Goal: Task Accomplishment & Management: Use online tool/utility

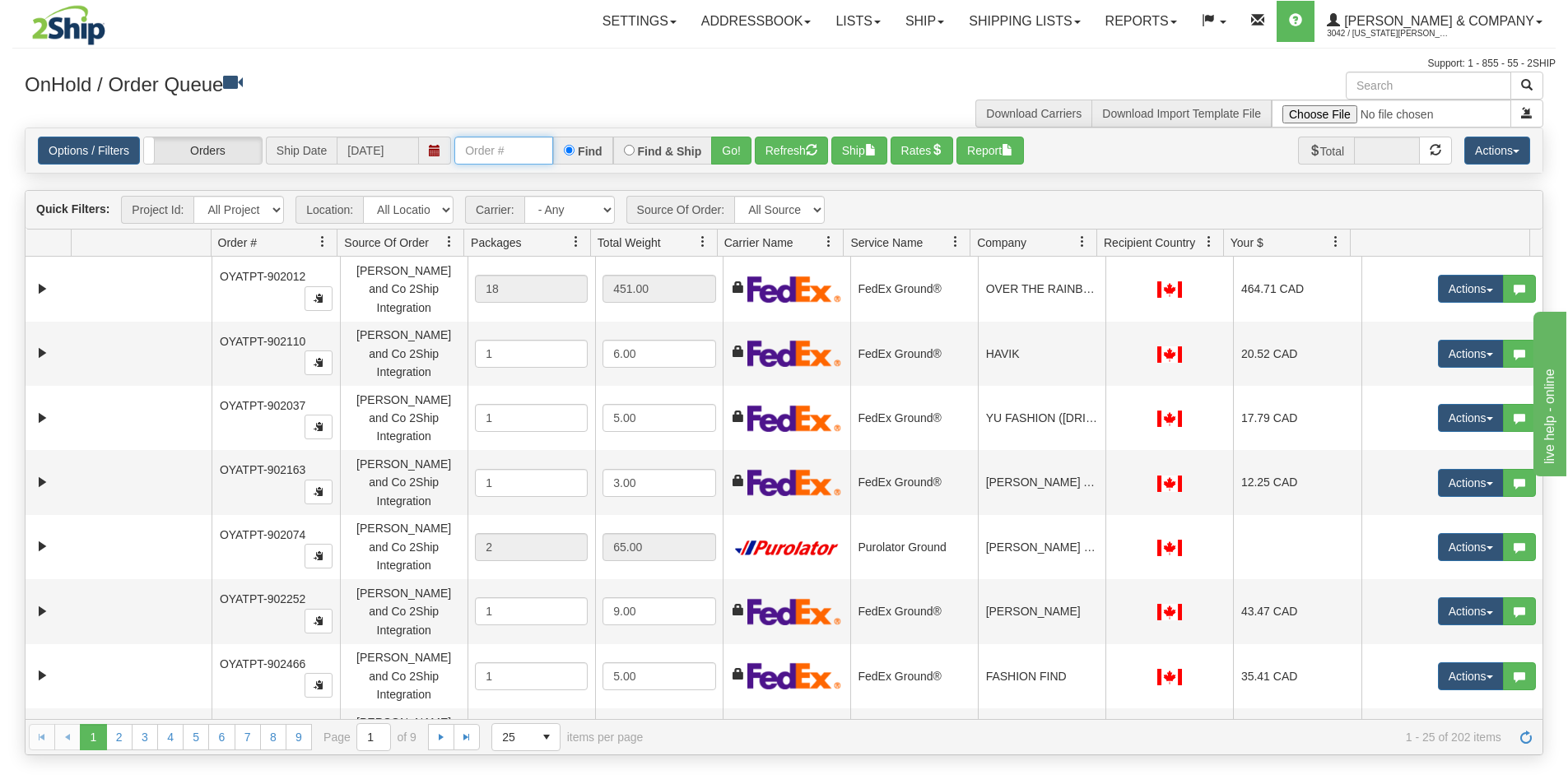
click at [510, 147] on input "text" at bounding box center [504, 151] width 99 height 28
type input "OYATPT-903446"
click at [721, 160] on button "Go!" at bounding box center [731, 151] width 41 height 28
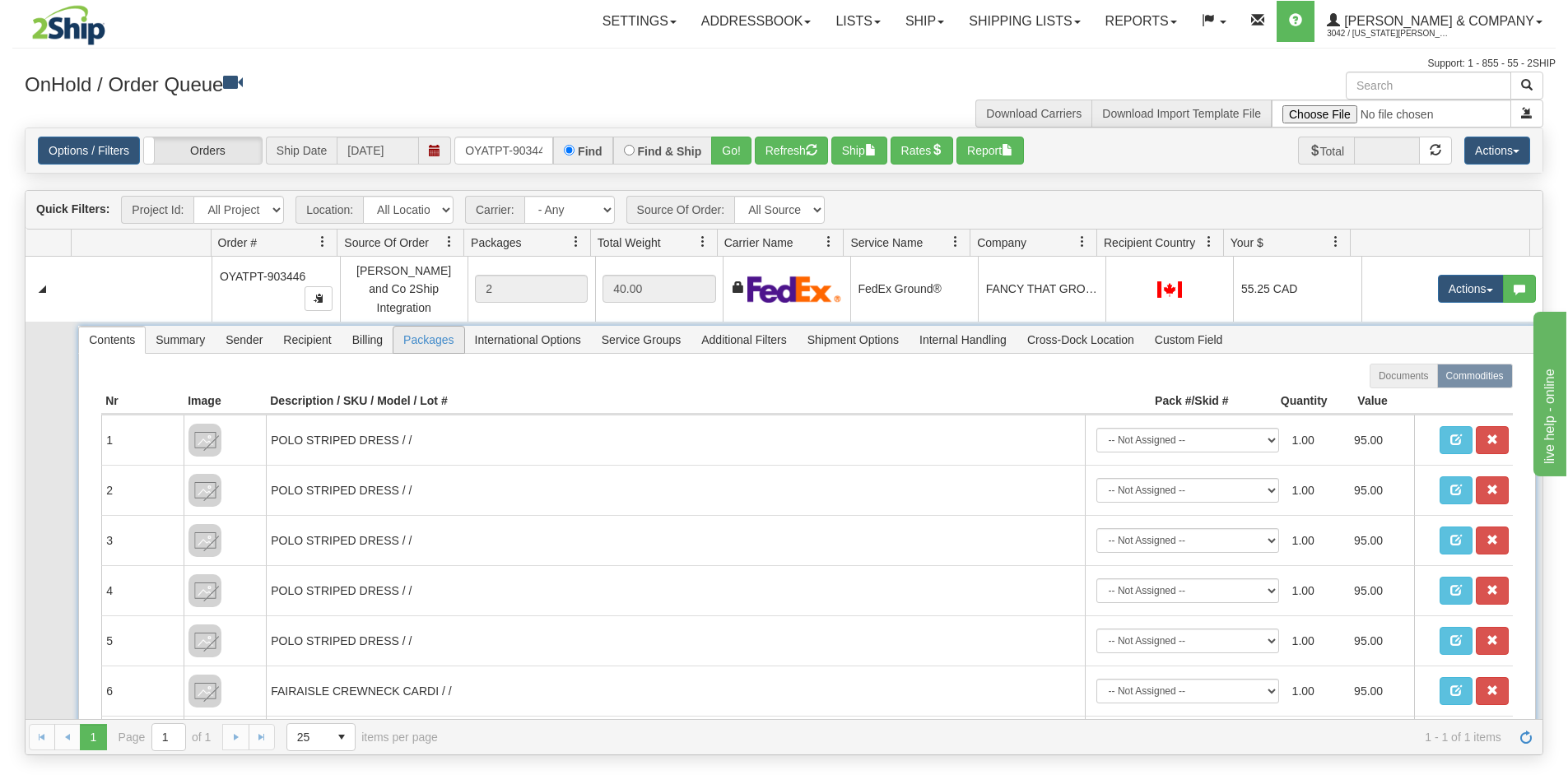
click at [414, 332] on span "Packages" at bounding box center [428, 340] width 70 height 26
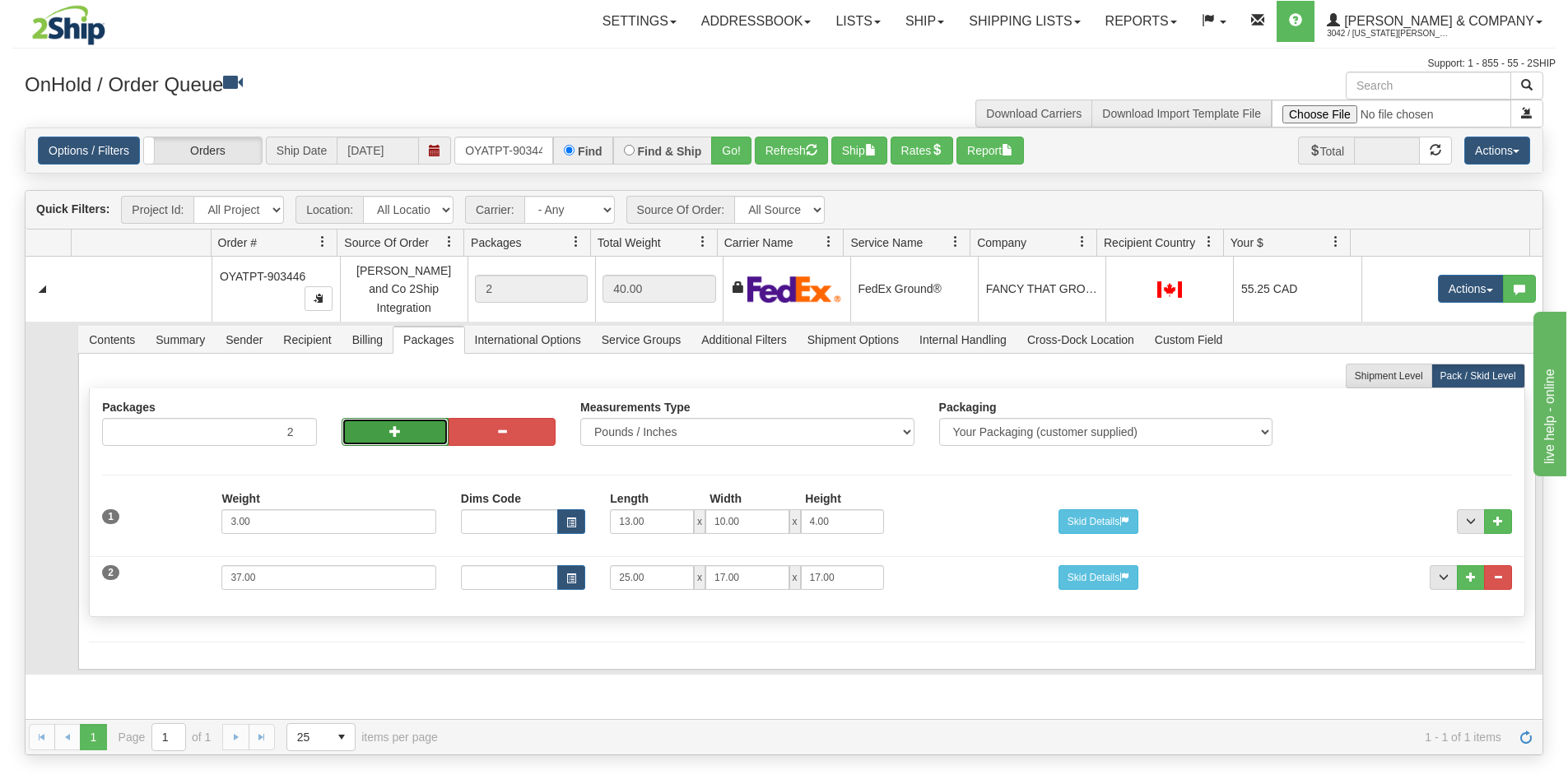
click at [393, 426] on button "button" at bounding box center [395, 432] width 107 height 28
type input "4"
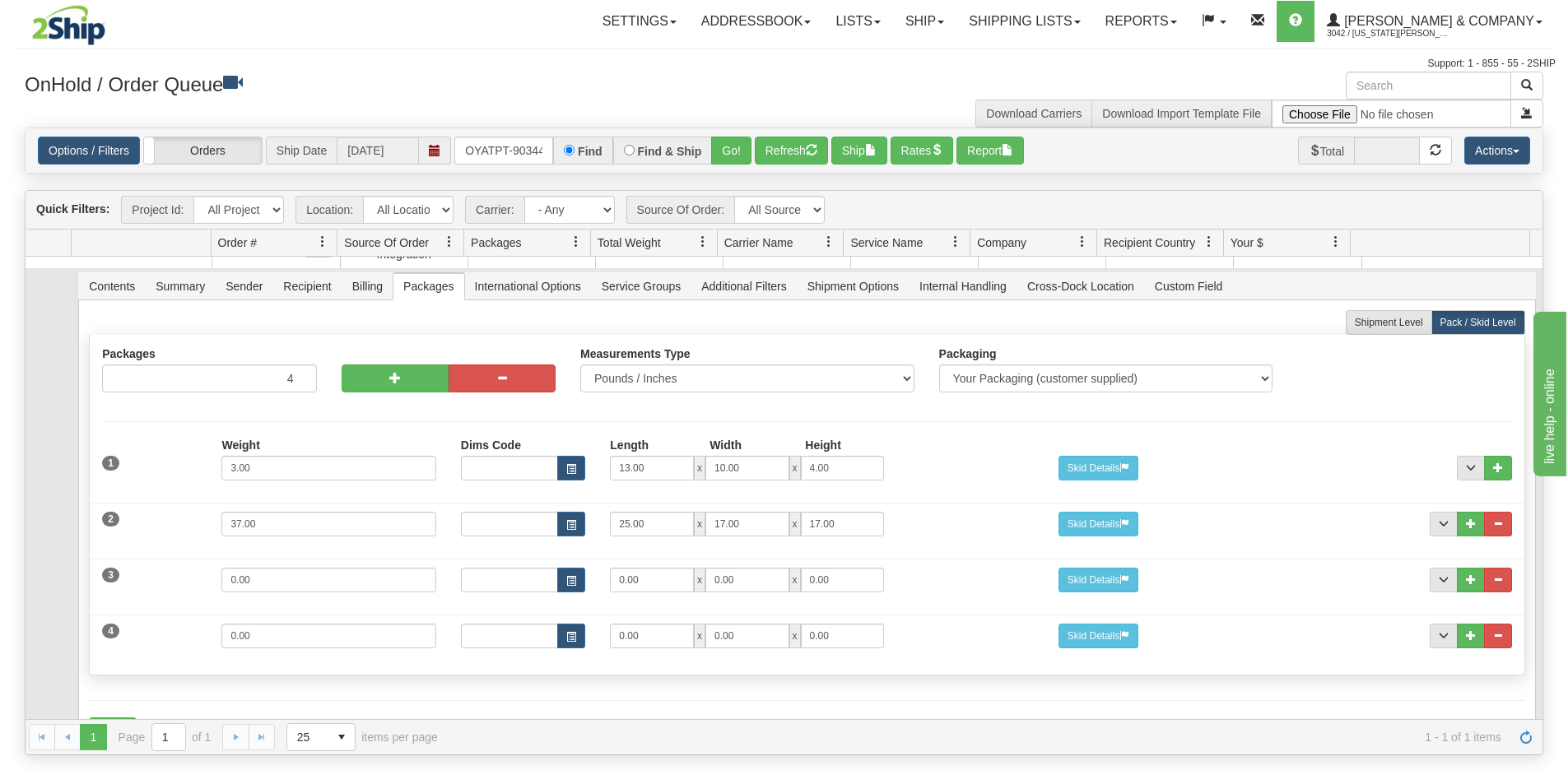
scroll to position [82, 0]
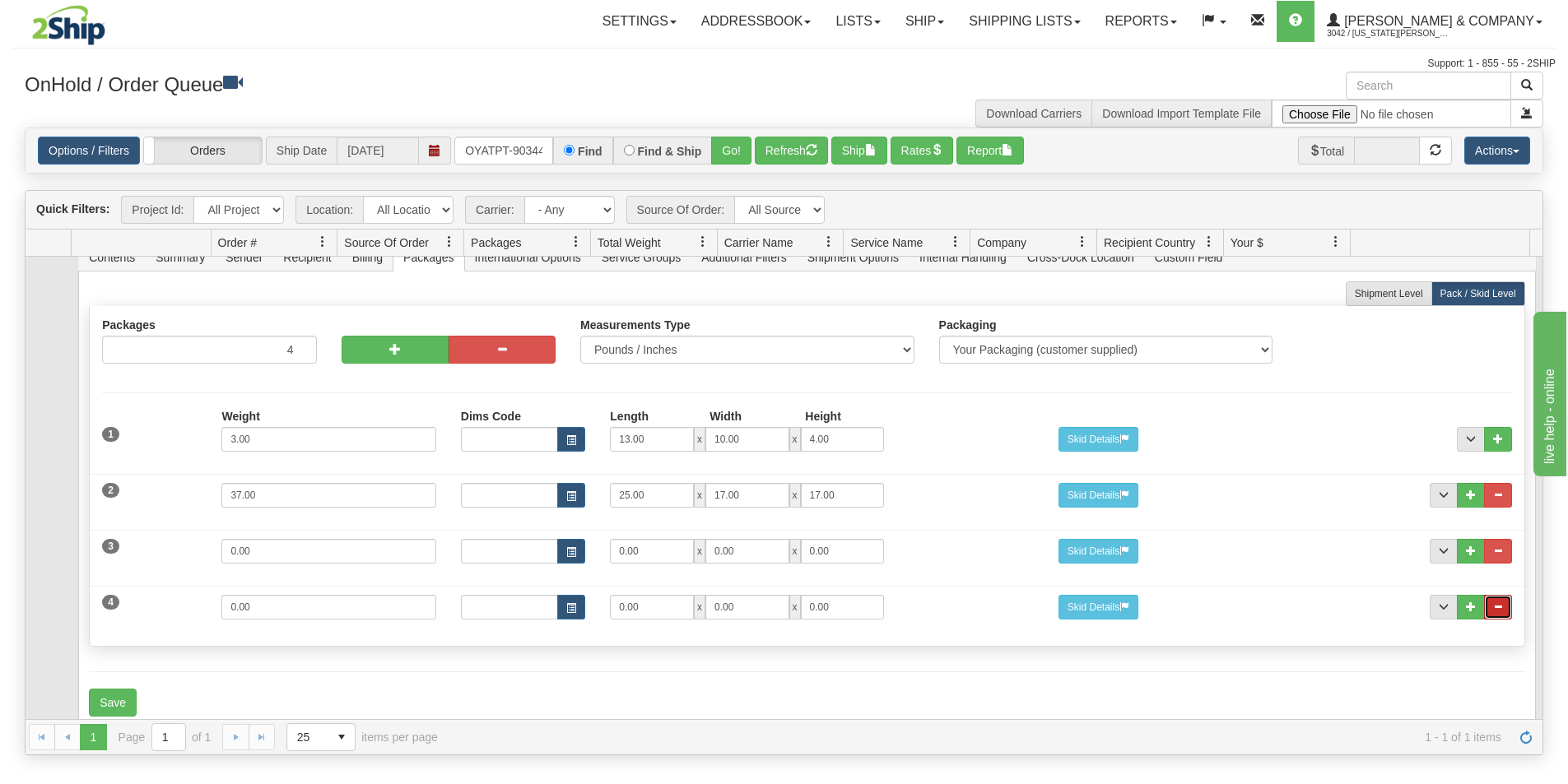
click at [1496, 604] on button "..." at bounding box center [1498, 607] width 28 height 25
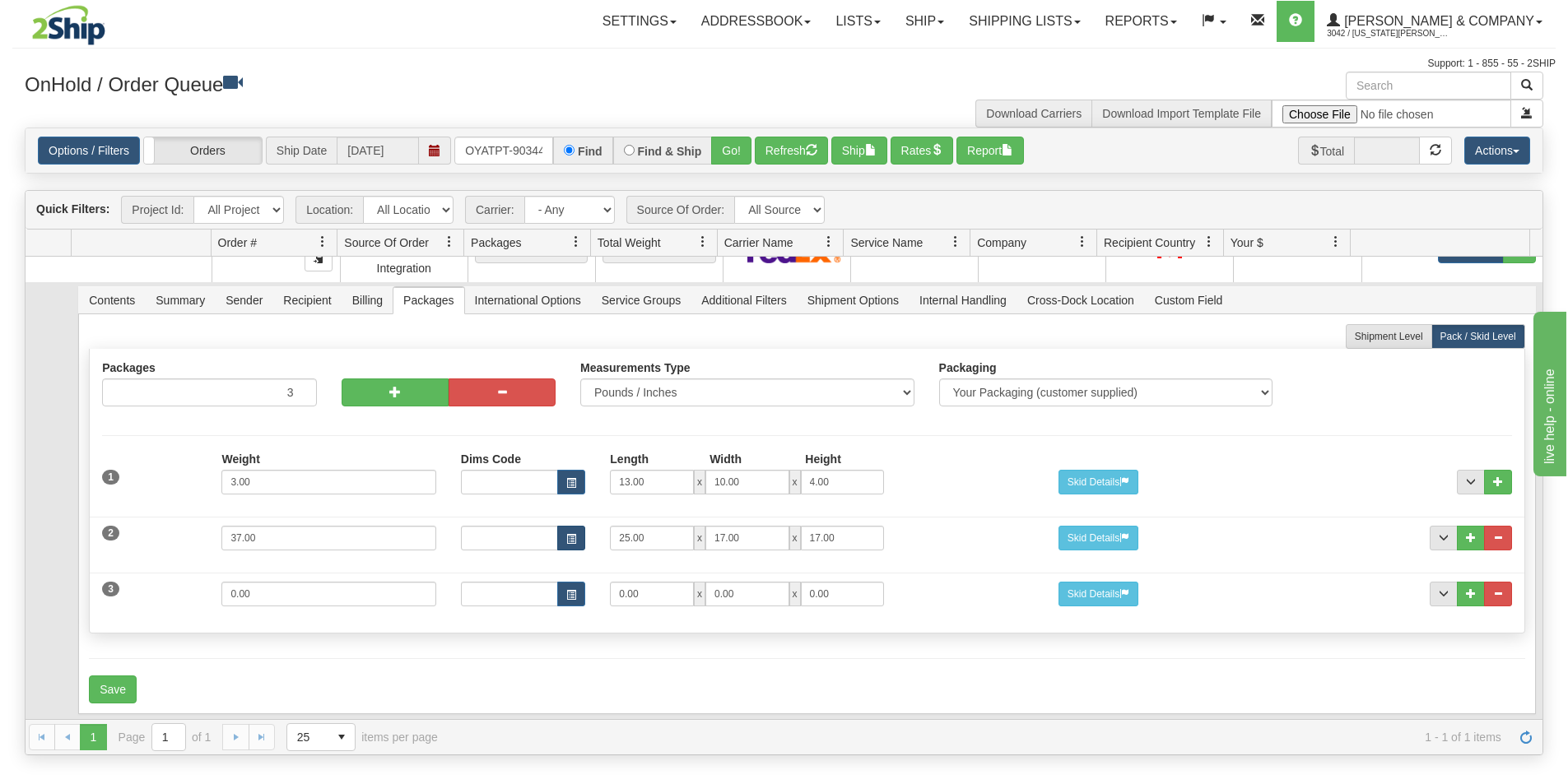
scroll to position [40, 0]
drag, startPoint x: 274, startPoint y: 585, endPoint x: 85, endPoint y: 579, distance: 189.1
click at [90, 582] on div "3 Weight 0.00 Dims Code Length Width Height 0.00 x 0.00 x" at bounding box center [806, 592] width 1434 height 55
type input "7"
type input "19"
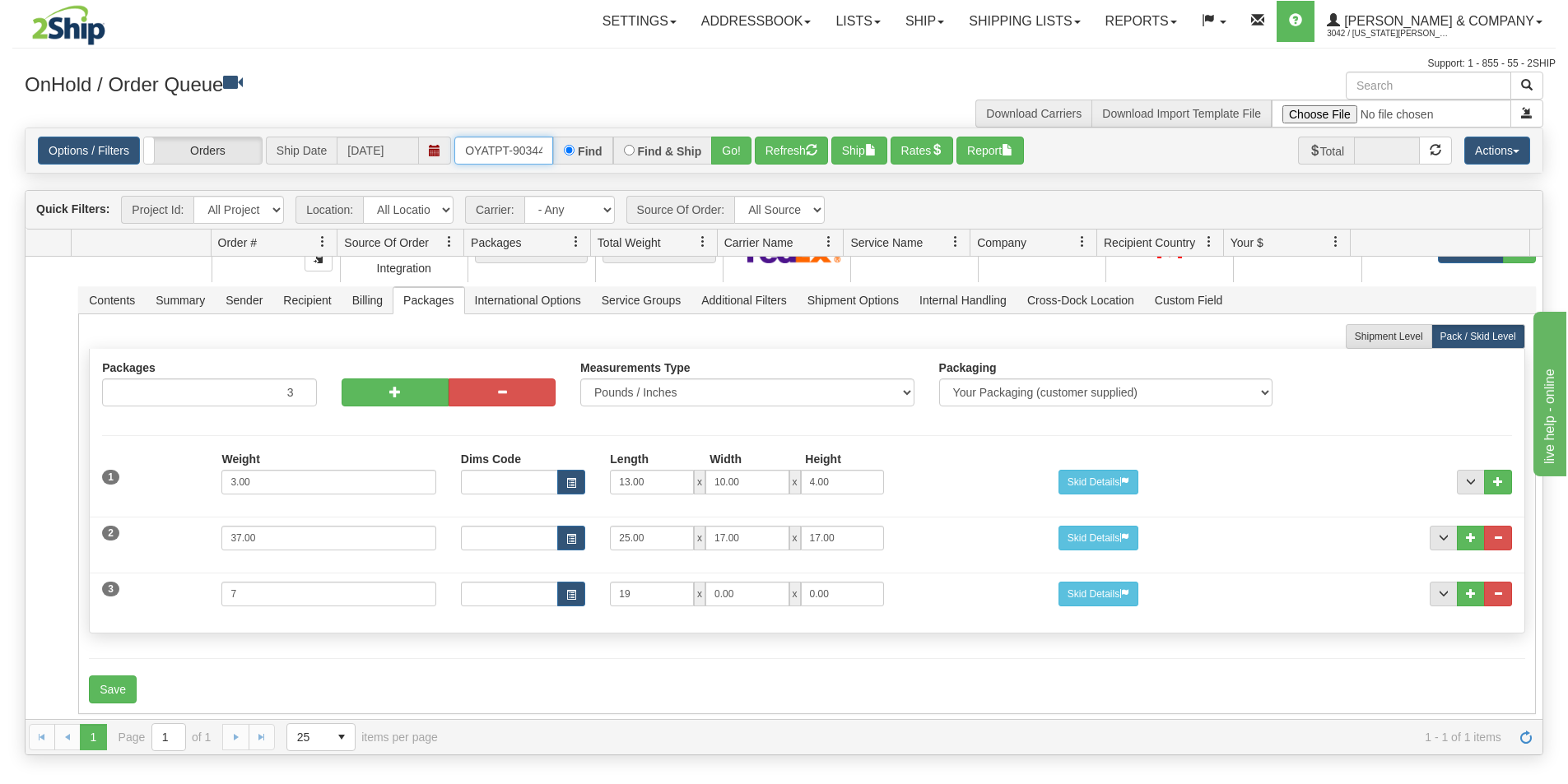
scroll to position [0, 9]
drag, startPoint x: 461, startPoint y: 153, endPoint x: 587, endPoint y: 171, distance: 127.3
click at [587, 171] on div "Options / Filters Group Shipments Orders Ship Date [DATE] OYATPT-903446 Find Fi…" at bounding box center [783, 150] width 1517 height 44
click at [735, 154] on button "Go!" at bounding box center [731, 151] width 41 height 28
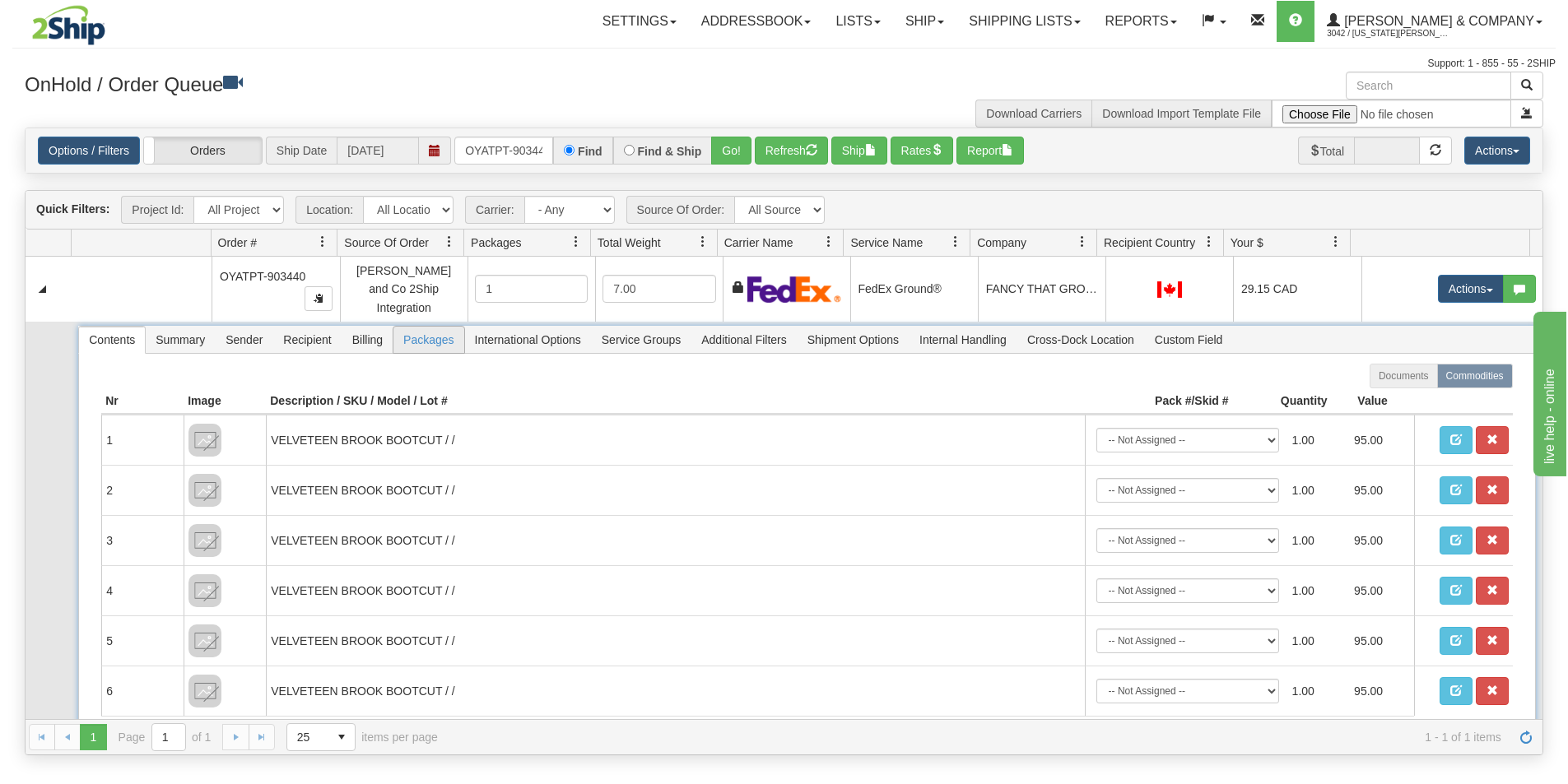
click at [416, 328] on span "Packages" at bounding box center [428, 340] width 70 height 26
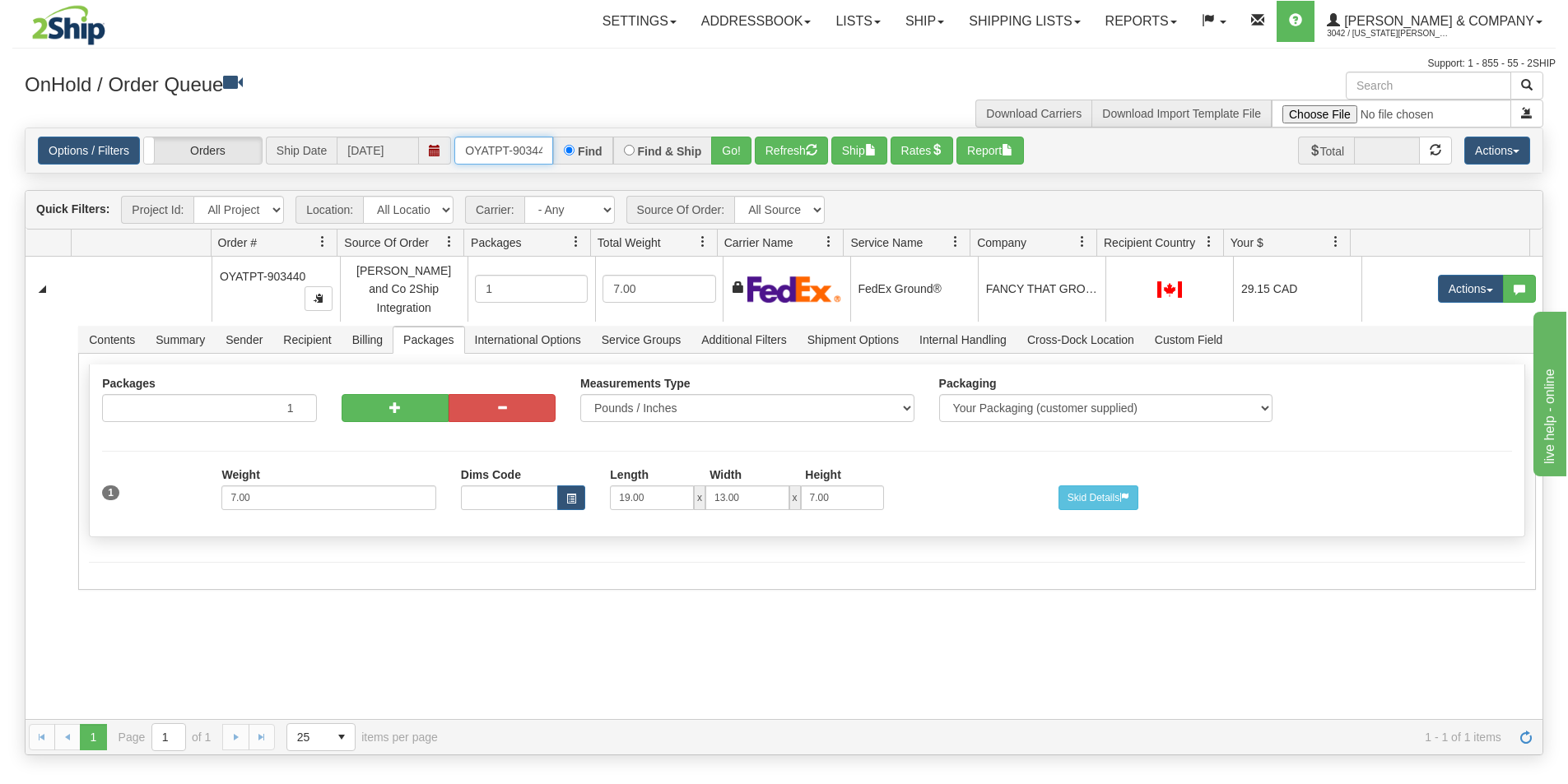
scroll to position [0, 9]
drag, startPoint x: 463, startPoint y: 142, endPoint x: 589, endPoint y: 179, distance: 131.3
click at [589, 179] on div "Is equal to Is not equal to Contains Does not contains CAD USD EUR ZAR [PERSON_…" at bounding box center [783, 441] width 1543 height 628
type input "OYATPT-903446"
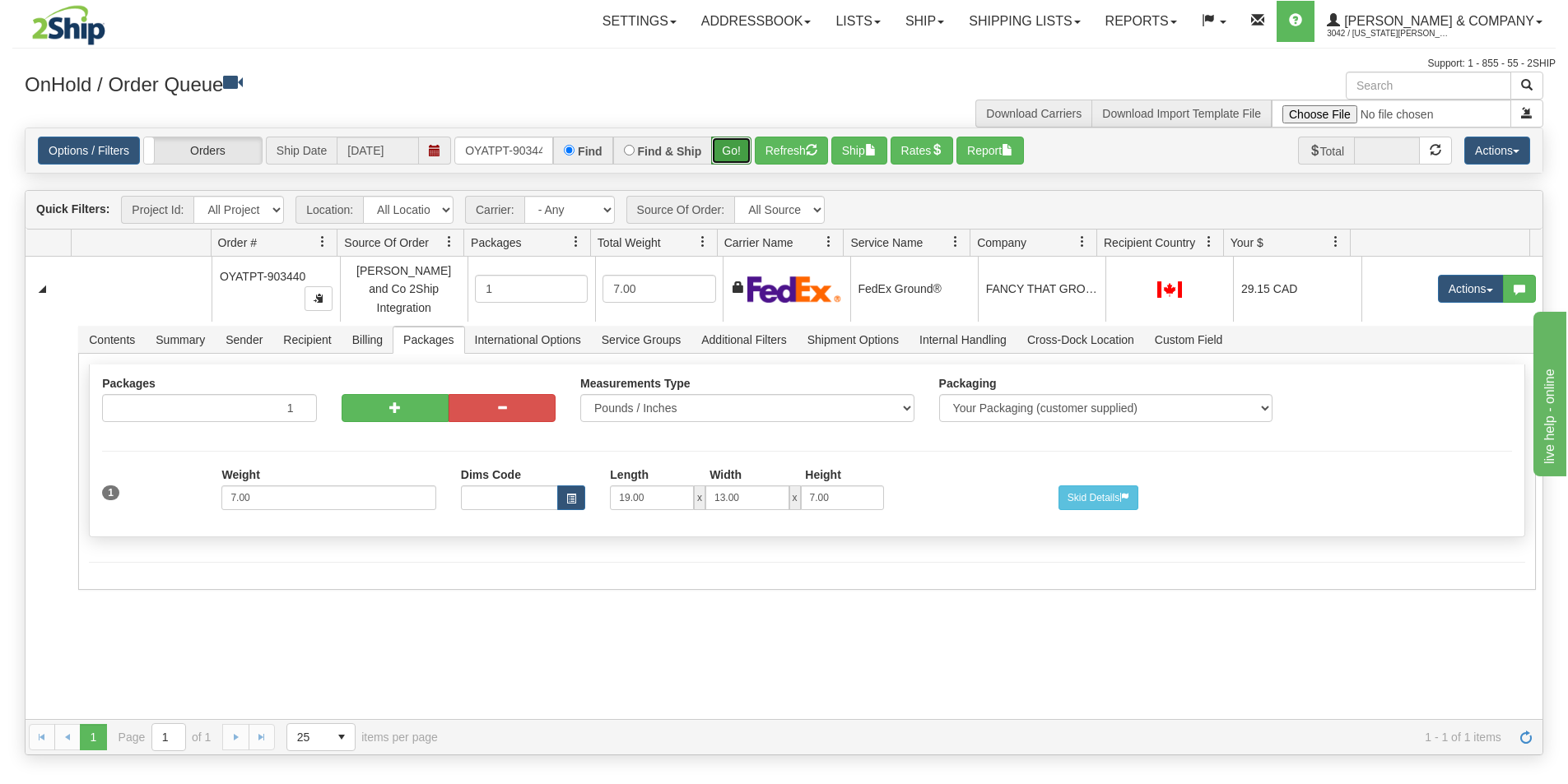
click at [723, 160] on button "Go!" at bounding box center [731, 151] width 41 height 28
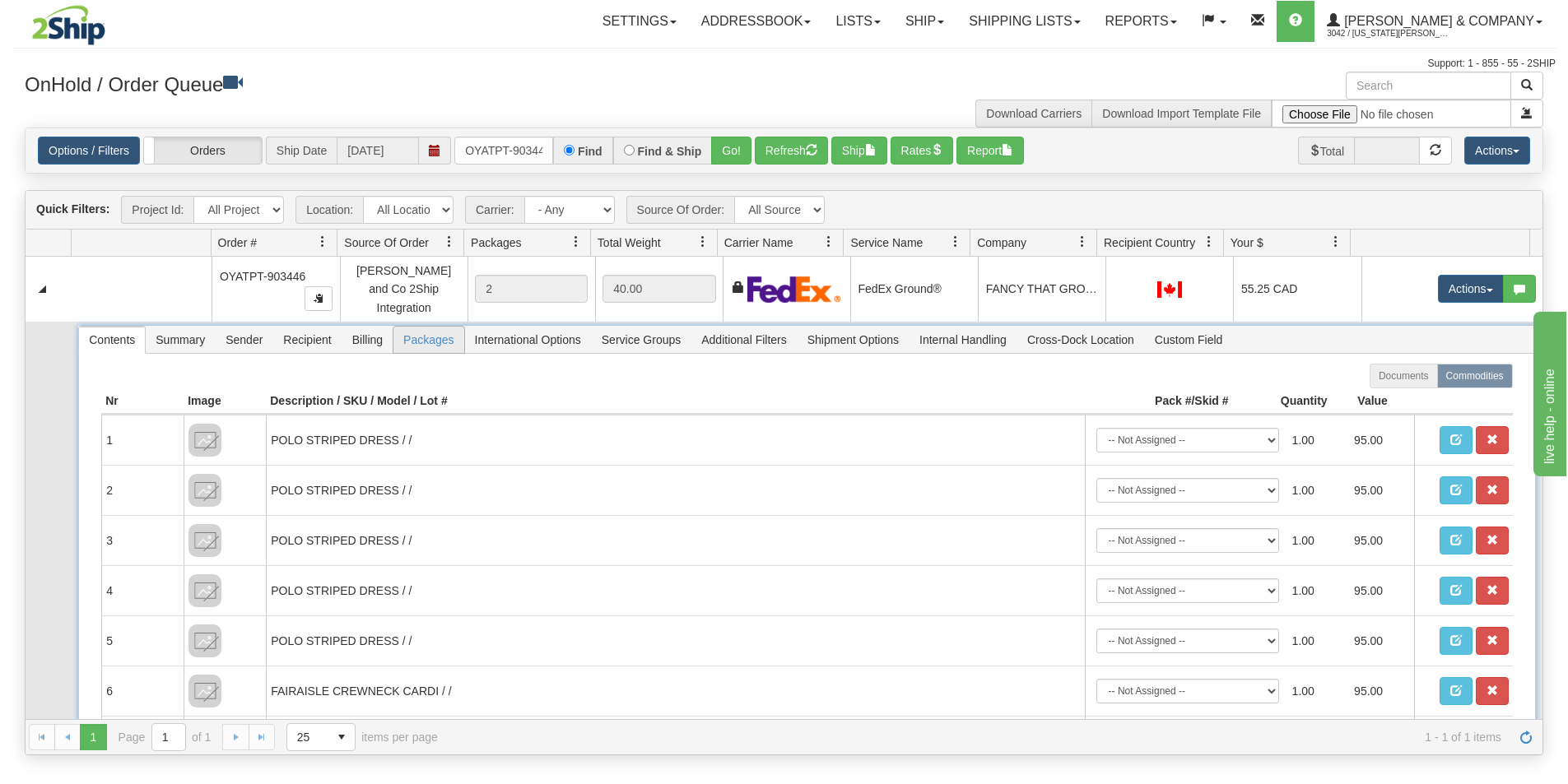
click at [417, 327] on span "Packages" at bounding box center [428, 340] width 70 height 26
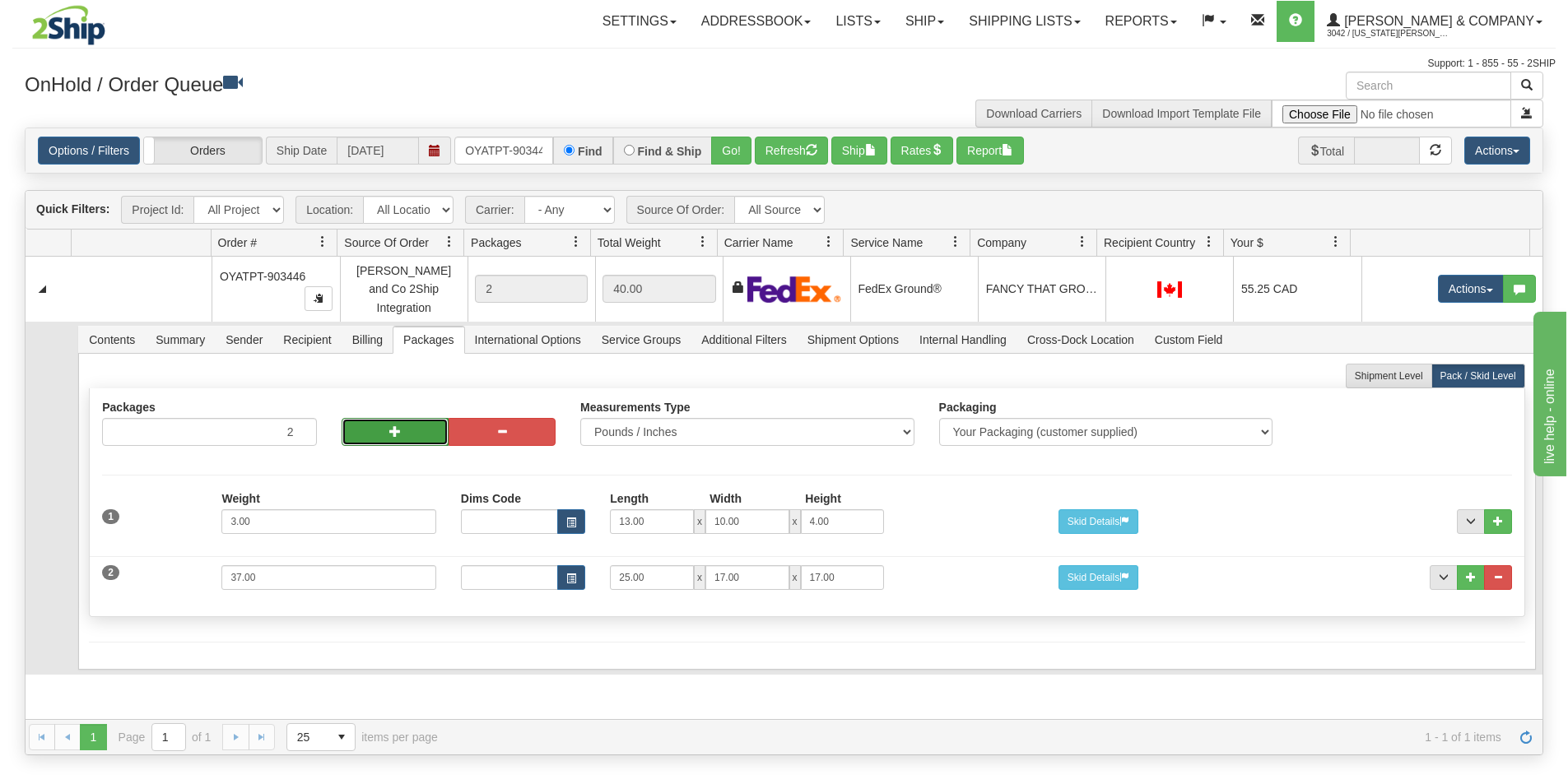
click at [383, 419] on button "button" at bounding box center [395, 432] width 107 height 28
type input "4"
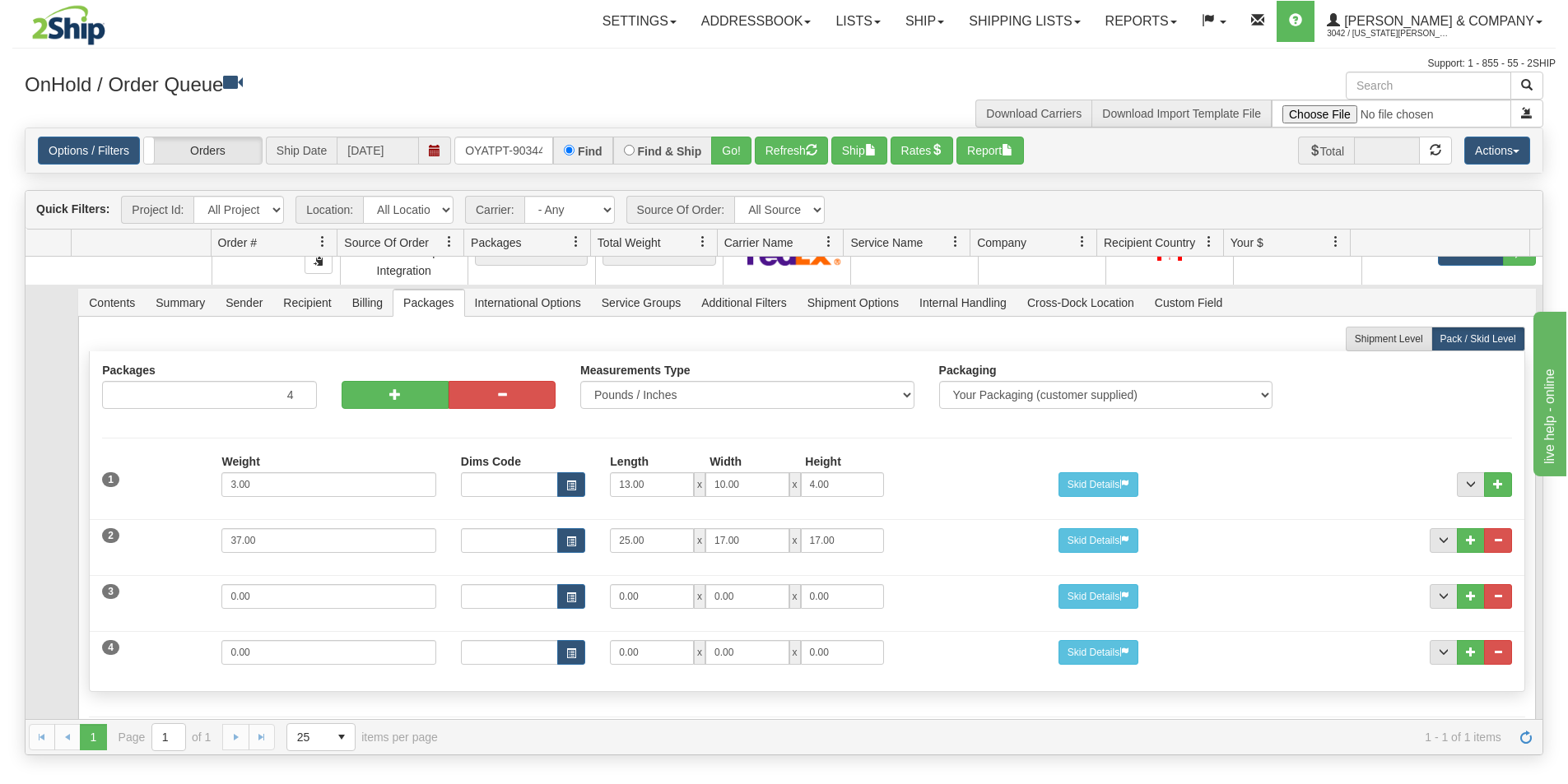
scroll to position [95, 0]
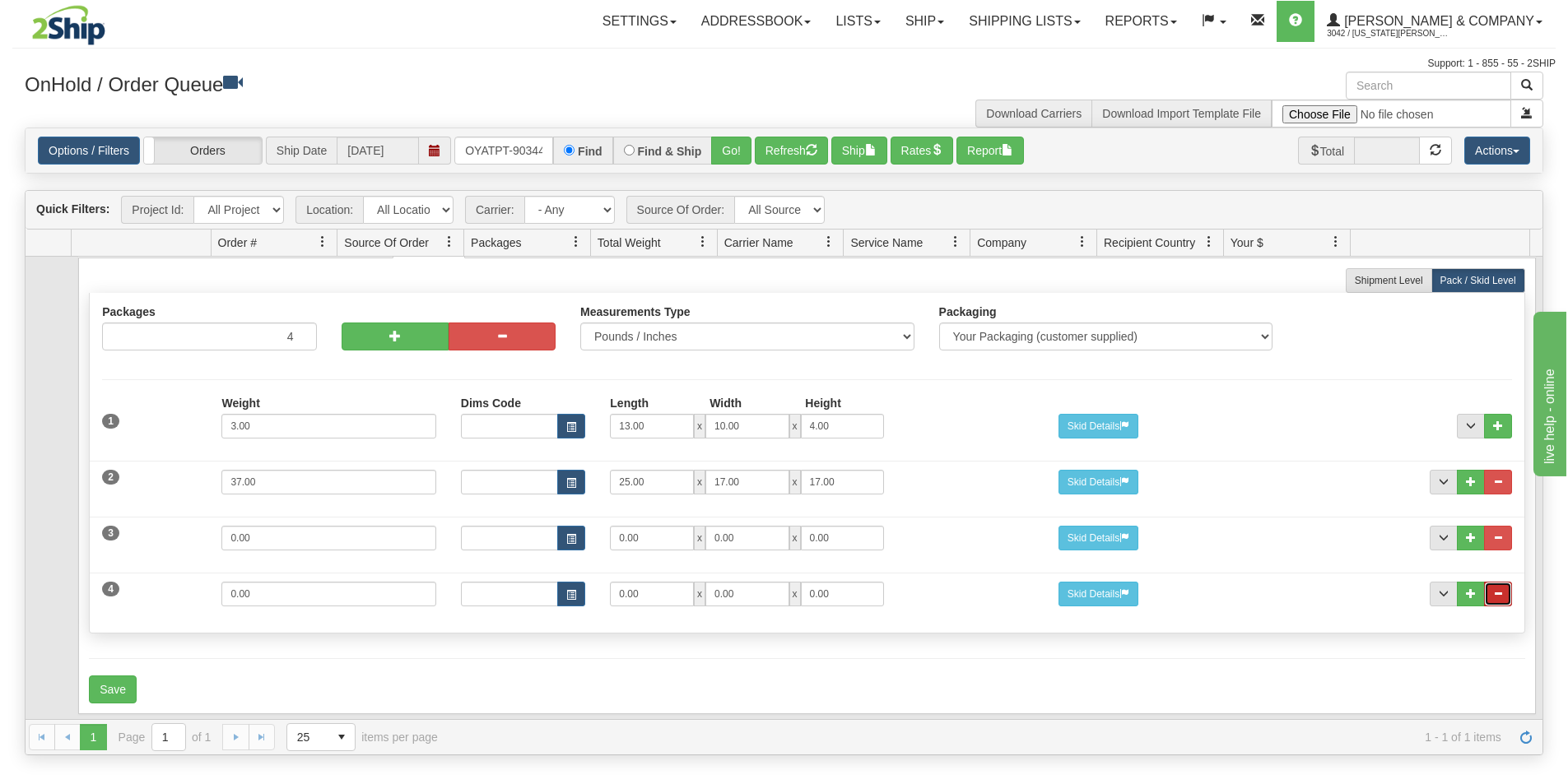
click at [1494, 583] on button "..." at bounding box center [1498, 594] width 28 height 25
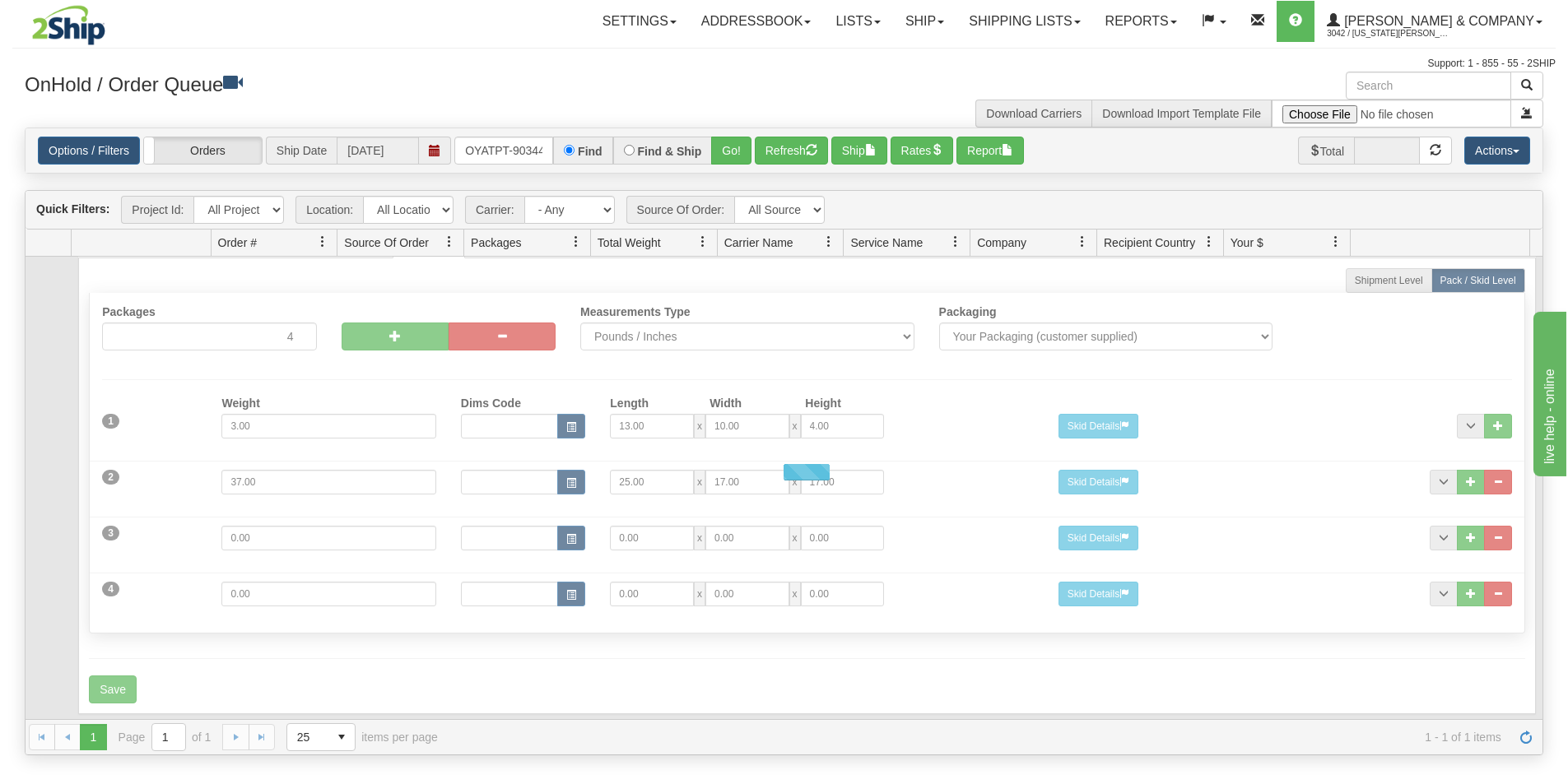
scroll to position [40, 0]
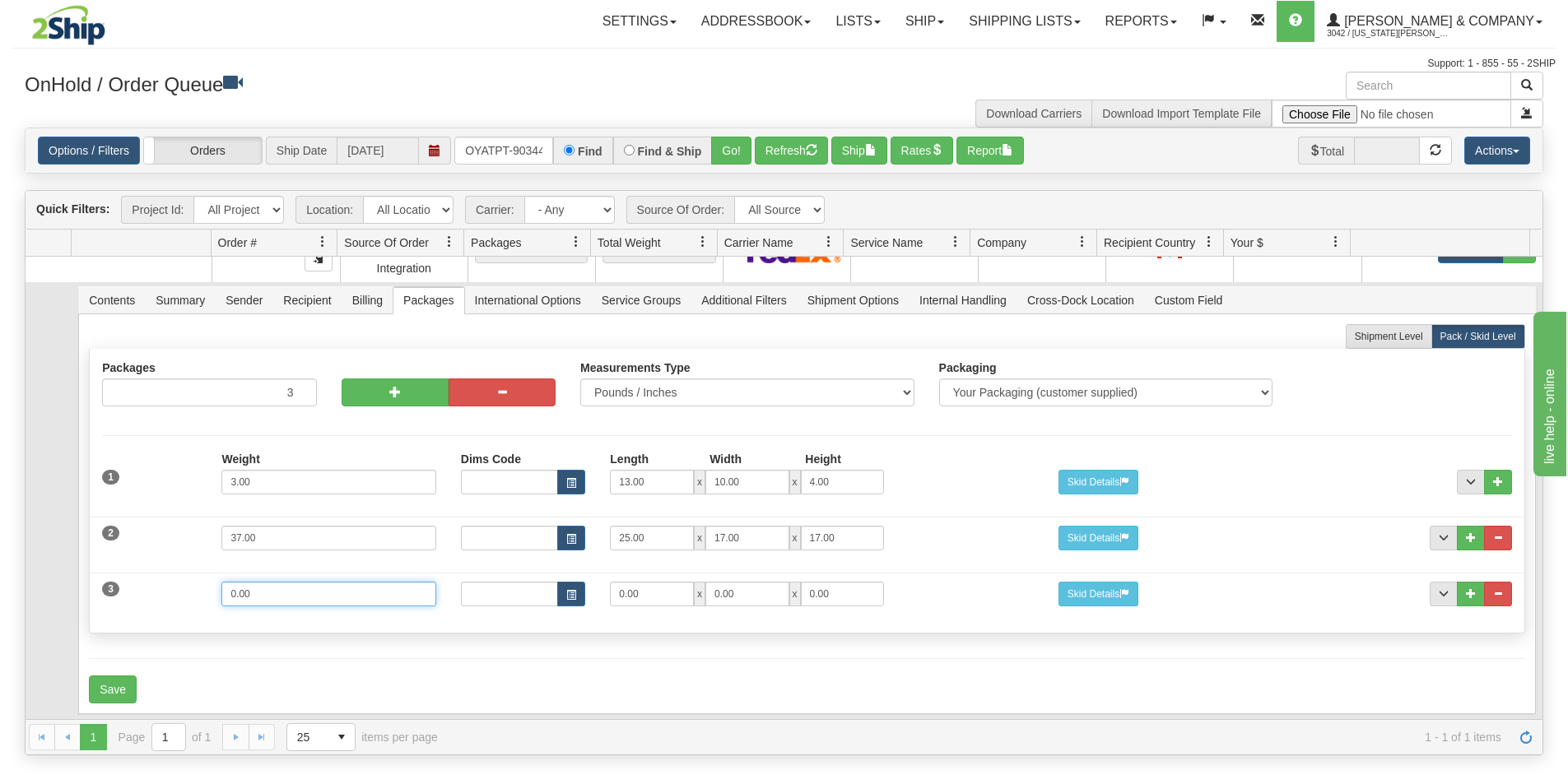
drag, startPoint x: 298, startPoint y: 580, endPoint x: 25, endPoint y: 537, distance: 276.4
click at [26, 537] on tr "Contents Summary Sender Recipient Billing Packages International Options Servic…" at bounding box center [783, 500] width 1517 height 437
click at [25, 537] on td at bounding box center [48, 500] width 46 height 437
drag, startPoint x: 274, startPoint y: 582, endPoint x: 209, endPoint y: 570, distance: 66.1
click at [209, 582] on div "Weight 0.00" at bounding box center [329, 600] width 239 height 37
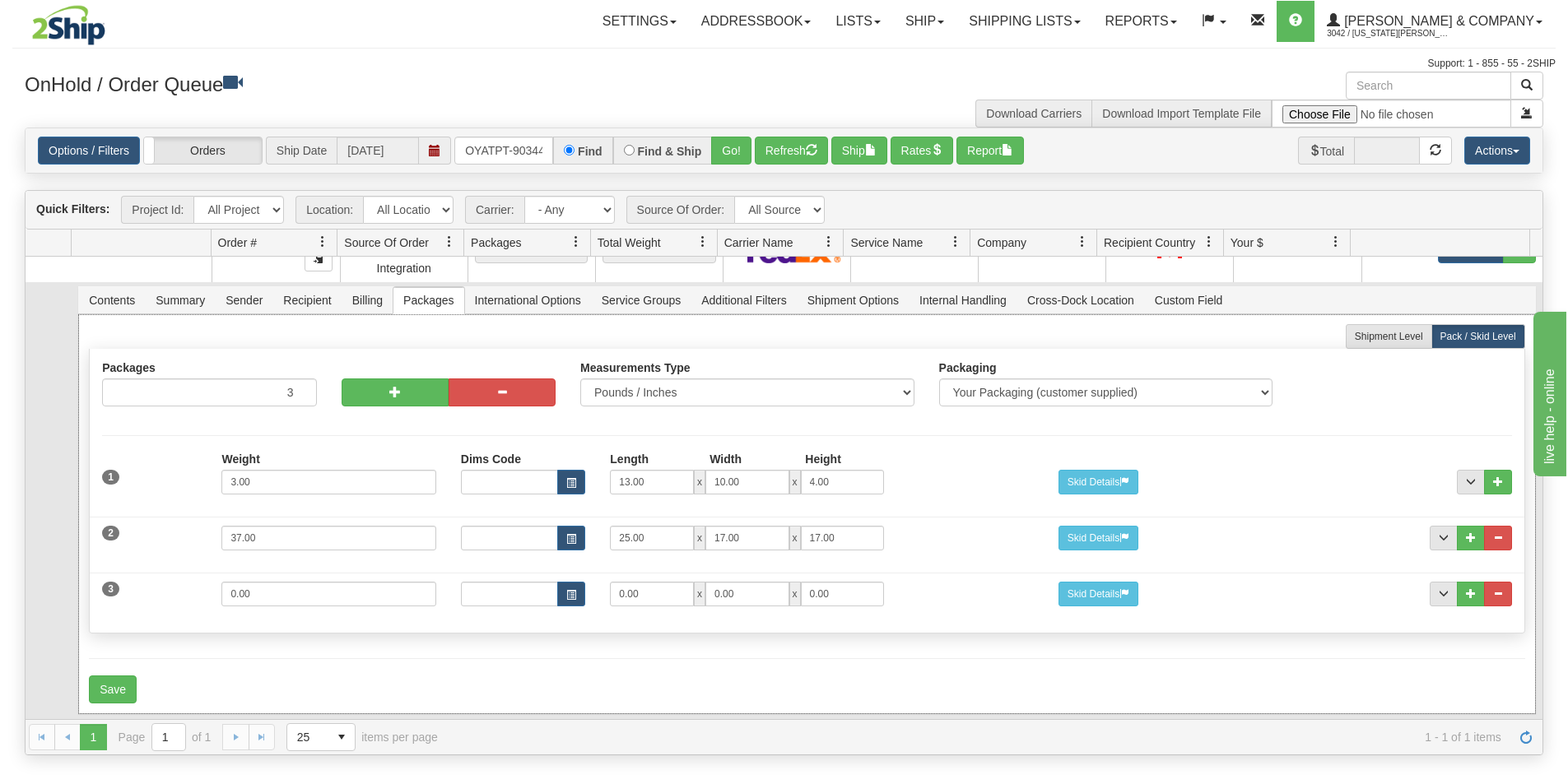
click at [209, 582] on div "Weight 0.00" at bounding box center [329, 600] width 239 height 37
drag, startPoint x: 248, startPoint y: 581, endPoint x: 211, endPoint y: 571, distance: 38.3
click at [217, 582] on div "Weight 0.00" at bounding box center [329, 600] width 239 height 37
type input "7"
type input "19"
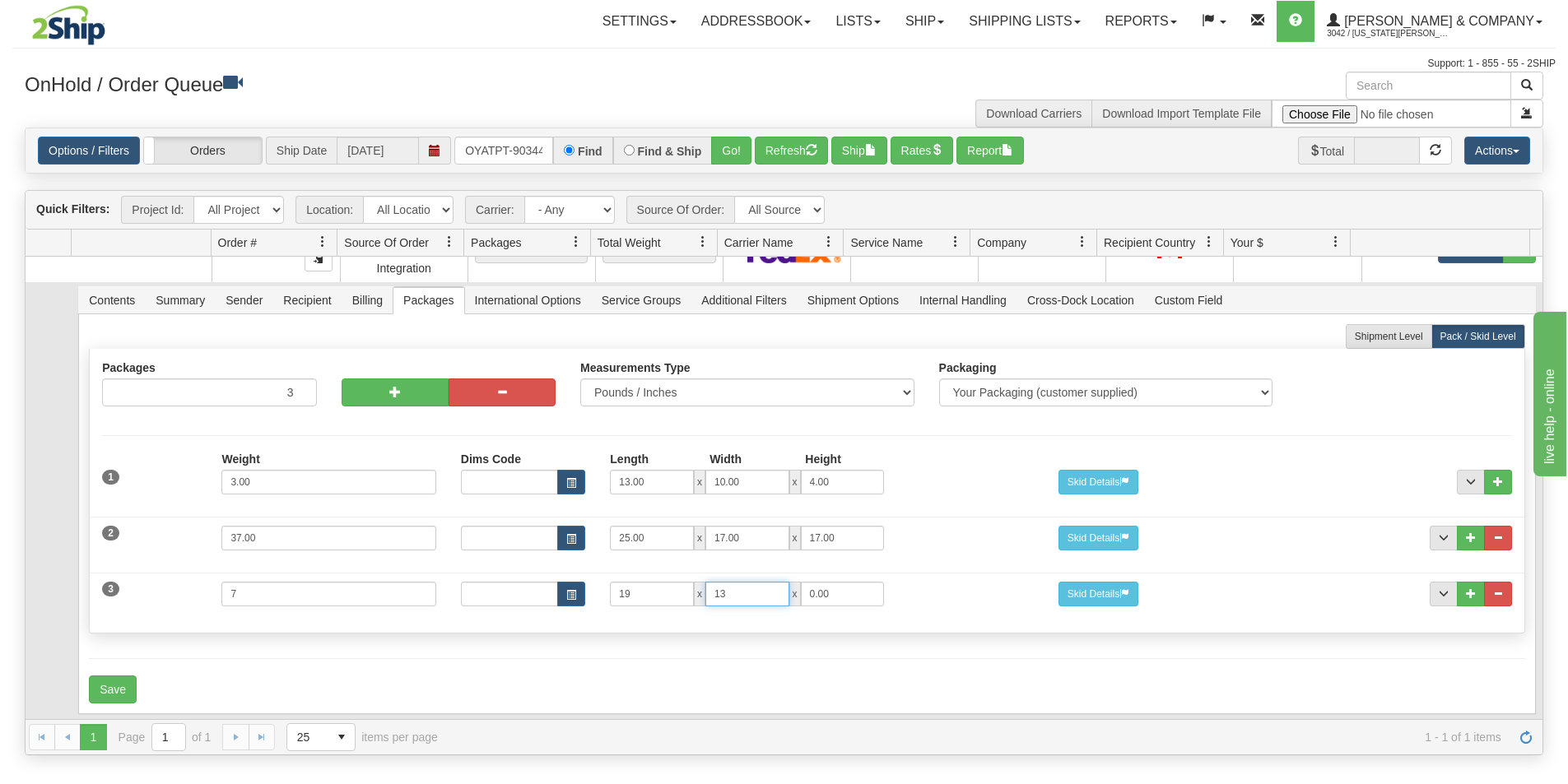
type input "13"
type input "7"
click at [116, 676] on button "Save" at bounding box center [112, 690] width 48 height 28
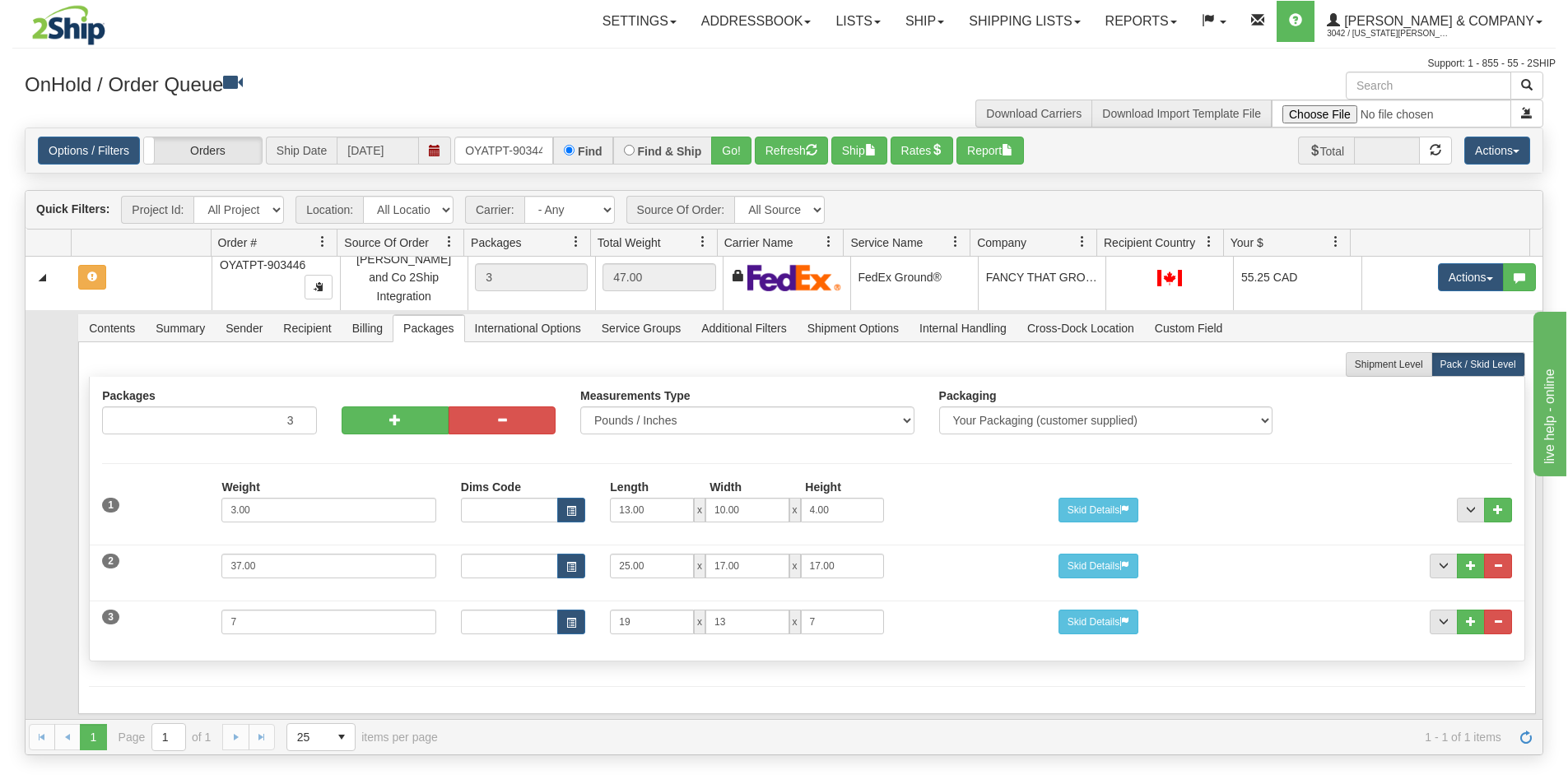
scroll to position [0, 0]
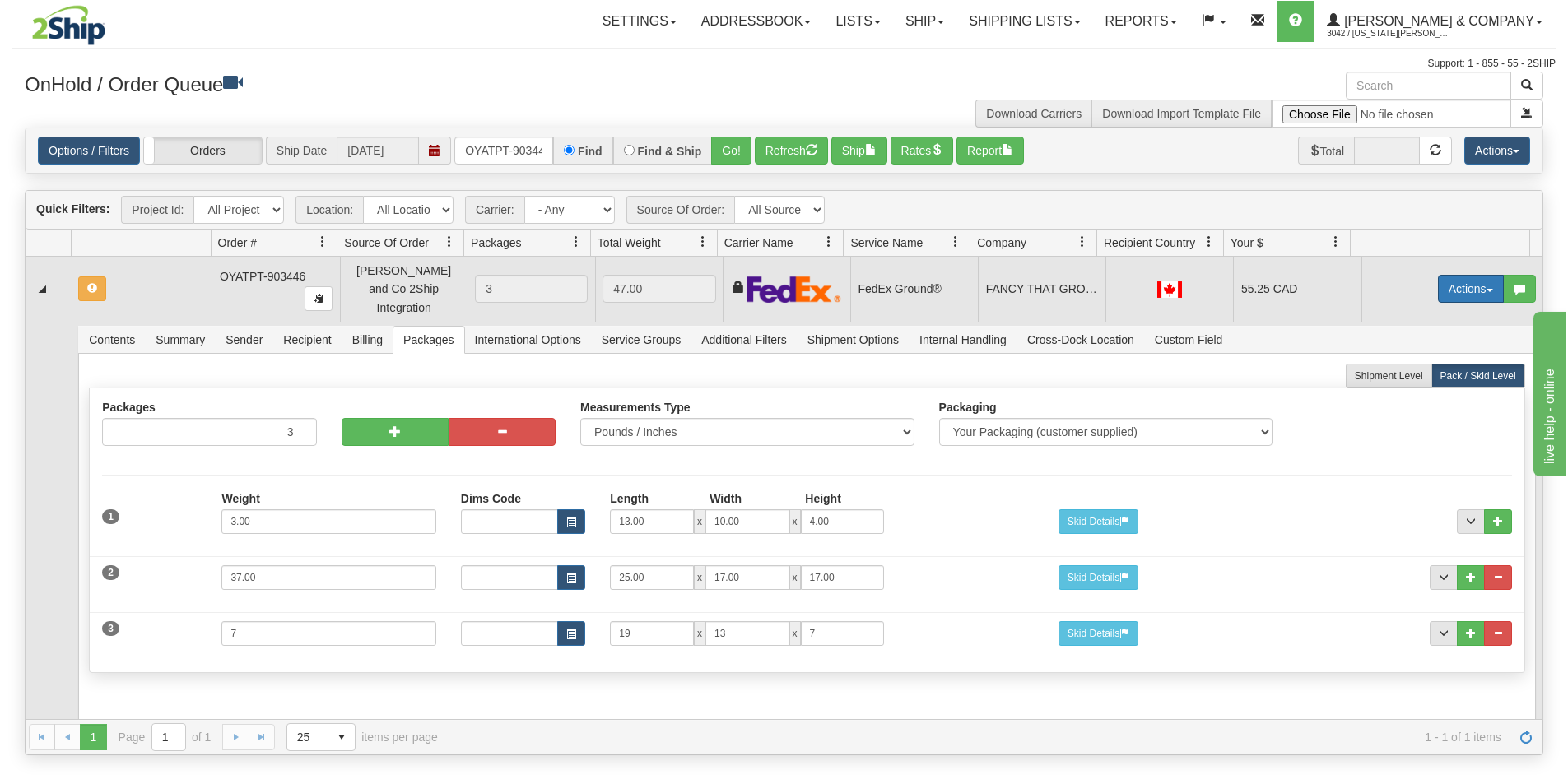
click at [1452, 287] on button "Actions" at bounding box center [1471, 289] width 66 height 28
click at [1412, 337] on span "Refresh Rates" at bounding box center [1430, 341] width 85 height 13
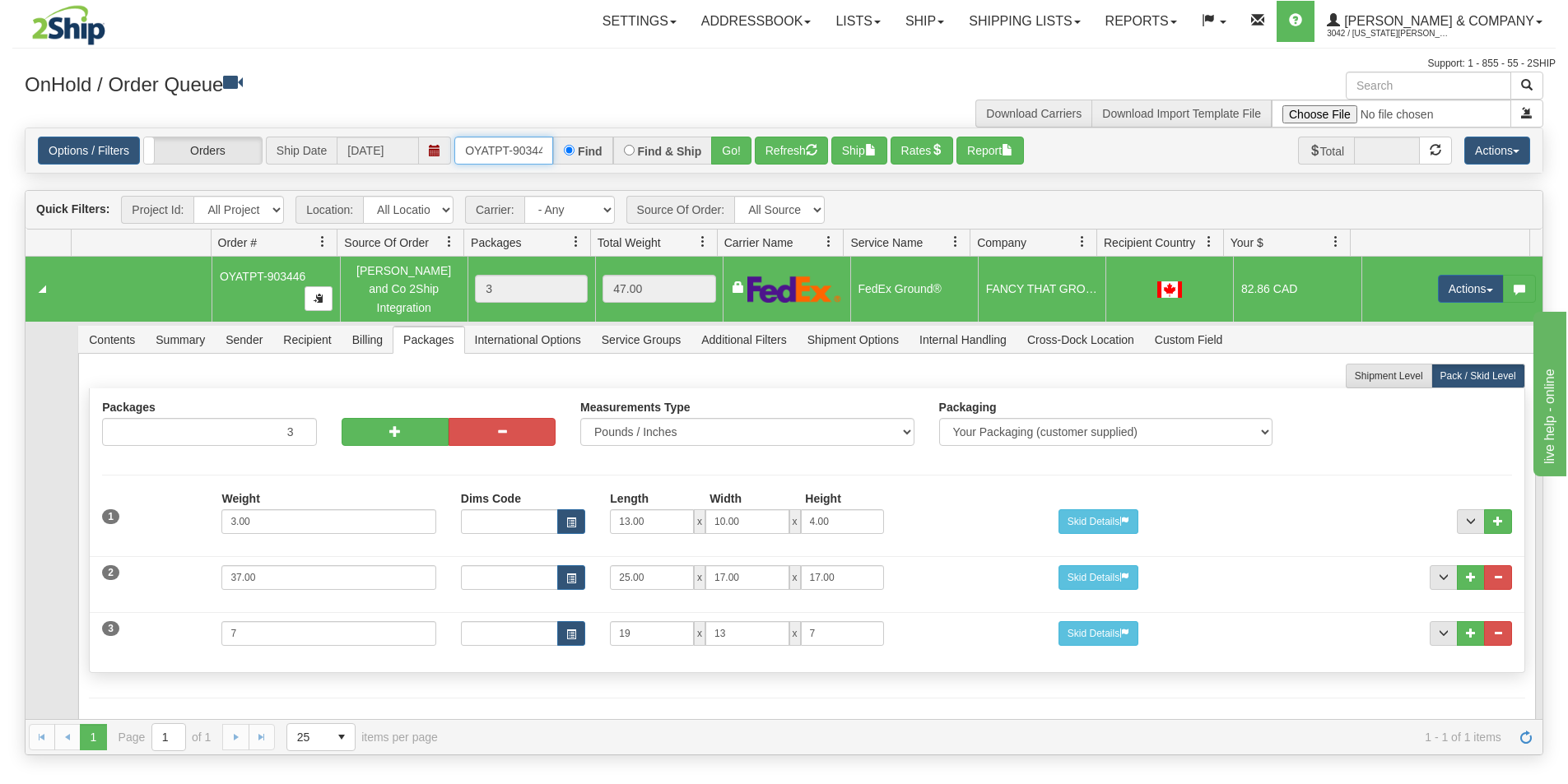
scroll to position [0, 9]
drag, startPoint x: 465, startPoint y: 151, endPoint x: 612, endPoint y: 163, distance: 147.5
click at [612, 163] on div "OYATPT-903446 Find Find & Ship Go!" at bounding box center [602, 151] width 297 height 28
type input "OYATPT-903517"
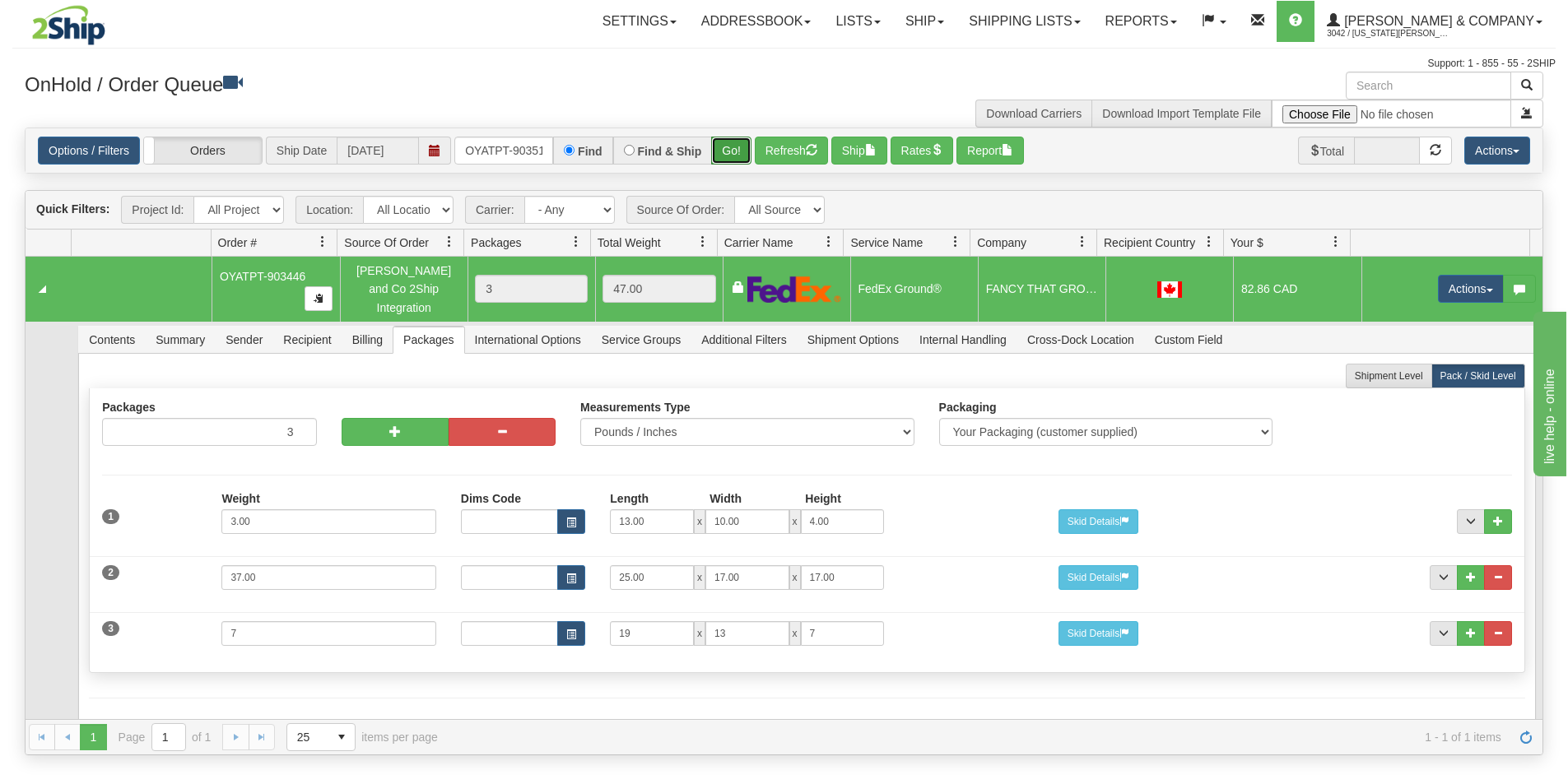
click at [736, 149] on button "Go!" at bounding box center [731, 151] width 41 height 28
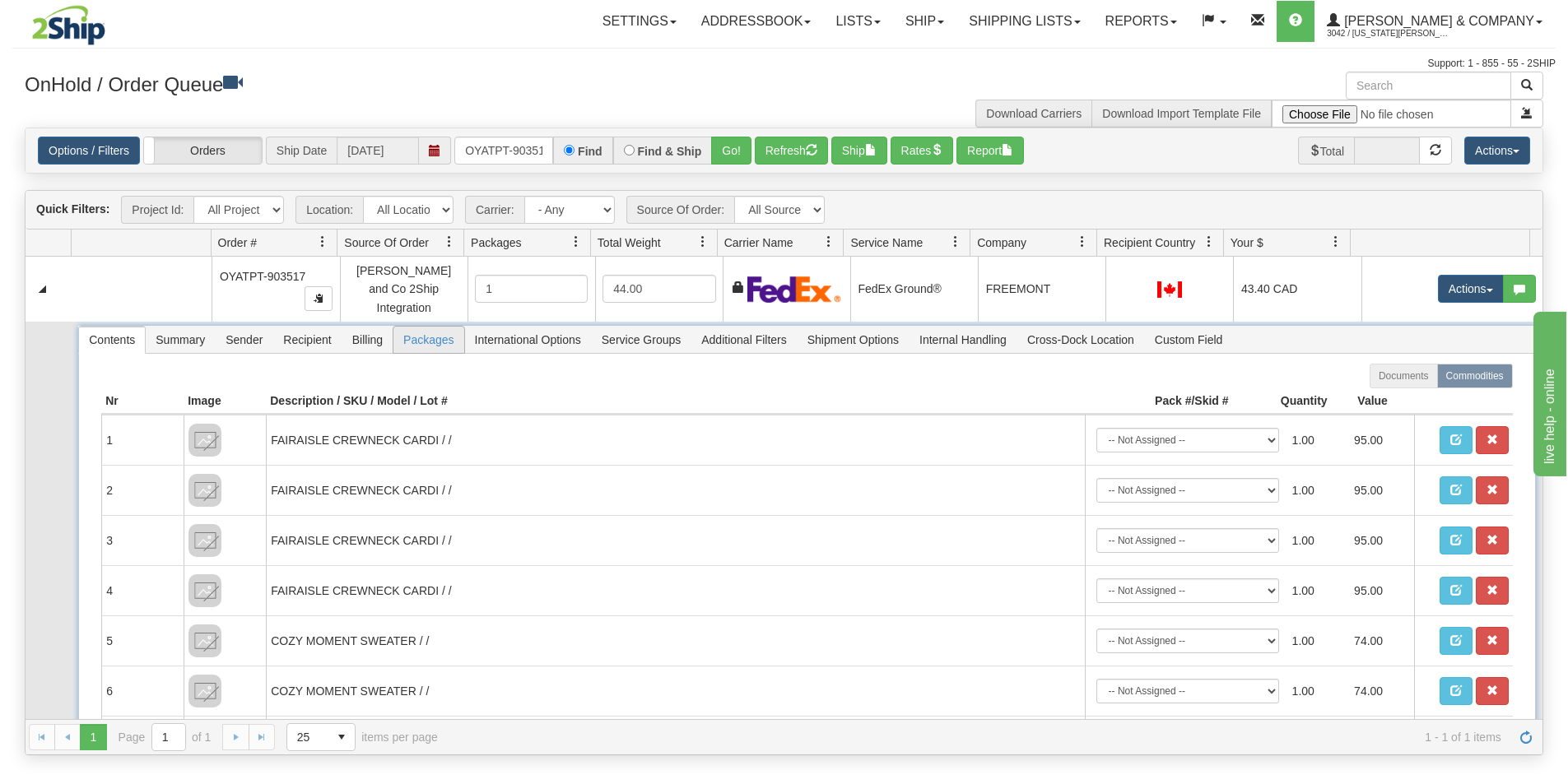
click at [416, 331] on span "Packages" at bounding box center [428, 340] width 70 height 26
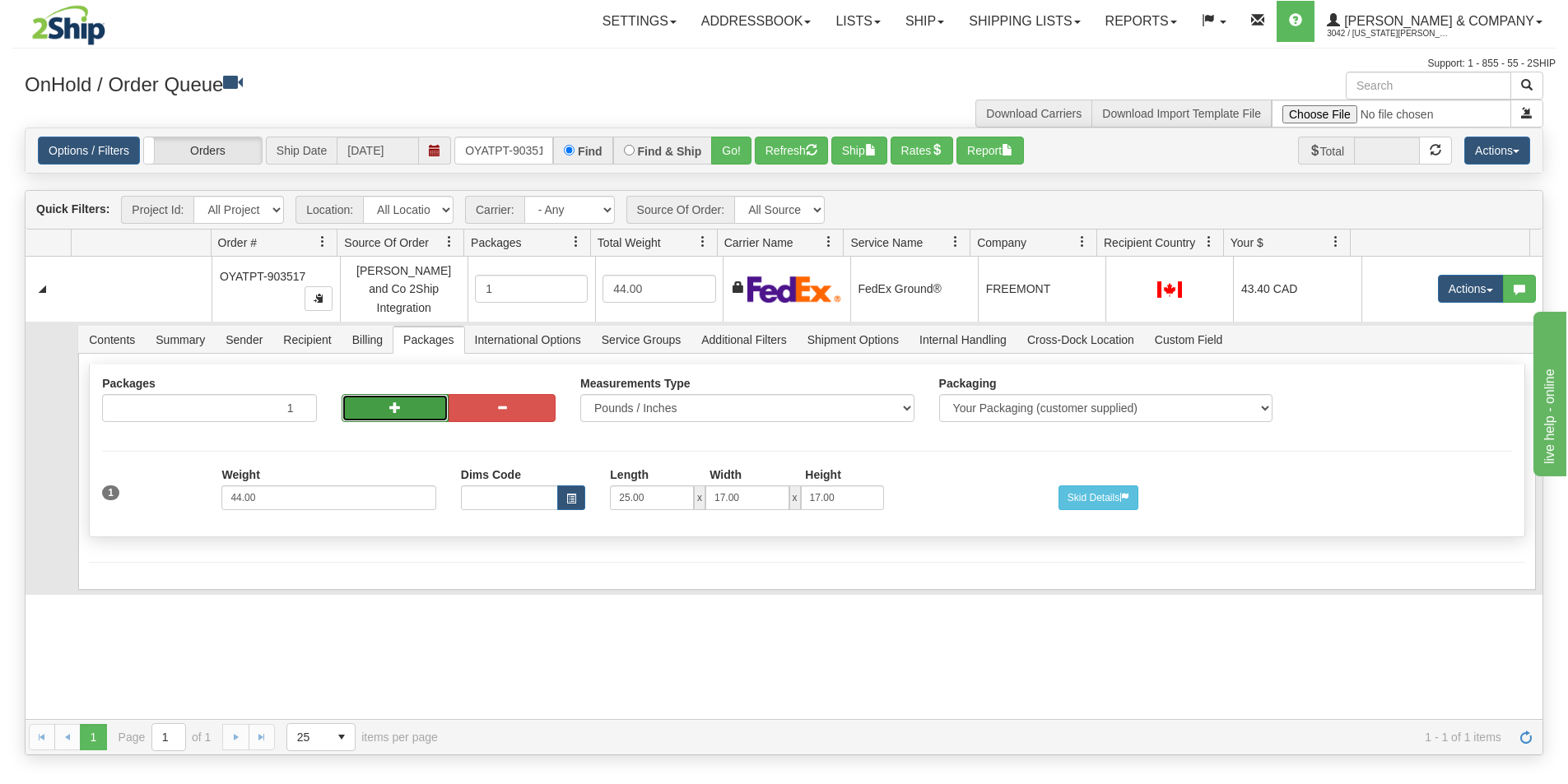
click at [372, 406] on button "button" at bounding box center [395, 408] width 107 height 28
radio input "true"
type input "2"
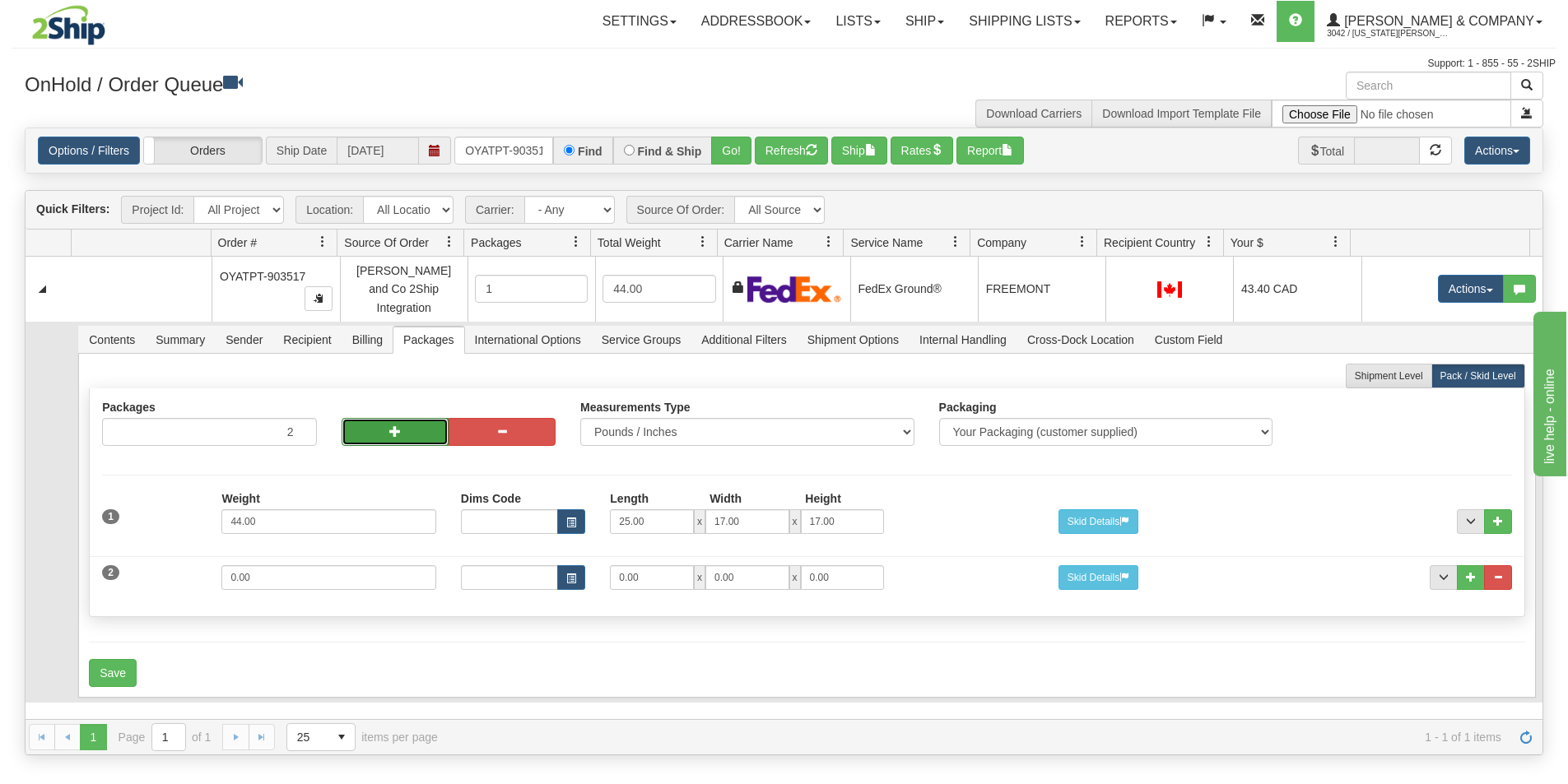
click at [366, 430] on button "button" at bounding box center [395, 432] width 107 height 28
type input "3"
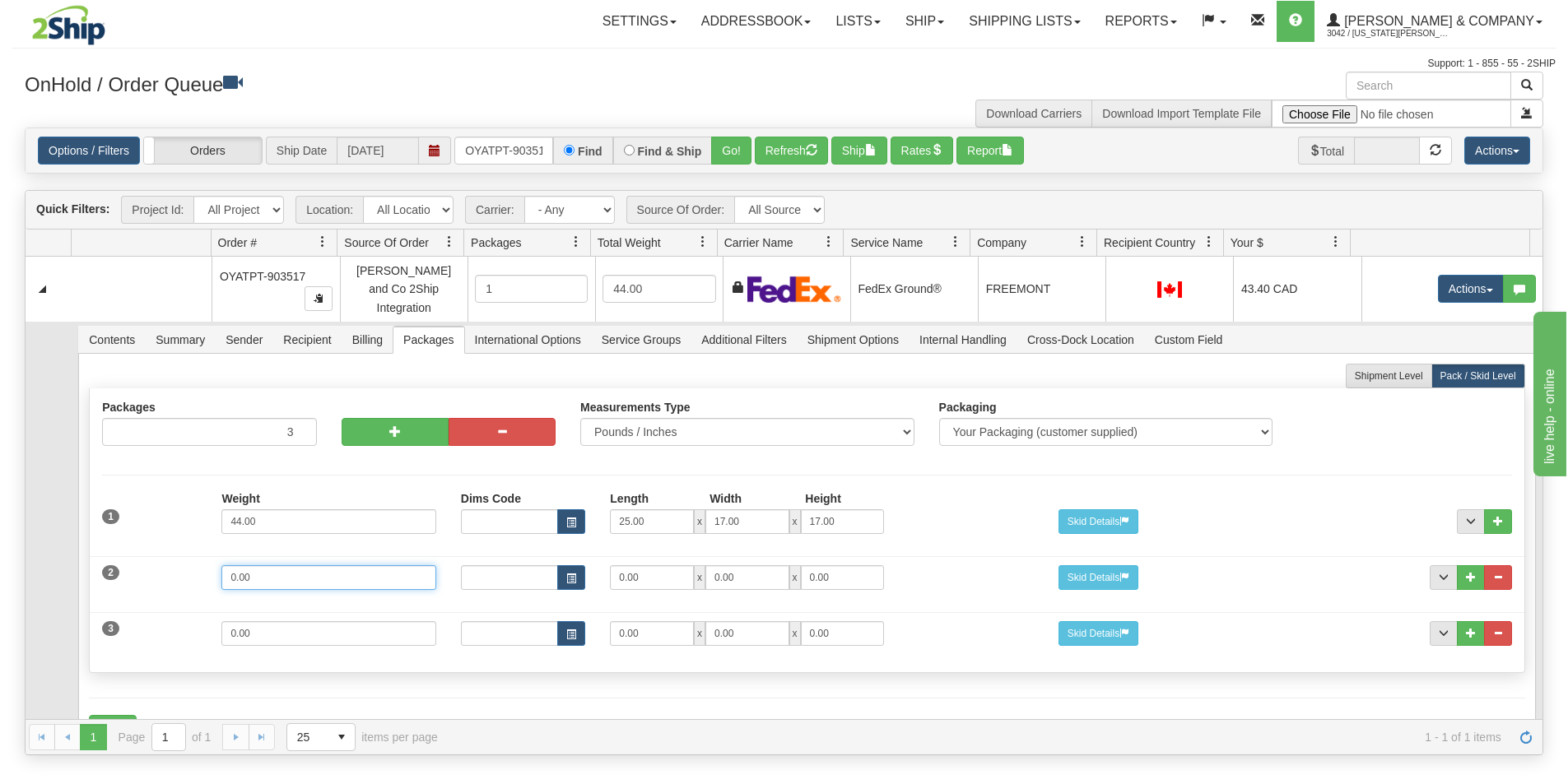
drag, startPoint x: 345, startPoint y: 561, endPoint x: 141, endPoint y: 543, distance: 204.8
click at [141, 548] on div "2 Weight 0.00 Dims Code Length Width Height 0.00 x 0.00 x" at bounding box center [806, 575] width 1434 height 55
click at [316, 569] on input "0.00" at bounding box center [328, 577] width 214 height 25
drag, startPoint x: 312, startPoint y: 569, endPoint x: 174, endPoint y: 544, distance: 140.2
click at [174, 548] on div "2 Weight 0.00 Dims Code Length Width Height 0.00 x 0.00 x" at bounding box center [806, 575] width 1434 height 55
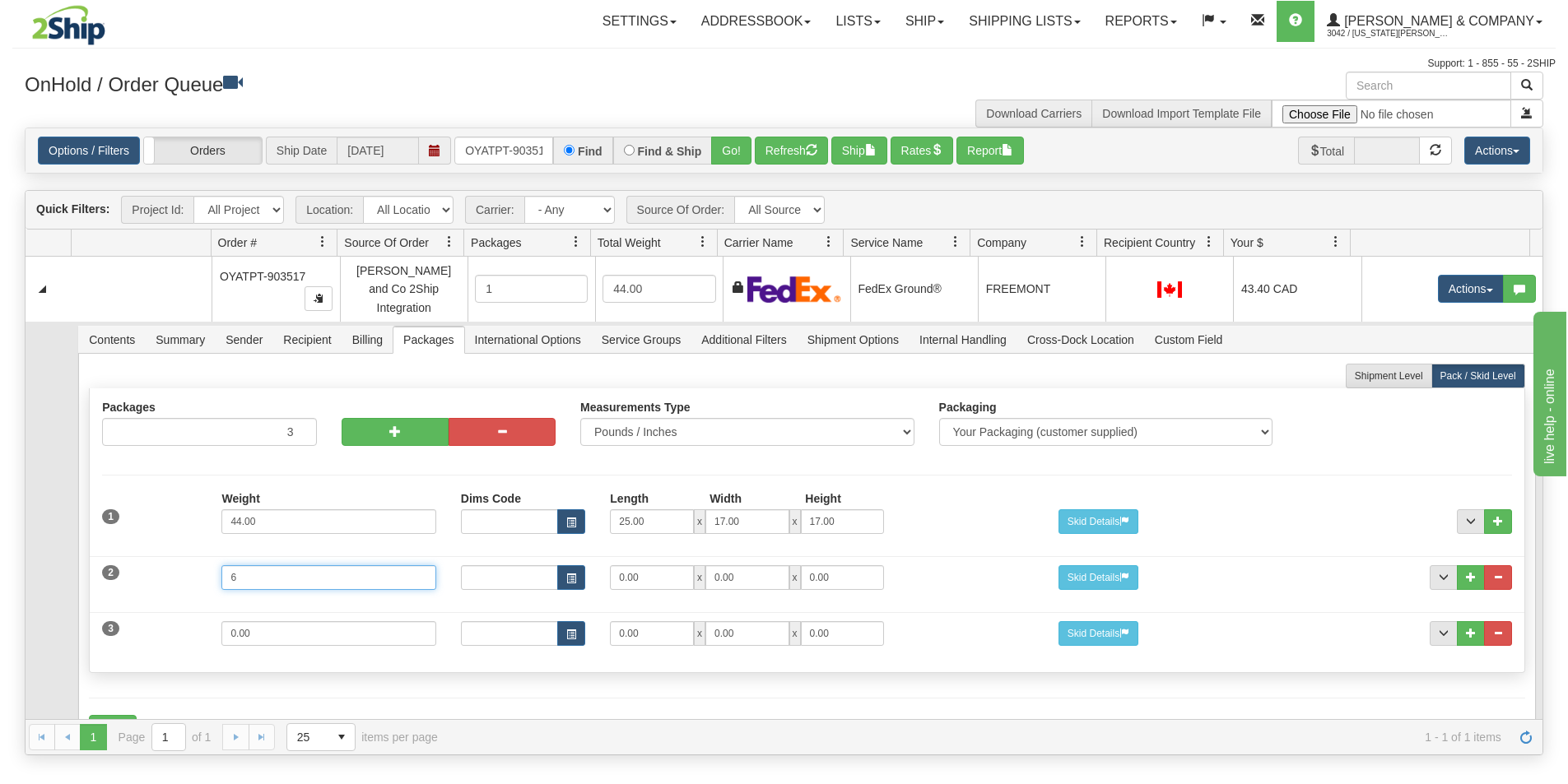
type input "6"
drag, startPoint x: 678, startPoint y: 580, endPoint x: 620, endPoint y: 563, distance: 60.4
click at [597, 552] on div "2 Weight 6 Dims Code Length Width Height 0.00 x 0.00 x 0.00" at bounding box center [806, 575] width 1434 height 55
drag, startPoint x: 641, startPoint y: 567, endPoint x: 583, endPoint y: 549, distance: 60.7
click at [583, 549] on div "2 Weight 6 Dims Code Length Width Height 0.00 x 0.00 x 0.00" at bounding box center [806, 575] width 1434 height 55
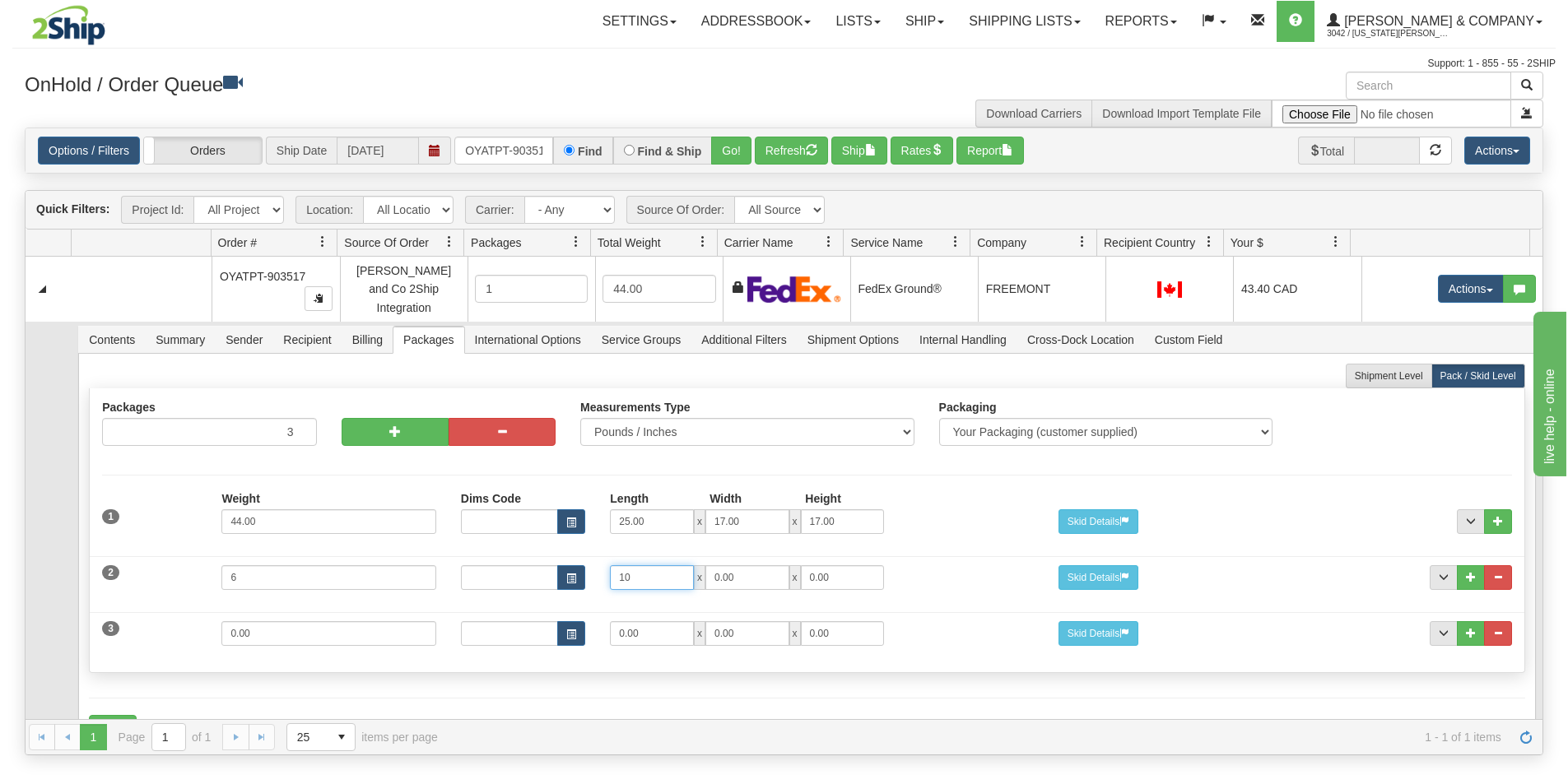
type input "10"
type input "6"
drag, startPoint x: 239, startPoint y: 617, endPoint x: 152, endPoint y: 614, distance: 87.1
click at [153, 614] on div "3 Weight 0.00 Dims Code Length Width Height 0.00 x 0.00 x" at bounding box center [806, 632] width 1434 height 55
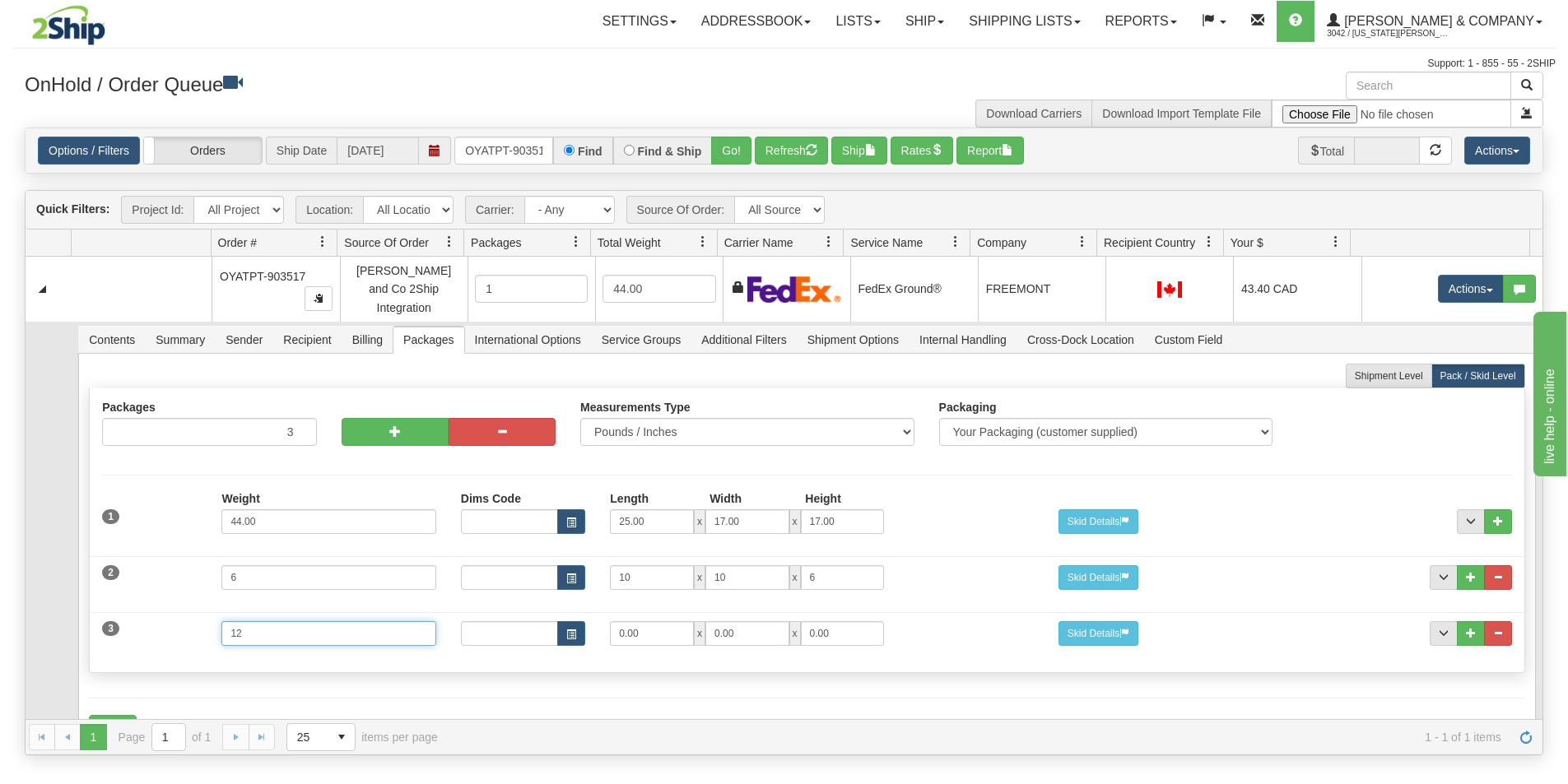
type input "12"
type input "19"
type input "13"
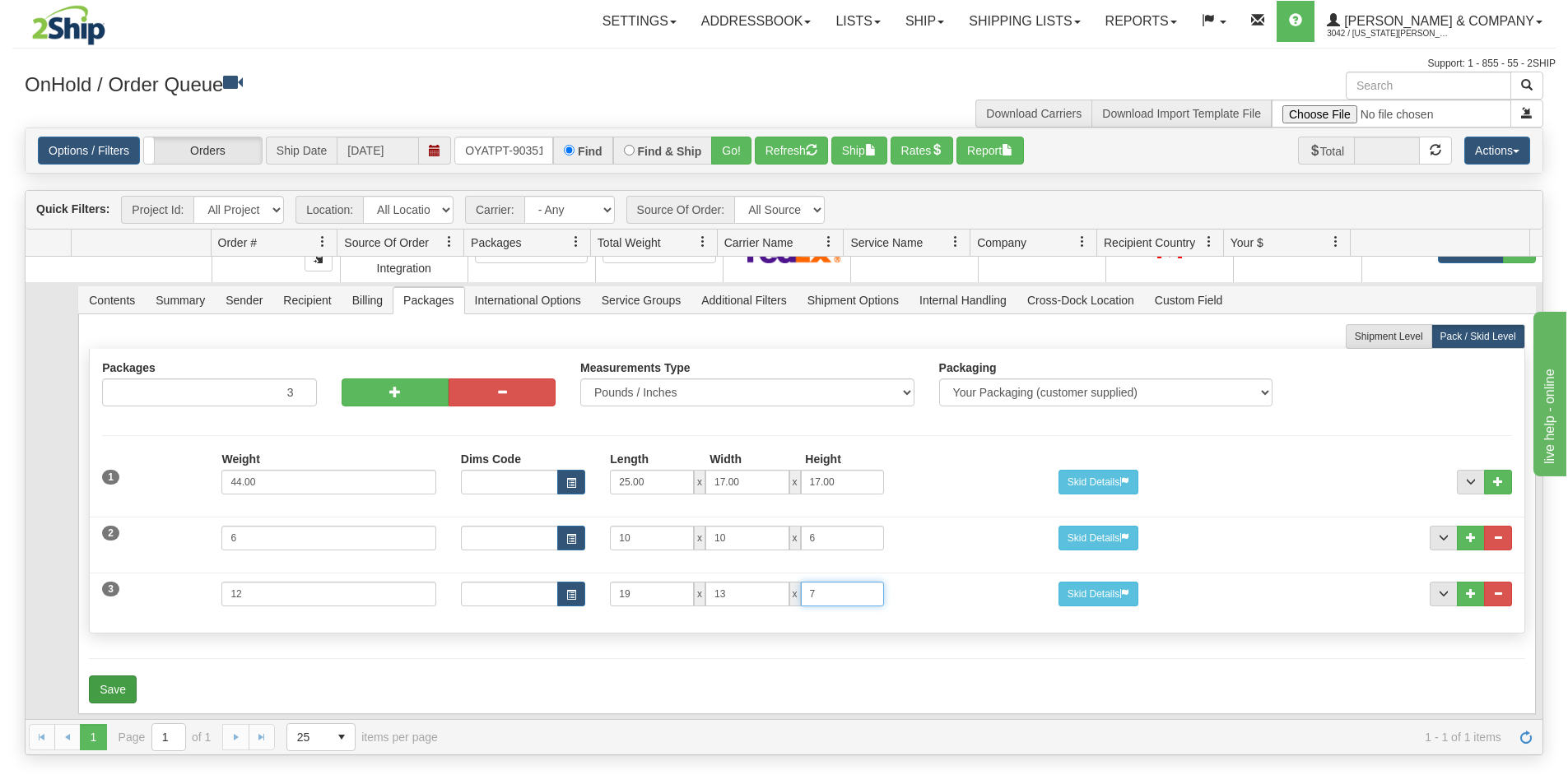
type input "7"
click at [100, 676] on button "Save" at bounding box center [112, 690] width 48 height 28
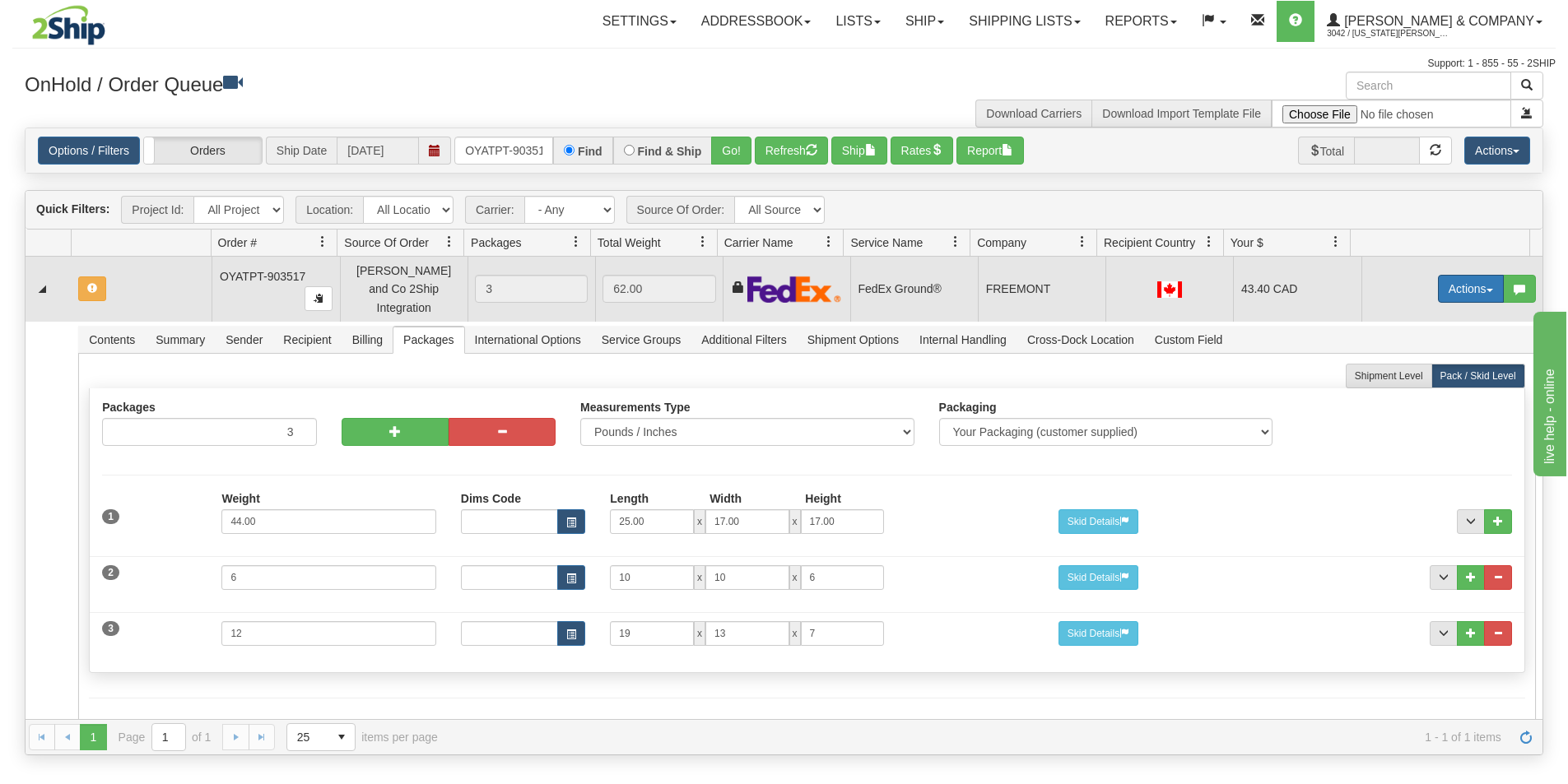
click at [1448, 287] on button "Actions" at bounding box center [1471, 289] width 66 height 28
click at [1415, 335] on span "Refresh Rates" at bounding box center [1430, 341] width 85 height 13
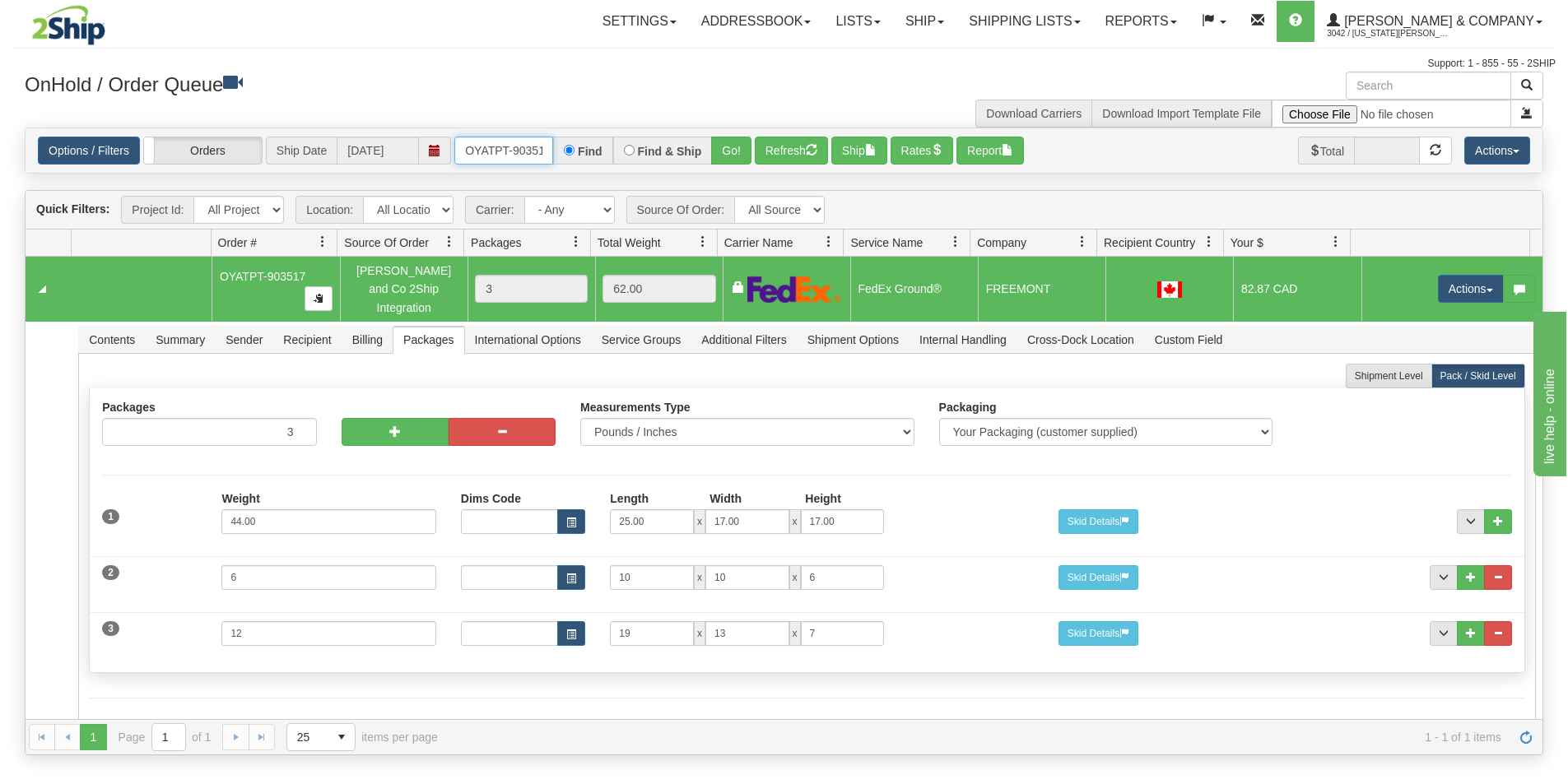
scroll to position [0, 9]
drag, startPoint x: 463, startPoint y: 151, endPoint x: 667, endPoint y: 187, distance: 207.2
click at [667, 187] on div "Is equal to Is not equal to Contains Does not contains CAD USD EUR ZAR [PERSON_…" at bounding box center [783, 441] width 1543 height 628
click at [729, 157] on button "Go!" at bounding box center [731, 151] width 41 height 28
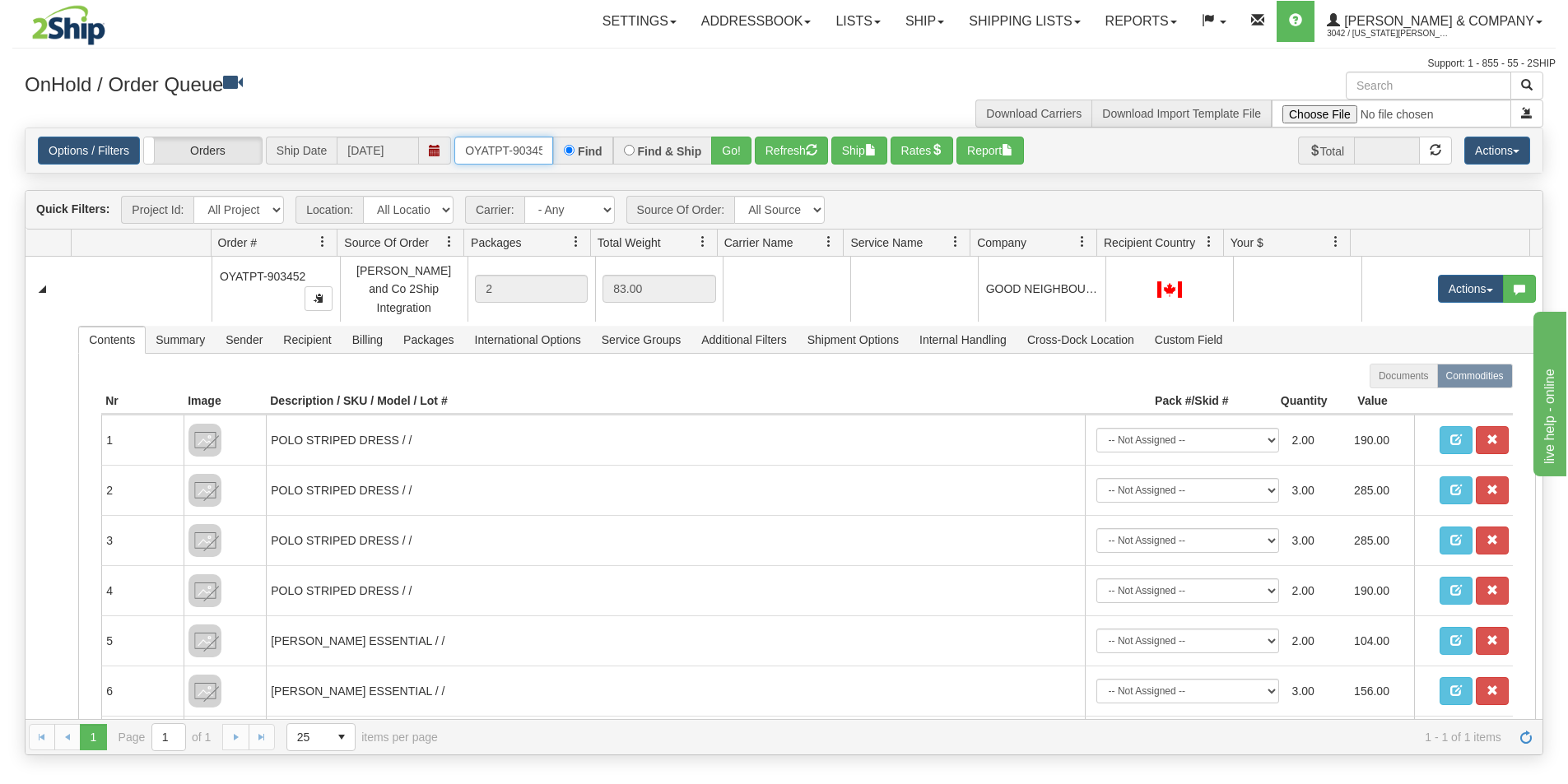
scroll to position [0, 9]
drag, startPoint x: 456, startPoint y: 149, endPoint x: 597, endPoint y: 158, distance: 141.3
click at [597, 158] on div "OYATPT-903452 Find Find & Ship Go!" at bounding box center [602, 151] width 297 height 28
type input "OYATPT-903535"
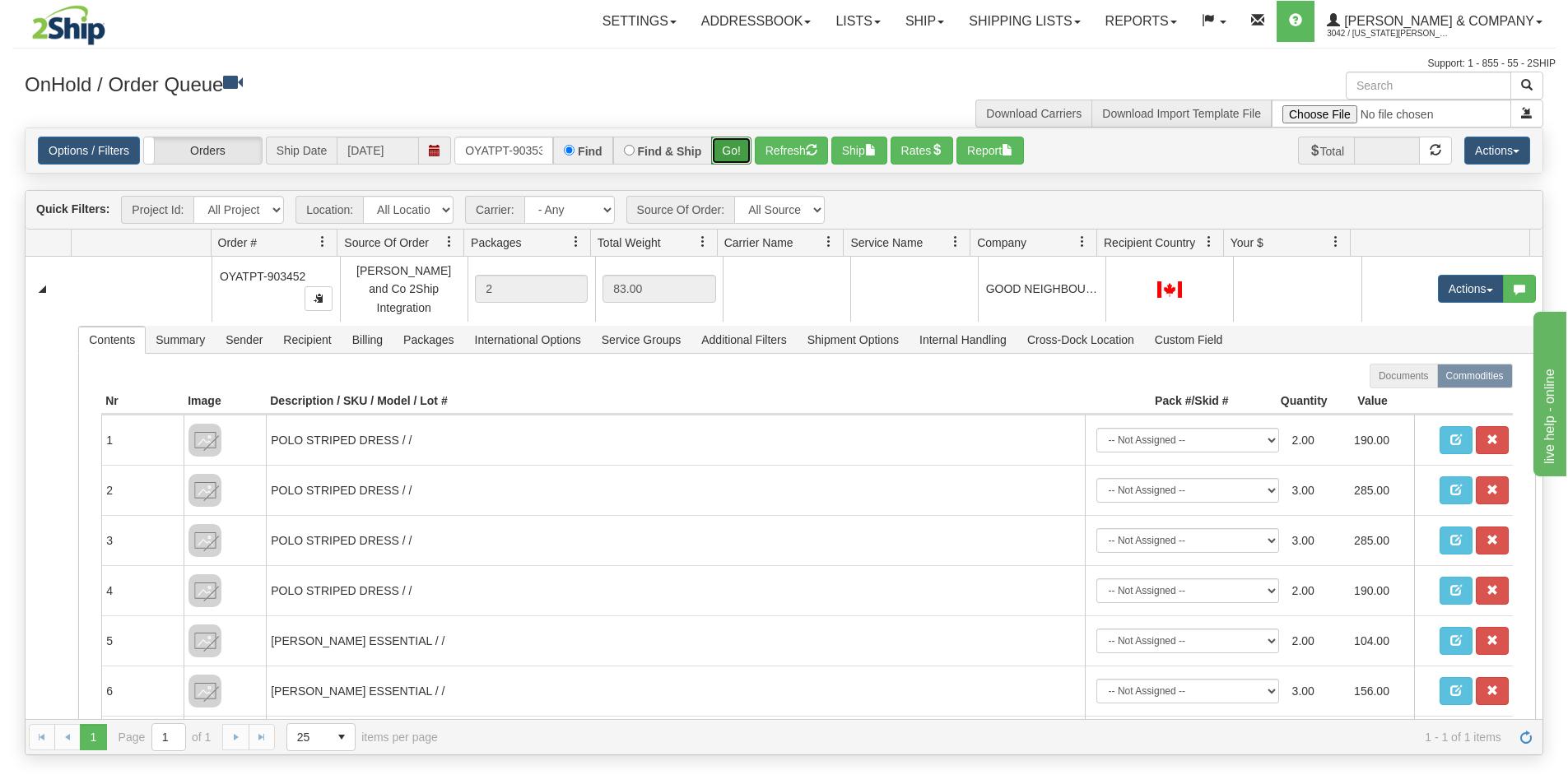
click at [735, 164] on button "Go!" at bounding box center [731, 151] width 41 height 28
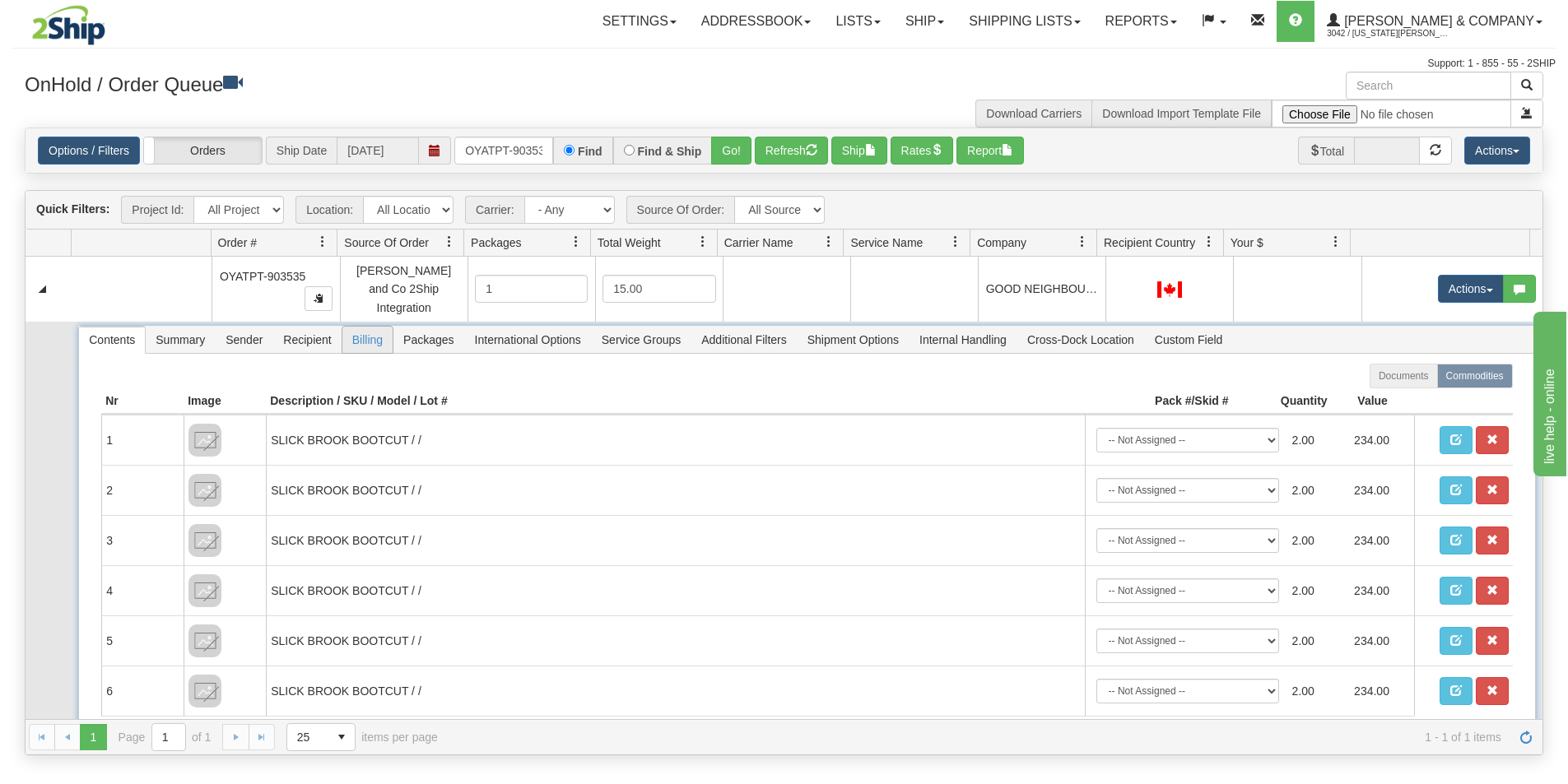
click at [365, 327] on span "Billing" at bounding box center [368, 340] width 50 height 26
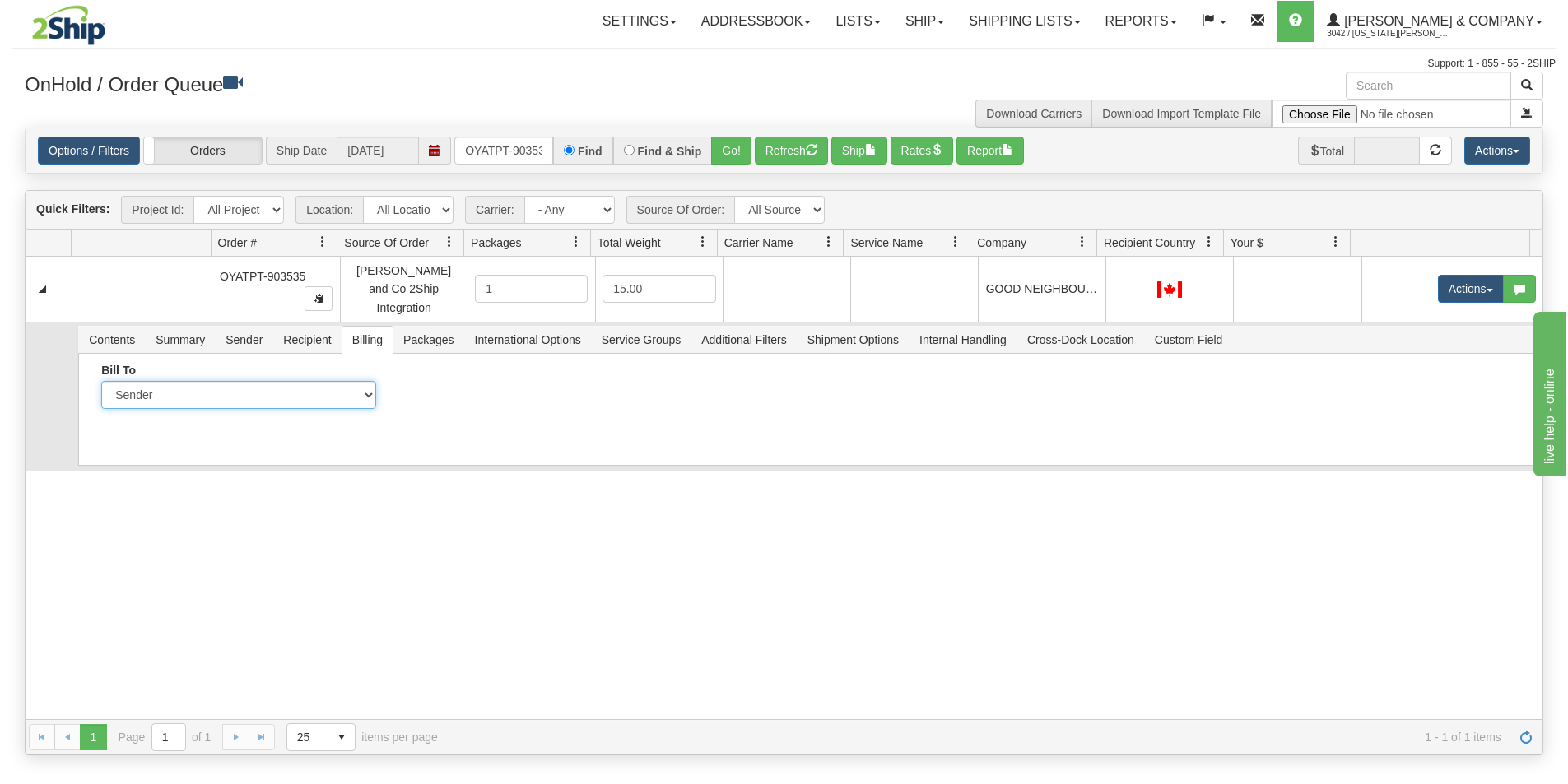
click at [248, 384] on select "Sender Recipient Third Party Collect" at bounding box center [238, 395] width 274 height 28
select select "2"
click at [101, 381] on select "Sender Recipient Third Party Collect" at bounding box center [238, 395] width 274 height 28
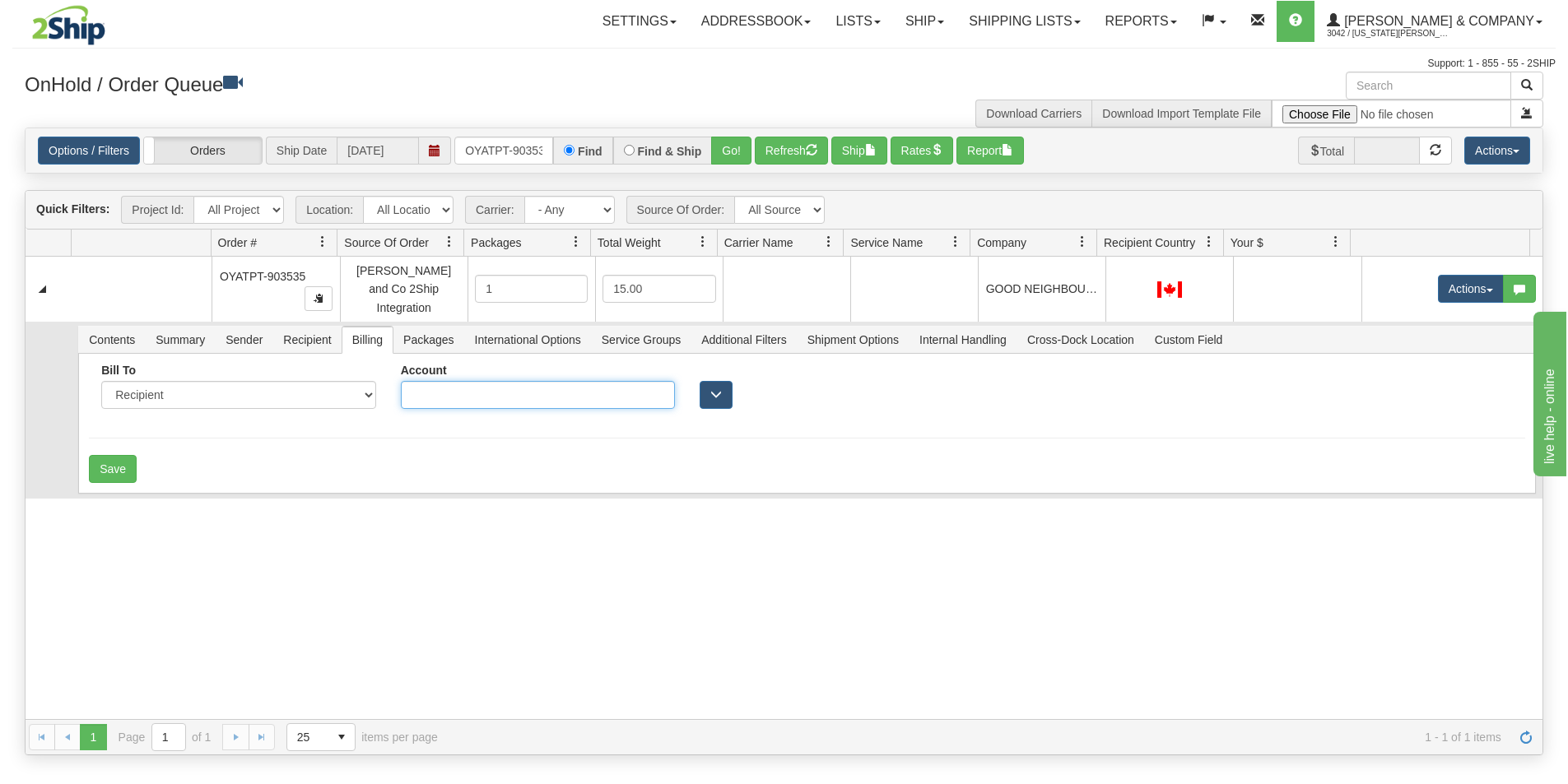
click at [491, 388] on input "Account" at bounding box center [537, 395] width 274 height 28
type input "X4913W"
click at [127, 455] on button "Save" at bounding box center [112, 469] width 48 height 28
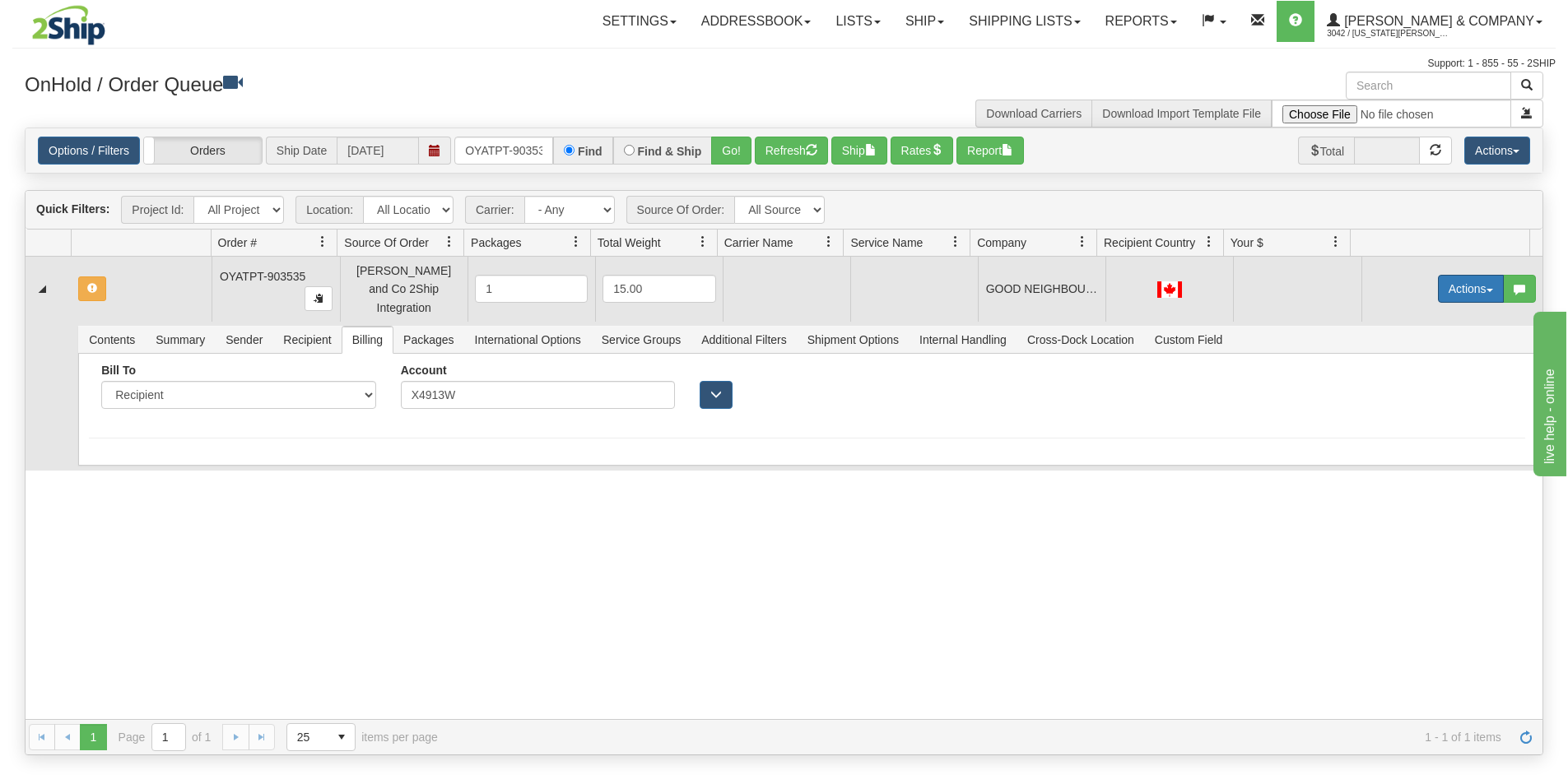
click at [1439, 284] on button "Actions" at bounding box center [1471, 289] width 66 height 28
click at [1409, 335] on span "Refresh Rates" at bounding box center [1430, 341] width 85 height 13
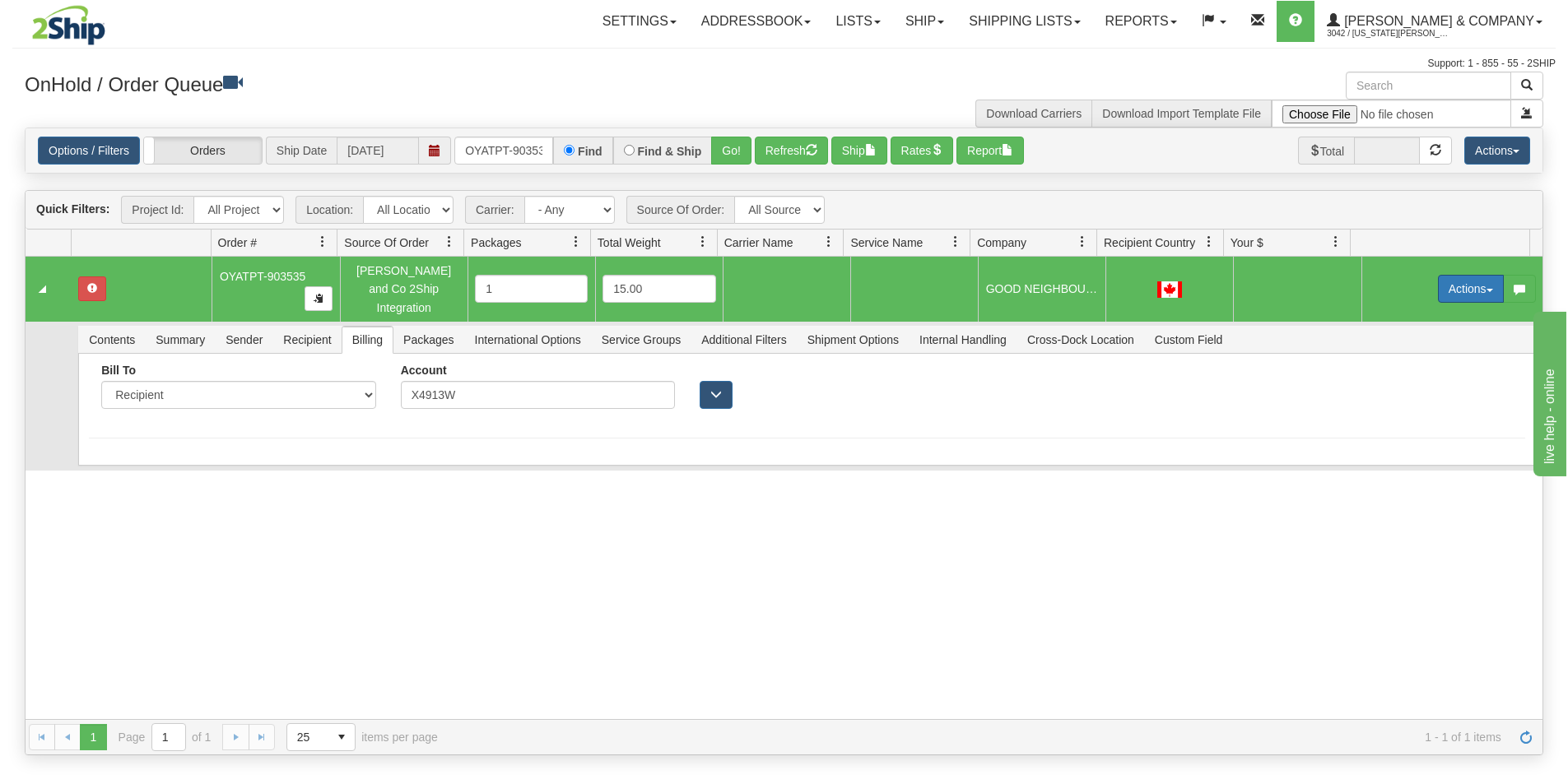
click at [1438, 284] on button "Actions" at bounding box center [1471, 289] width 66 height 28
click at [1402, 357] on span "Rate All Services" at bounding box center [1437, 363] width 99 height 13
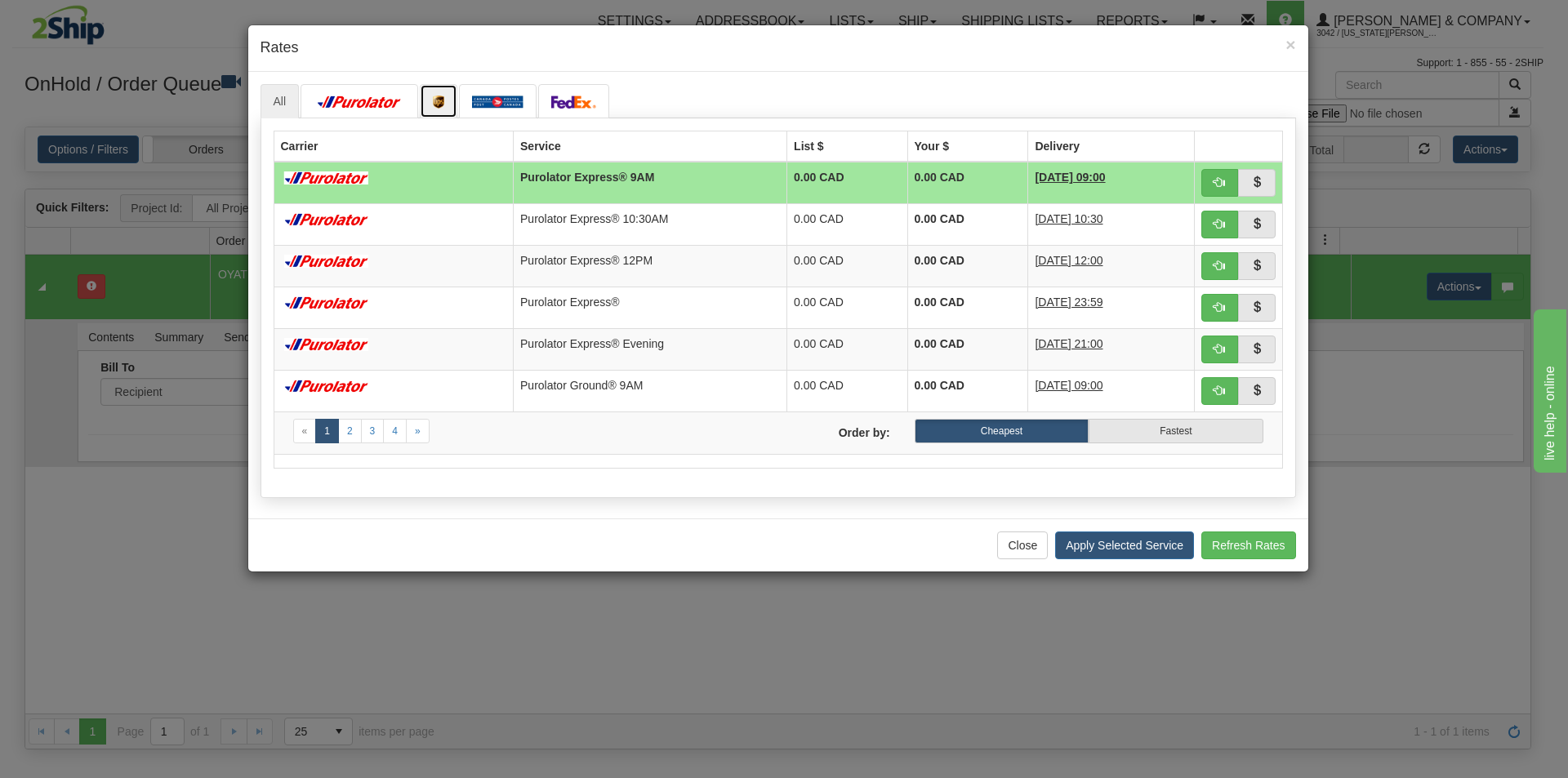
click at [431, 97] on link at bounding box center [439, 101] width 38 height 34
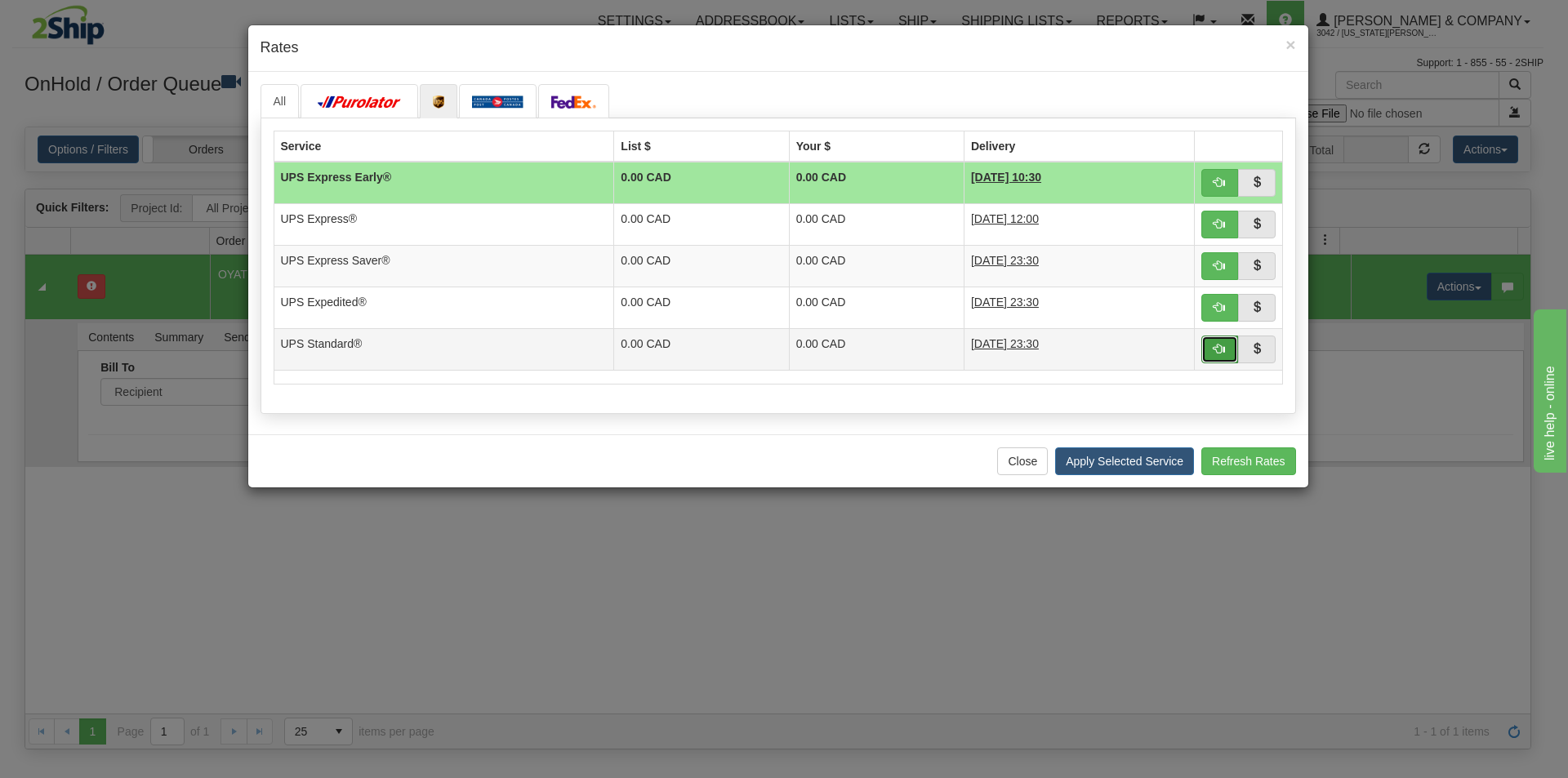
click at [1215, 351] on span "button" at bounding box center [1219, 348] width 11 height 11
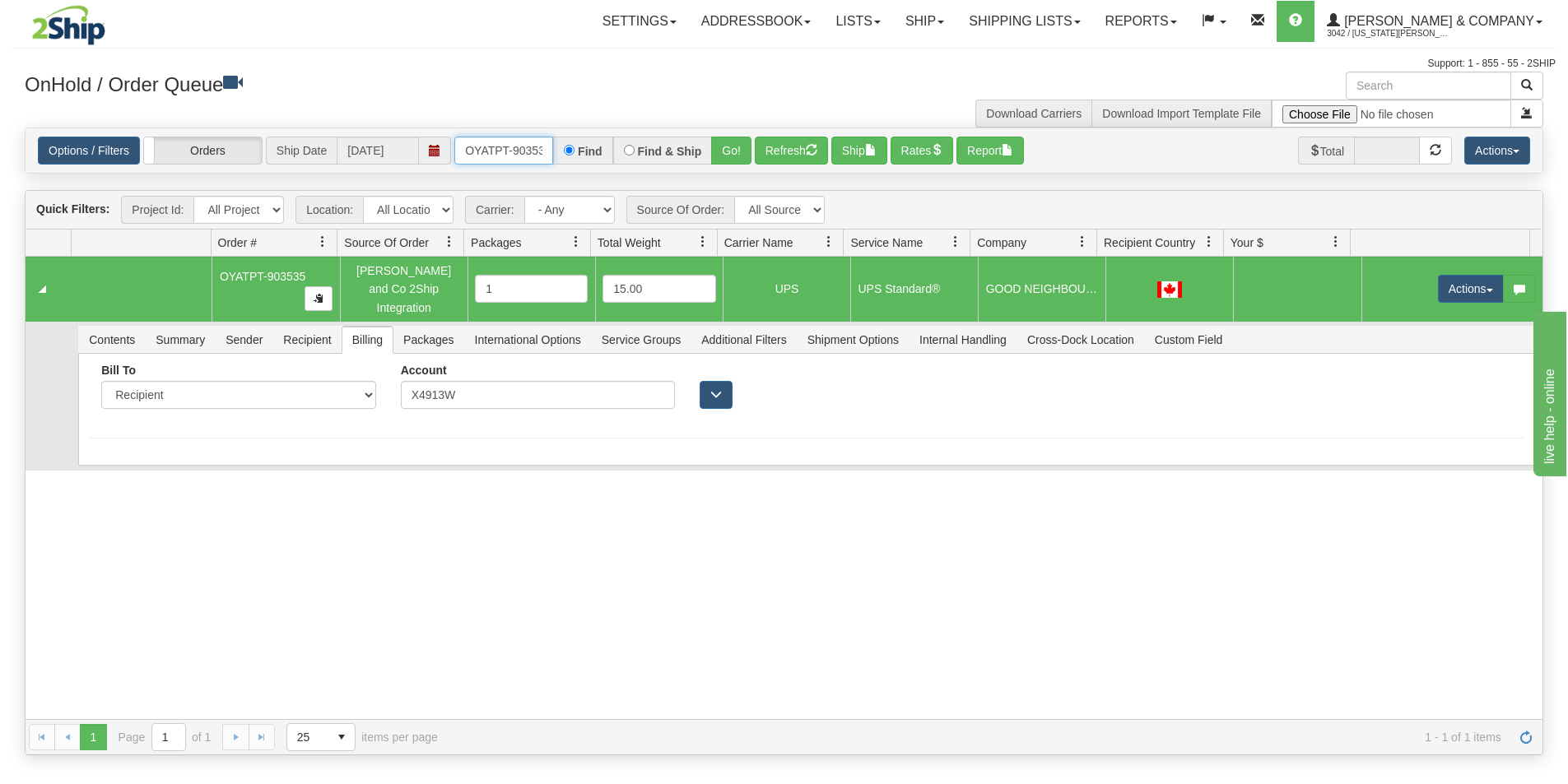
scroll to position [0, 9]
drag, startPoint x: 462, startPoint y: 145, endPoint x: 601, endPoint y: 179, distance: 143.1
click at [601, 179] on div "Is equal to Is not equal to Contains Does not contains CAD USD EUR ZAR [PERSON_…" at bounding box center [783, 441] width 1543 height 628
drag, startPoint x: 478, startPoint y: 151, endPoint x: 674, endPoint y: 161, distance: 196.3
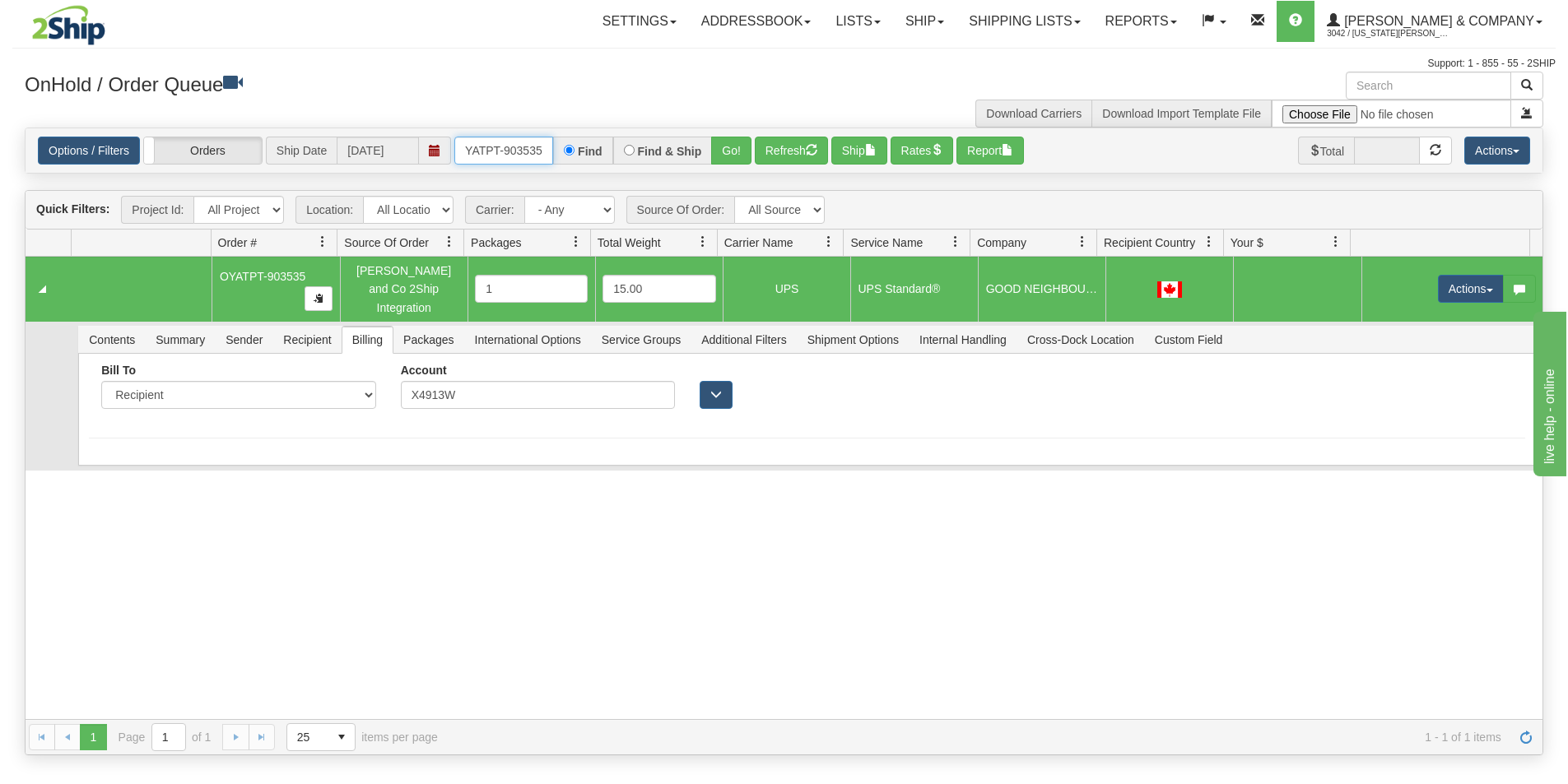
click at [674, 161] on div "OYATPT-903535 Find Find & Ship Go!" at bounding box center [602, 151] width 297 height 28
type input "OYATPT-903453"
click at [731, 149] on button "Go!" at bounding box center [731, 151] width 41 height 28
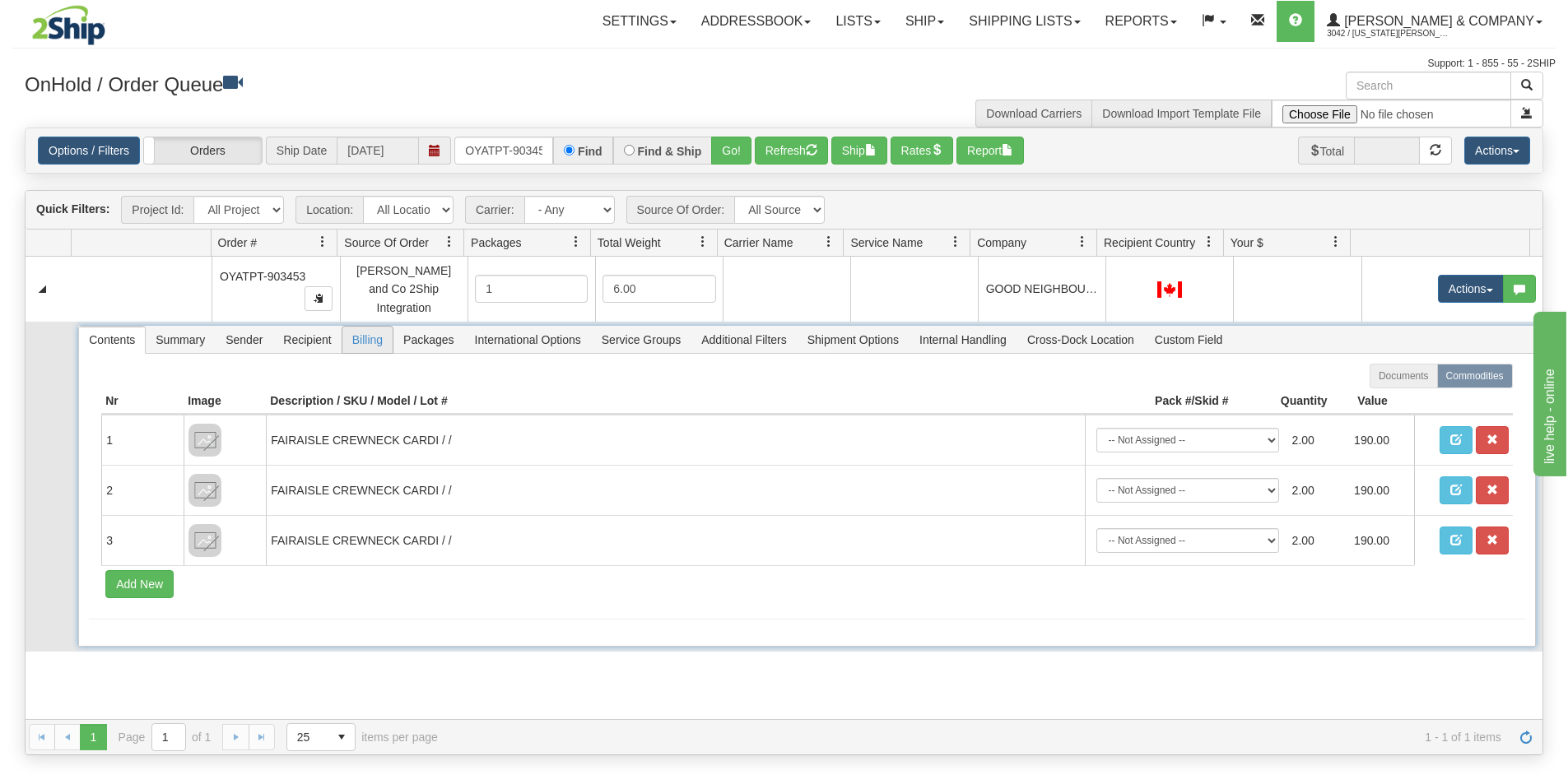
click at [369, 335] on span "Billing" at bounding box center [368, 340] width 50 height 26
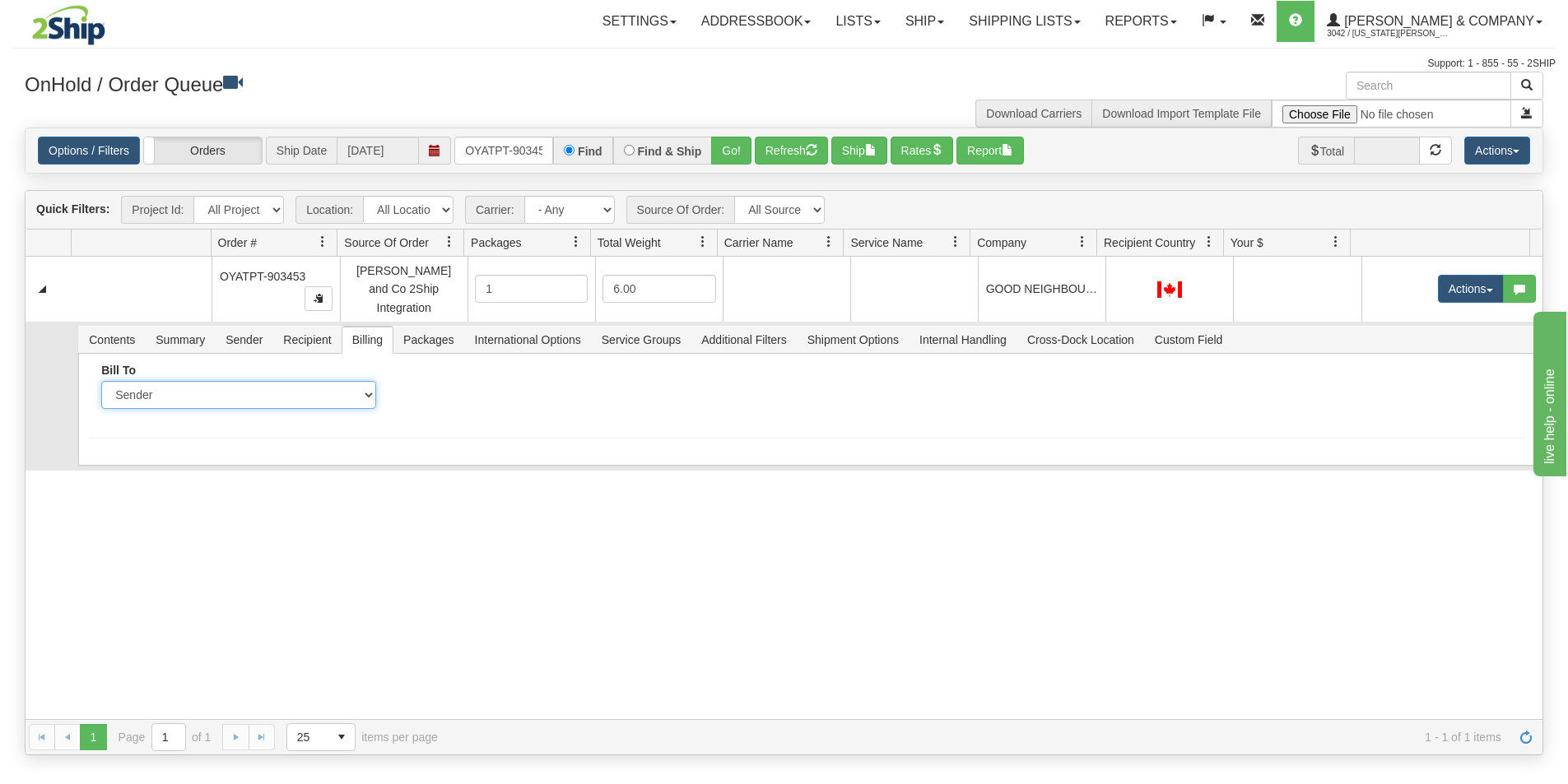
click at [221, 381] on select "Sender Recipient Third Party Collect" at bounding box center [238, 395] width 274 height 28
select select "2"
click at [101, 381] on select "Sender Recipient Third Party Collect" at bounding box center [238, 395] width 274 height 28
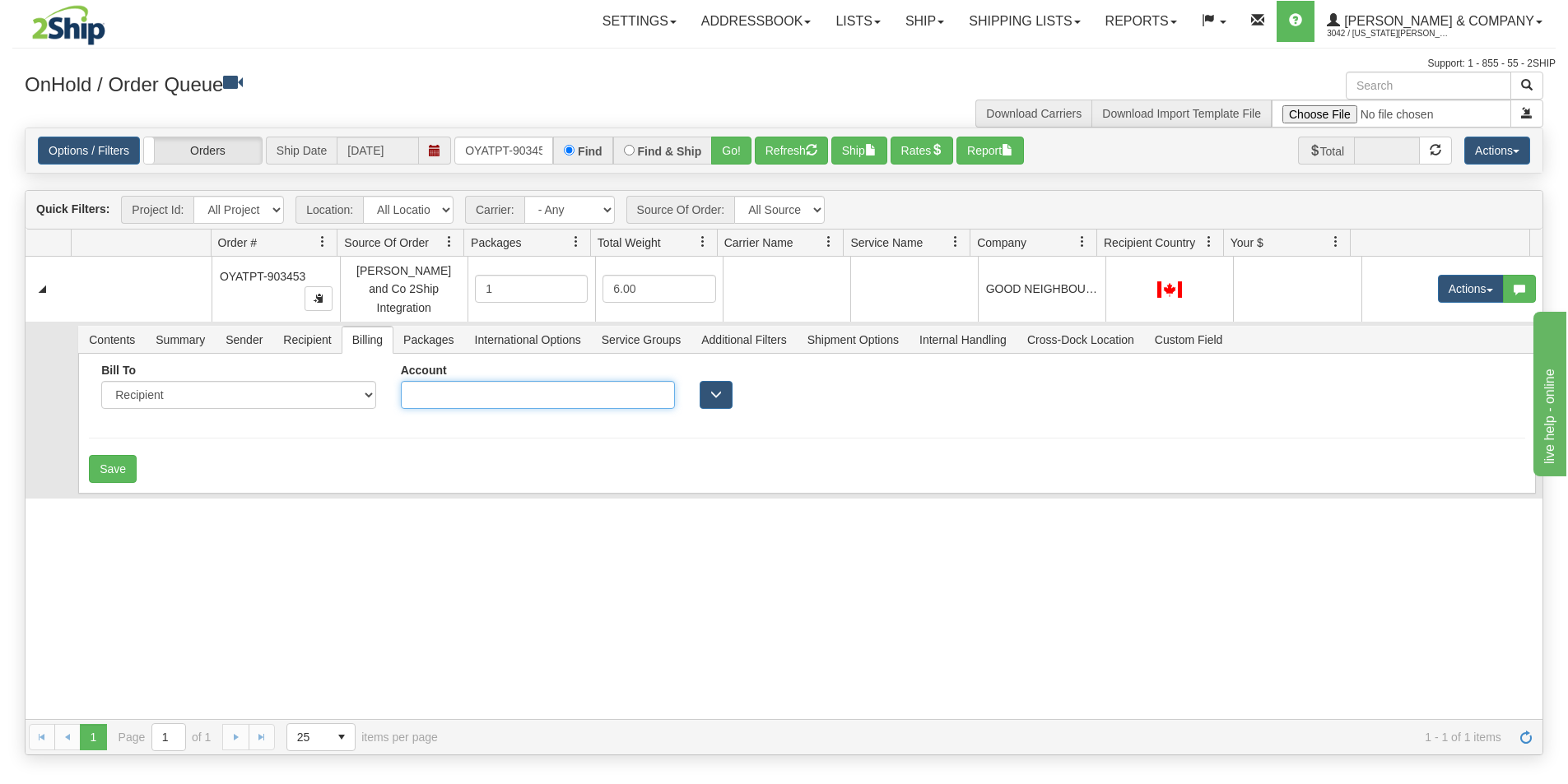
click at [457, 389] on input "Account" at bounding box center [537, 395] width 274 height 28
type input "X4913W"
click at [117, 459] on button "Save" at bounding box center [112, 469] width 48 height 28
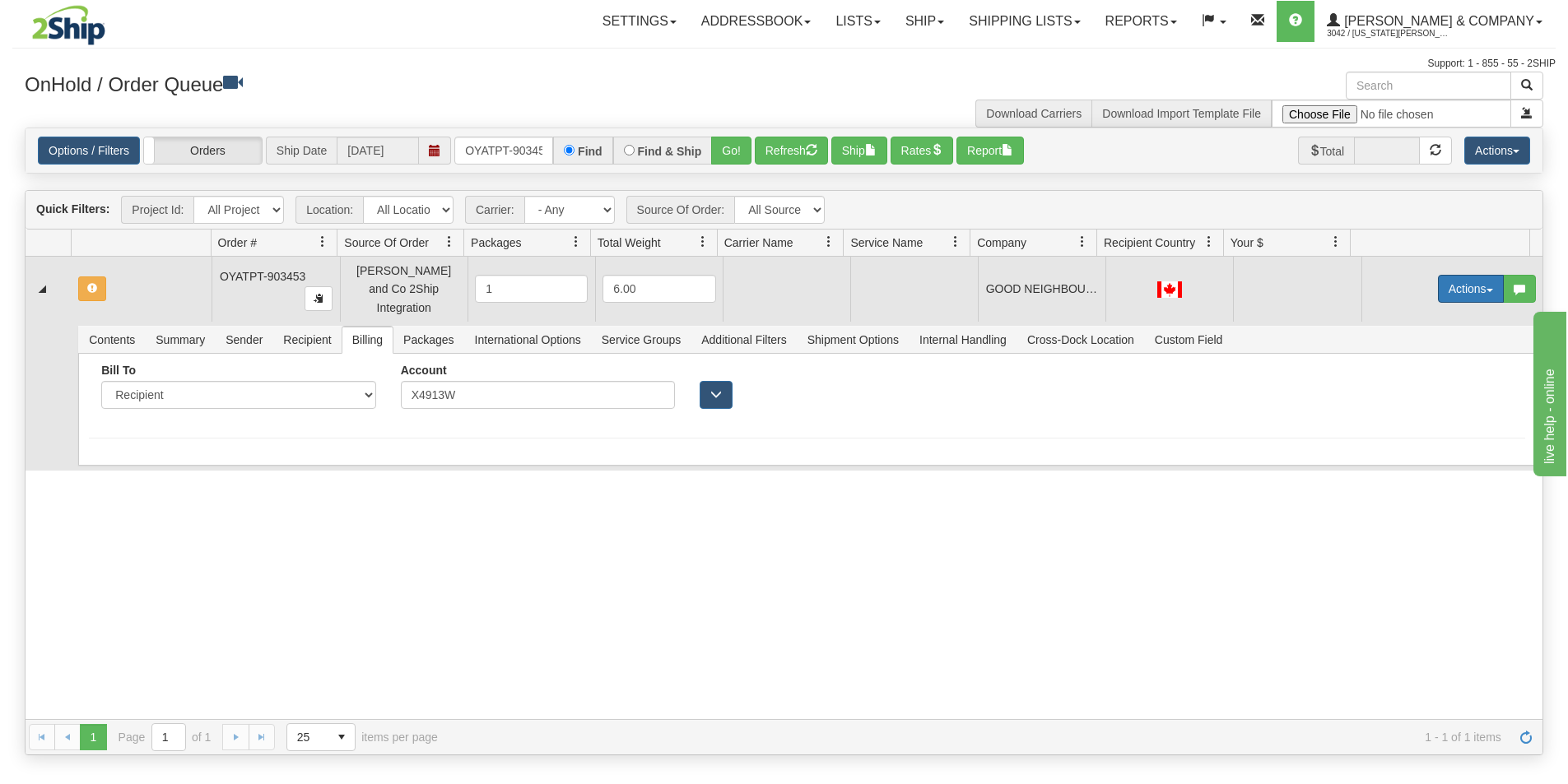
click at [1449, 286] on button "Actions" at bounding box center [1471, 289] width 66 height 28
click at [1416, 357] on span "Rate All Services" at bounding box center [1437, 363] width 99 height 13
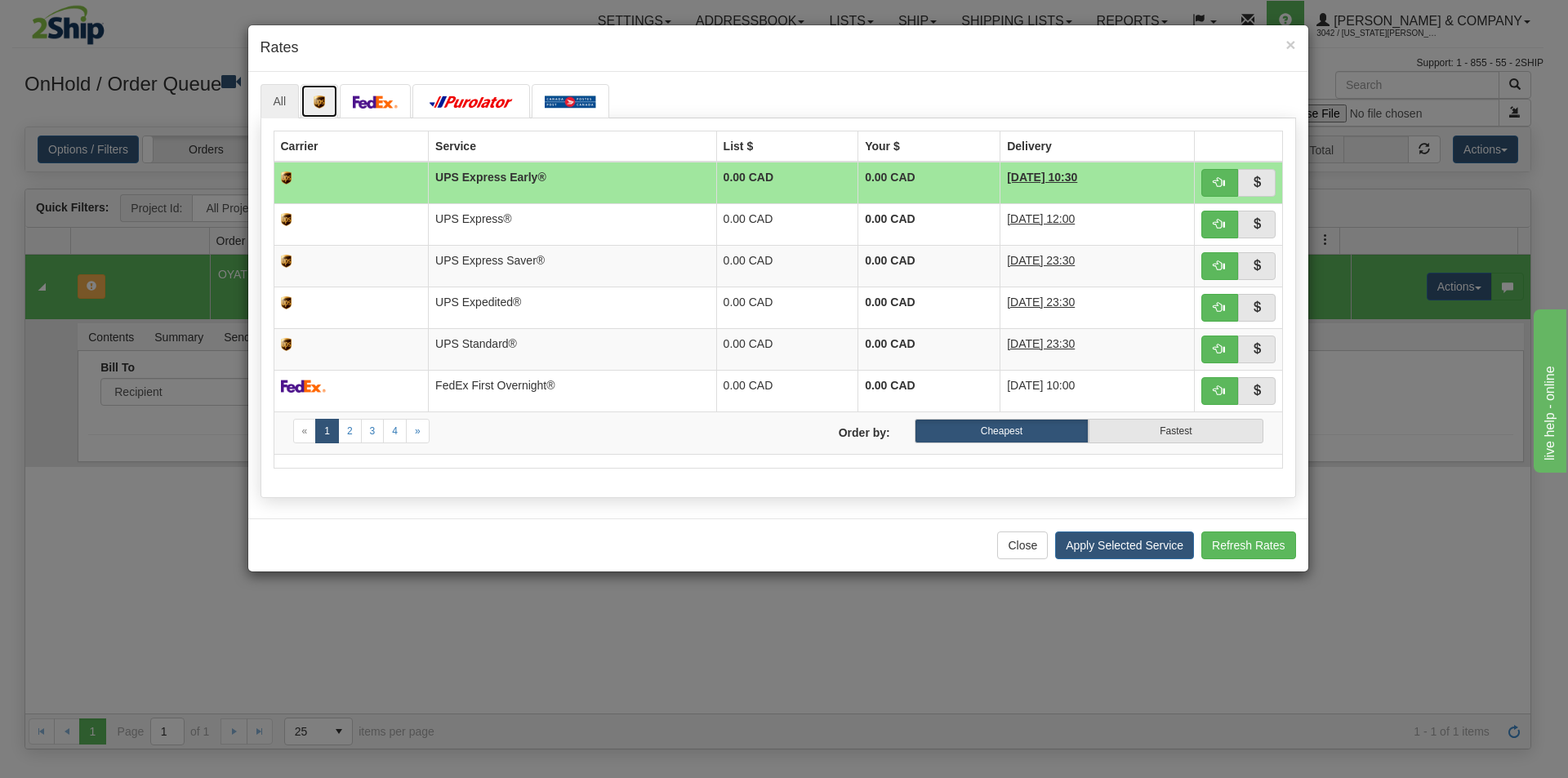
click at [320, 98] on img at bounding box center [319, 101] width 11 height 13
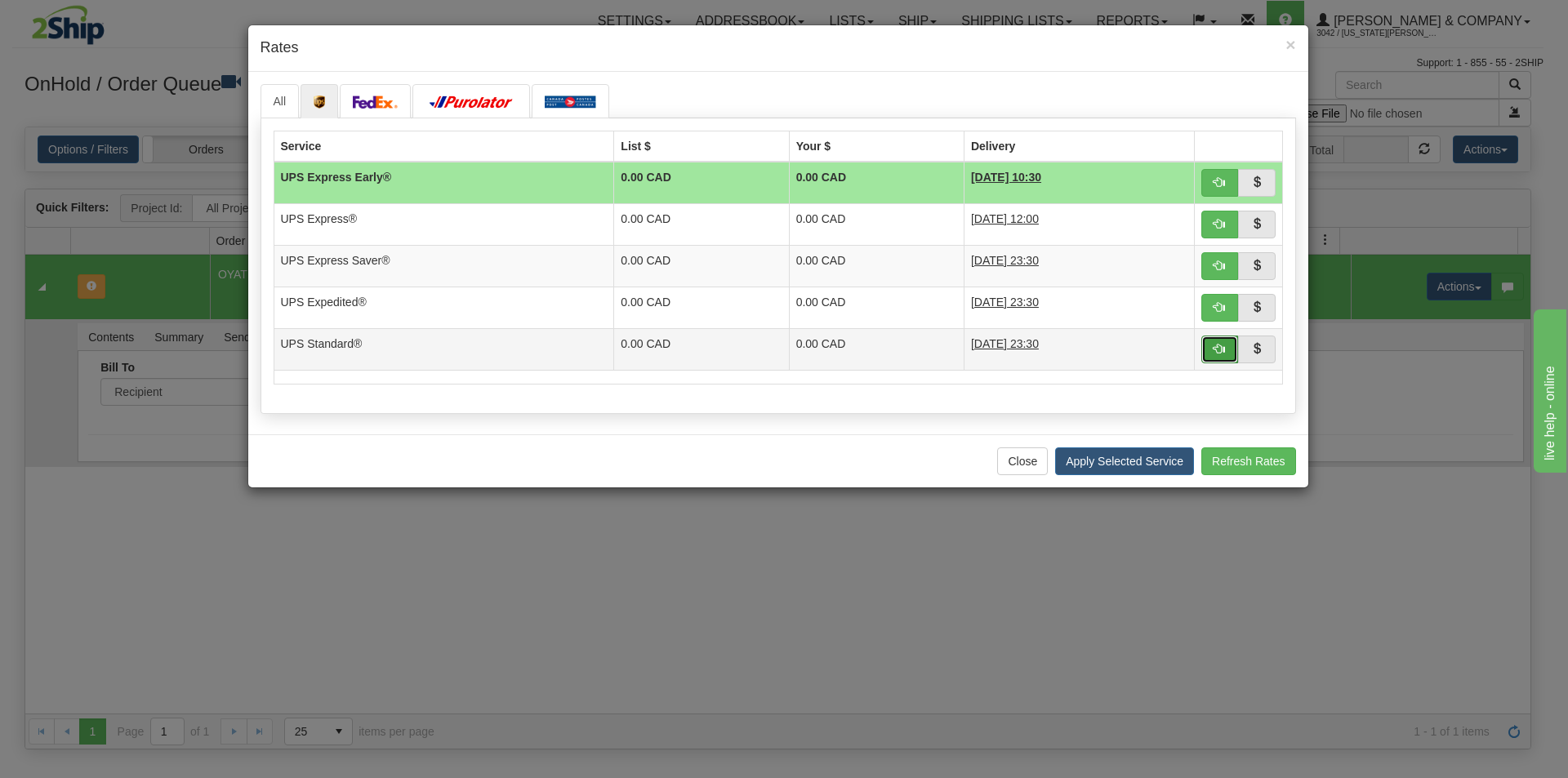
click at [1215, 348] on span "button" at bounding box center [1219, 348] width 11 height 11
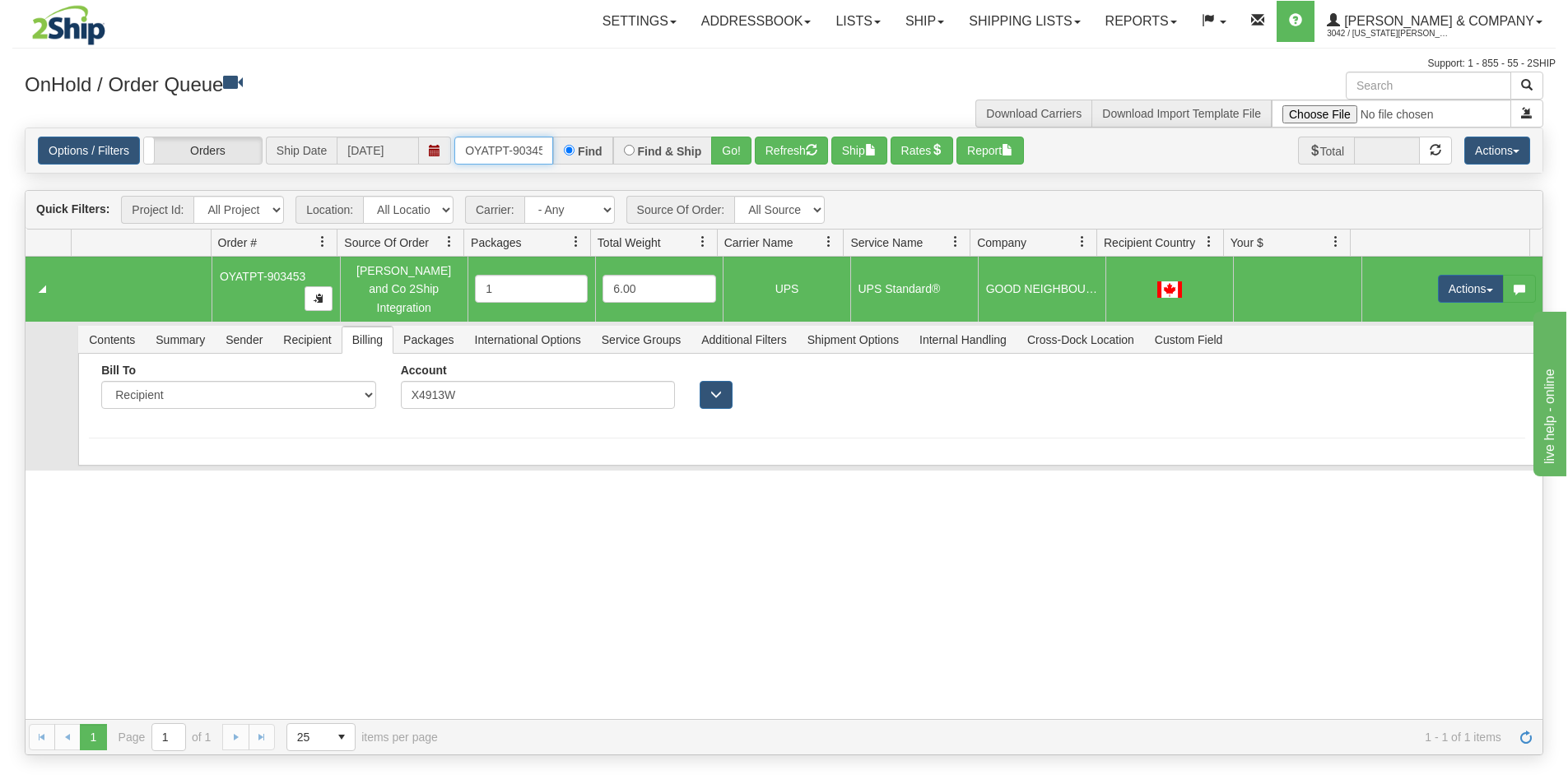
scroll to position [0, 9]
drag, startPoint x: 458, startPoint y: 152, endPoint x: 607, endPoint y: 166, distance: 149.7
click at [607, 166] on div "Options / Filters Group Shipments Orders Ship Date [DATE] OYATPT-903453 Find Fi…" at bounding box center [783, 150] width 1517 height 44
drag, startPoint x: 460, startPoint y: 146, endPoint x: 591, endPoint y: 155, distance: 131.3
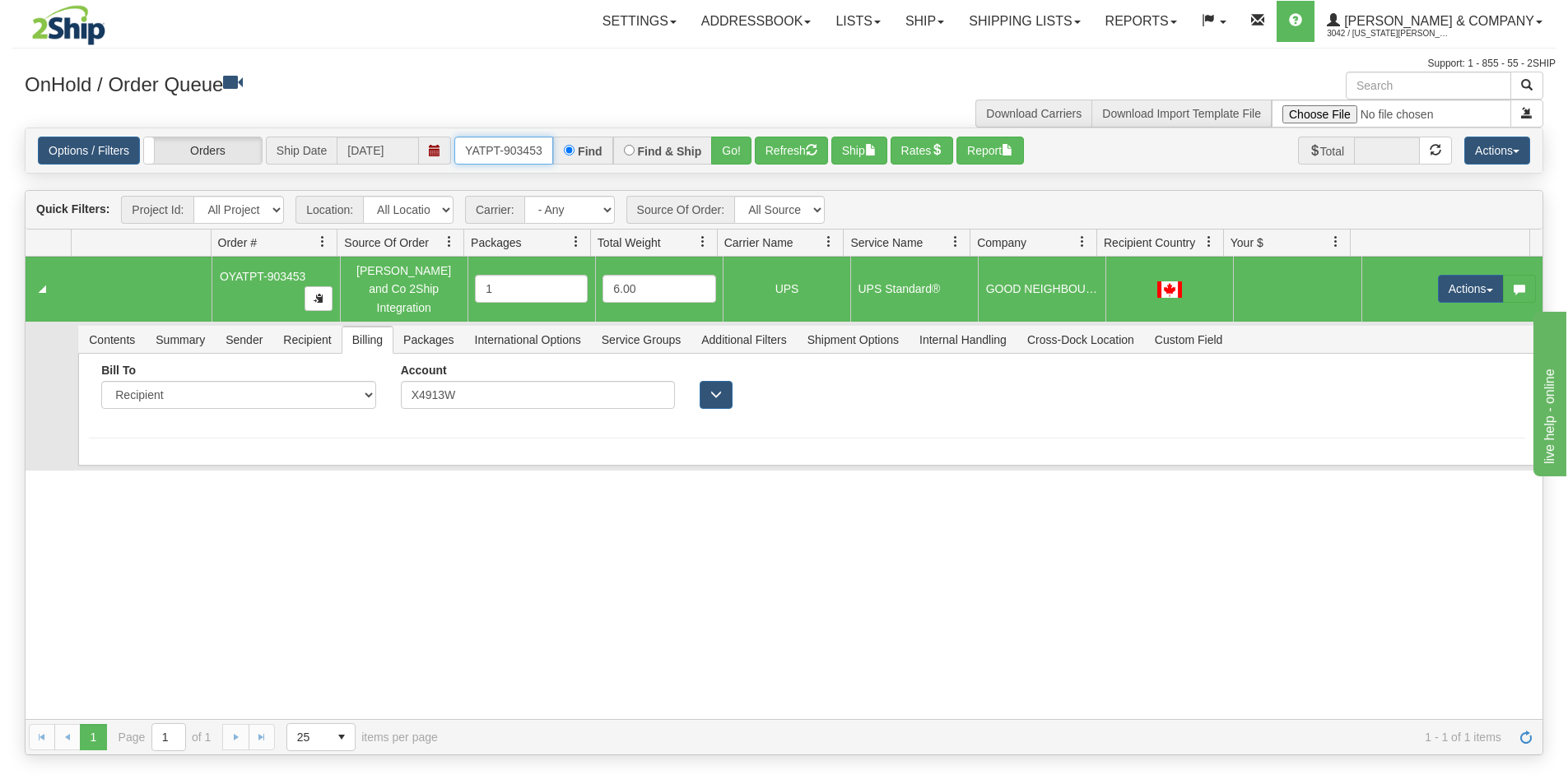
click at [591, 155] on div "OYATPT-903453 Find Find & Ship Go!" at bounding box center [602, 151] width 297 height 28
type input "OYATPT-903451"
click at [732, 157] on button "Go!" at bounding box center [731, 151] width 41 height 28
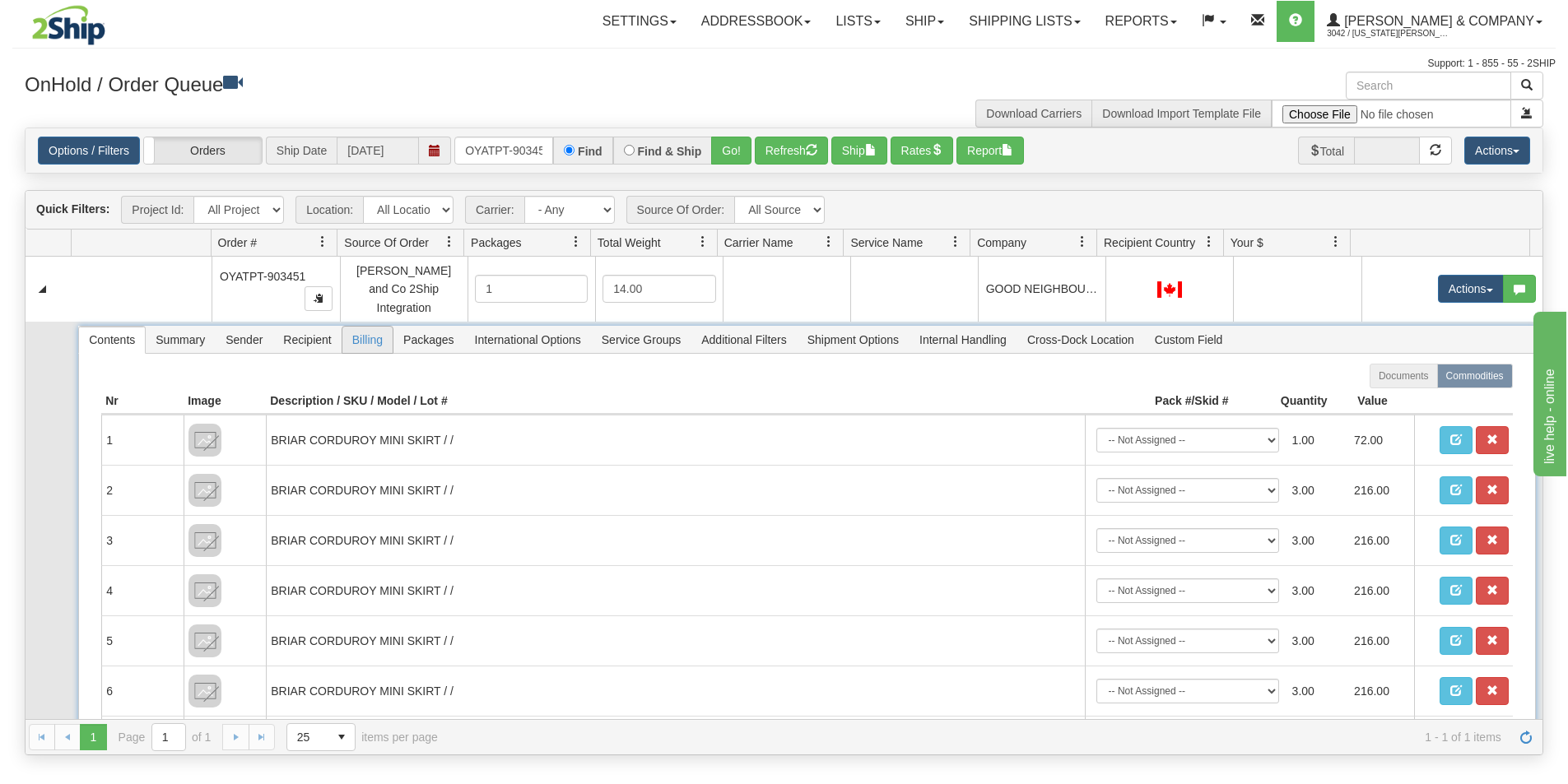
click at [364, 330] on span "Billing" at bounding box center [368, 340] width 50 height 26
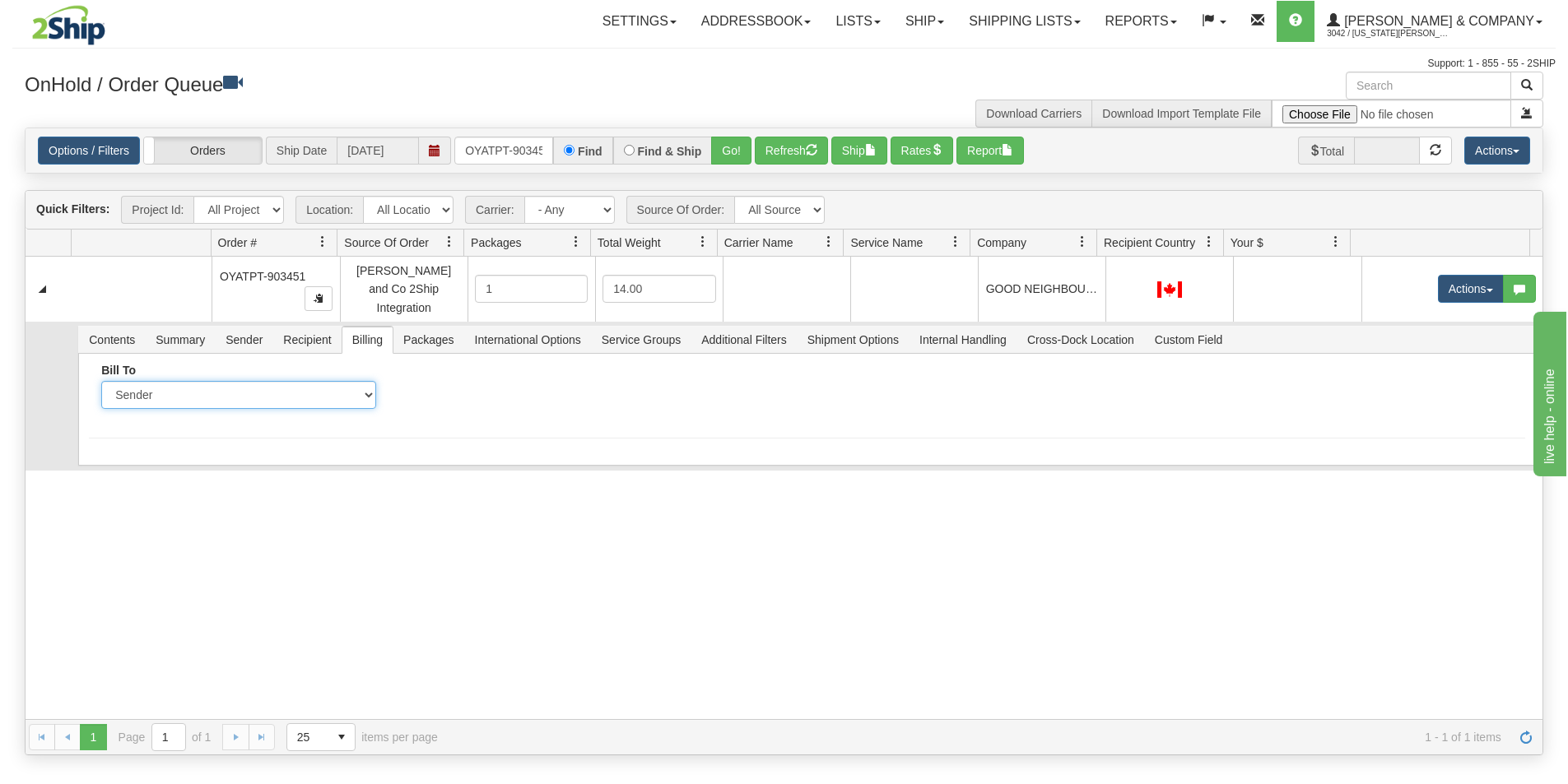
click at [217, 382] on select "Sender Recipient Third Party Collect" at bounding box center [238, 395] width 274 height 28
select select "2"
click at [101, 381] on select "Sender Recipient Third Party Collect" at bounding box center [238, 395] width 274 height 28
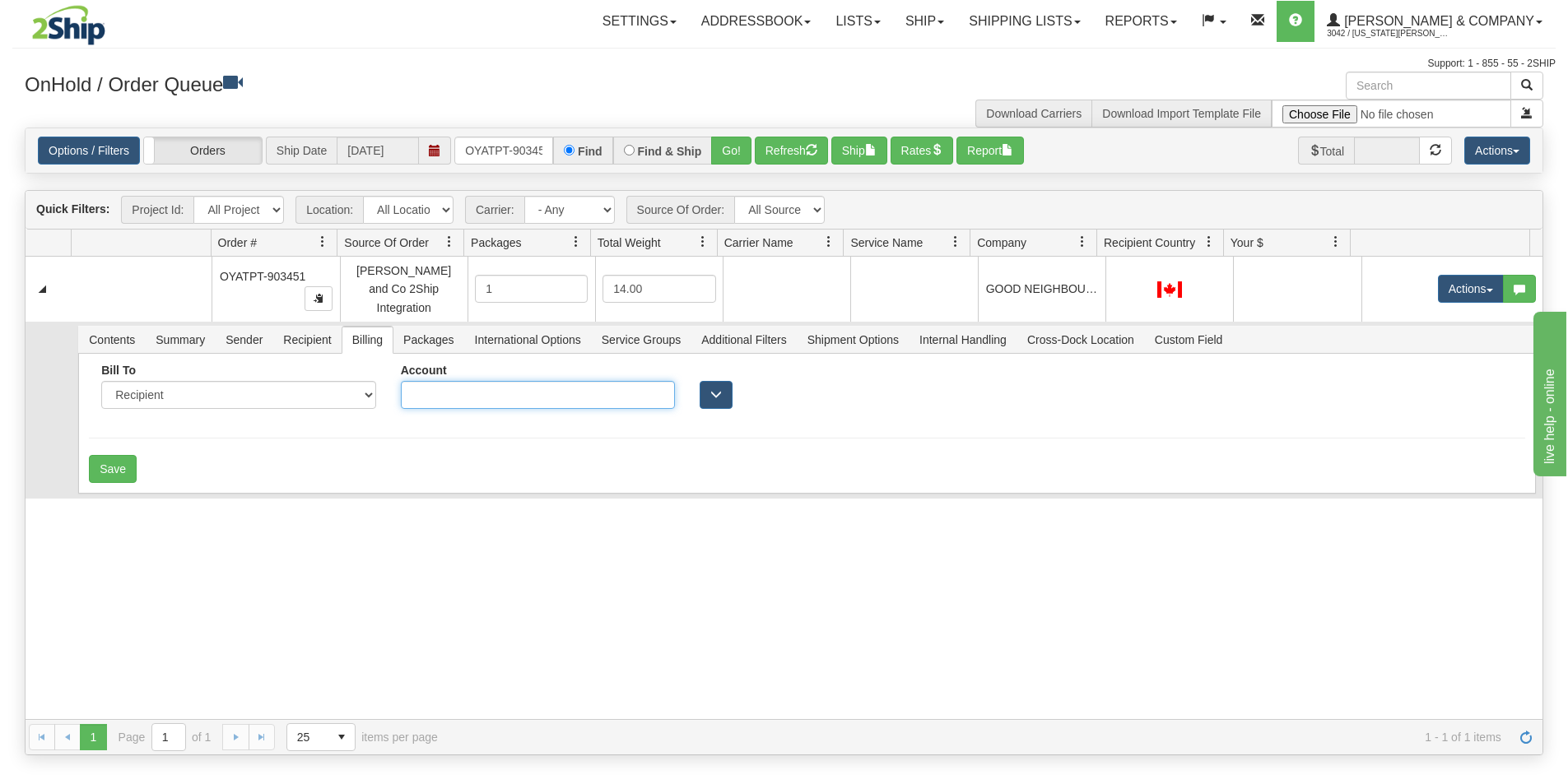
click at [441, 387] on input "Account" at bounding box center [537, 395] width 274 height 28
type input "X4913W"
click at [122, 455] on button "Save" at bounding box center [112, 469] width 48 height 28
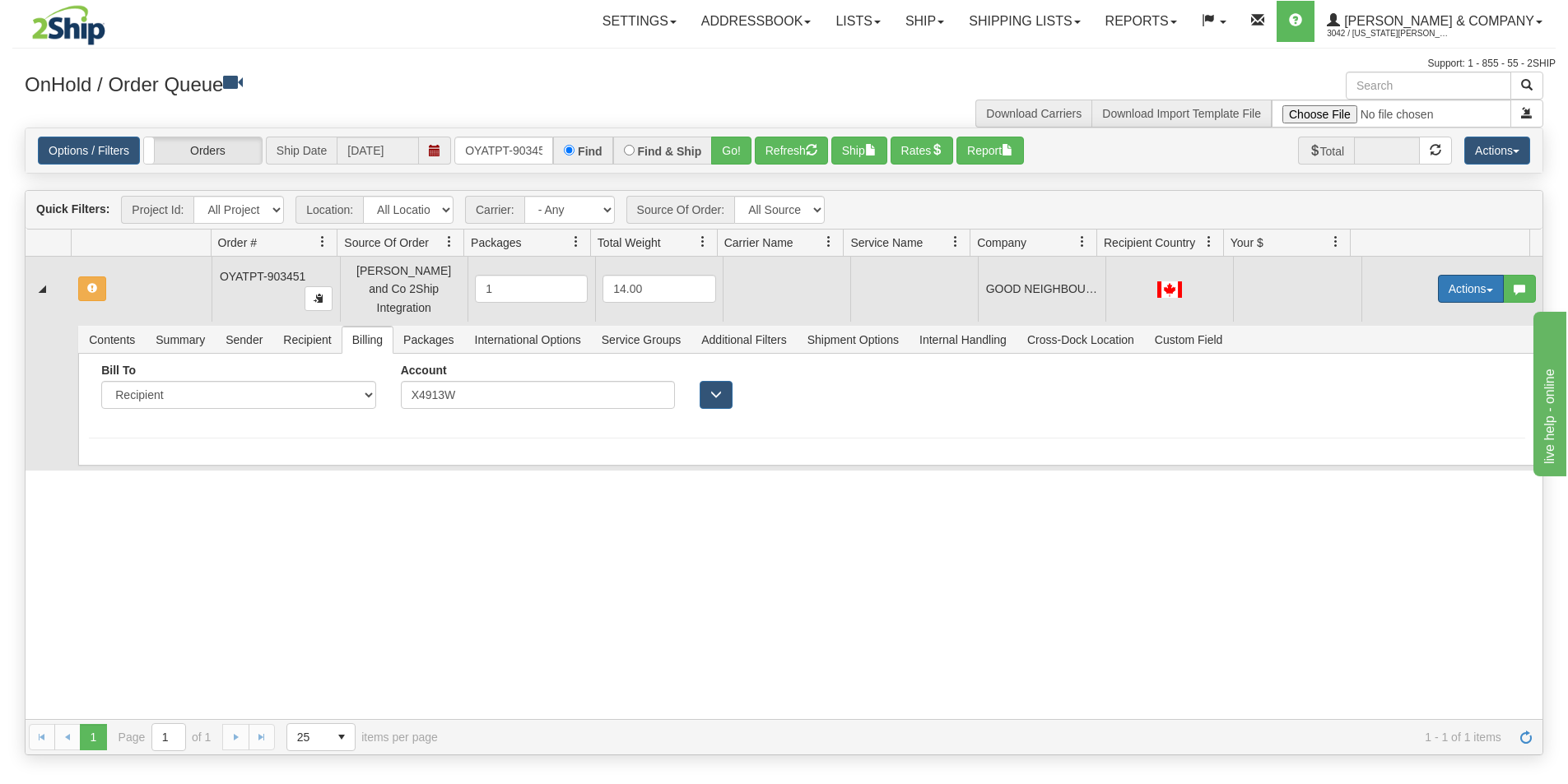
click at [1458, 284] on button "Actions" at bounding box center [1471, 289] width 66 height 28
click at [1422, 357] on span "Rate All Services" at bounding box center [1437, 363] width 99 height 13
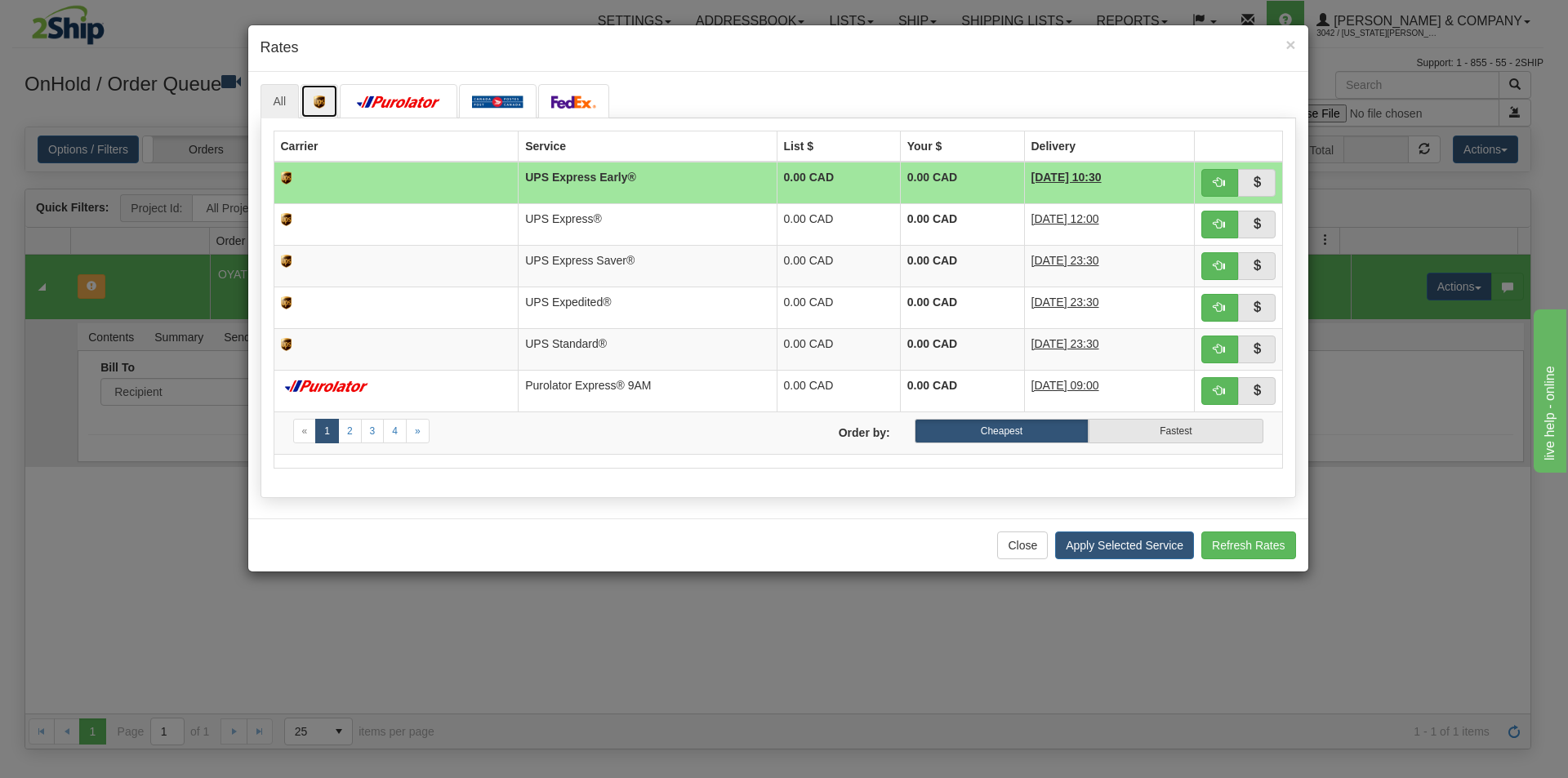
click at [313, 96] on img at bounding box center [319, 101] width 11 height 13
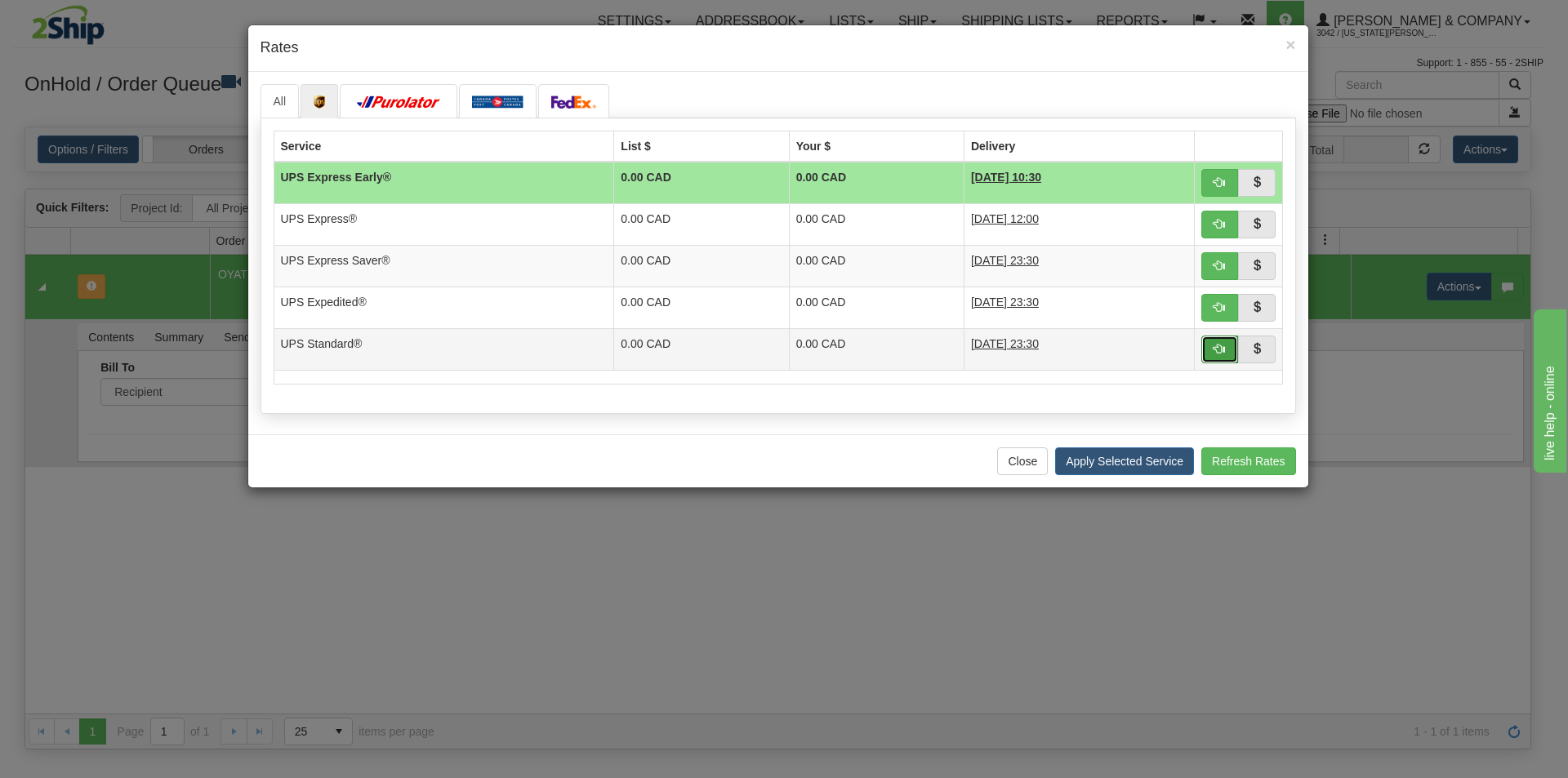
click at [1227, 351] on button "button" at bounding box center [1220, 349] width 38 height 27
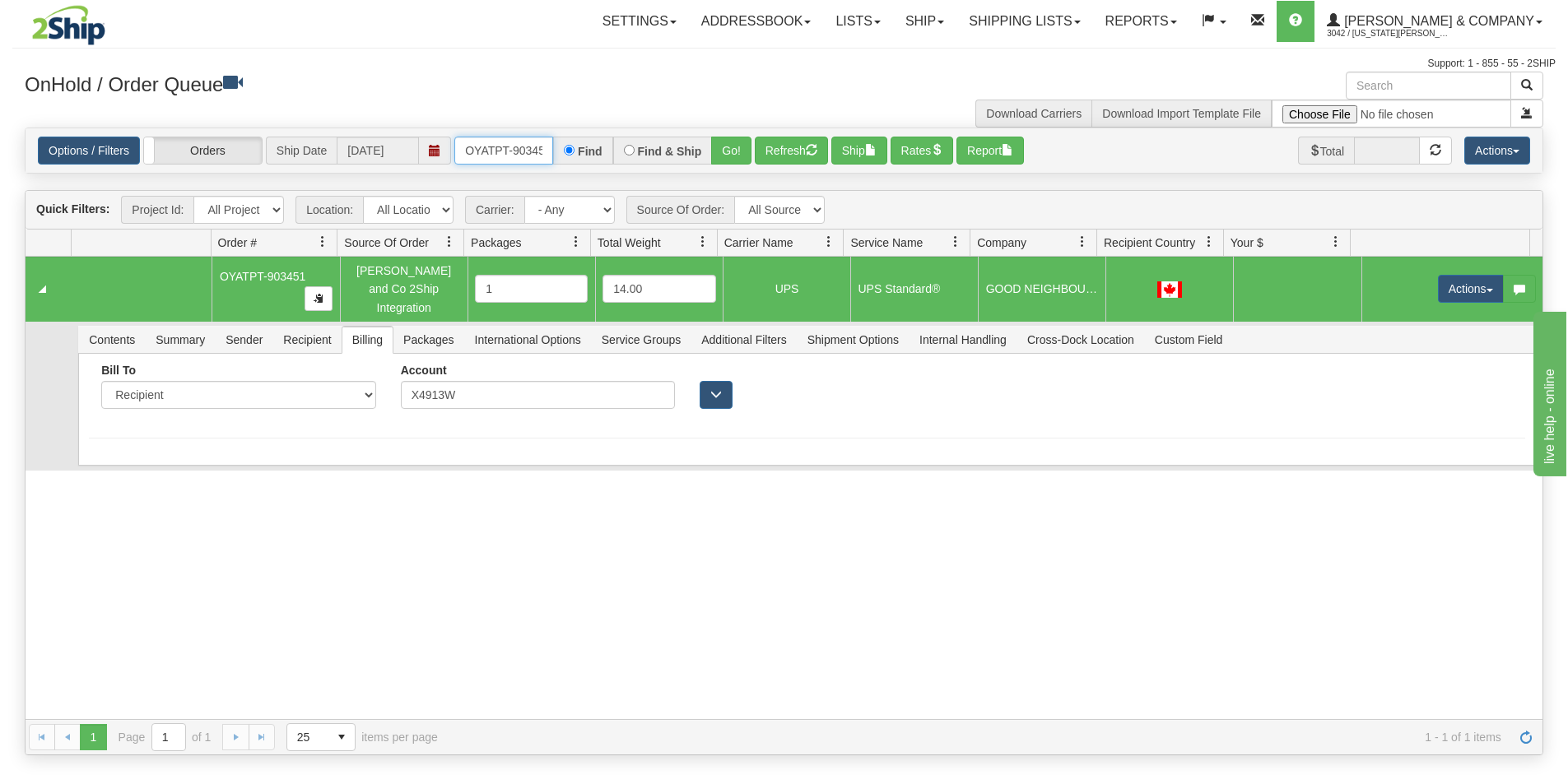
scroll to position [0, 9]
drag, startPoint x: 466, startPoint y: 150, endPoint x: 627, endPoint y: 162, distance: 161.4
click at [627, 162] on div "OYATPT-903451 Find Find & Ship Go!" at bounding box center [602, 151] width 297 height 28
type input "OYATPT-903452"
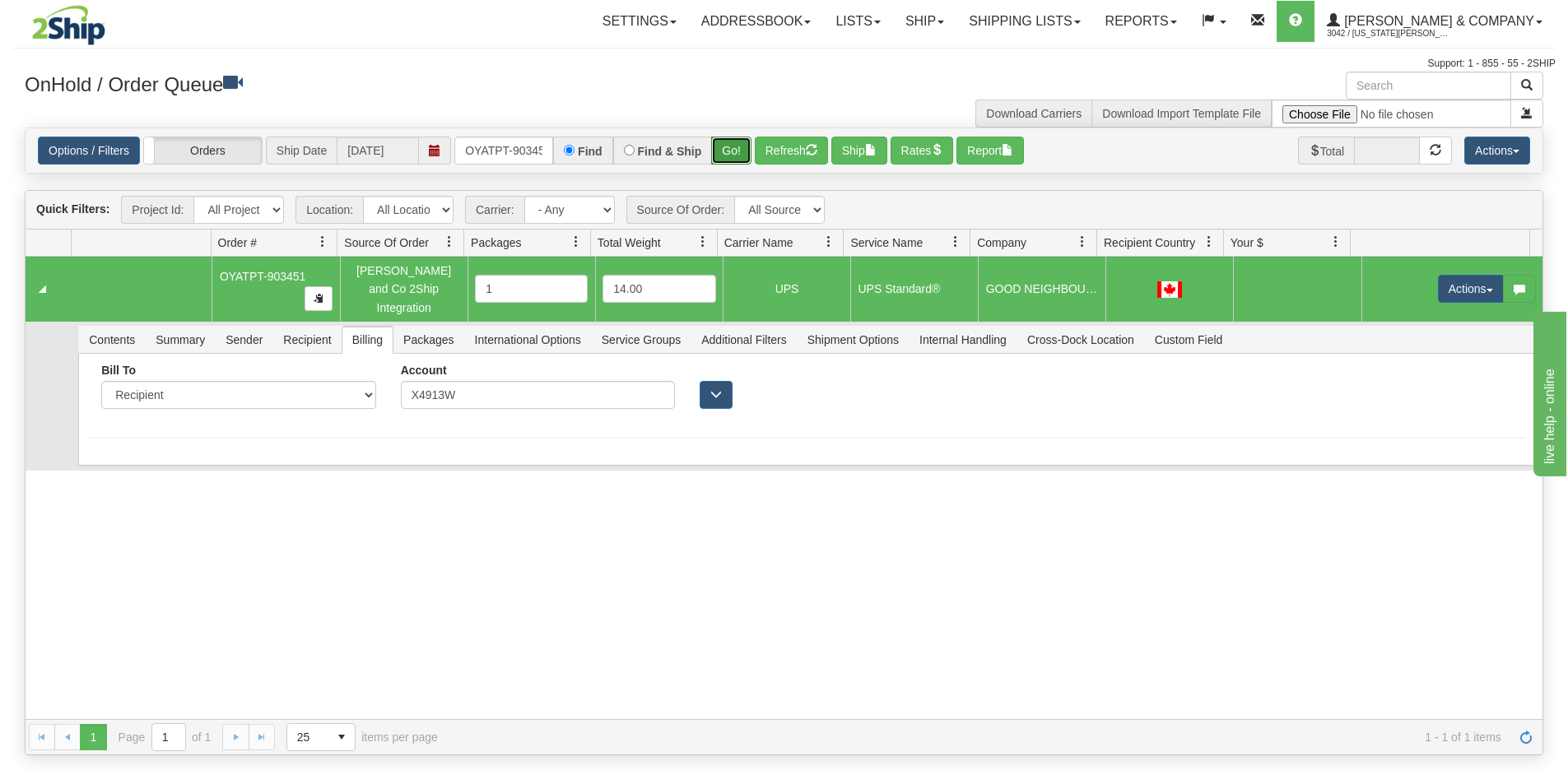
click at [726, 160] on button "Go!" at bounding box center [731, 151] width 41 height 28
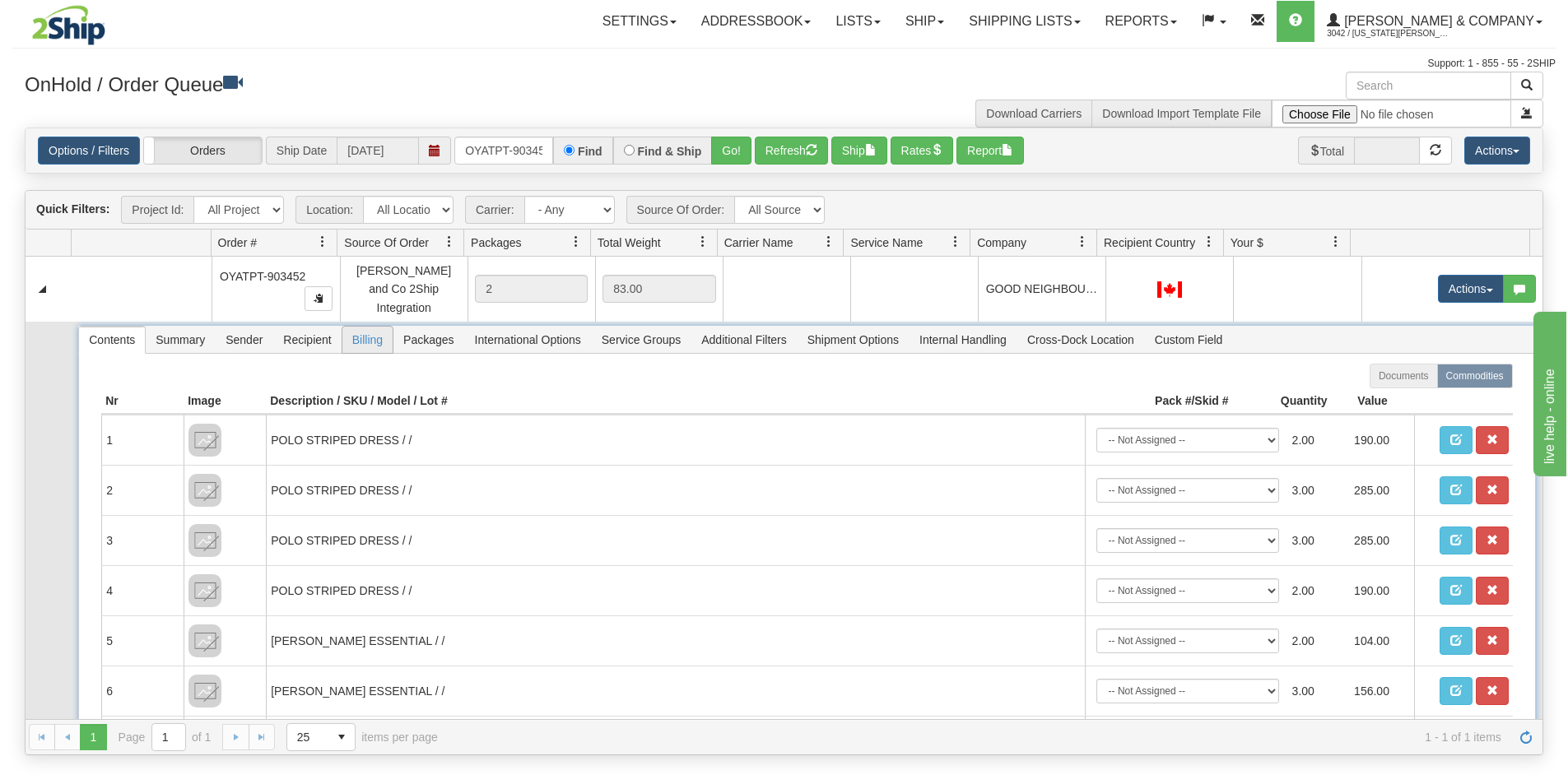
click at [376, 330] on span "Billing" at bounding box center [368, 340] width 50 height 26
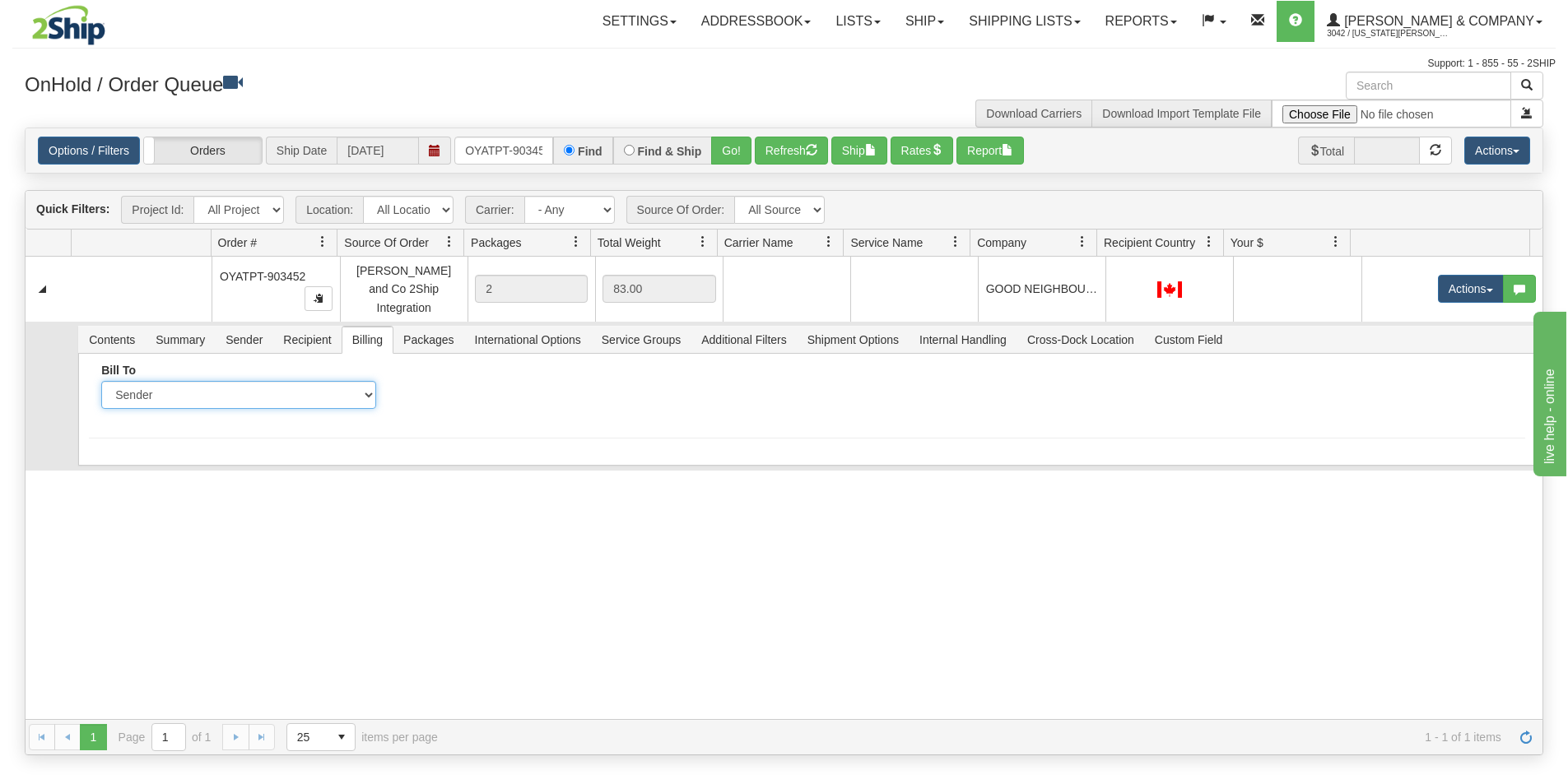
click at [292, 383] on select "Sender Recipient Third Party Collect" at bounding box center [238, 395] width 274 height 28
select select "2"
click at [101, 381] on select "Sender Recipient Third Party Collect" at bounding box center [238, 395] width 274 height 28
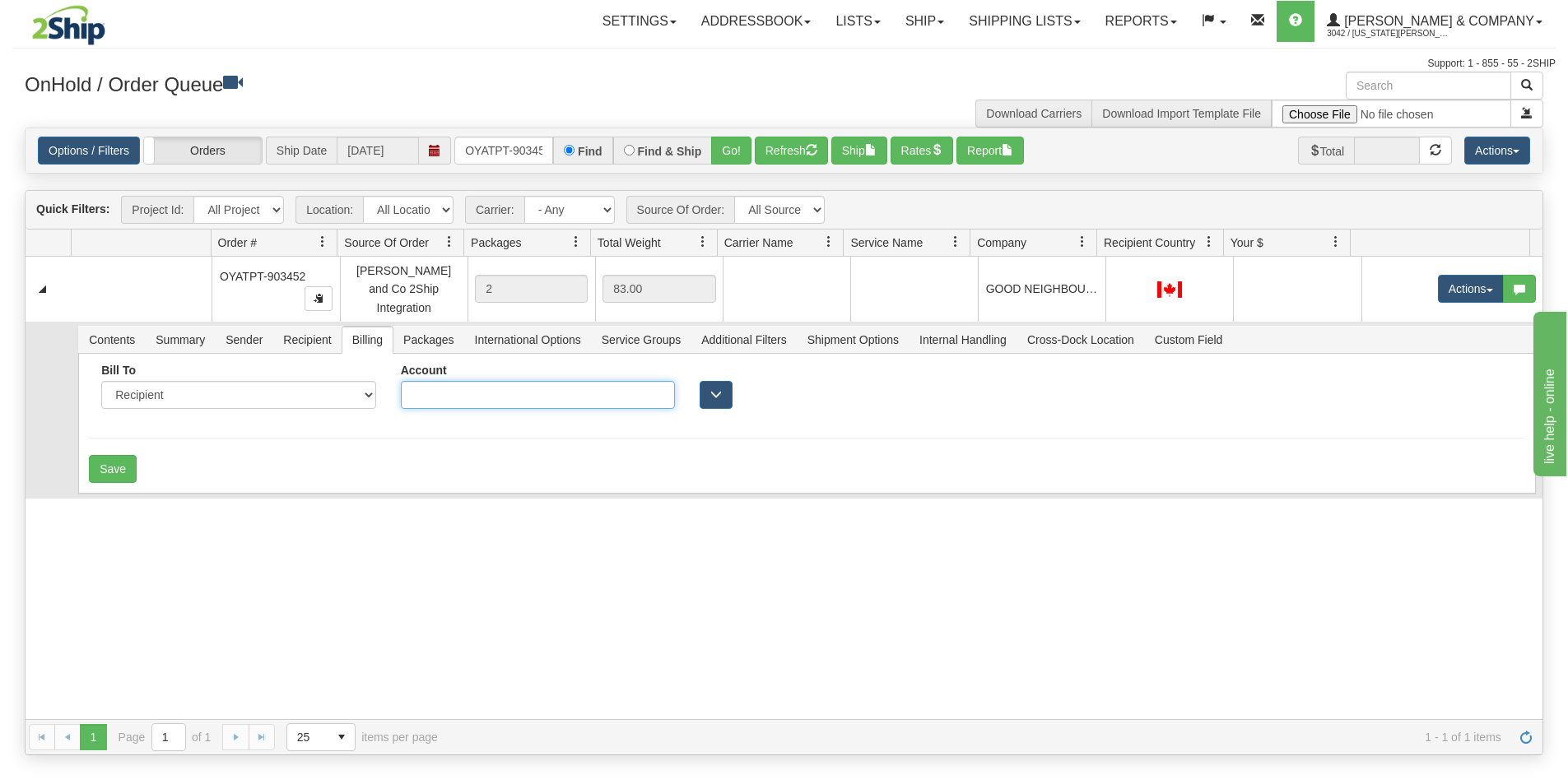
click at [427, 381] on input "Account" at bounding box center [537, 395] width 274 height 28
type input "X4913W"
click at [124, 455] on button "Save" at bounding box center [112, 469] width 48 height 28
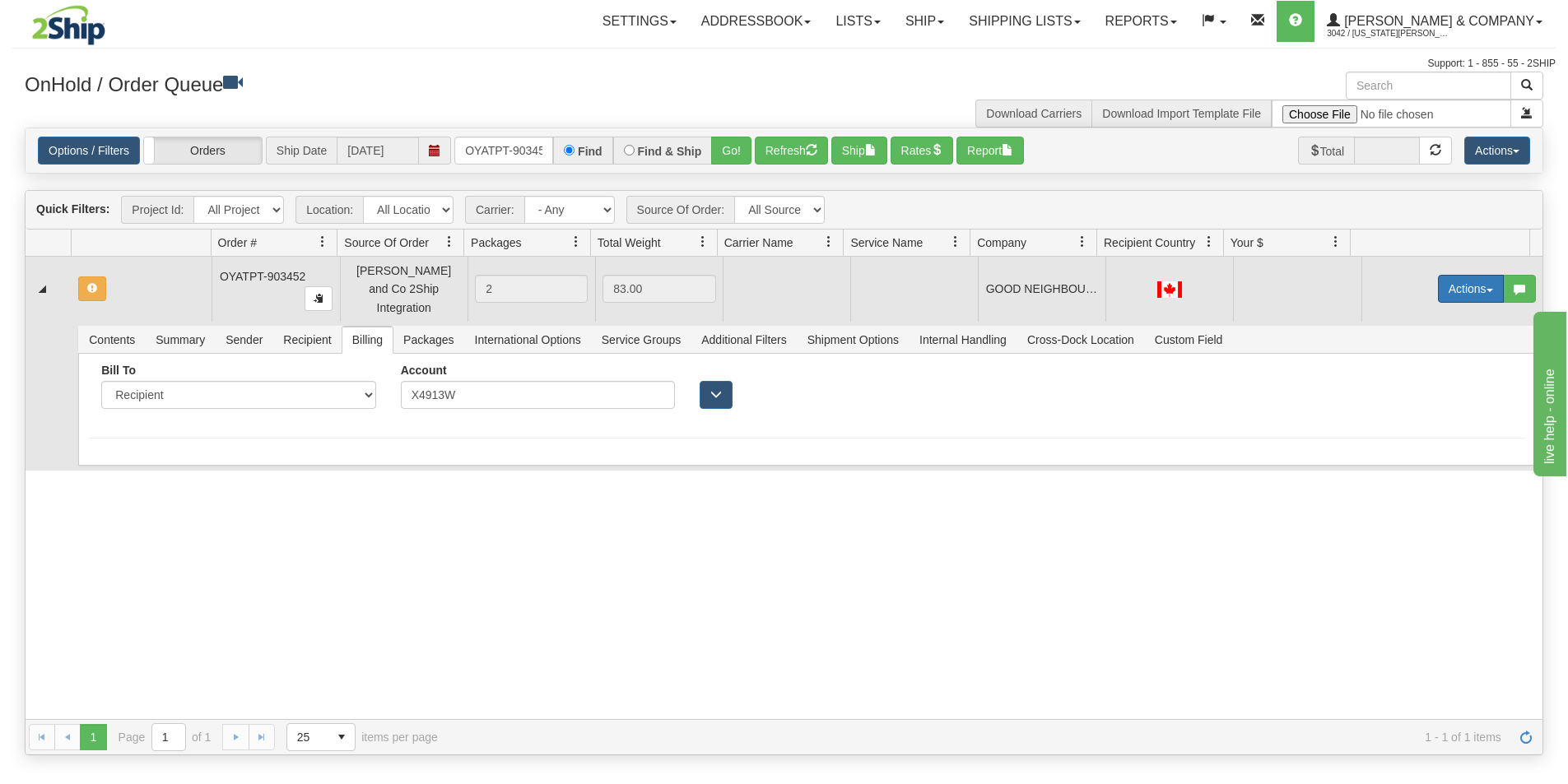
click at [1447, 286] on button "Actions" at bounding box center [1471, 289] width 66 height 28
click at [1422, 357] on span "Rate All Services" at bounding box center [1437, 363] width 99 height 13
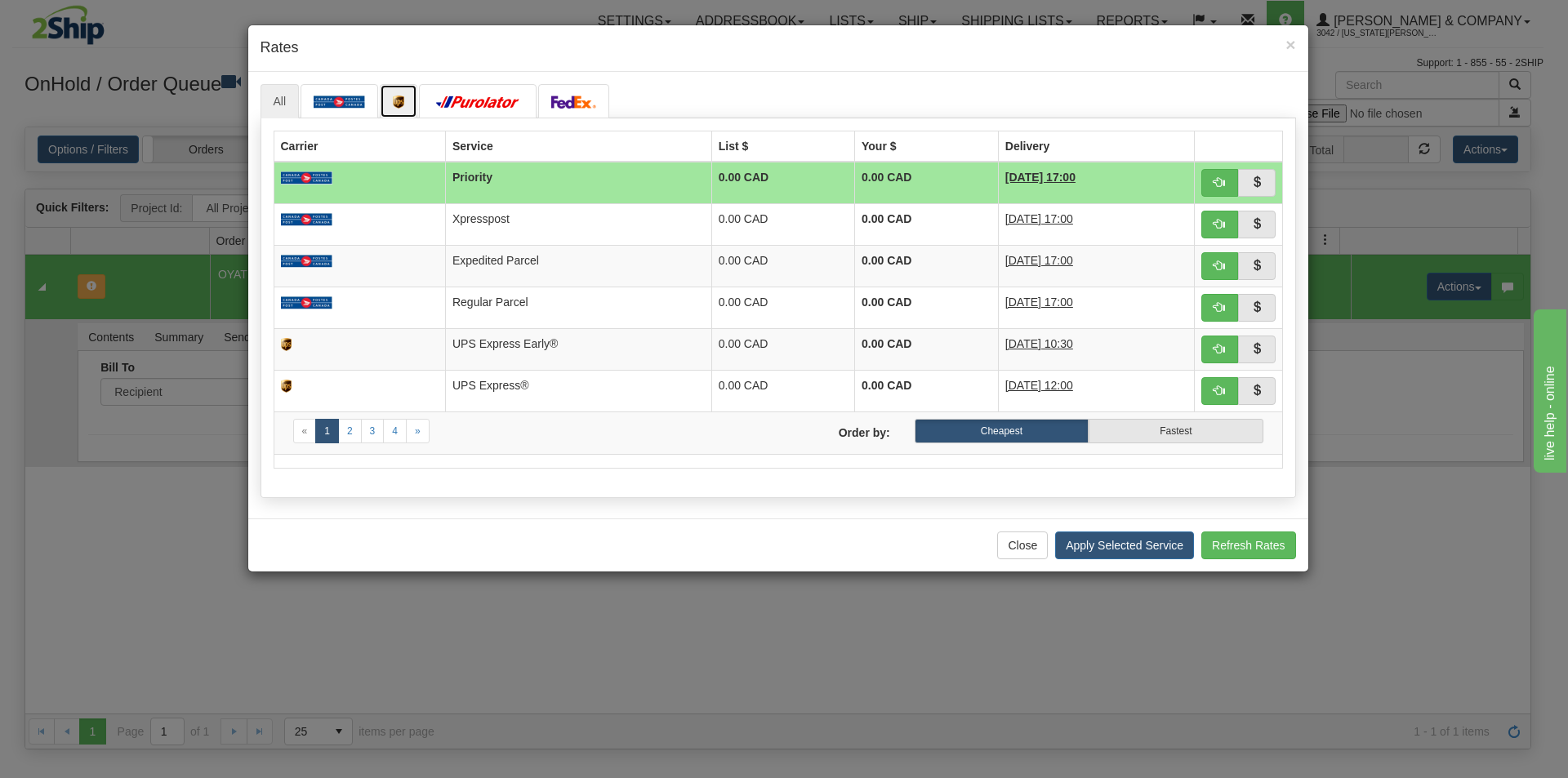
click at [390, 102] on link at bounding box center [398, 101] width 38 height 34
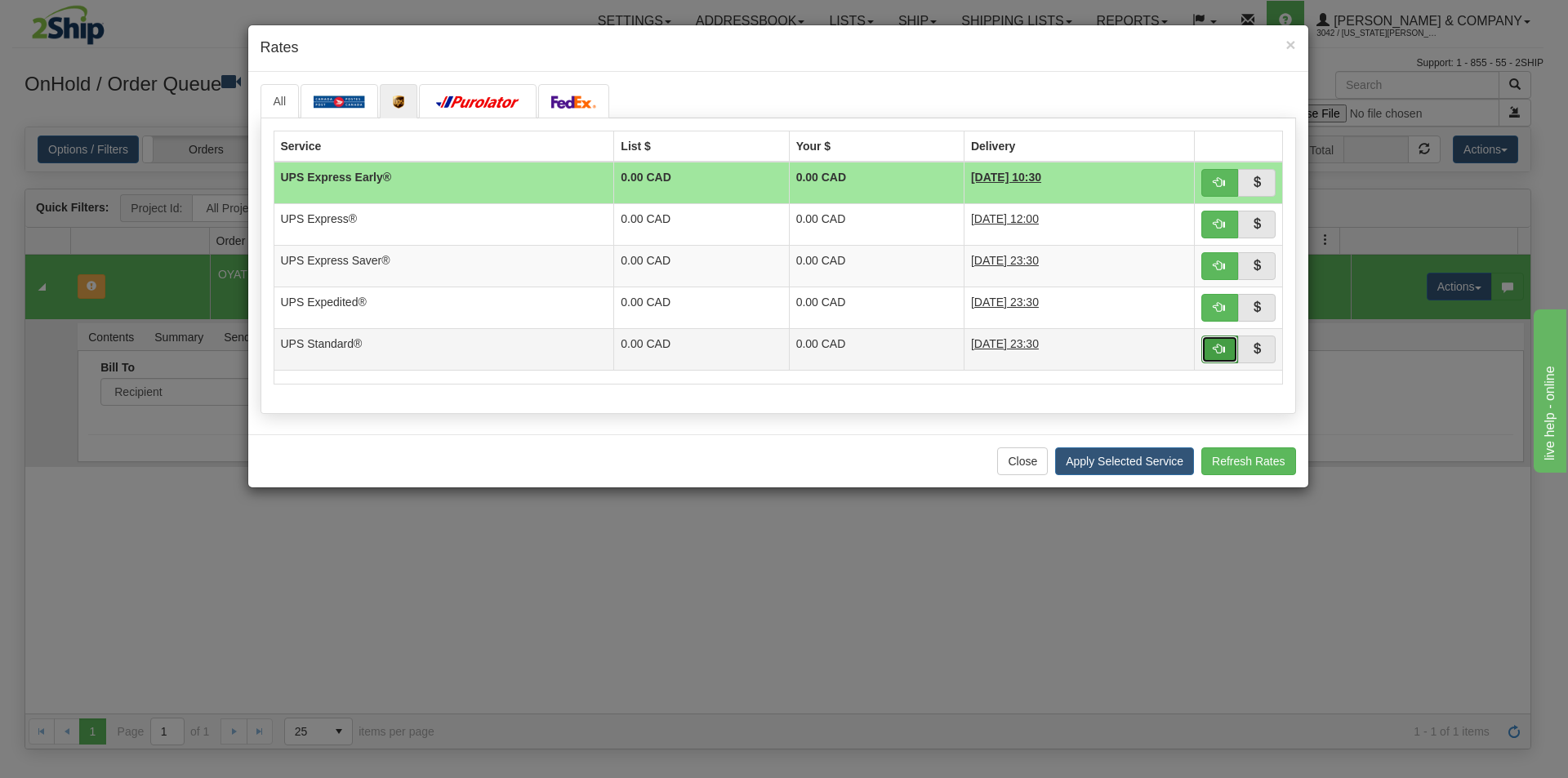
click at [1219, 353] on span "button" at bounding box center [1219, 348] width 11 height 11
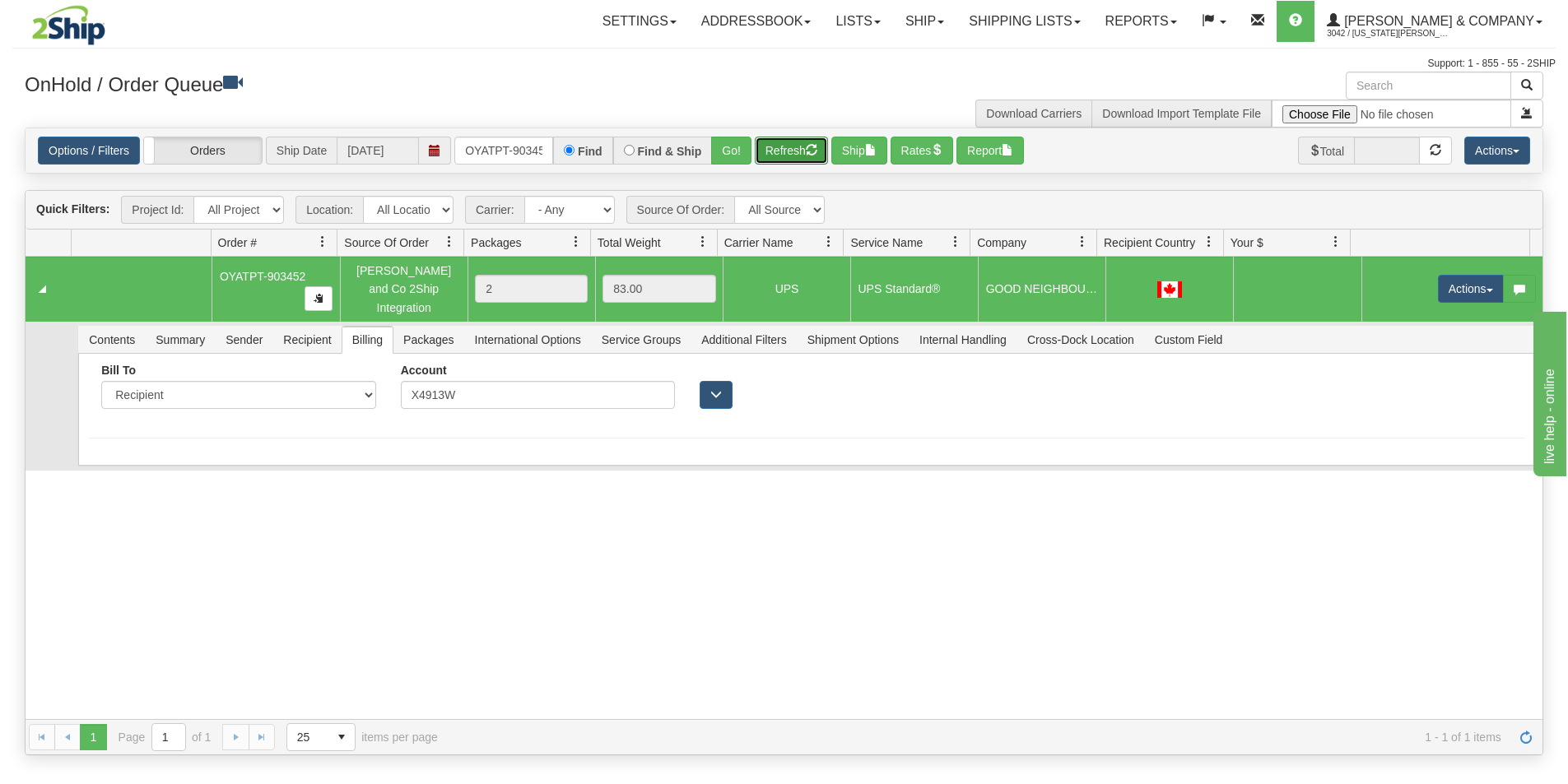
click at [790, 144] on button "Refresh" at bounding box center [791, 151] width 74 height 28
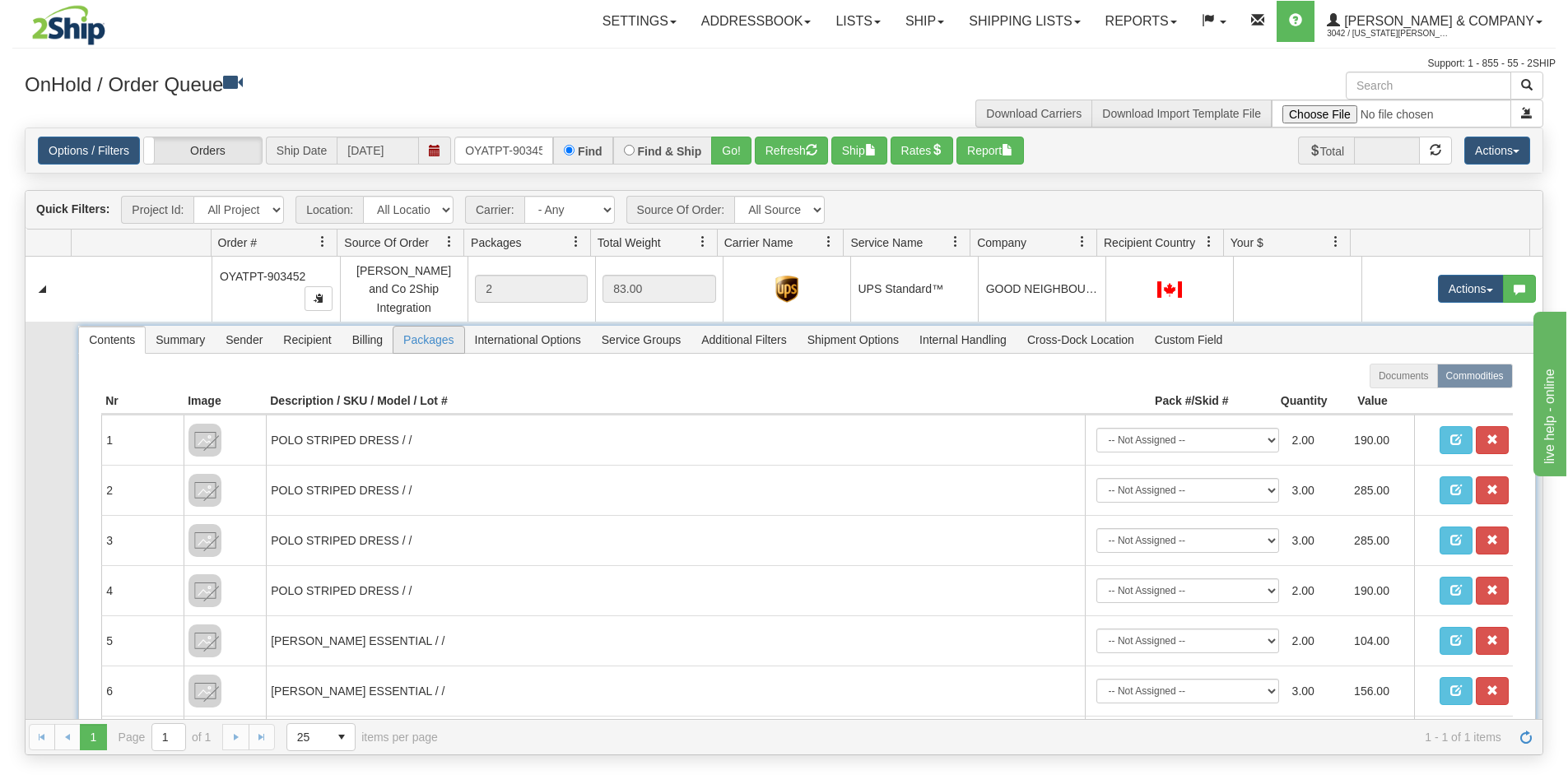
click at [427, 329] on span "Packages" at bounding box center [428, 340] width 70 height 26
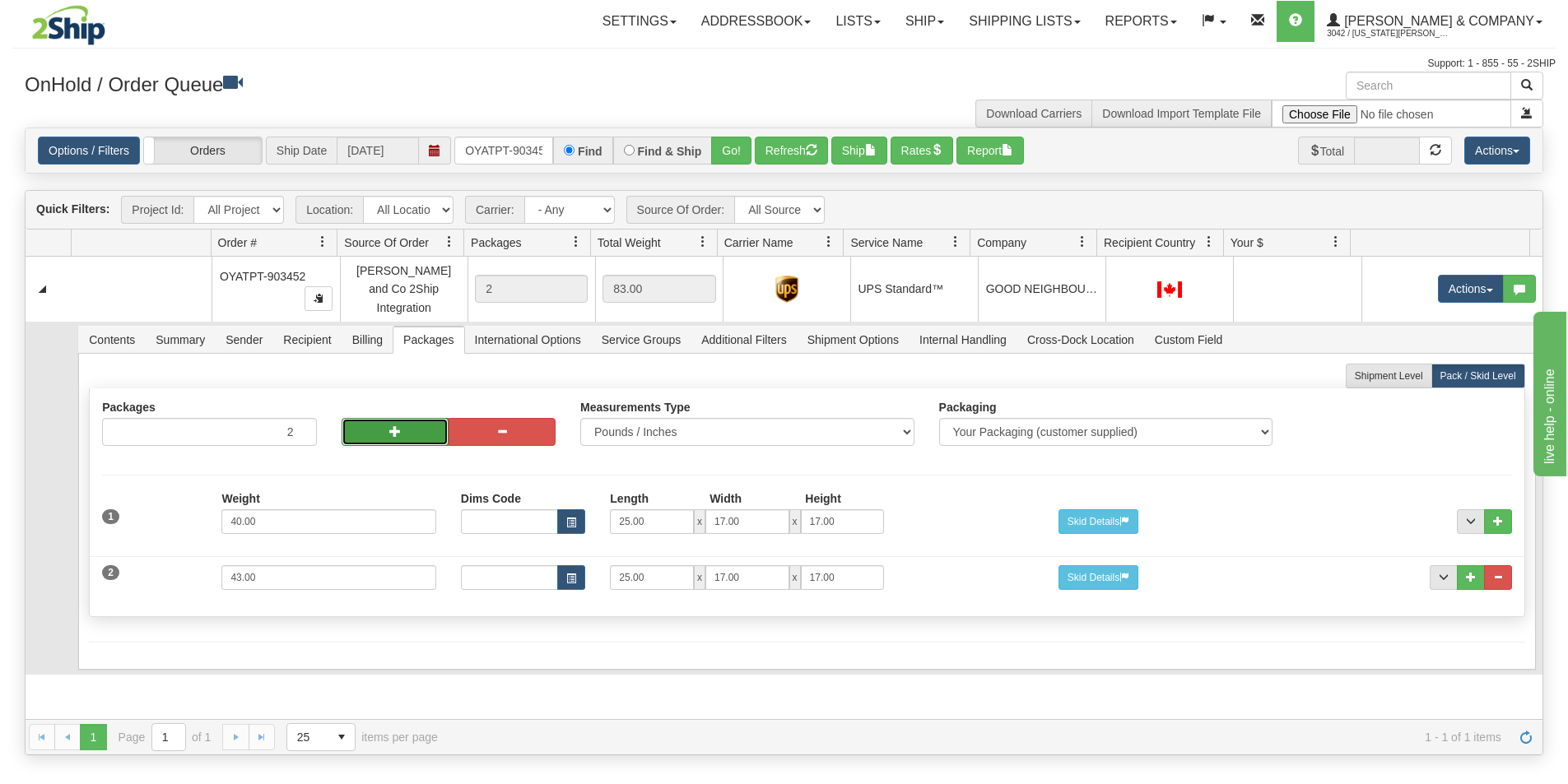
click at [389, 426] on span "button" at bounding box center [395, 431] width 11 height 11
type input "4"
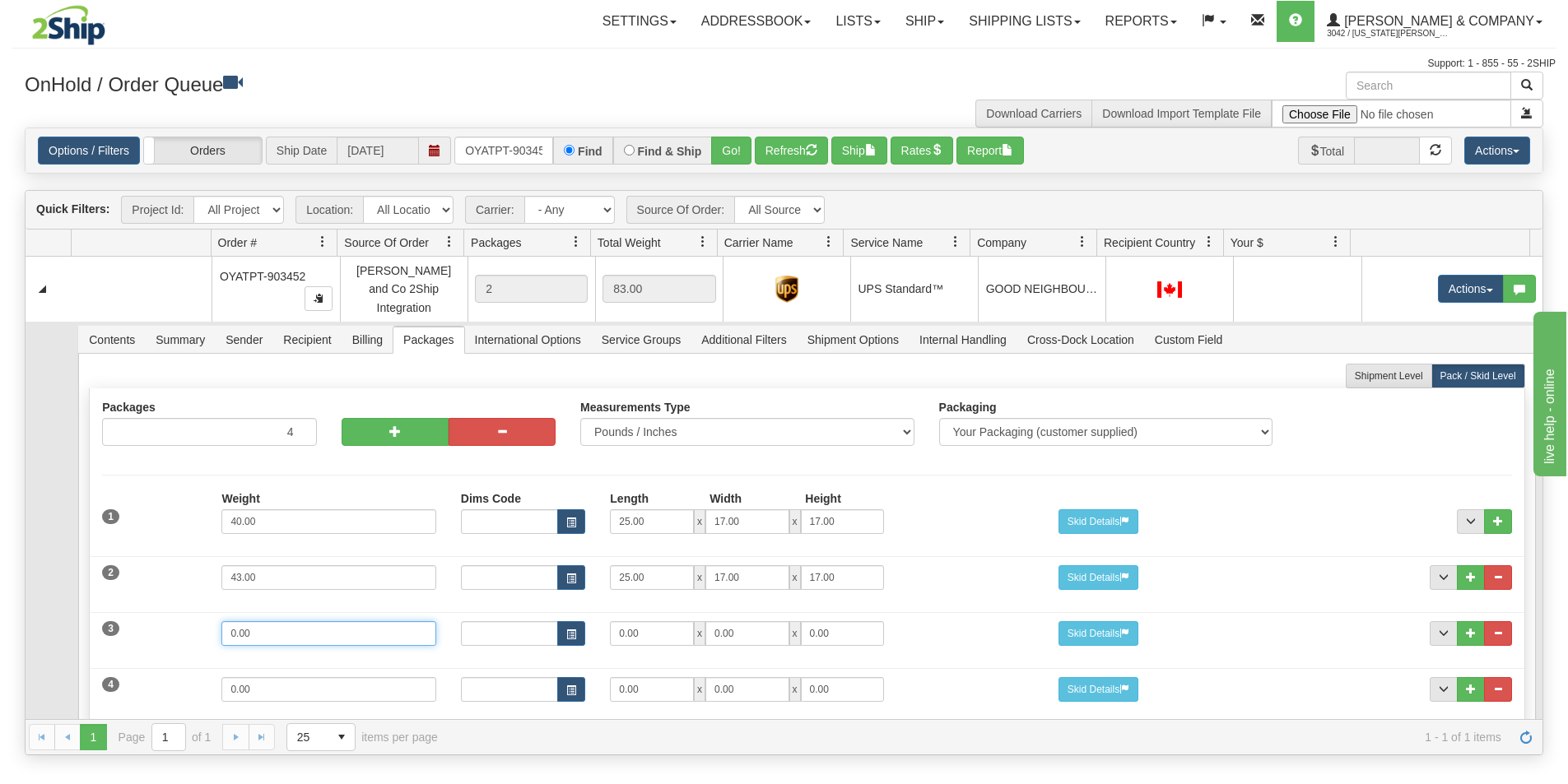
drag, startPoint x: 312, startPoint y: 611, endPoint x: 28, endPoint y: 606, distance: 284.0
click at [28, 606] on tr "Contents Summary Sender Recipient Billing Packages International Options Servic…" at bounding box center [783, 569] width 1517 height 493
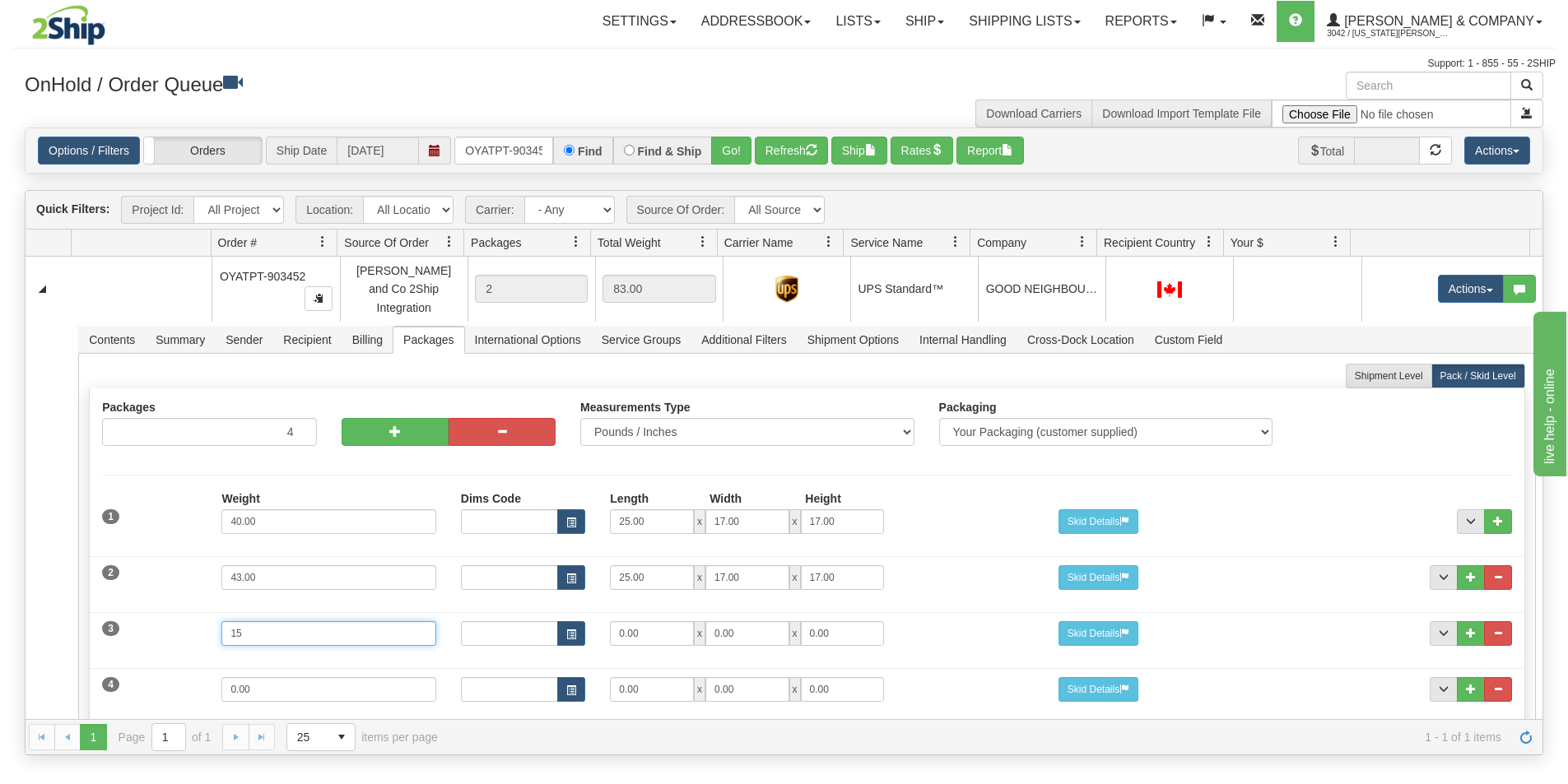
type input "15"
type input "19"
type input "13"
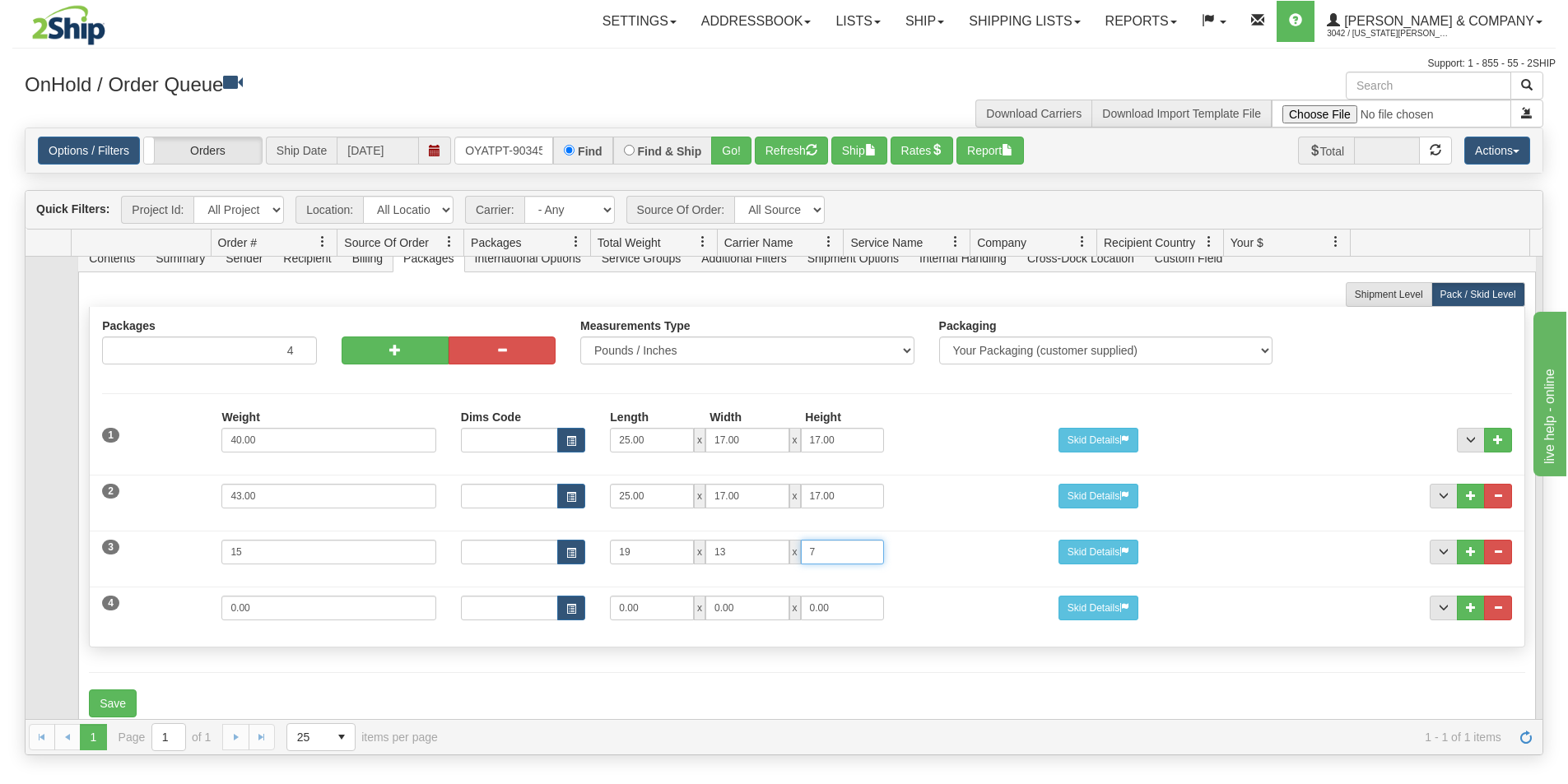
scroll to position [95, 0]
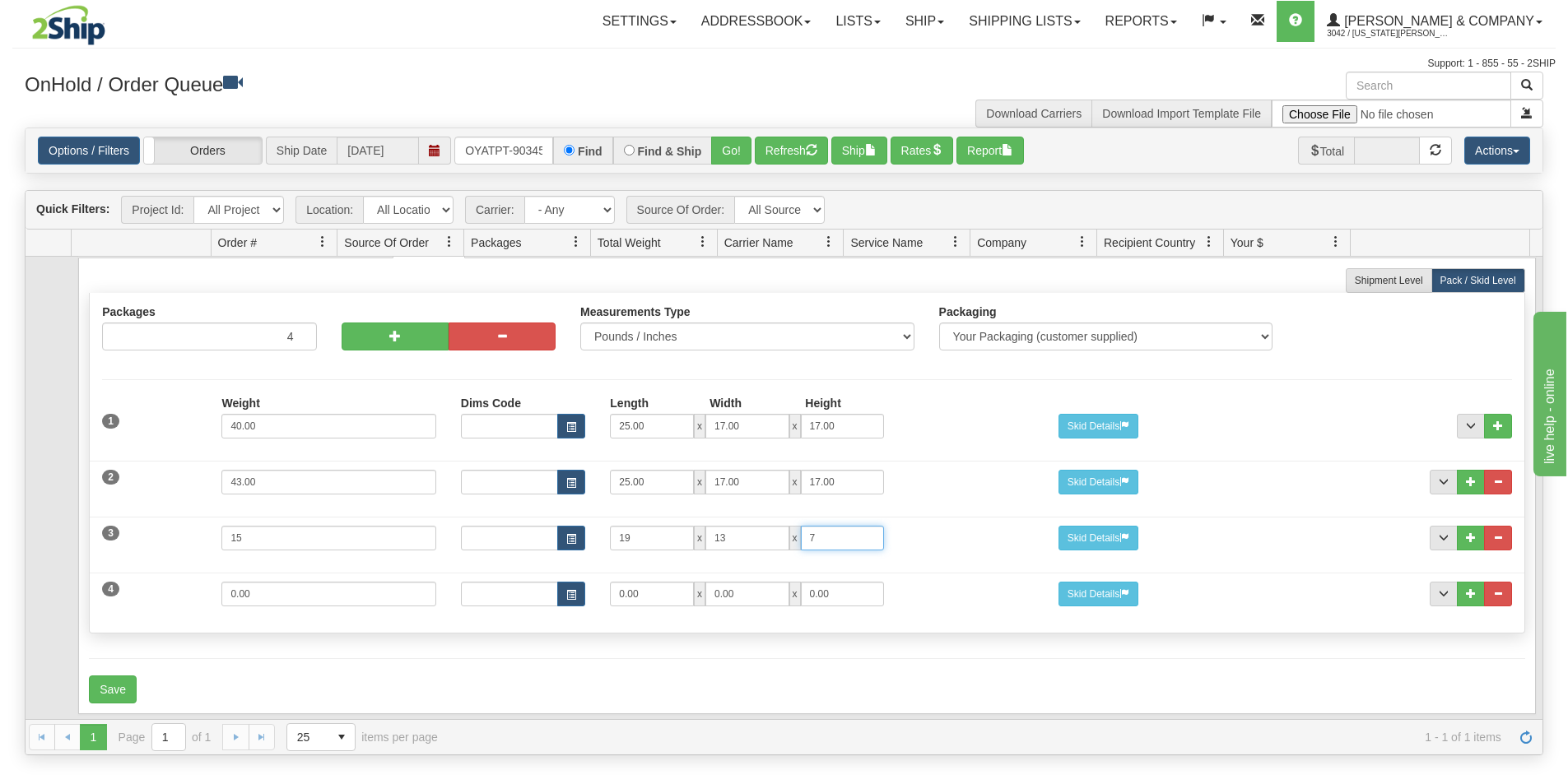
type input "7"
drag, startPoint x: 300, startPoint y: 581, endPoint x: 174, endPoint y: 573, distance: 126.3
click at [174, 573] on div "4 Weight 0.00 Dims Code Length Width Height 0.00 x 0.00 x" at bounding box center [806, 592] width 1434 height 55
type input "6"
type input "15"
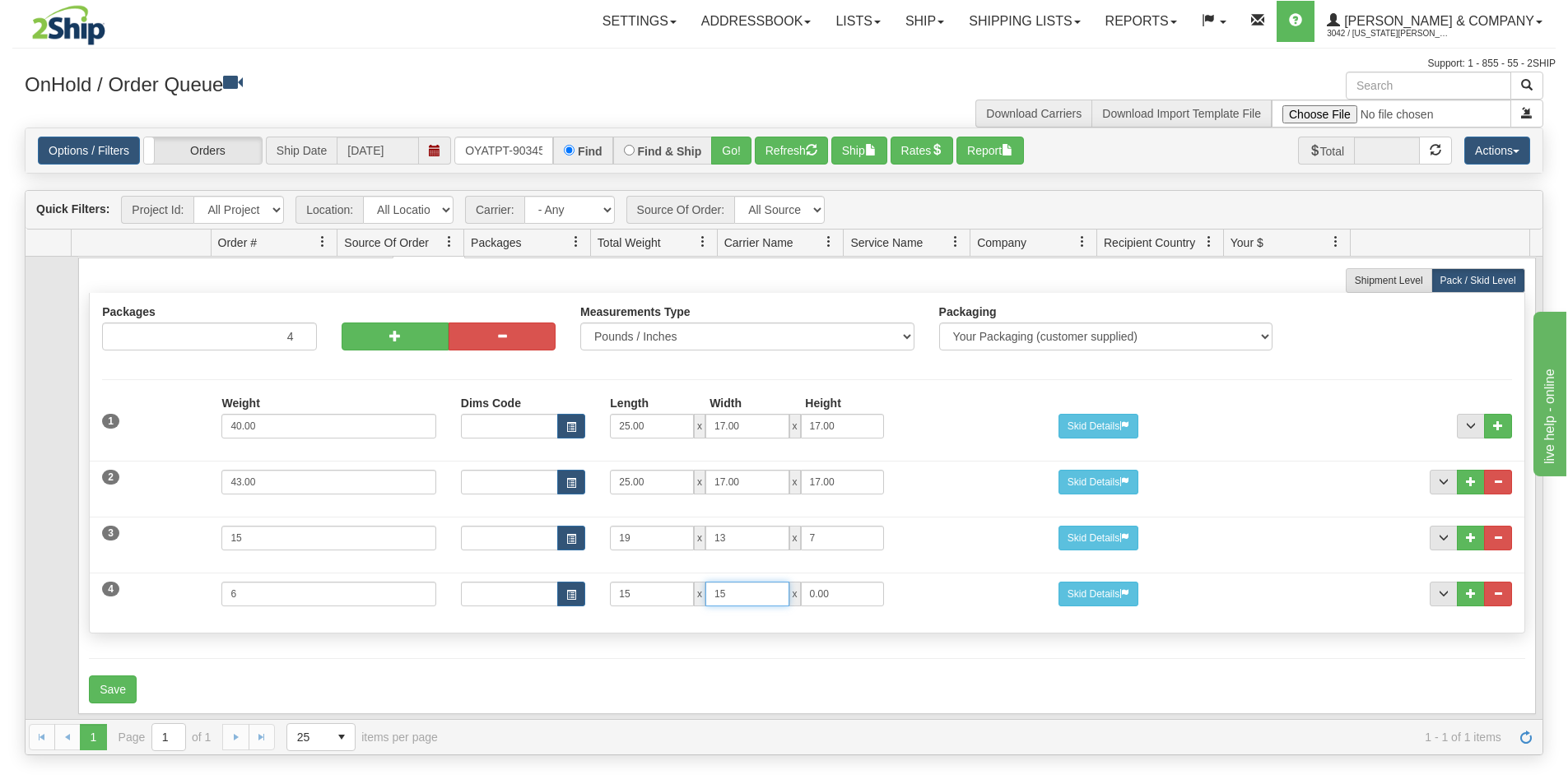
type input "15"
type input "7"
click at [376, 331] on button "button" at bounding box center [395, 337] width 107 height 28
type input "5"
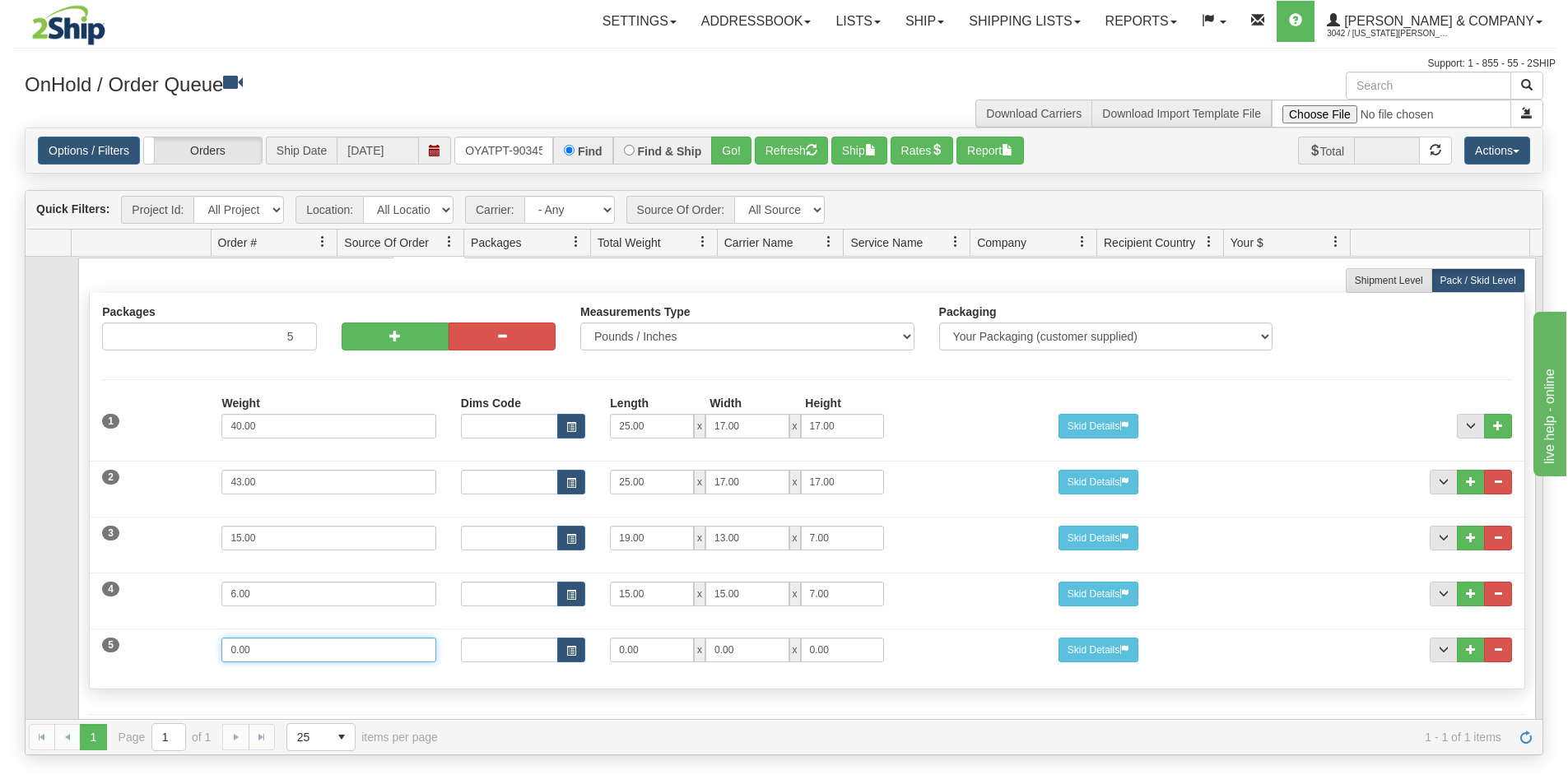
drag, startPoint x: 312, startPoint y: 639, endPoint x: 140, endPoint y: 631, distance: 172.2
click at [148, 633] on div "5 Weight 0.00 Dims Code Length Width Height 0.00 x 0.00 x" at bounding box center [806, 648] width 1434 height 55
type input "14"
type input "21"
type input "15"
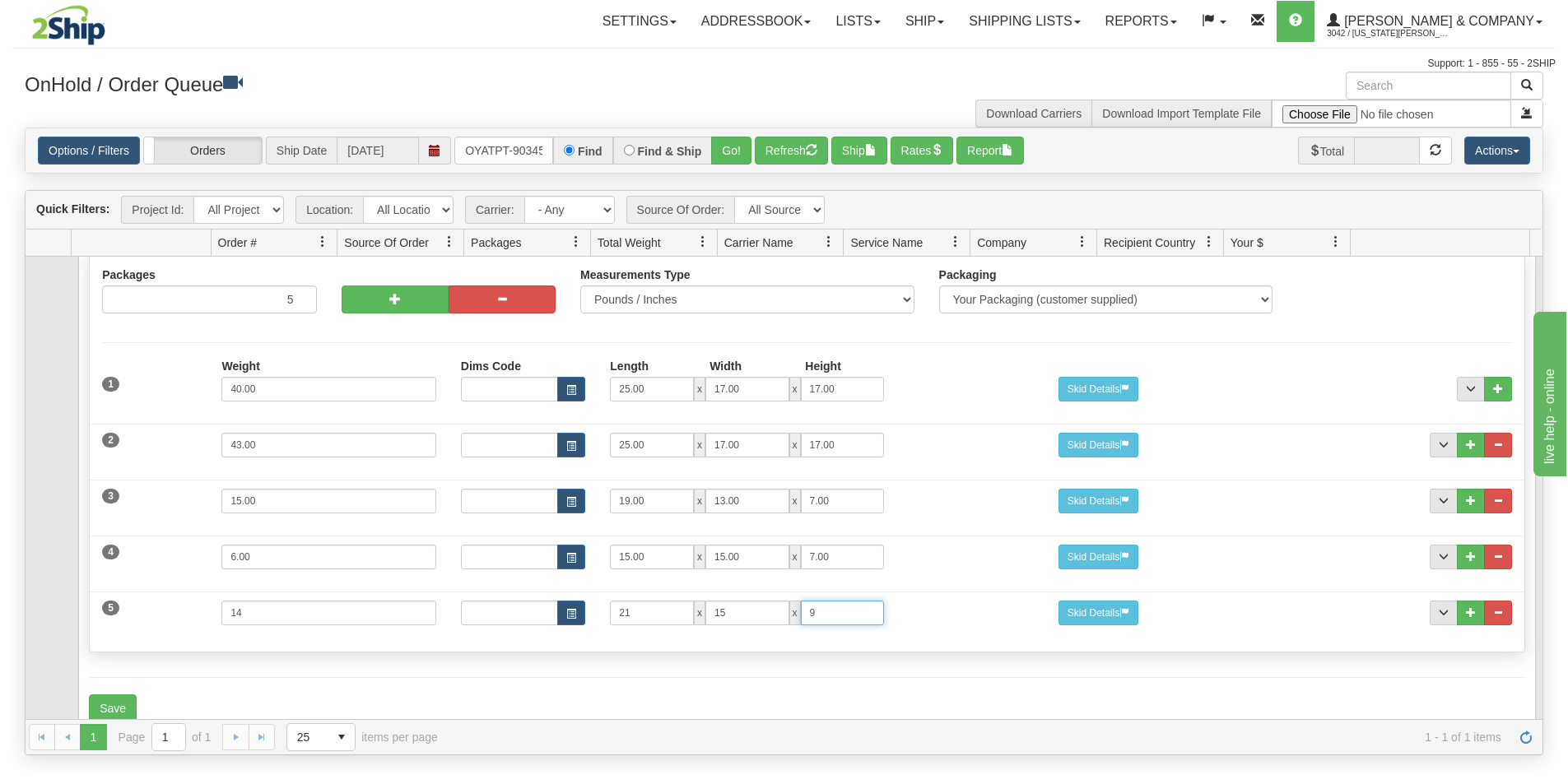
scroll to position [151, 0]
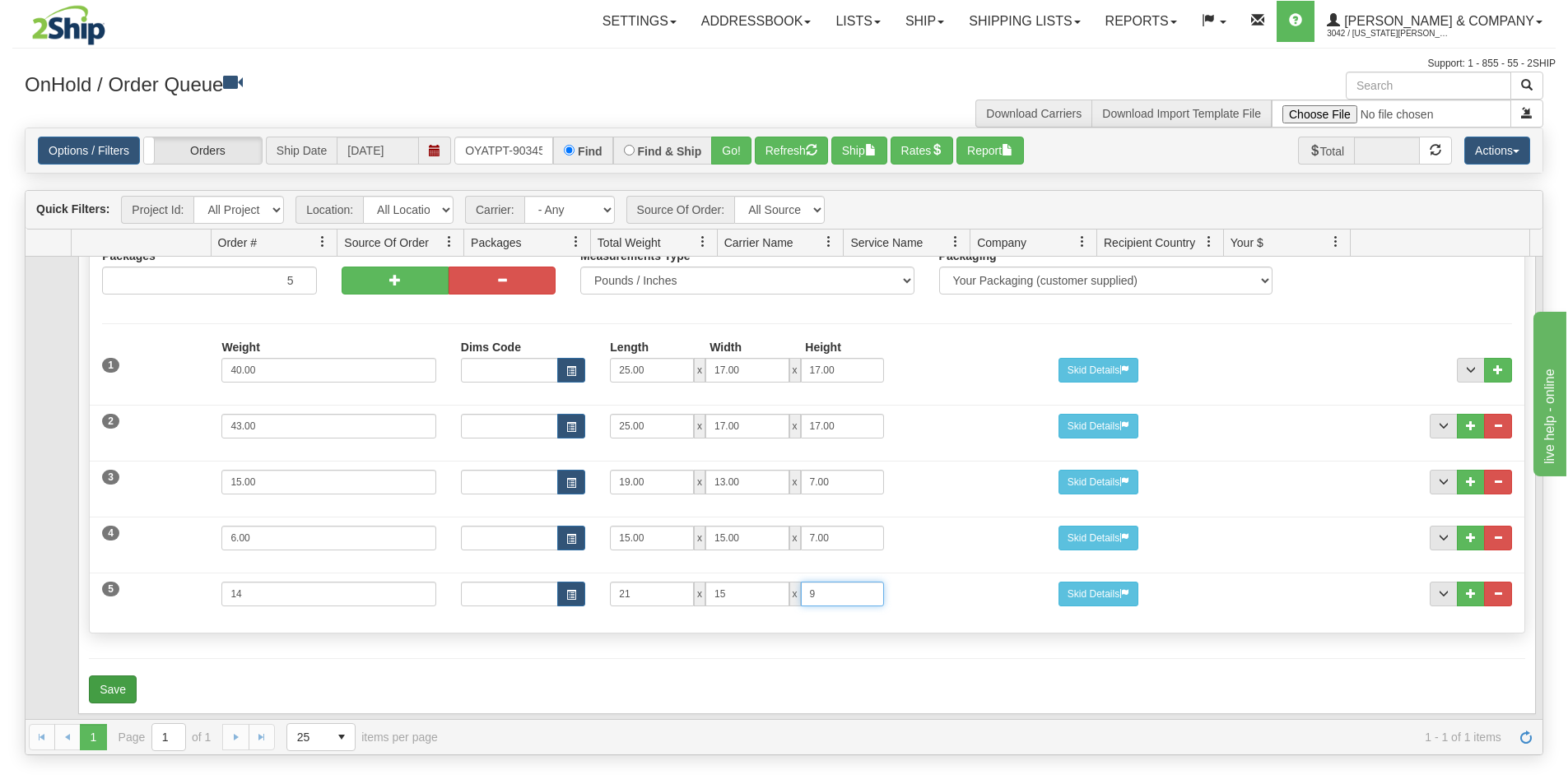
type input "9"
click at [113, 676] on button "Save" at bounding box center [112, 690] width 48 height 28
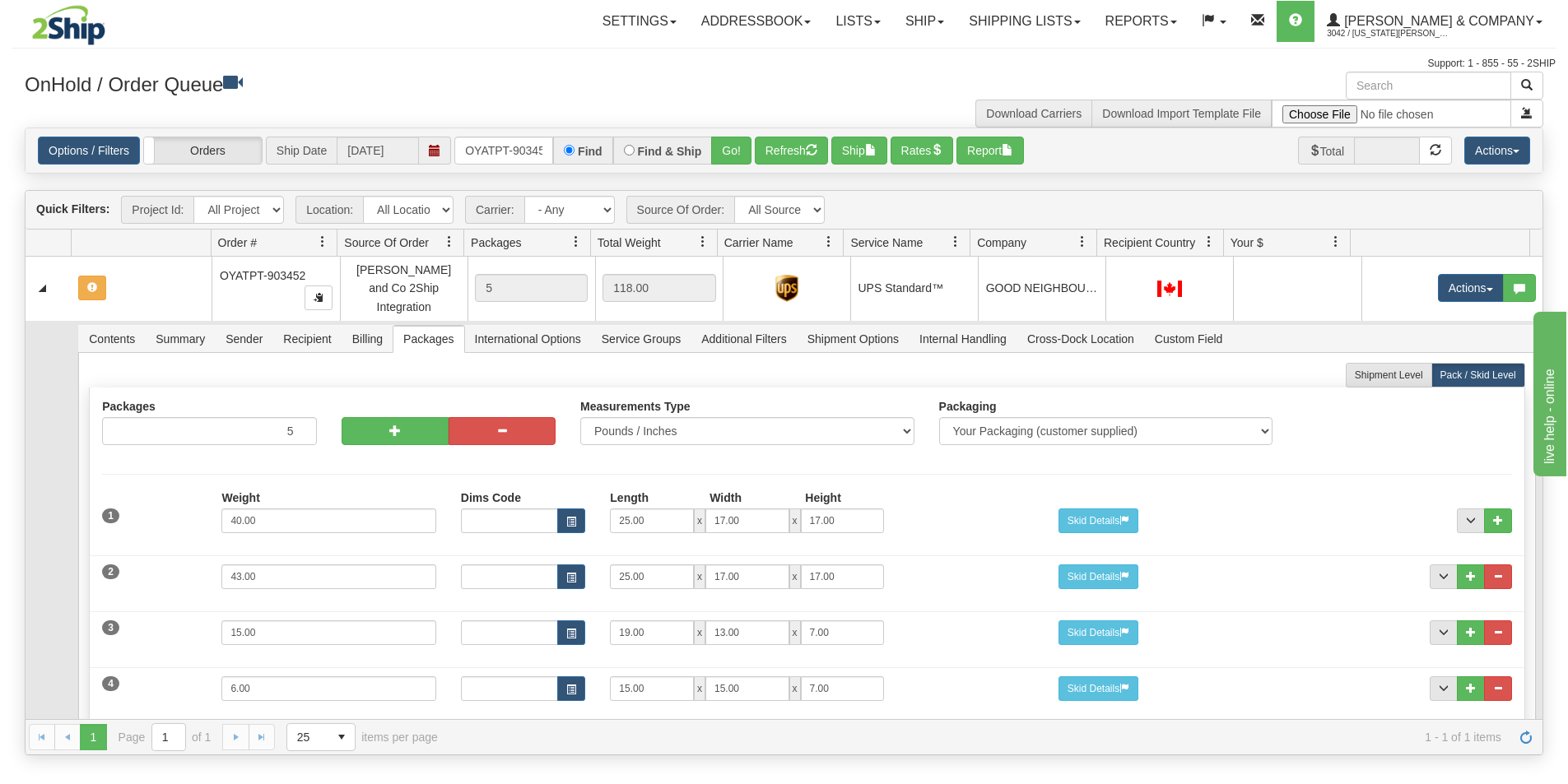
scroll to position [0, 0]
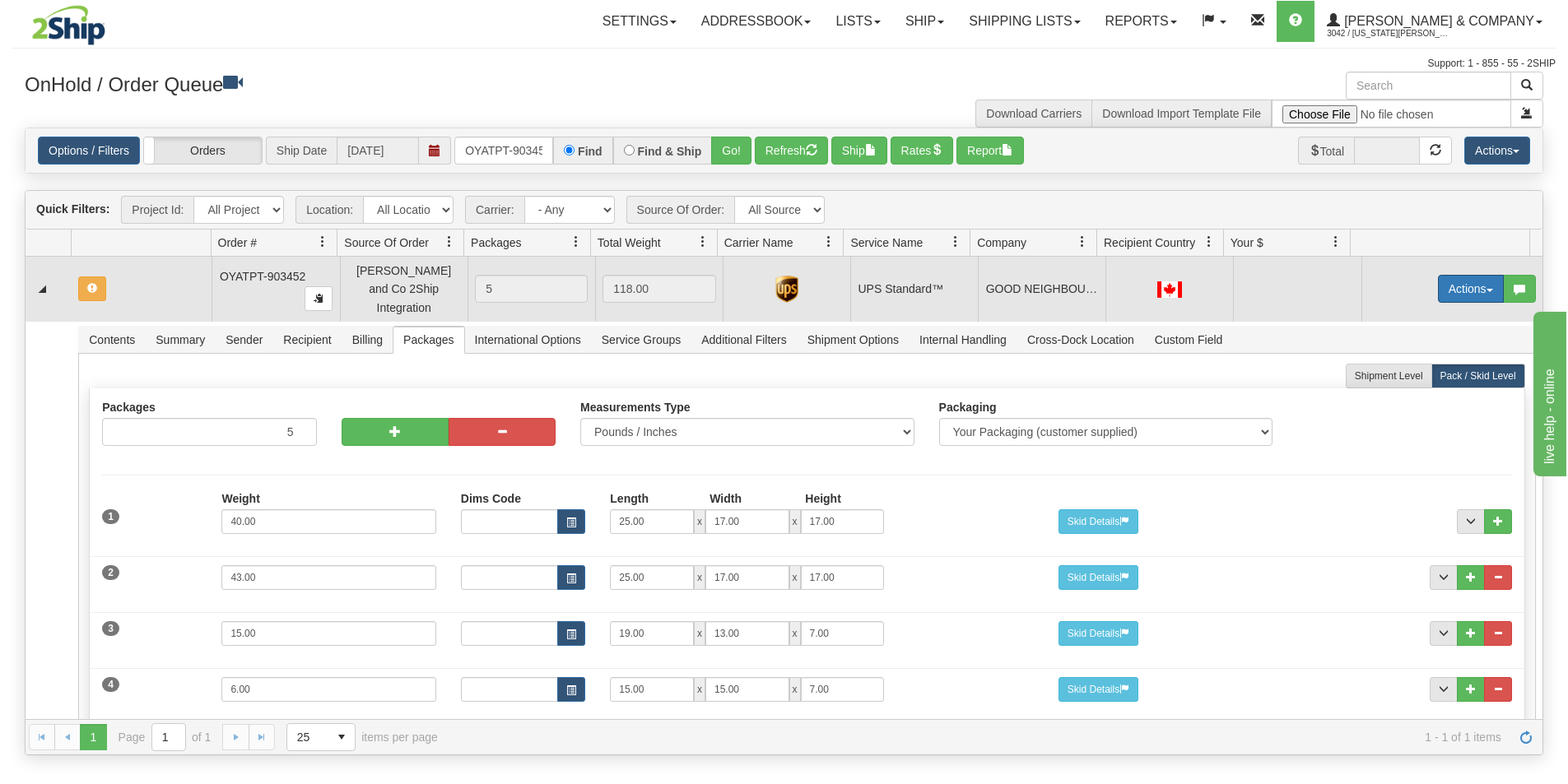
click at [1438, 285] on button "Actions" at bounding box center [1471, 289] width 66 height 28
click at [1417, 337] on span "Refresh Rates" at bounding box center [1430, 341] width 85 height 13
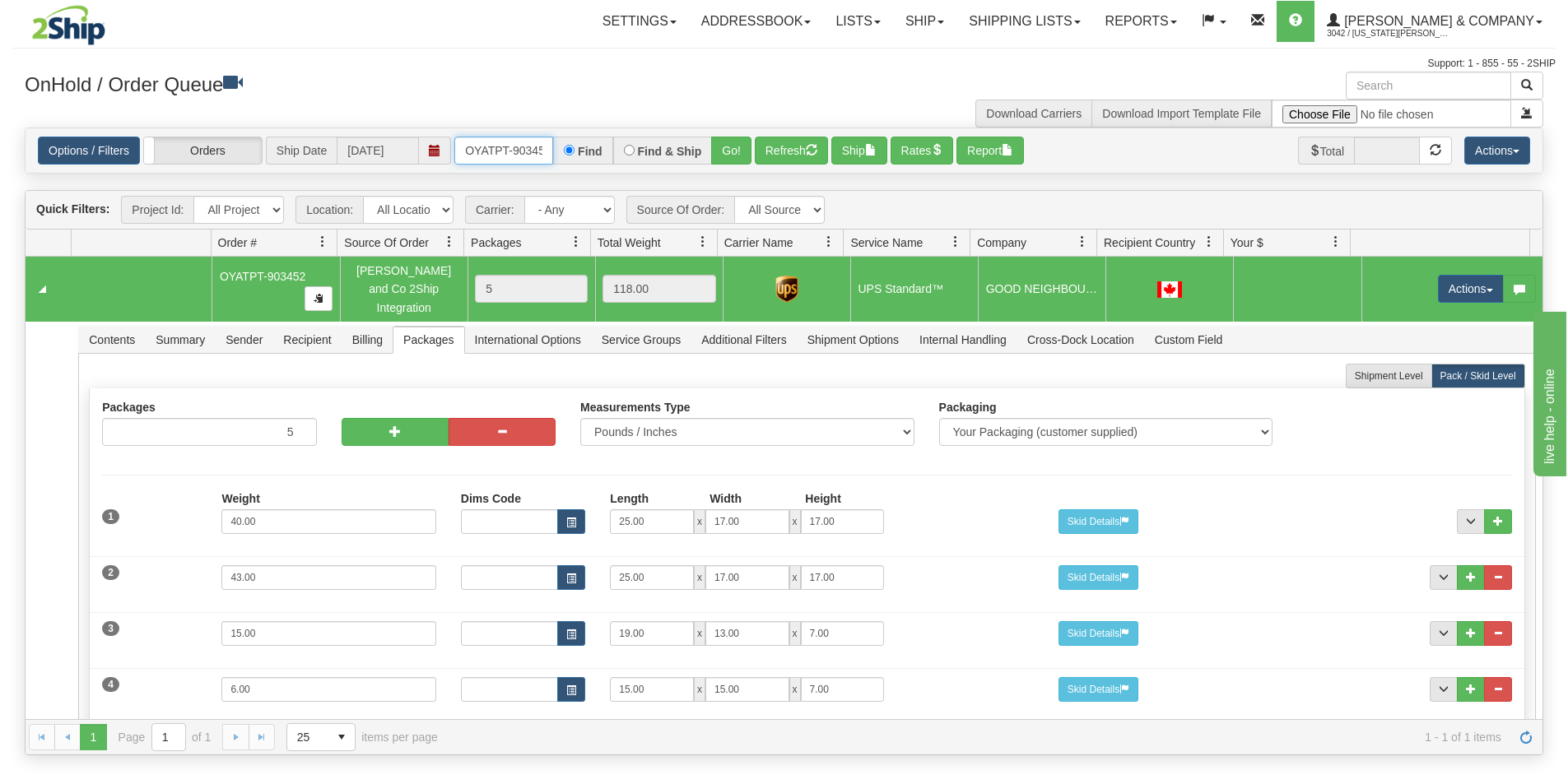
scroll to position [0, 9]
drag, startPoint x: 460, startPoint y: 150, endPoint x: 627, endPoint y: 175, distance: 168.9
click at [627, 175] on div "Is equal to Is not equal to Contains Does not contains CAD USD EUR ZAR [PERSON_…" at bounding box center [783, 441] width 1543 height 628
type input "OYATPT-903473"
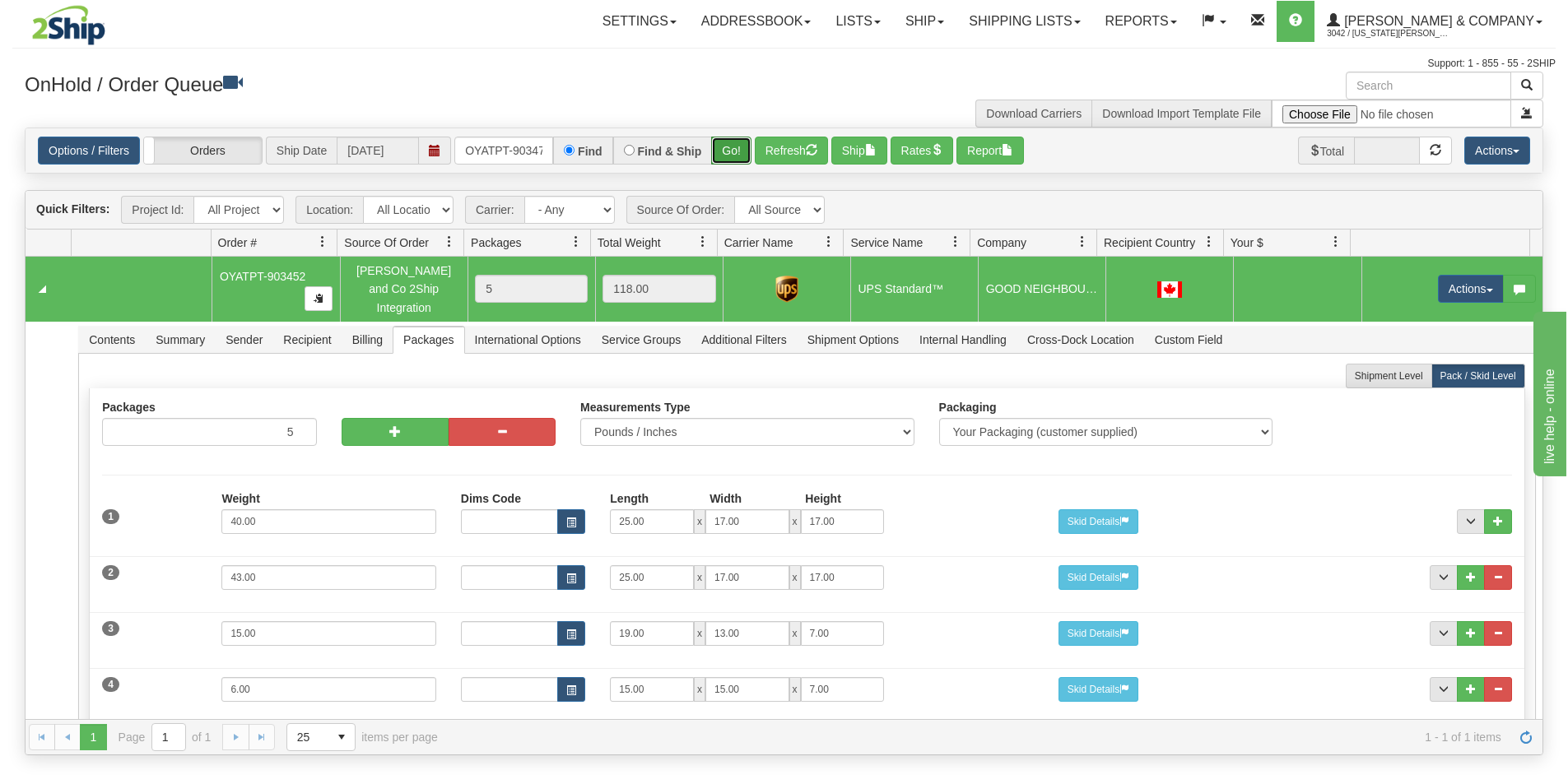
click at [727, 154] on button "Go!" at bounding box center [731, 151] width 41 height 28
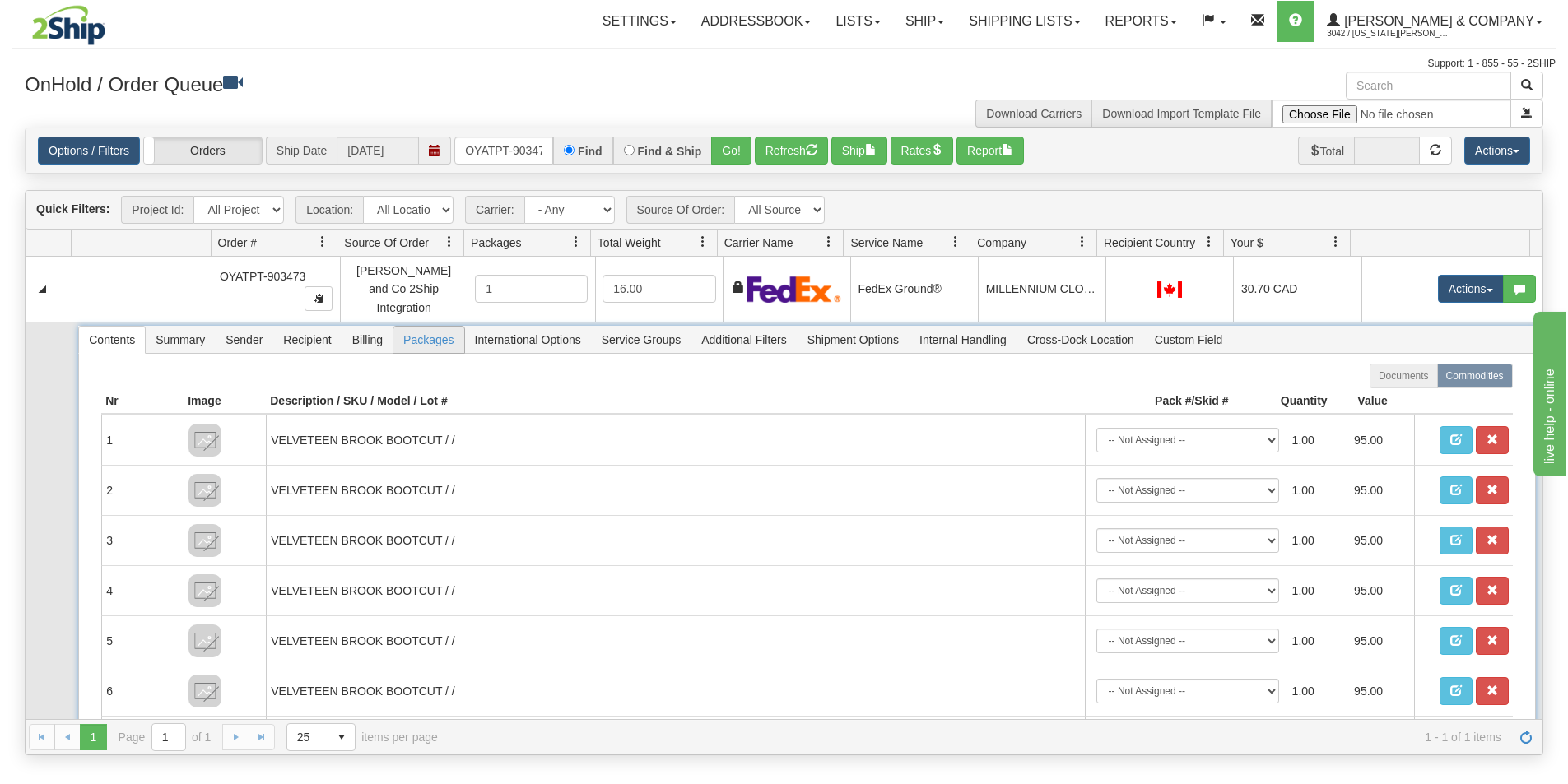
click at [412, 332] on span "Packages" at bounding box center [428, 340] width 70 height 26
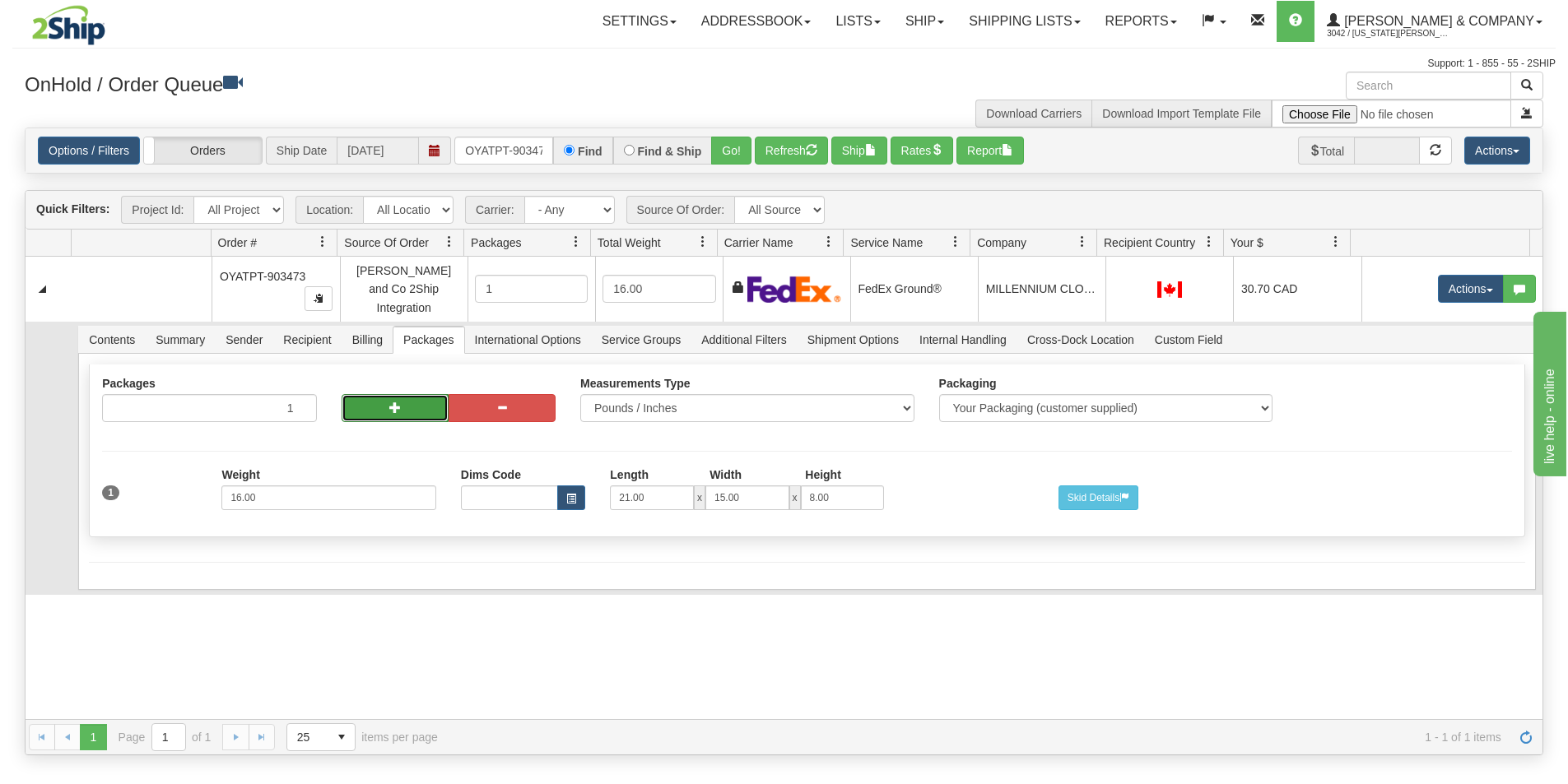
click at [412, 402] on button "button" at bounding box center [395, 408] width 107 height 28
radio input "true"
type input "2"
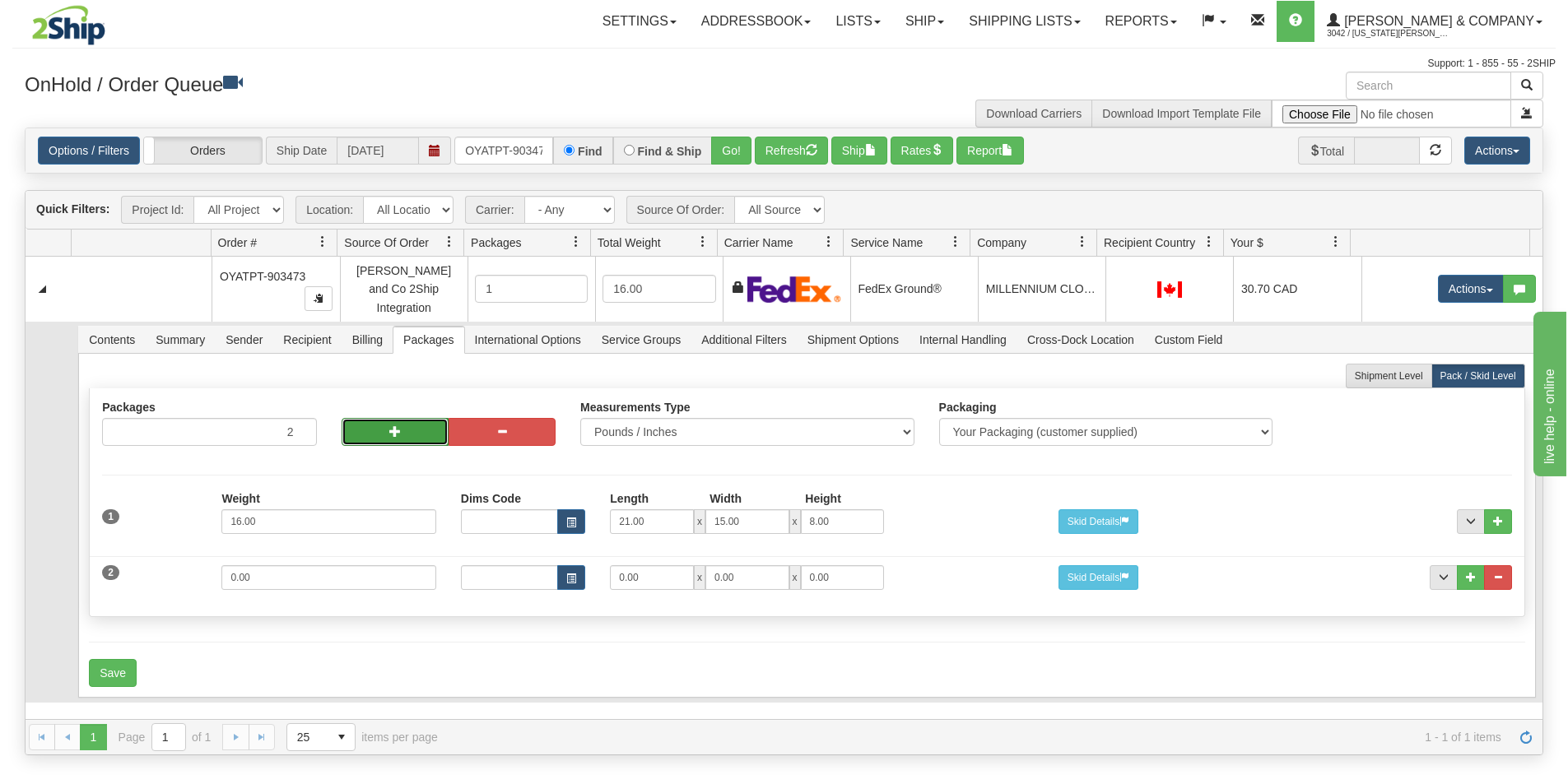
click at [408, 418] on button "button" at bounding box center [395, 432] width 107 height 28
type input "3"
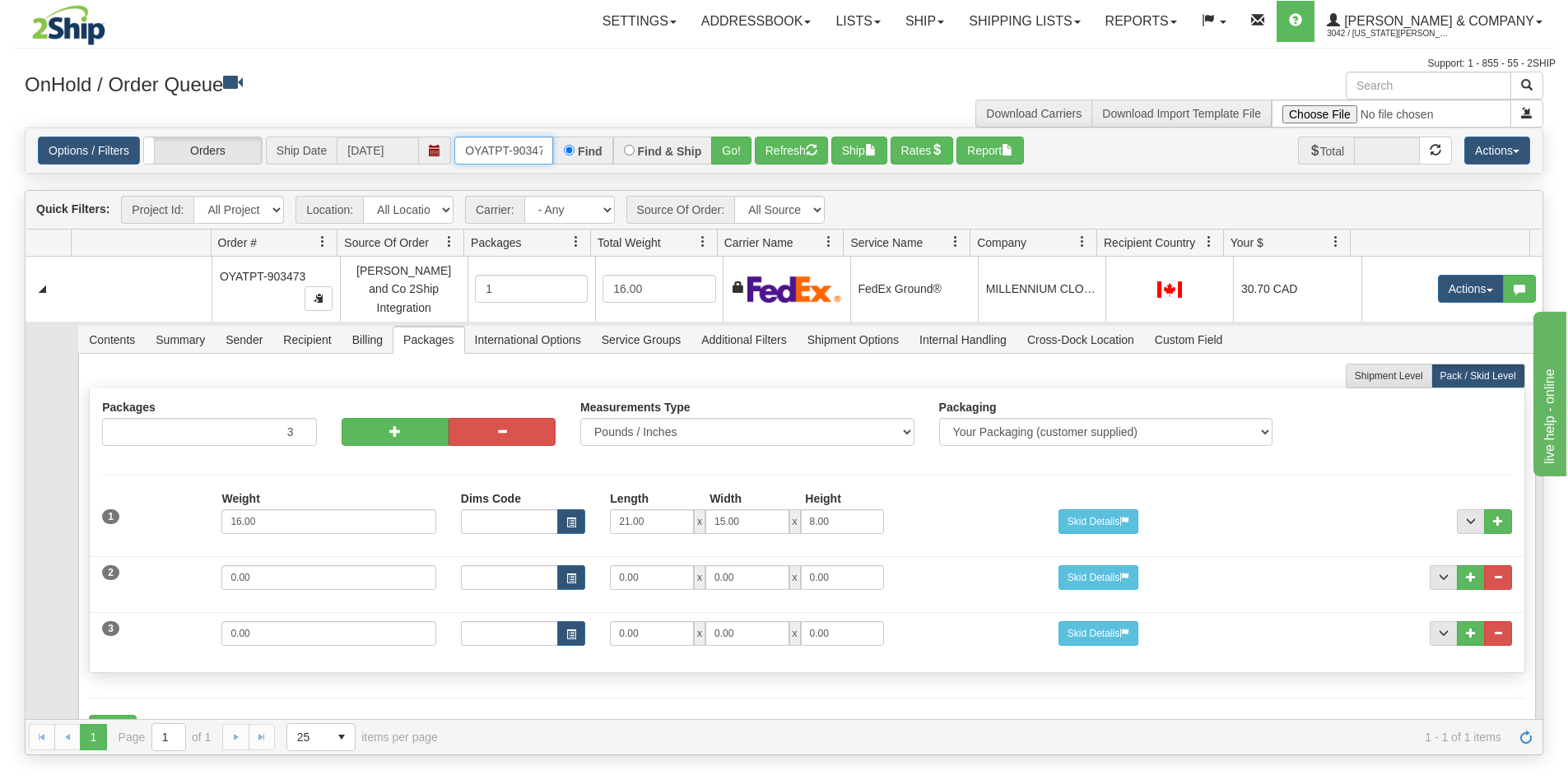
scroll to position [0, 9]
drag, startPoint x: 462, startPoint y: 151, endPoint x: 582, endPoint y: 161, distance: 120.4
click at [582, 161] on div "OYATPT-903473 Find Find & Ship Go!" at bounding box center [602, 151] width 297 height 28
click at [738, 149] on button "Go!" at bounding box center [731, 151] width 41 height 28
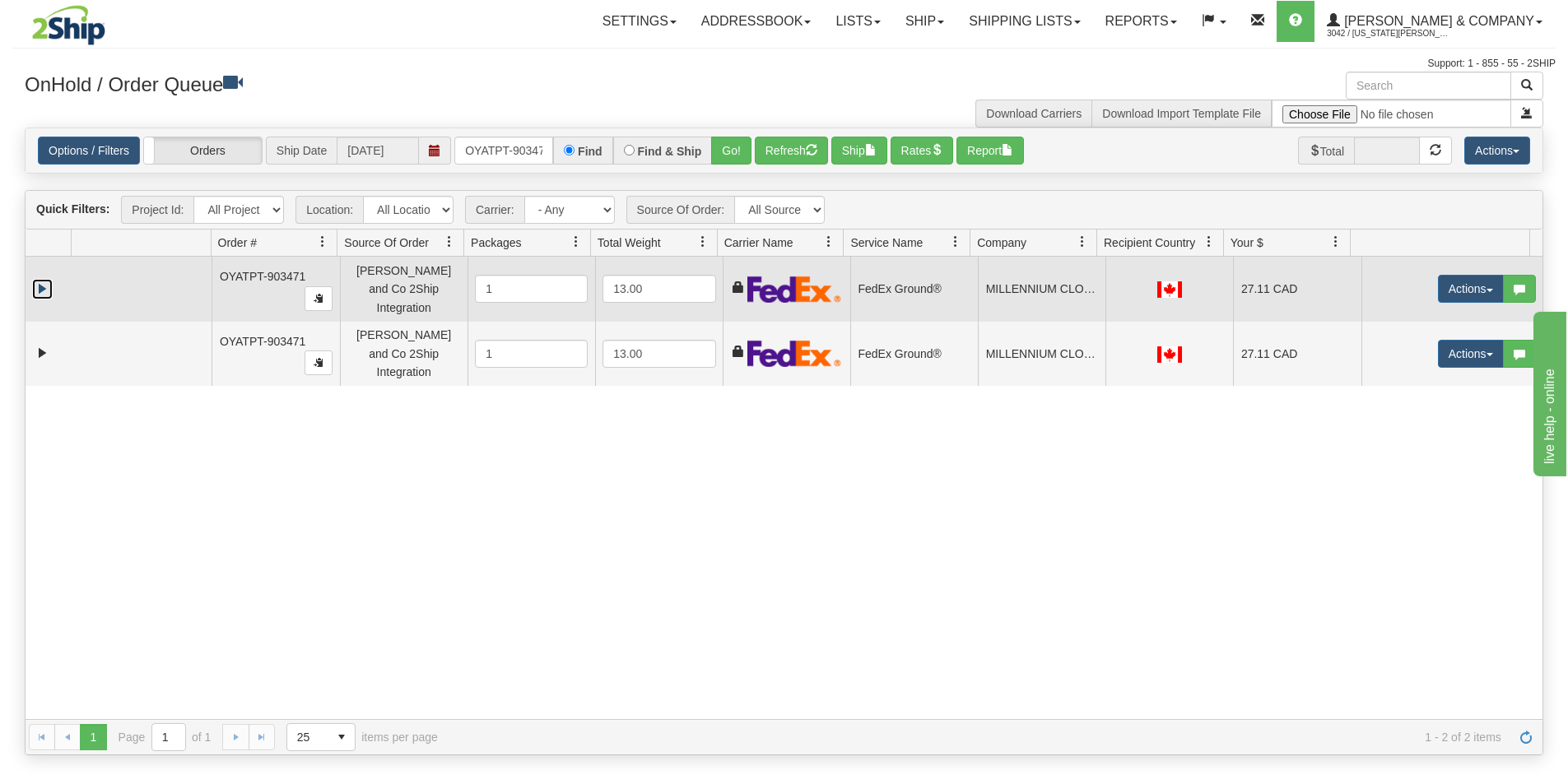
click at [41, 281] on link "Expand" at bounding box center [42, 289] width 21 height 21
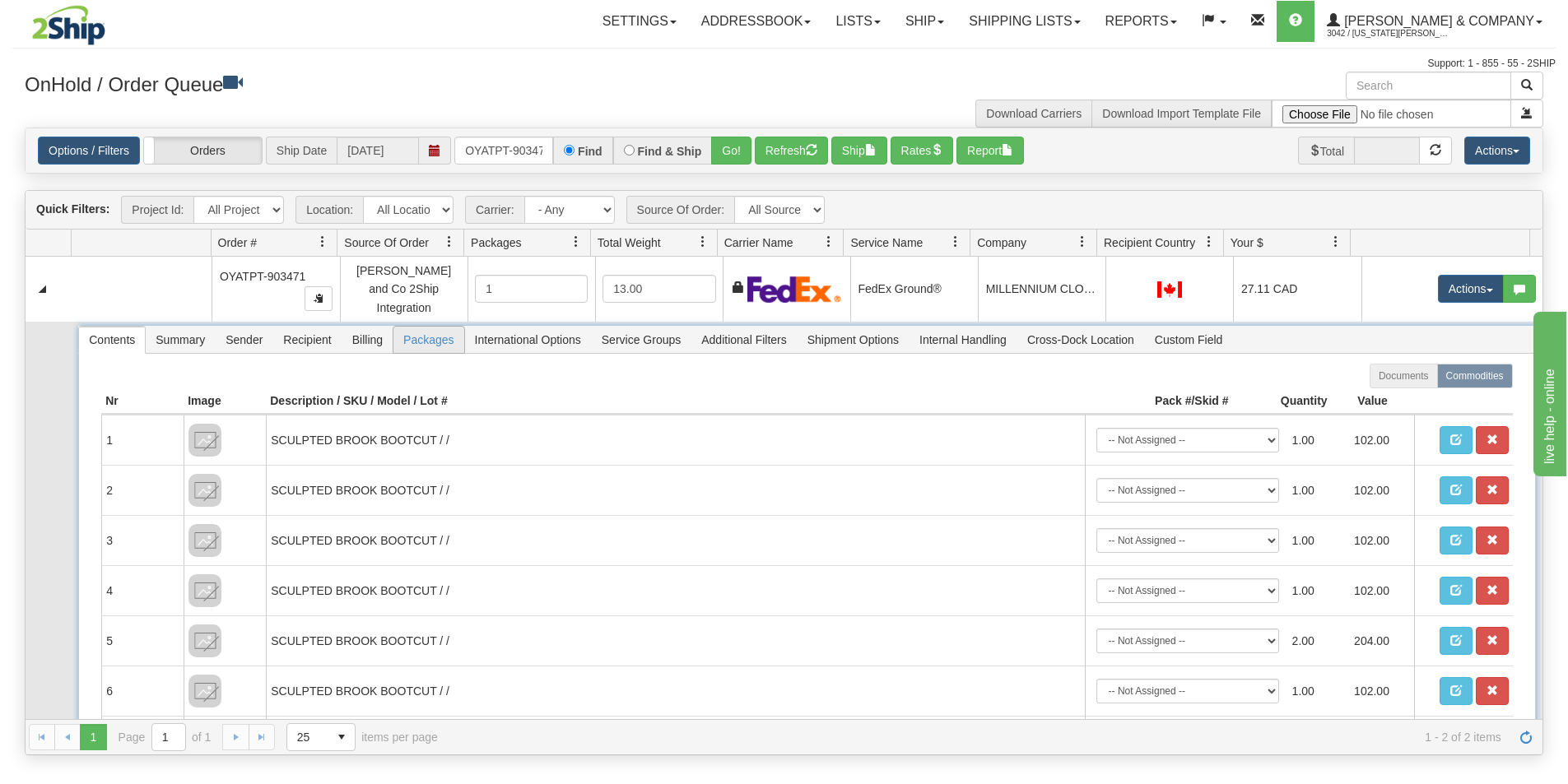
click at [434, 334] on span "Packages" at bounding box center [428, 340] width 70 height 26
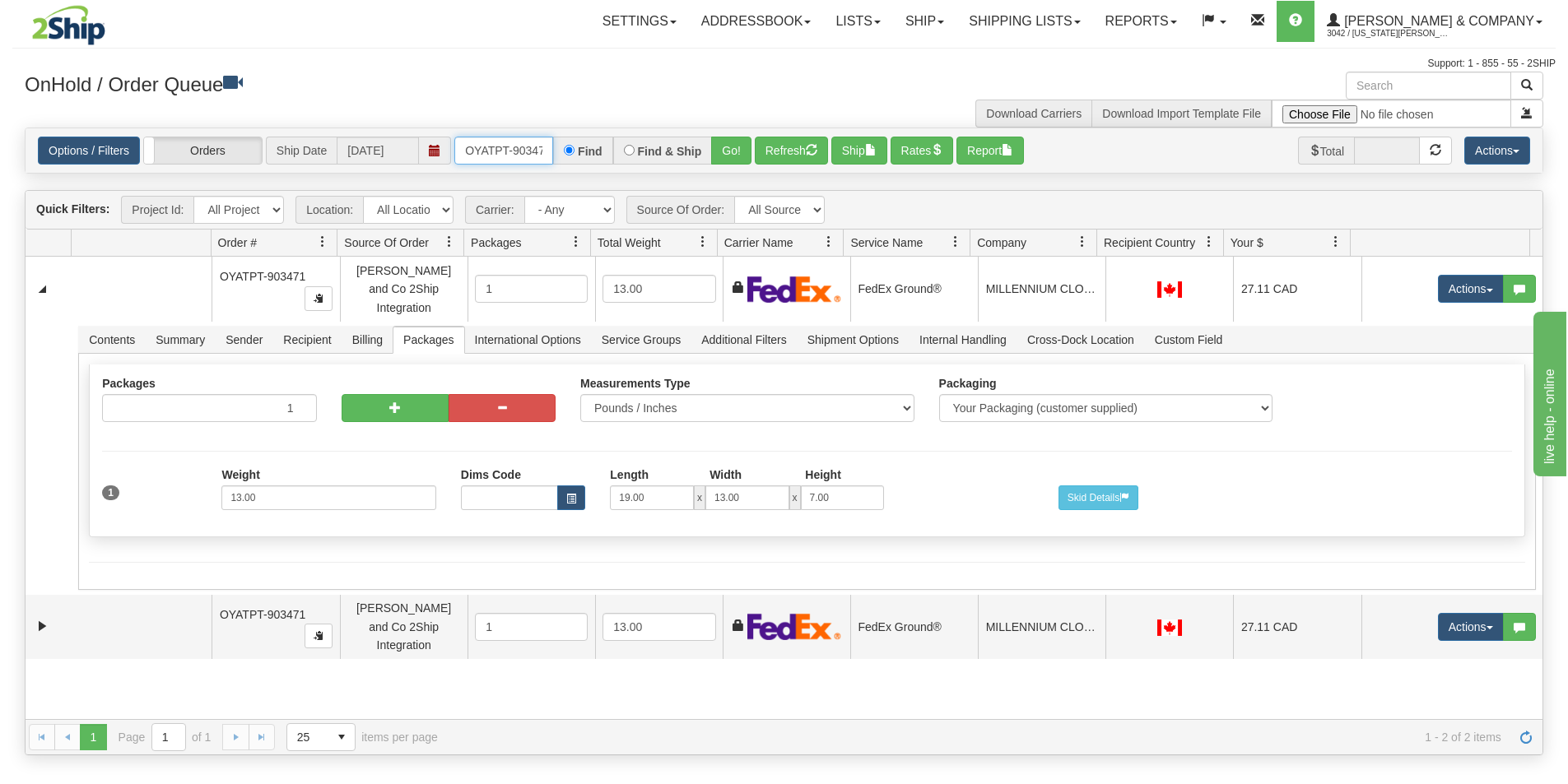
scroll to position [0, 9]
drag, startPoint x: 465, startPoint y: 151, endPoint x: 659, endPoint y: 159, distance: 194.2
click at [659, 159] on div "OYATPT-903471 Find Find & Ship Go!" at bounding box center [602, 151] width 297 height 28
type input "OYATPT-903473"
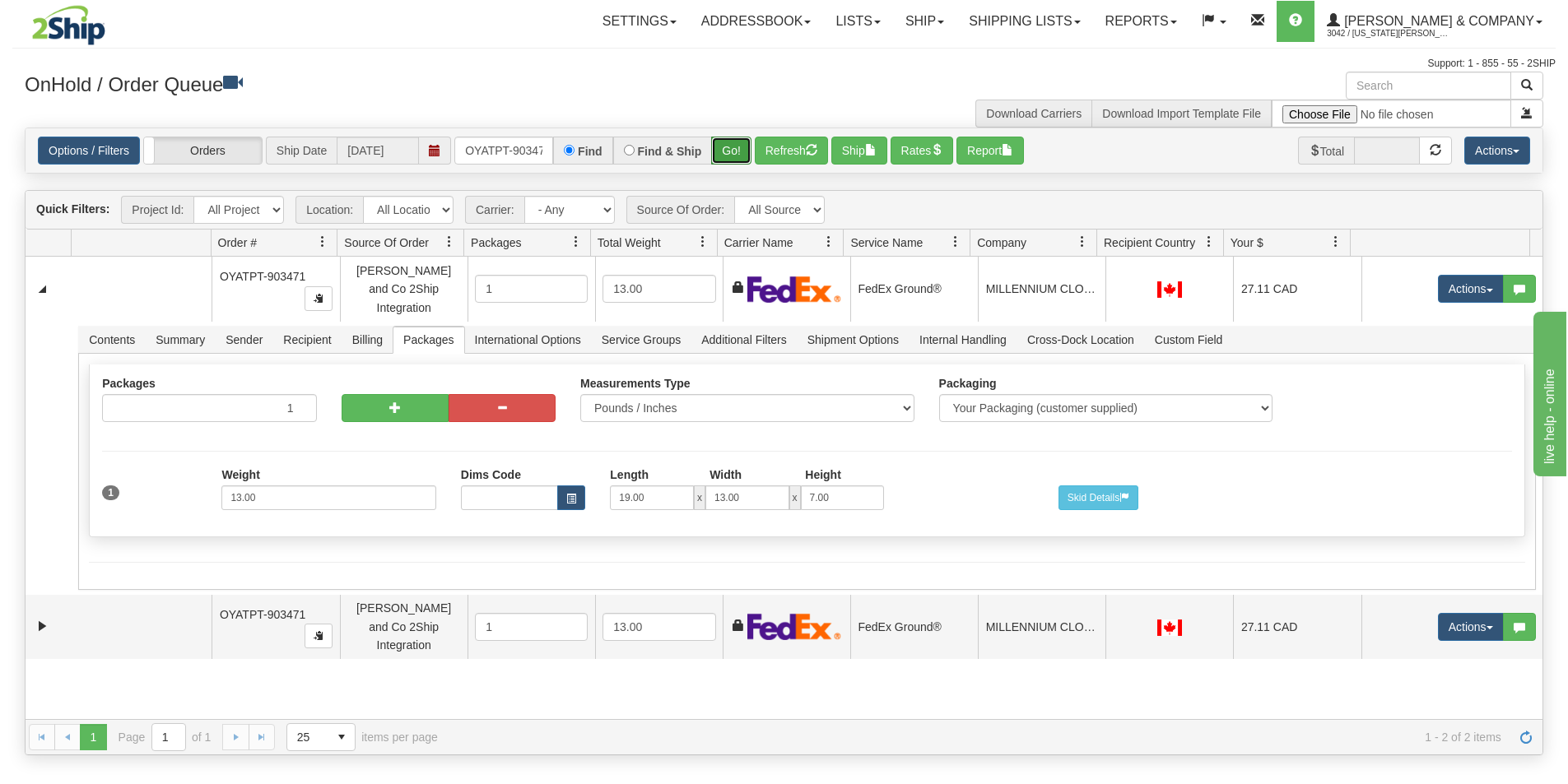
click at [715, 164] on button "Go!" at bounding box center [731, 151] width 41 height 28
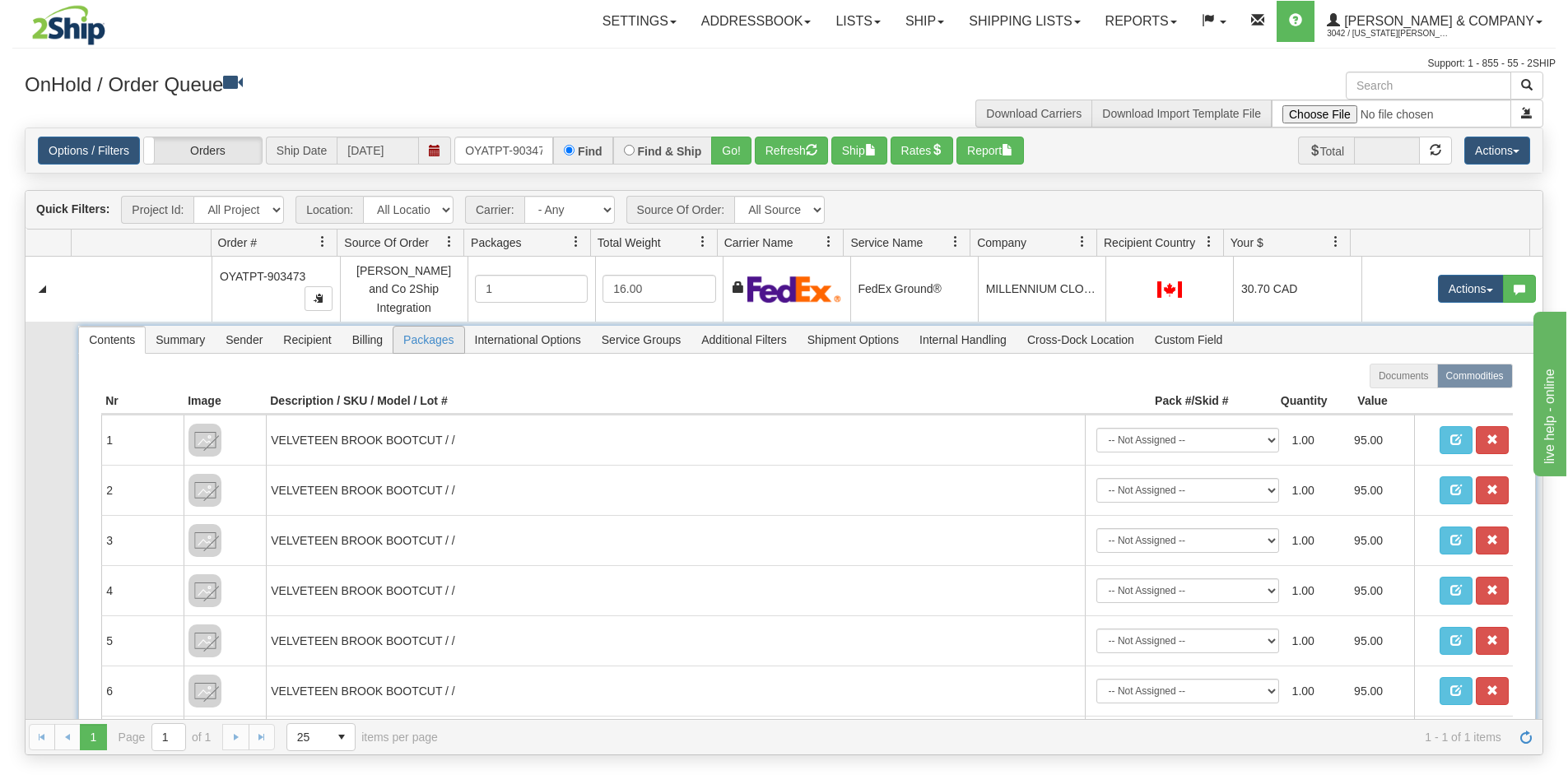
click at [419, 330] on span "Packages" at bounding box center [428, 340] width 70 height 26
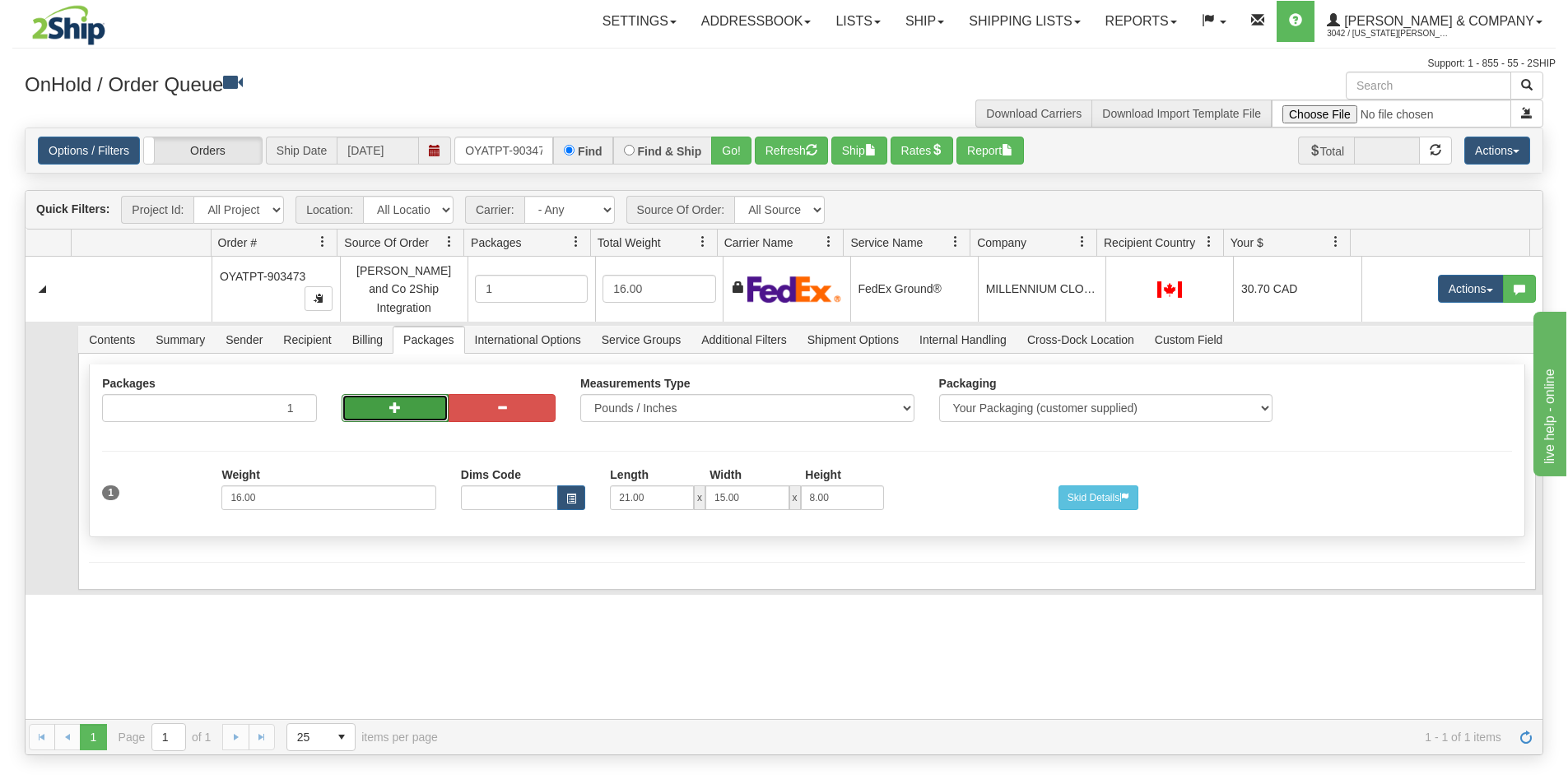
click at [395, 402] on span "button" at bounding box center [395, 407] width 11 height 11
radio input "true"
type input "2"
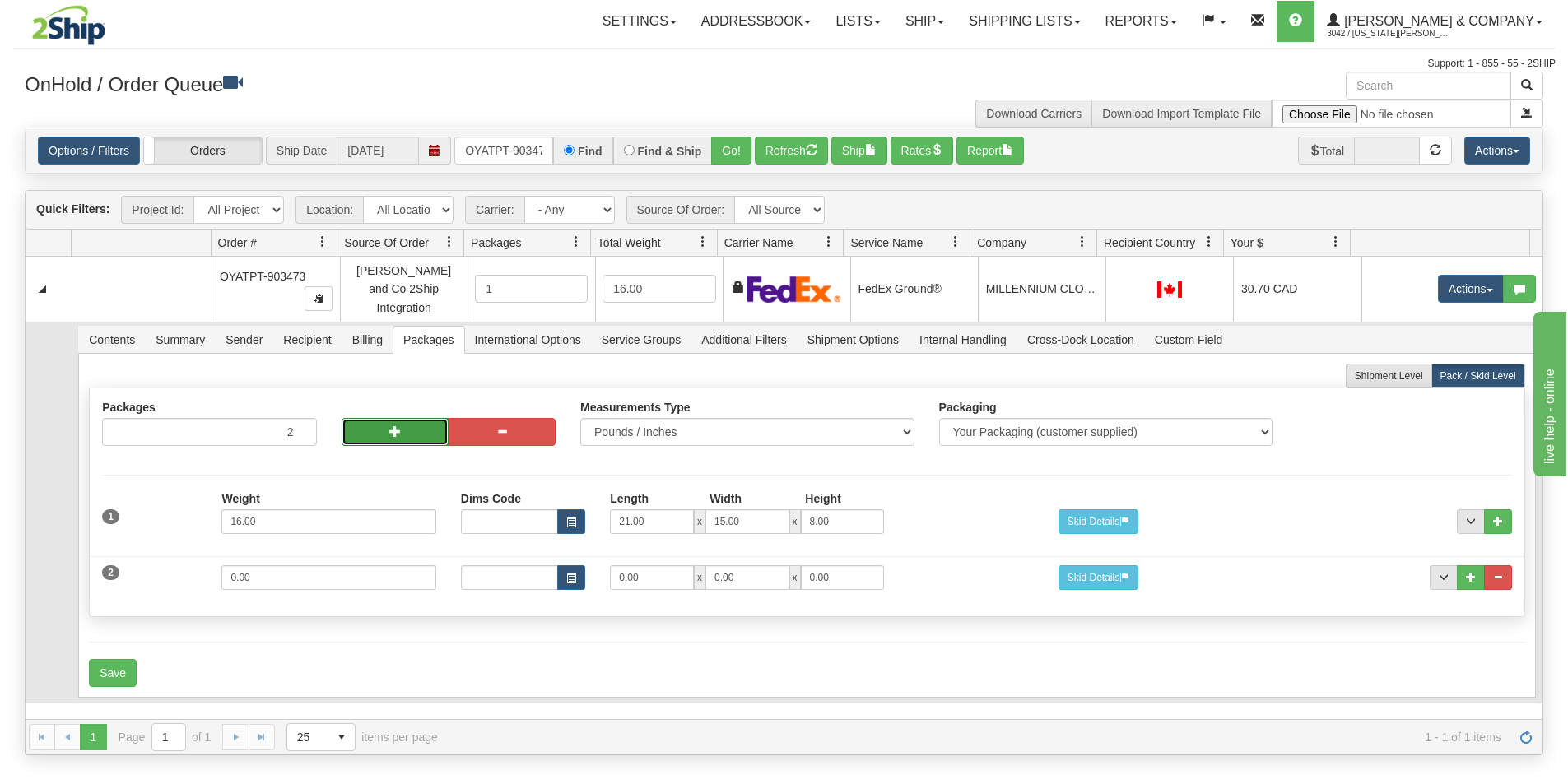
click at [379, 426] on button "button" at bounding box center [395, 432] width 107 height 28
type input "3"
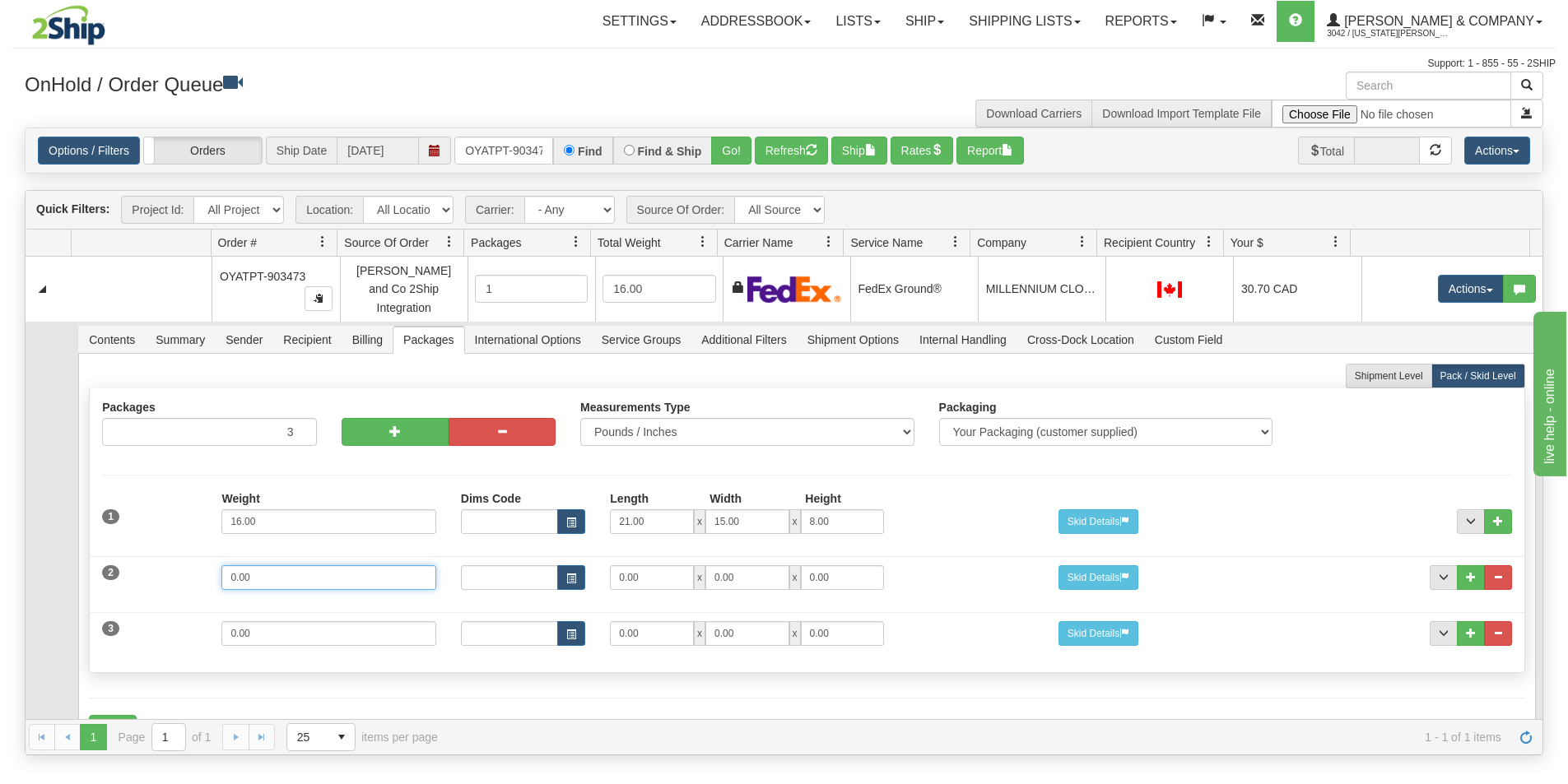
drag, startPoint x: 306, startPoint y: 563, endPoint x: 102, endPoint y: 544, distance: 204.9
click at [102, 548] on div "2 Weight 0.00 Dims Code Length Width Height 0.00 x 0.00 x" at bounding box center [806, 575] width 1434 height 55
type input "19"
type input "25"
type input "17"
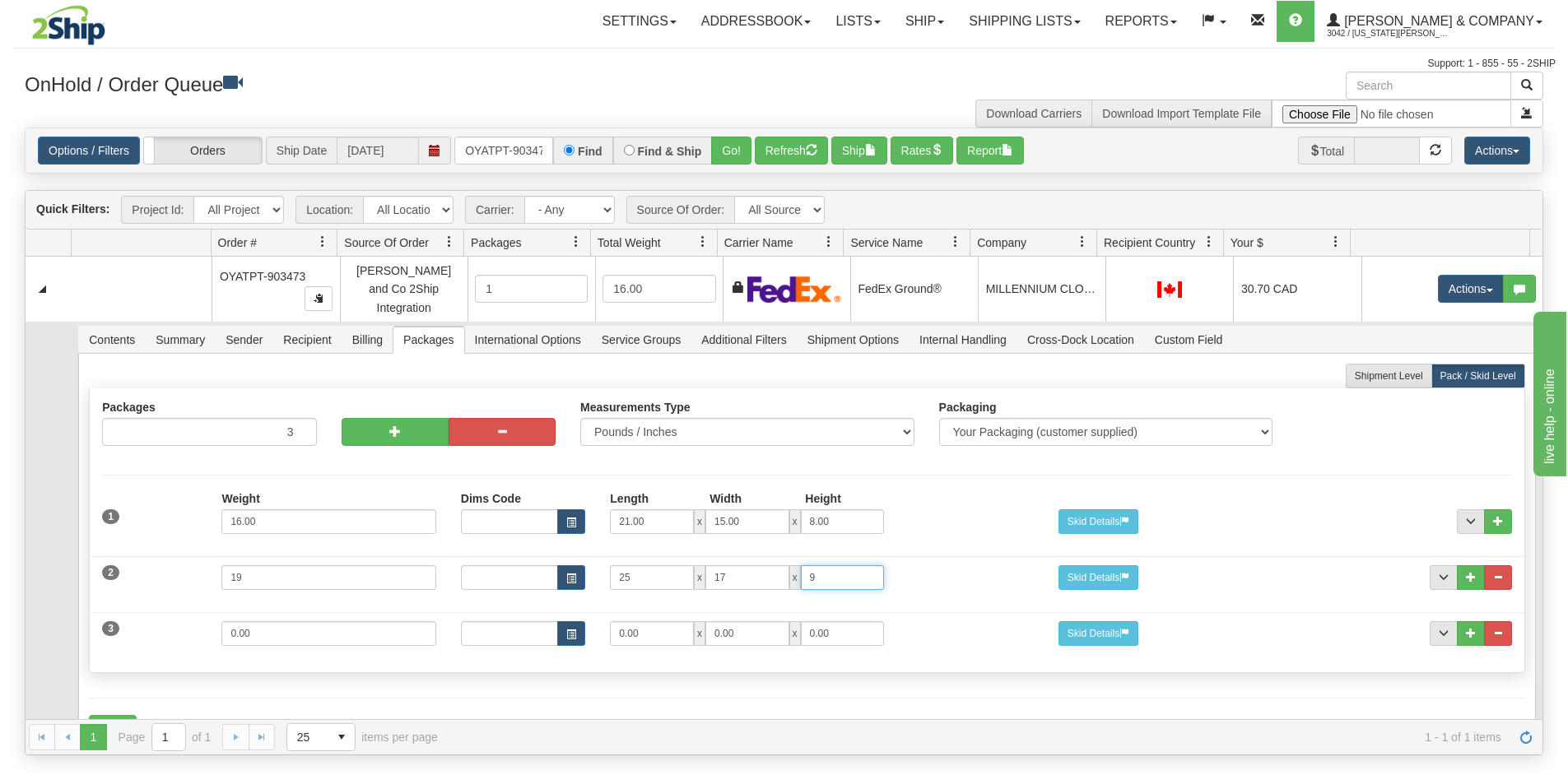
type input "9"
drag, startPoint x: 275, startPoint y: 631, endPoint x: 126, endPoint y: 628, distance: 149.0
click at [128, 629] on div "3 Weight 0.00 Dims Code Length Width Height 0.00 x 0.00 x" at bounding box center [806, 632] width 1434 height 55
click at [126, 628] on div "3 Weight 0.00 Dims Code Length Width Height 0.00 x 0.00 x" at bounding box center [806, 632] width 1434 height 55
drag, startPoint x: 268, startPoint y: 631, endPoint x: 181, endPoint y: 612, distance: 89.1
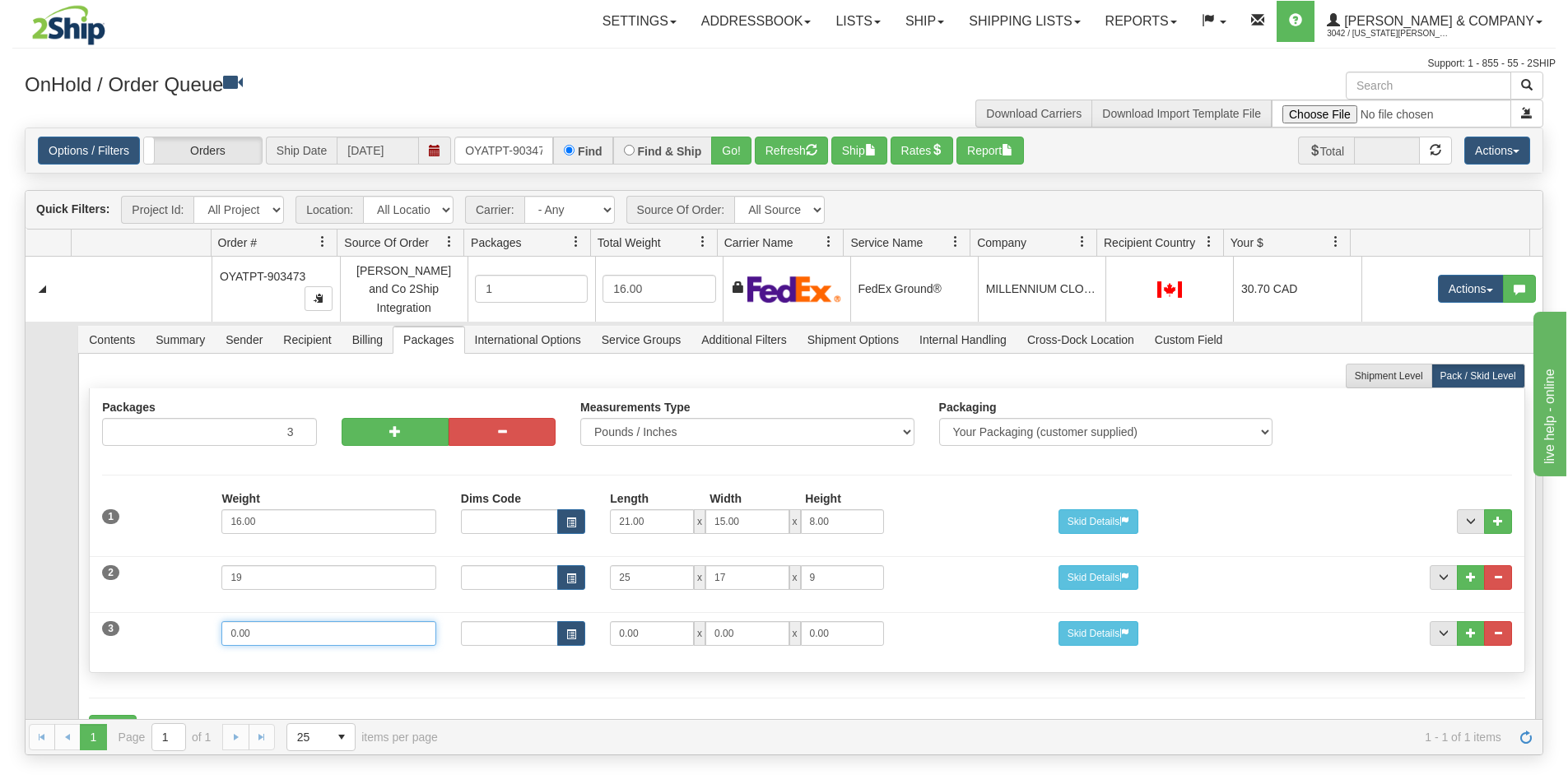
click at [181, 613] on div "3 Weight 0.00 Dims Code Length Width Height 0.00 x 0.00 x" at bounding box center [806, 632] width 1434 height 55
type input "13"
type input "19"
type input "13"
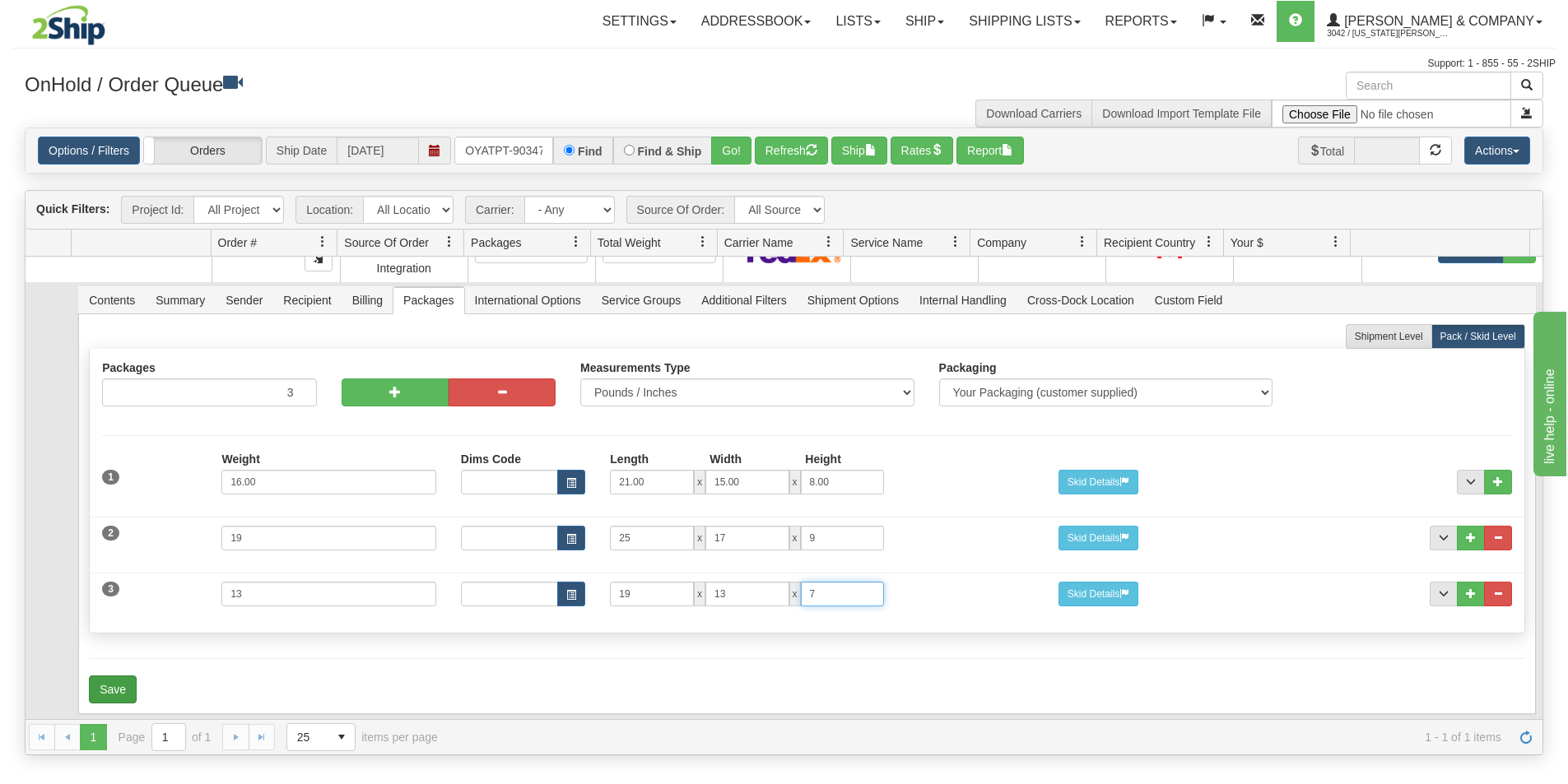
type input "7"
click at [119, 676] on button "Save" at bounding box center [112, 690] width 48 height 28
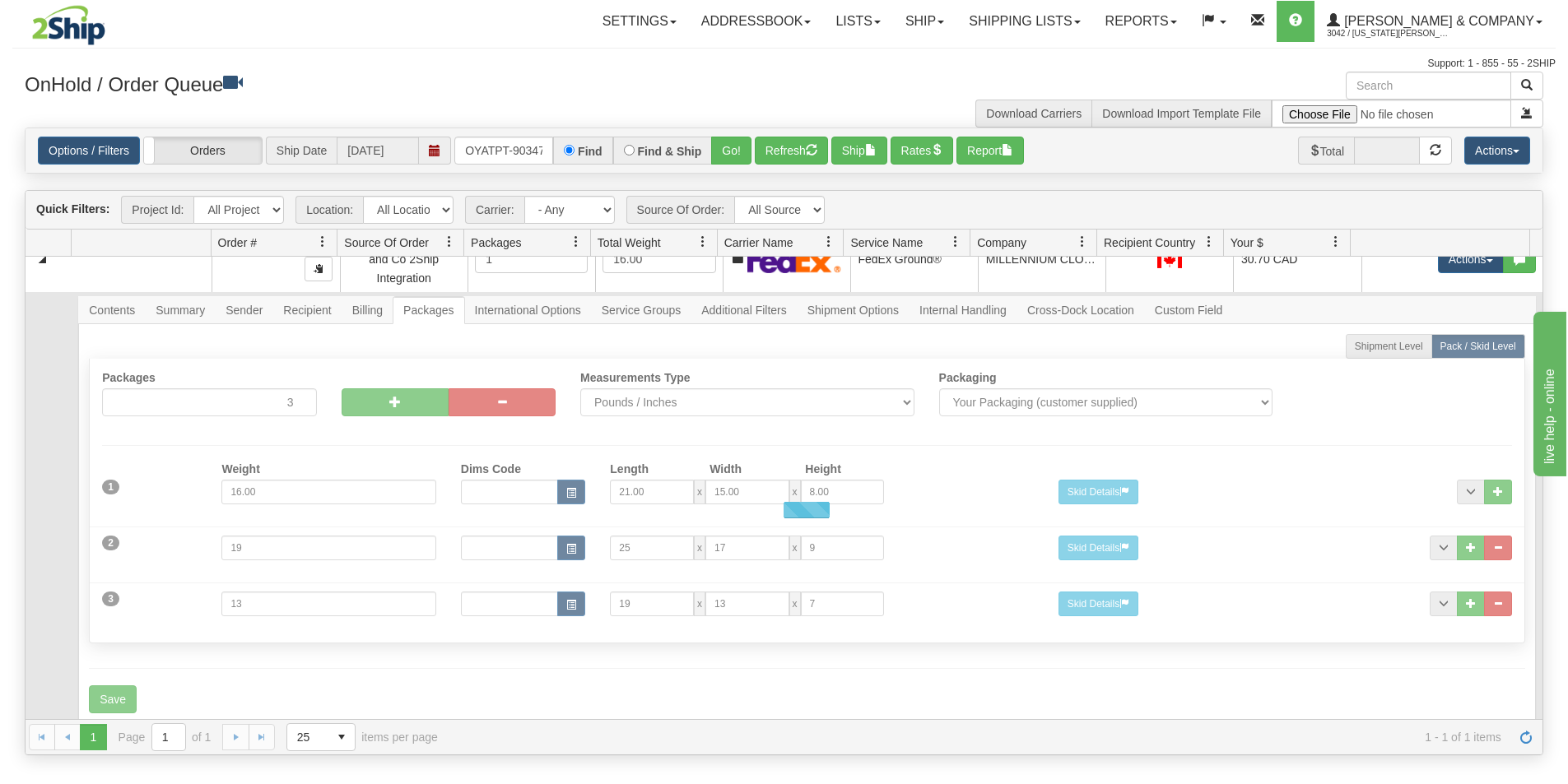
scroll to position [0, 0]
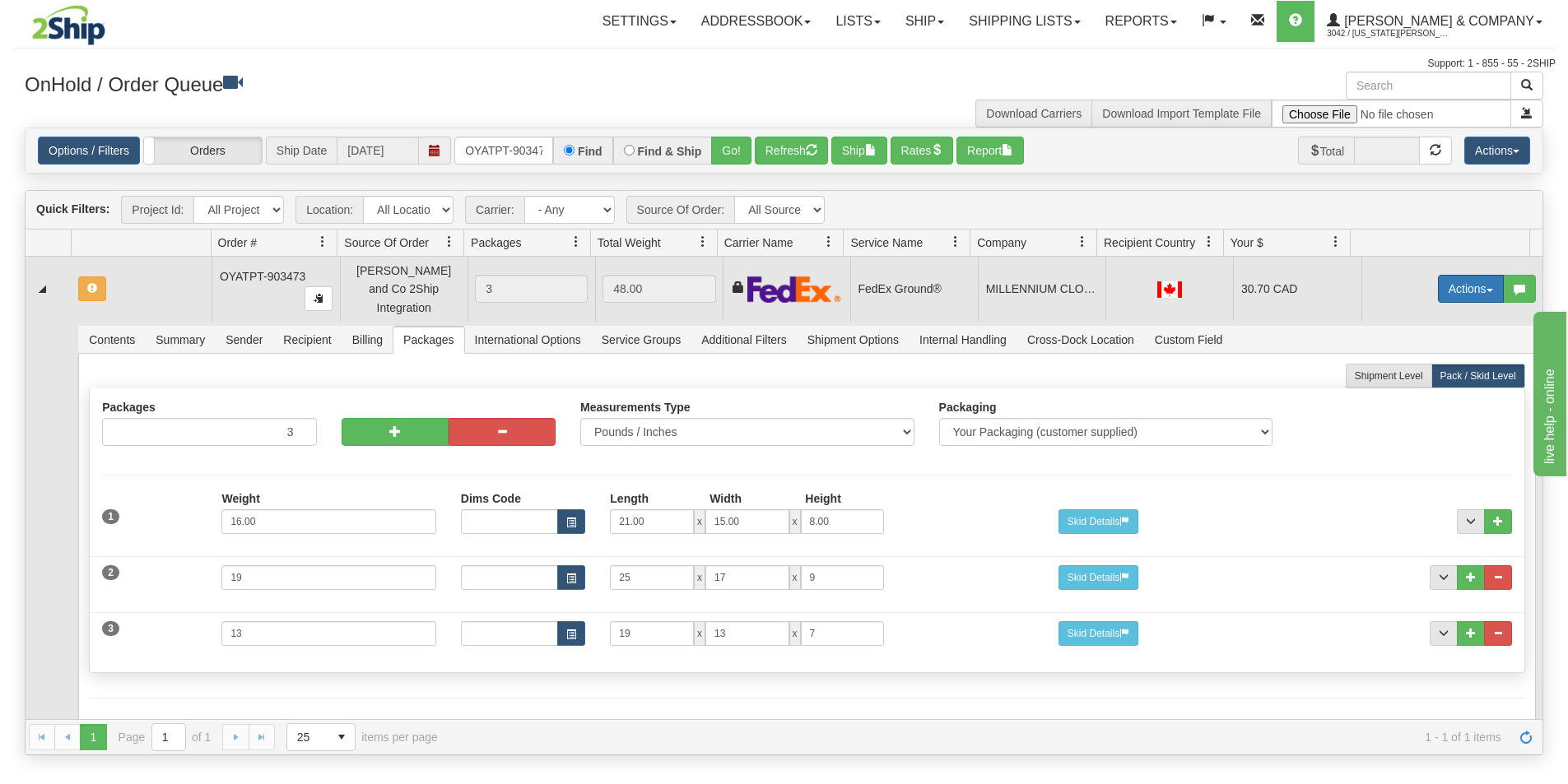
click at [1447, 283] on button "Actions" at bounding box center [1471, 289] width 66 height 28
click at [1411, 335] on span "Refresh Rates" at bounding box center [1430, 341] width 85 height 13
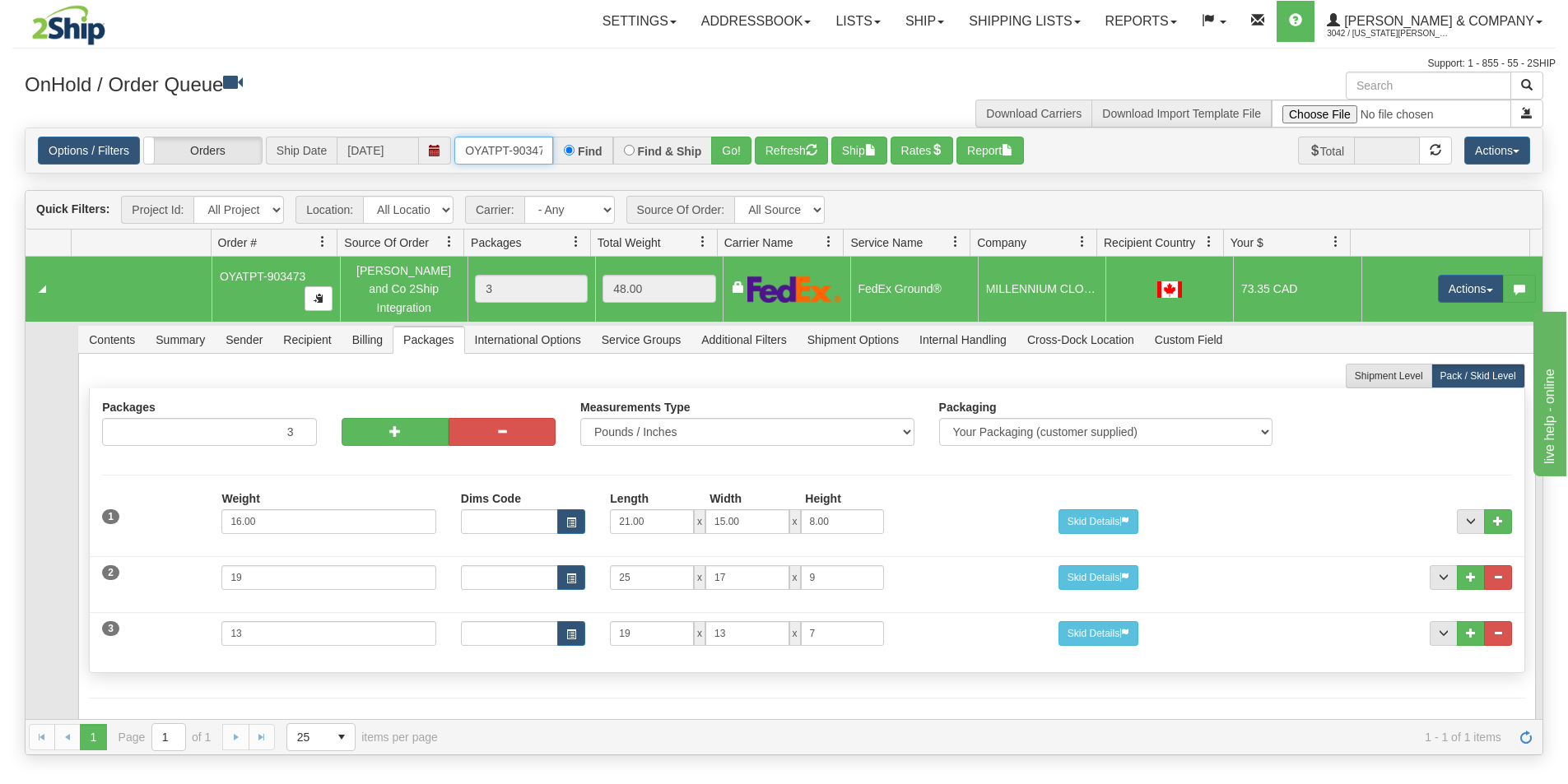
scroll to position [0, 9]
drag, startPoint x: 465, startPoint y: 147, endPoint x: 600, endPoint y: 157, distance: 135.4
click at [600, 157] on div "OYATPT-903473 Find Find & Ship Go!" at bounding box center [602, 151] width 297 height 28
type input "OYATPT-903538"
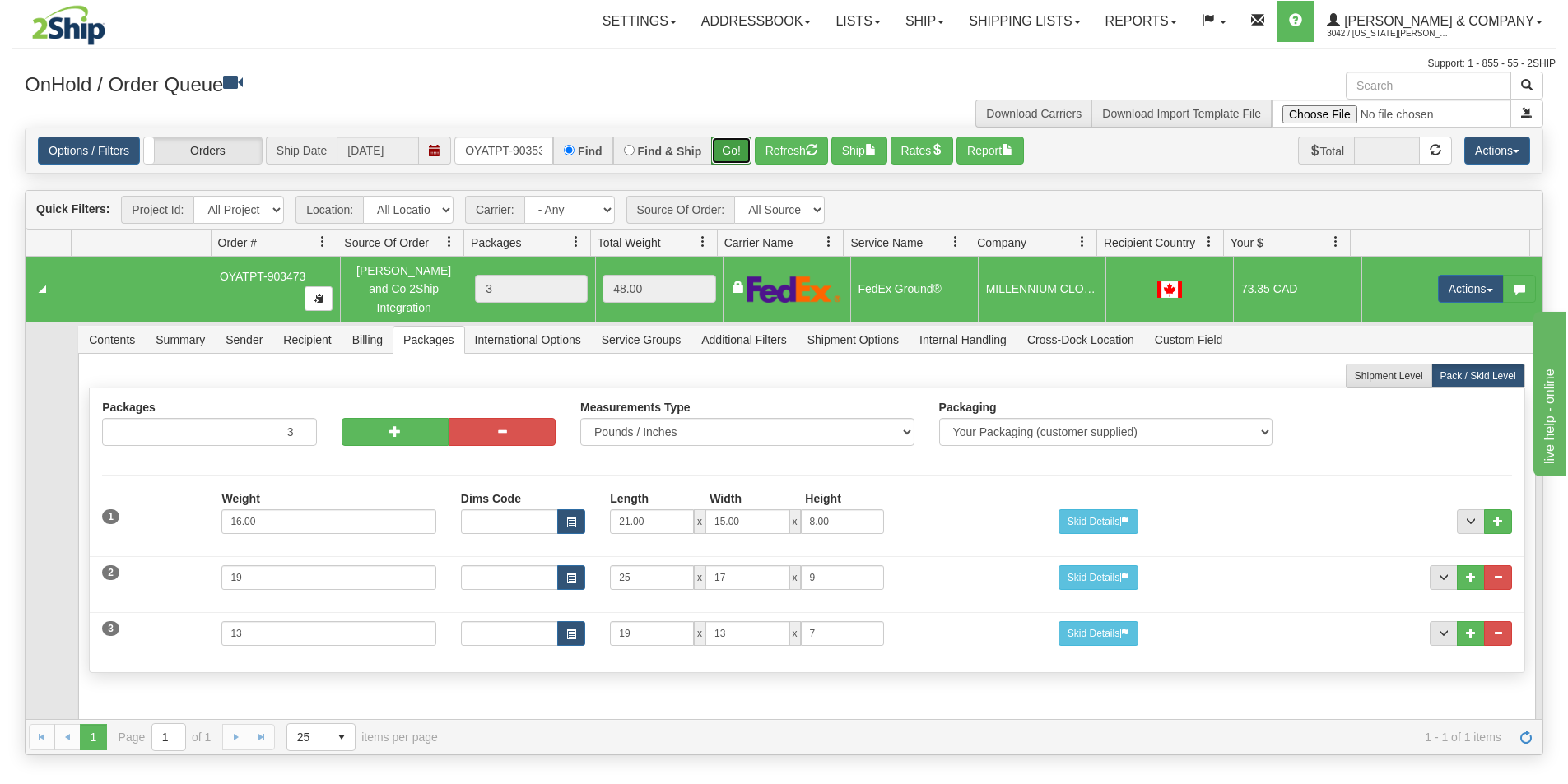
click at [723, 149] on button "Go!" at bounding box center [731, 151] width 41 height 28
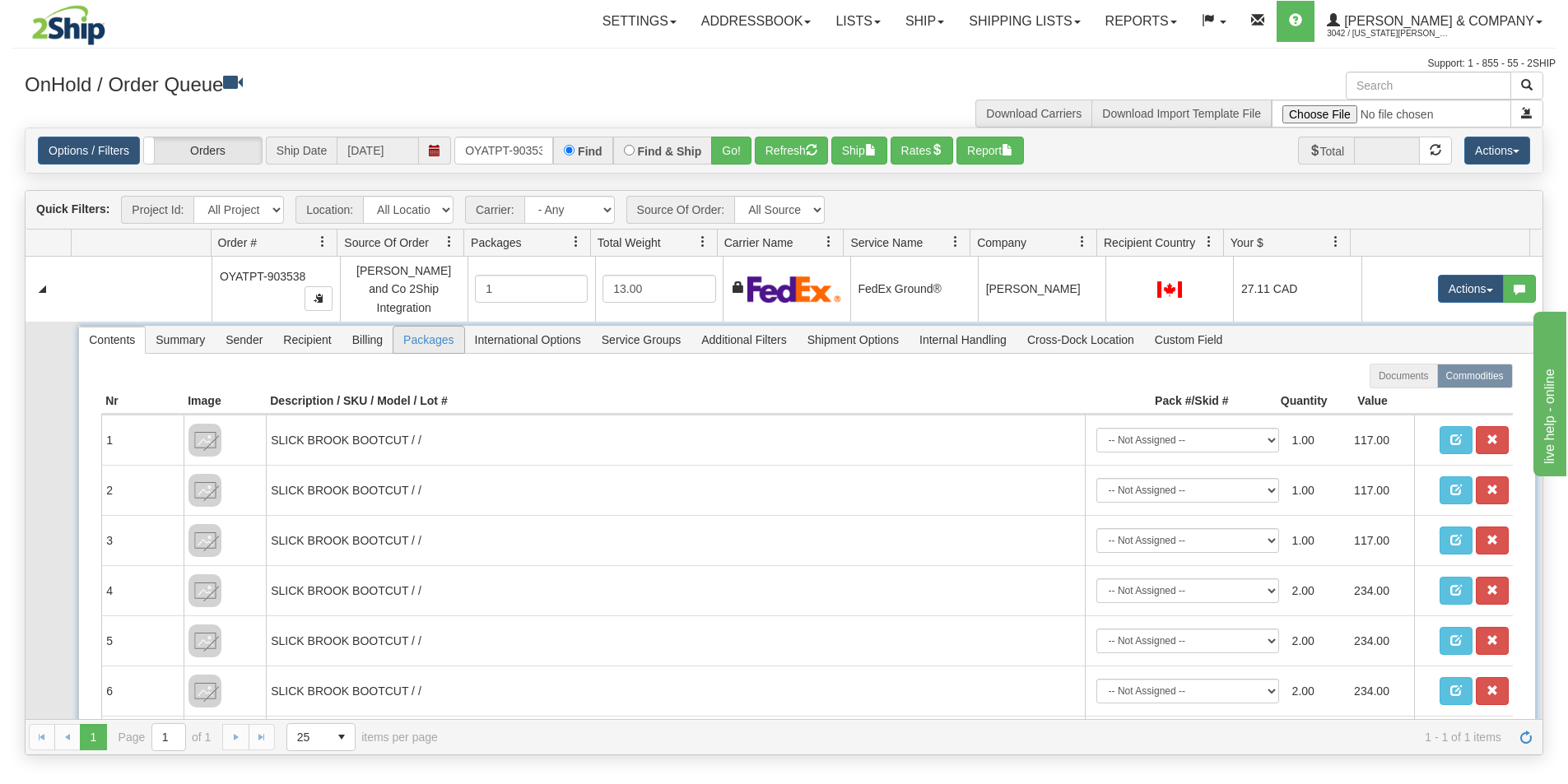
click at [430, 332] on span "Packages" at bounding box center [428, 340] width 70 height 26
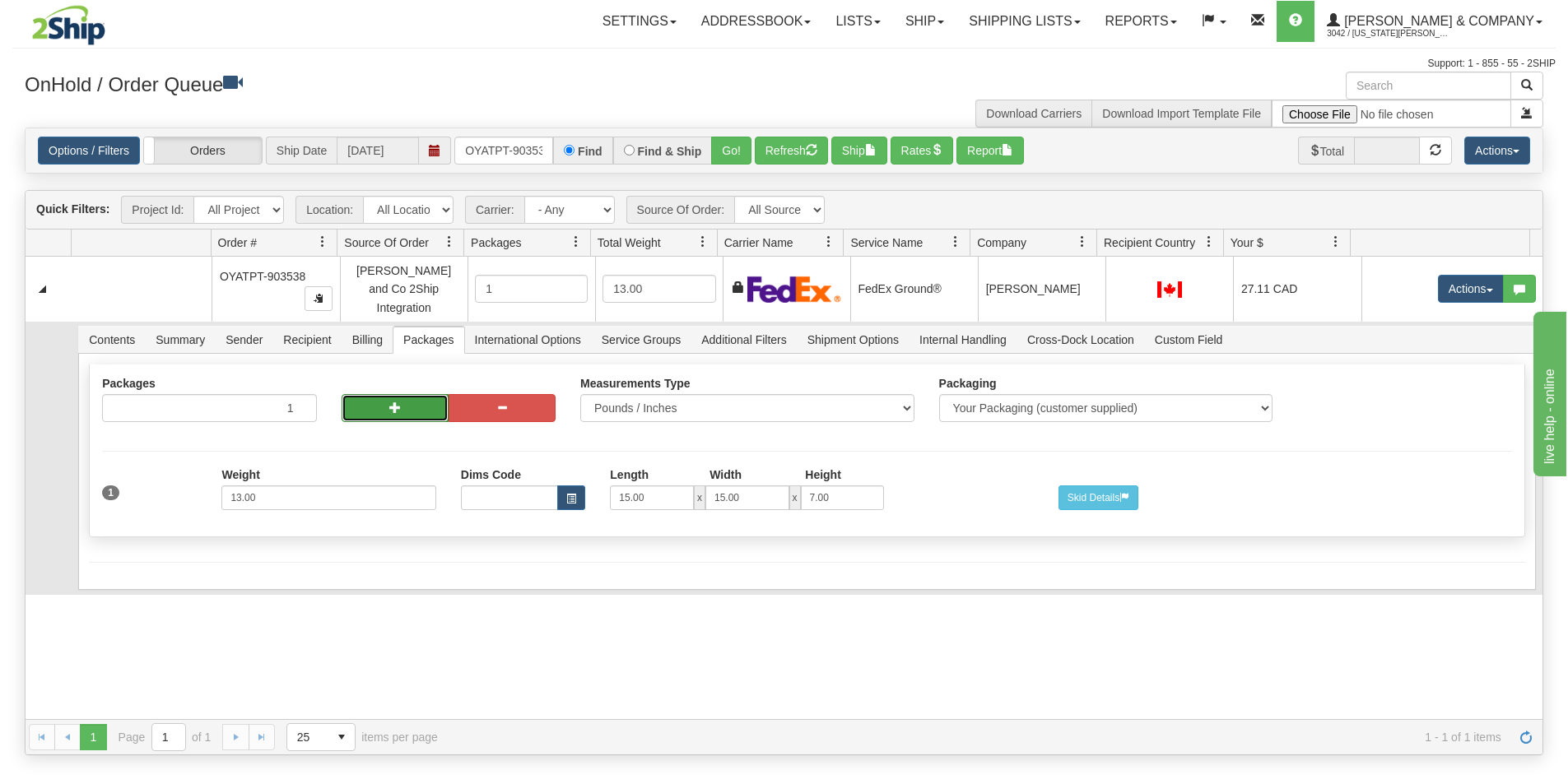
click at [384, 401] on button "button" at bounding box center [395, 408] width 107 height 28
radio input "true"
type input "2"
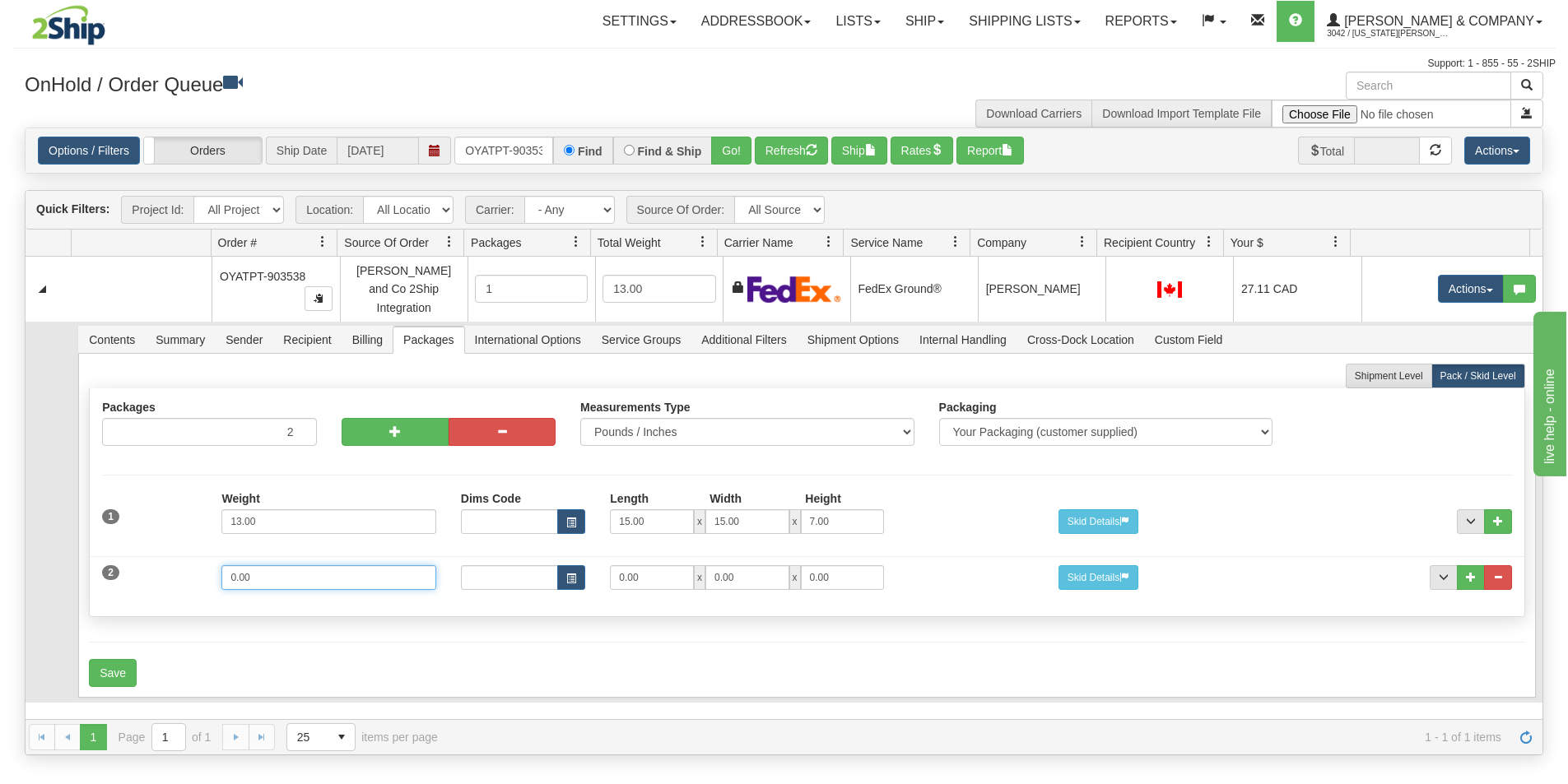
drag, startPoint x: 289, startPoint y: 571, endPoint x: 66, endPoint y: 521, distance: 228.5
click at [73, 525] on td "Contents Summary Sender Recipient Billing Packages International Options Servic…" at bounding box center [807, 512] width 1471 height 381
type input "17"
type input "21"
type input "15"
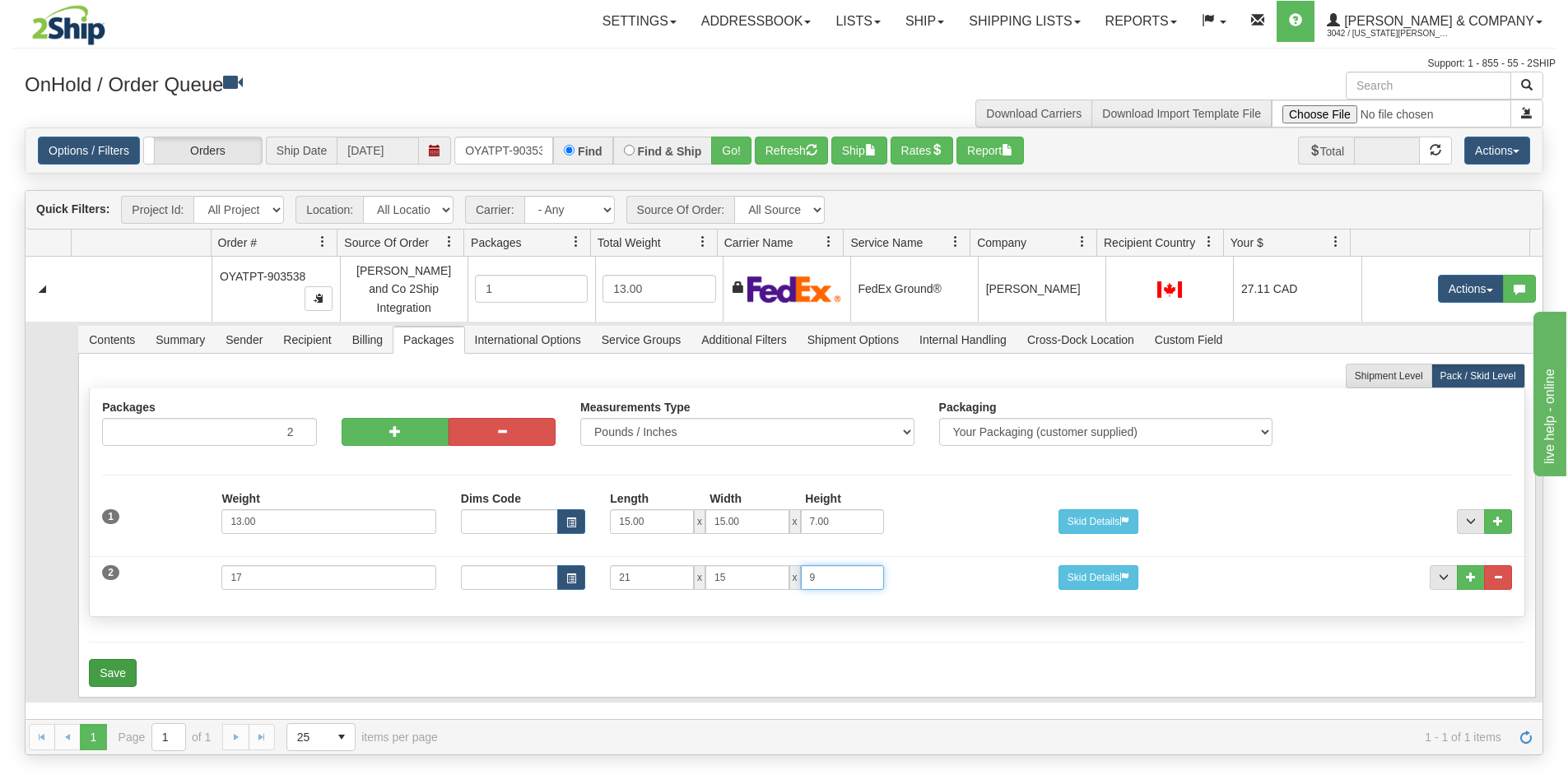
type input "9"
click at [102, 660] on button "Save" at bounding box center [112, 673] width 48 height 28
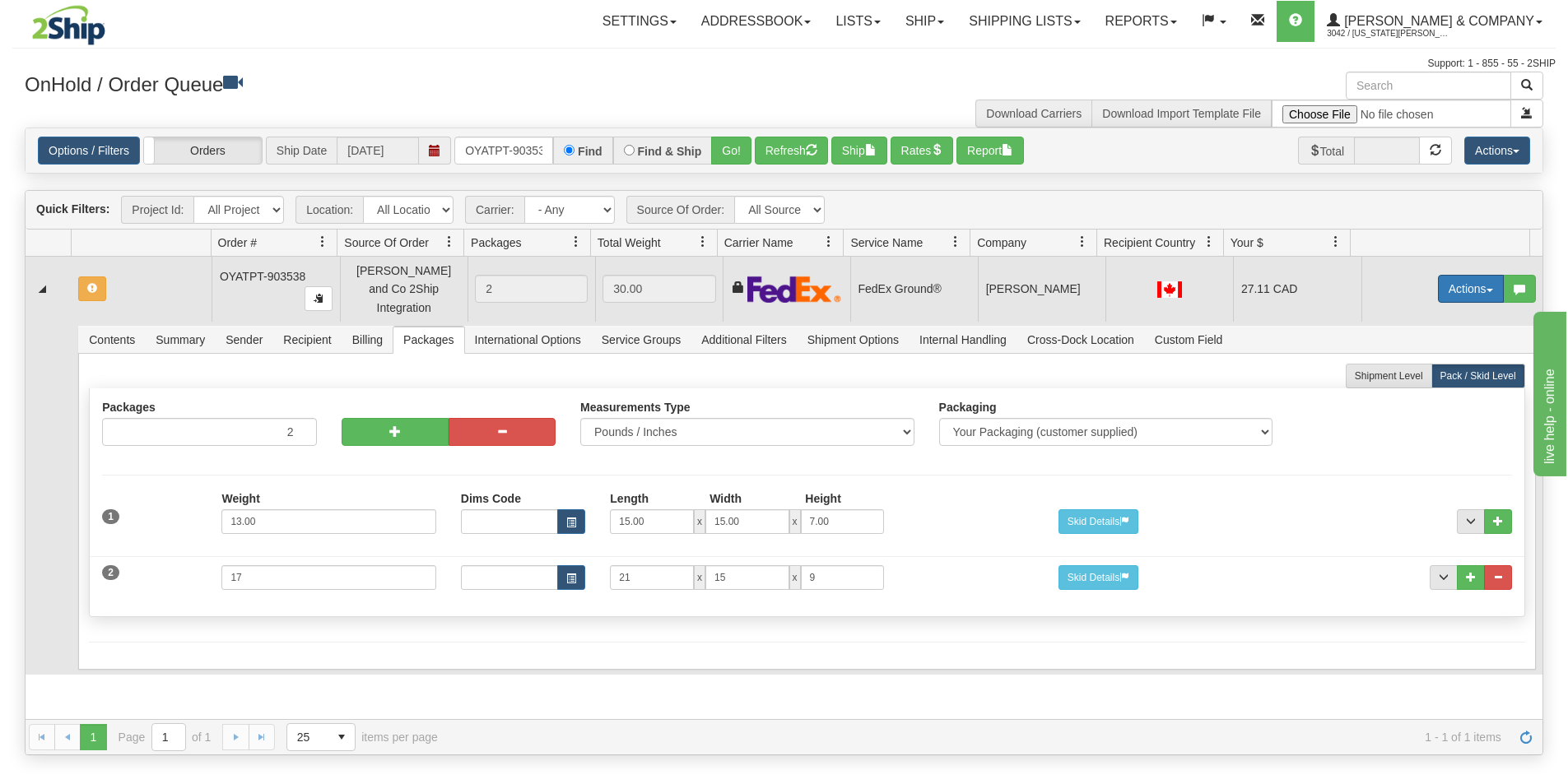
click at [1438, 277] on button "Actions" at bounding box center [1471, 289] width 66 height 28
click at [1420, 335] on span "Refresh Rates" at bounding box center [1430, 341] width 85 height 13
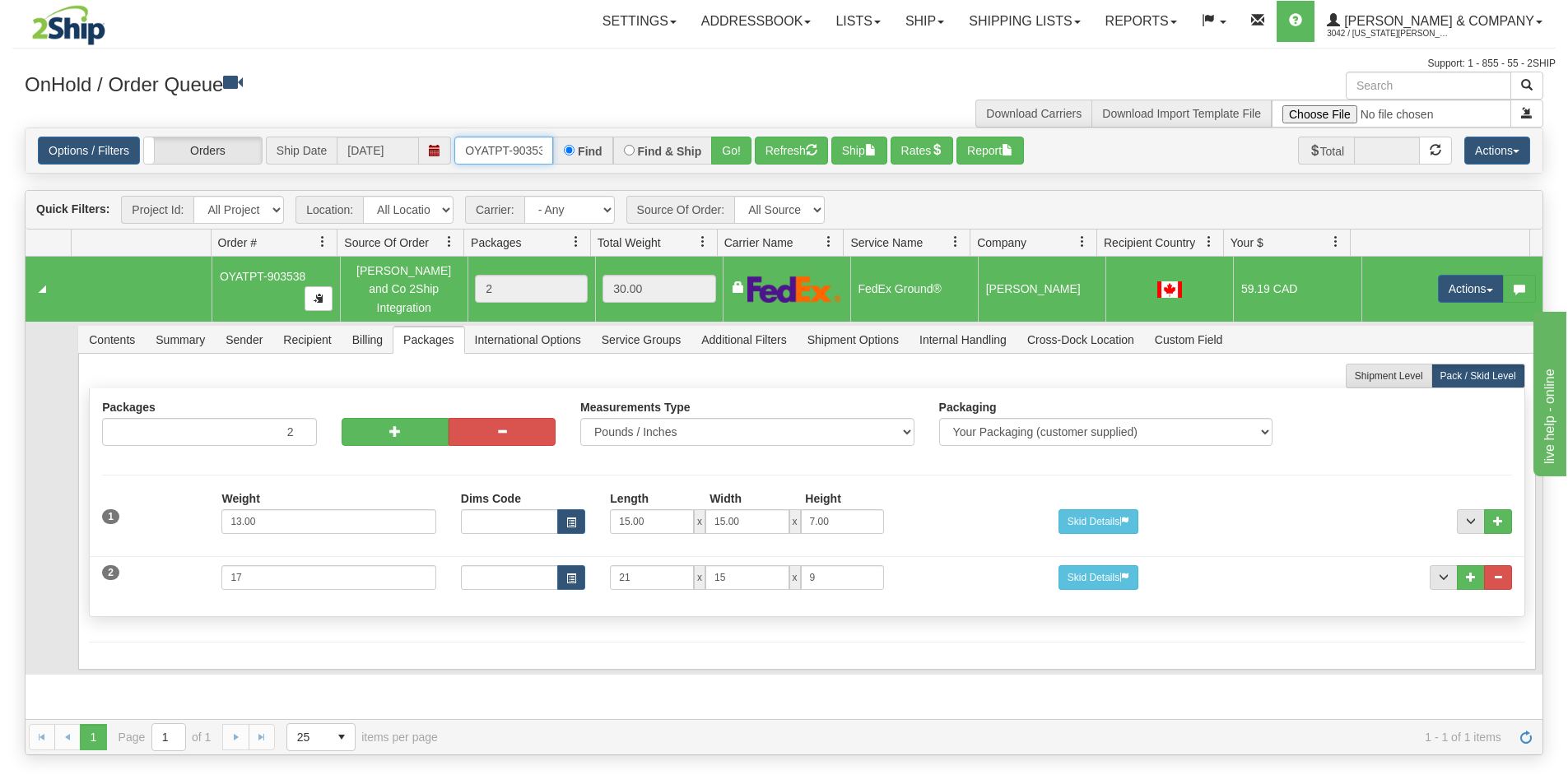
scroll to position [0, 9]
drag, startPoint x: 464, startPoint y: 149, endPoint x: 566, endPoint y: 157, distance: 102.3
click at [566, 157] on div "OYATPT-903538 Find Find & Ship Go!" at bounding box center [602, 151] width 297 height 28
click at [566, 157] on div "Find" at bounding box center [582, 151] width 59 height 28
drag, startPoint x: 465, startPoint y: 143, endPoint x: 567, endPoint y: 149, distance: 102.2
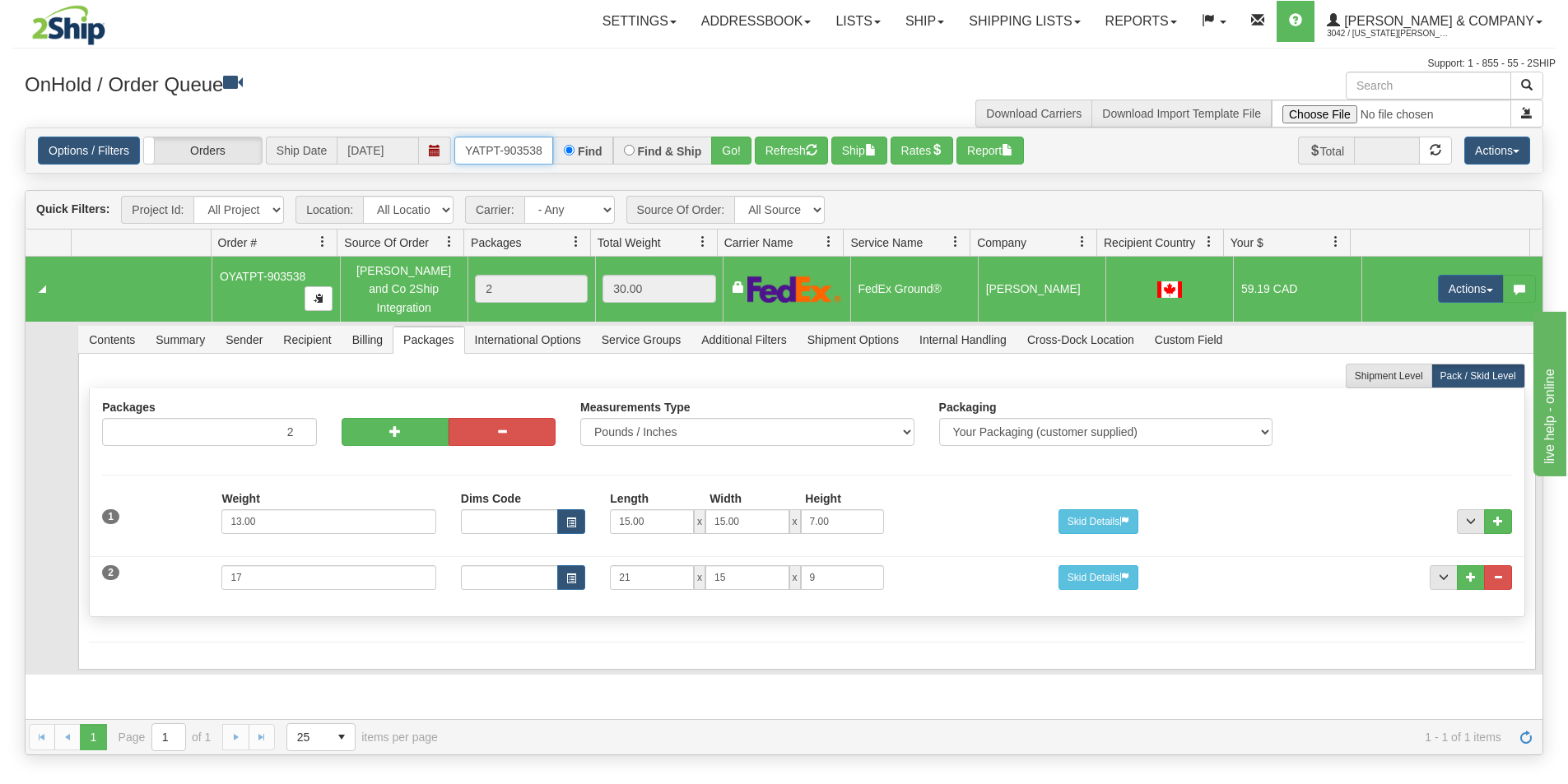
click at [567, 149] on div "OYATPT-903538 Find Find & Ship Go!" at bounding box center [602, 151] width 297 height 28
type input "OYATPT-903484"
click at [730, 158] on button "Go!" at bounding box center [731, 151] width 41 height 28
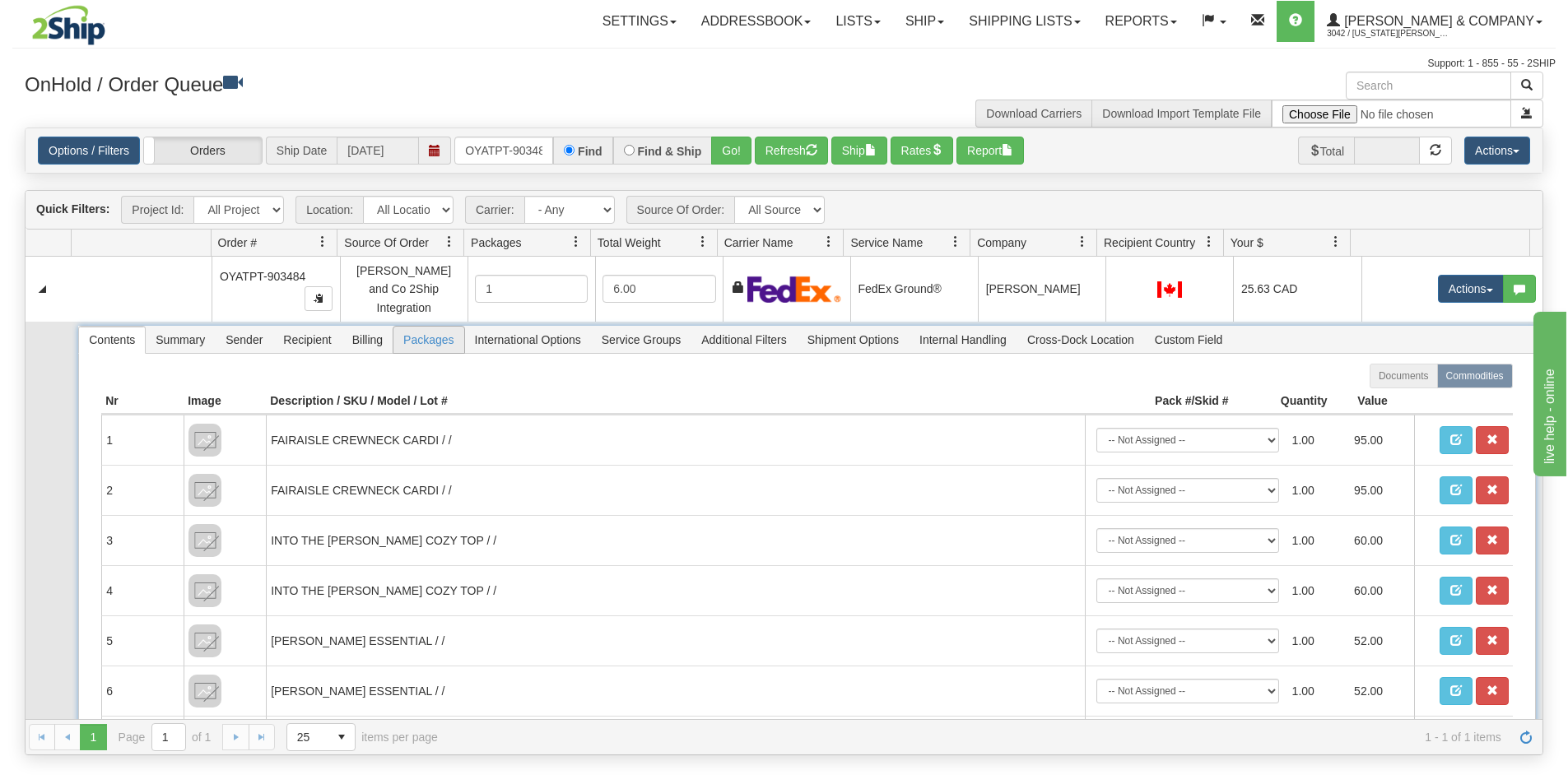
click at [429, 331] on span "Packages" at bounding box center [428, 340] width 70 height 26
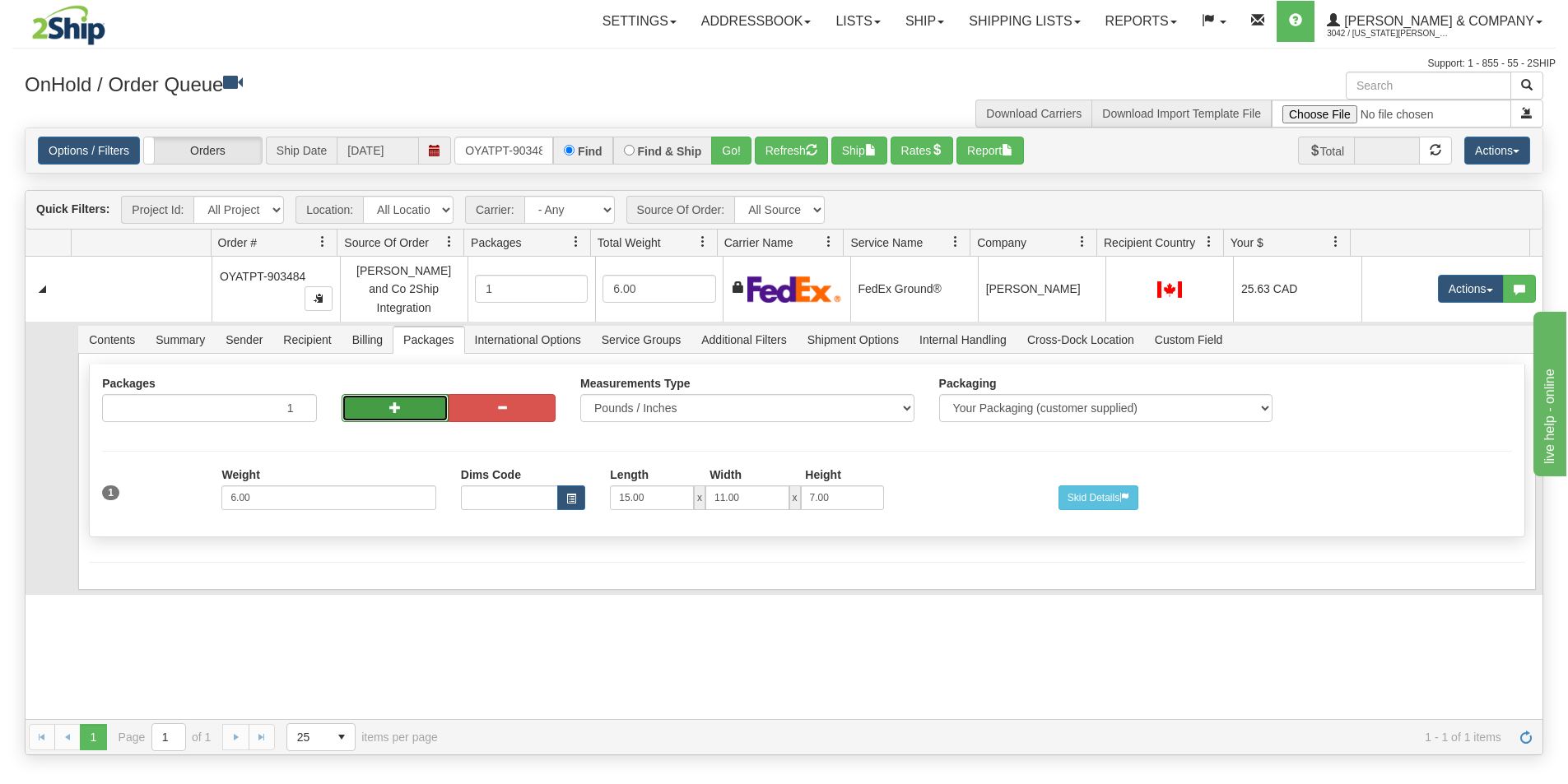
click at [357, 395] on button "button" at bounding box center [395, 408] width 107 height 28
radio input "true"
type input "2"
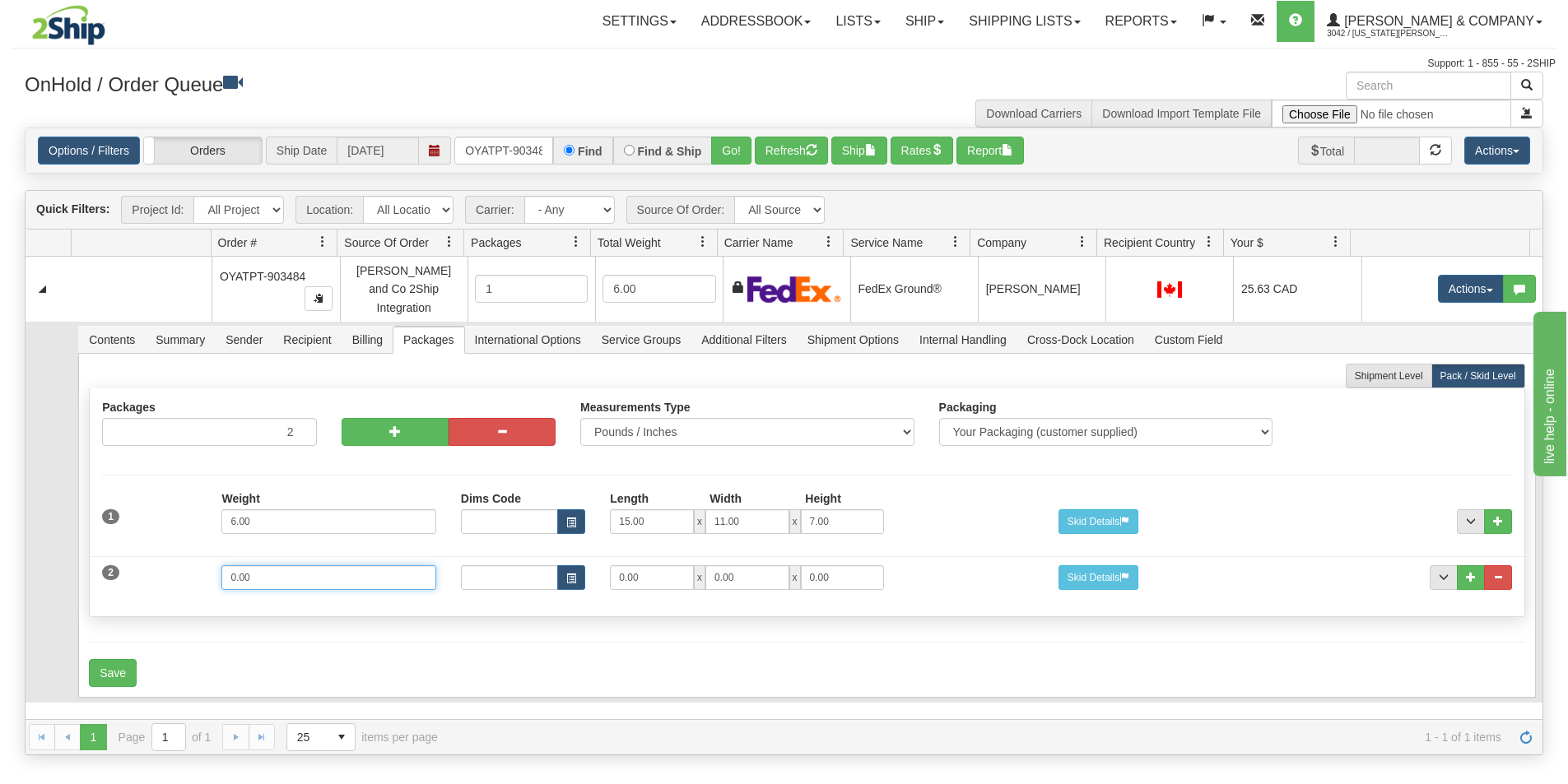
drag, startPoint x: 305, startPoint y: 563, endPoint x: 64, endPoint y: 540, distance: 242.1
click at [64, 540] on tr "Contents Summary Sender Recipient Billing Packages International Options Servic…" at bounding box center [783, 512] width 1517 height 381
click at [271, 566] on input "0.00" at bounding box center [328, 577] width 214 height 25
drag, startPoint x: 271, startPoint y: 566, endPoint x: 160, endPoint y: 560, distance: 111.2
click at [160, 560] on div "2 Weight 0.00 Dims Code Length Width Height 0.00 x 0.00 x" at bounding box center [806, 575] width 1434 height 55
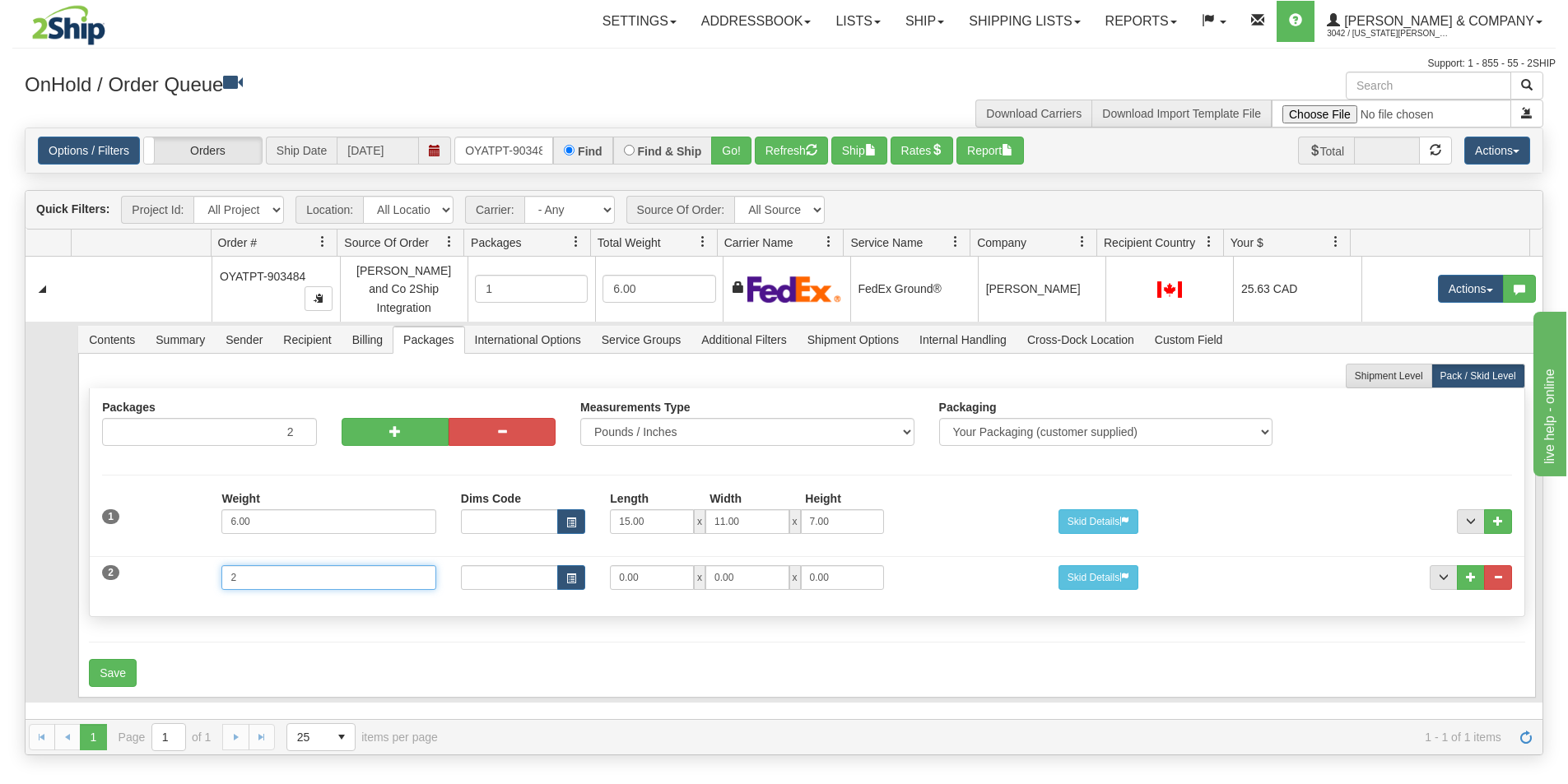
type input "2"
drag, startPoint x: 646, startPoint y: 571, endPoint x: 585, endPoint y: 557, distance: 62.6
click at [585, 565] on div "Dims Code Length Width Height 0.00 x 0.00 x 0.00" at bounding box center [747, 577] width 597 height 25
type input "13"
type input "10"
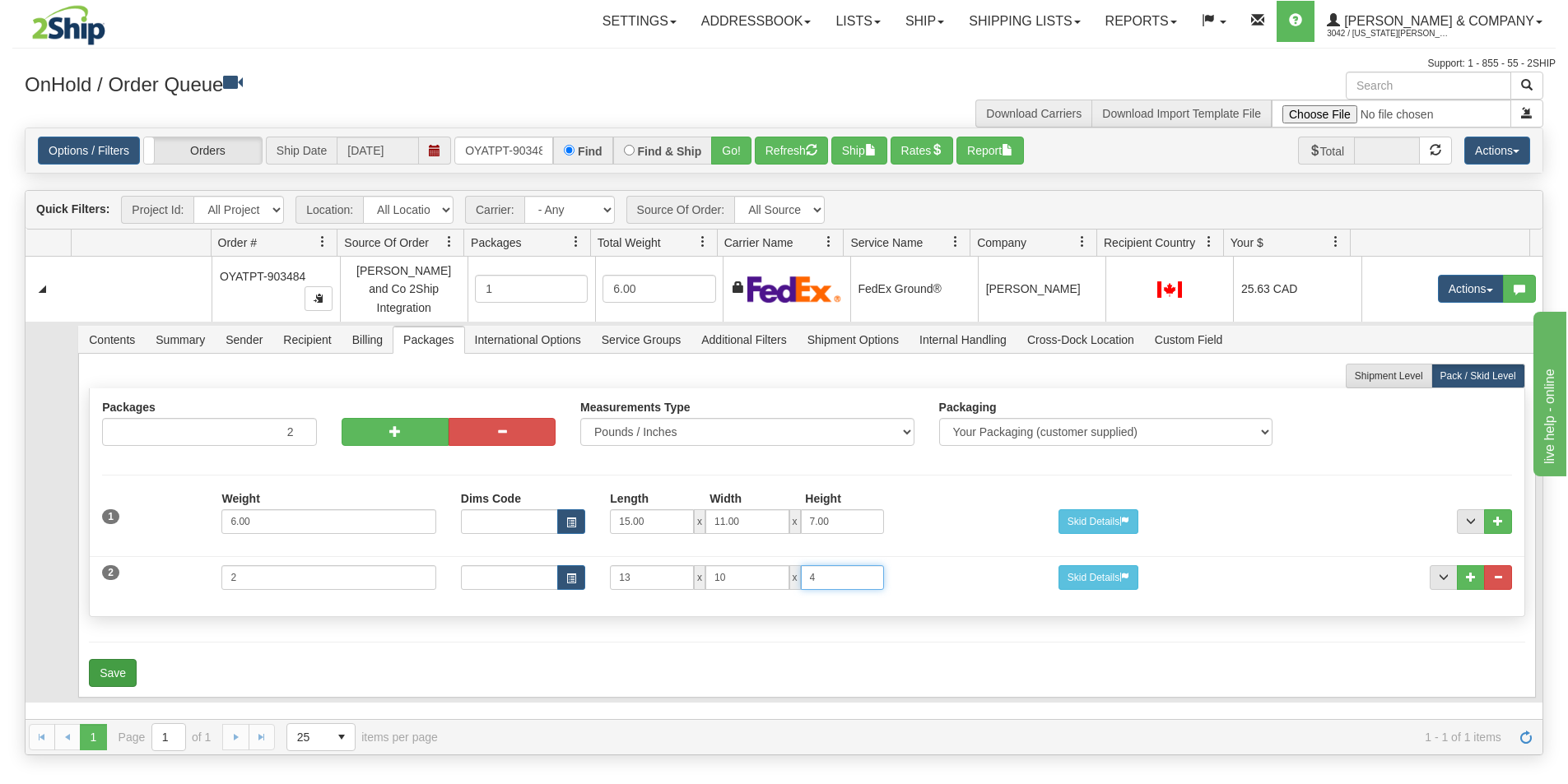
type input "4"
click at [98, 659] on button "Save" at bounding box center [112, 673] width 48 height 28
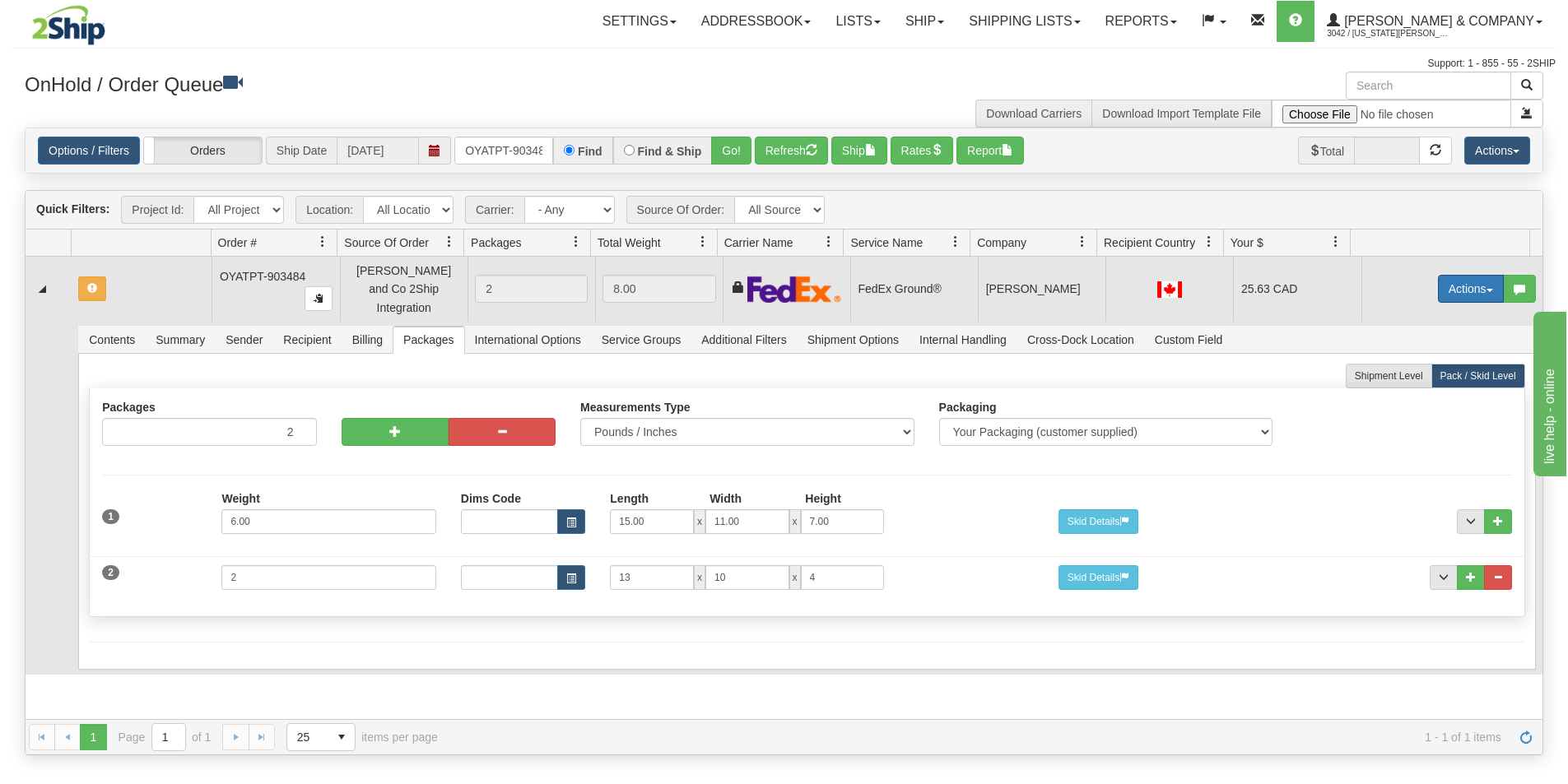
click at [1446, 289] on button "Actions" at bounding box center [1471, 289] width 66 height 28
click at [1402, 337] on span "Refresh Rates" at bounding box center [1430, 341] width 85 height 13
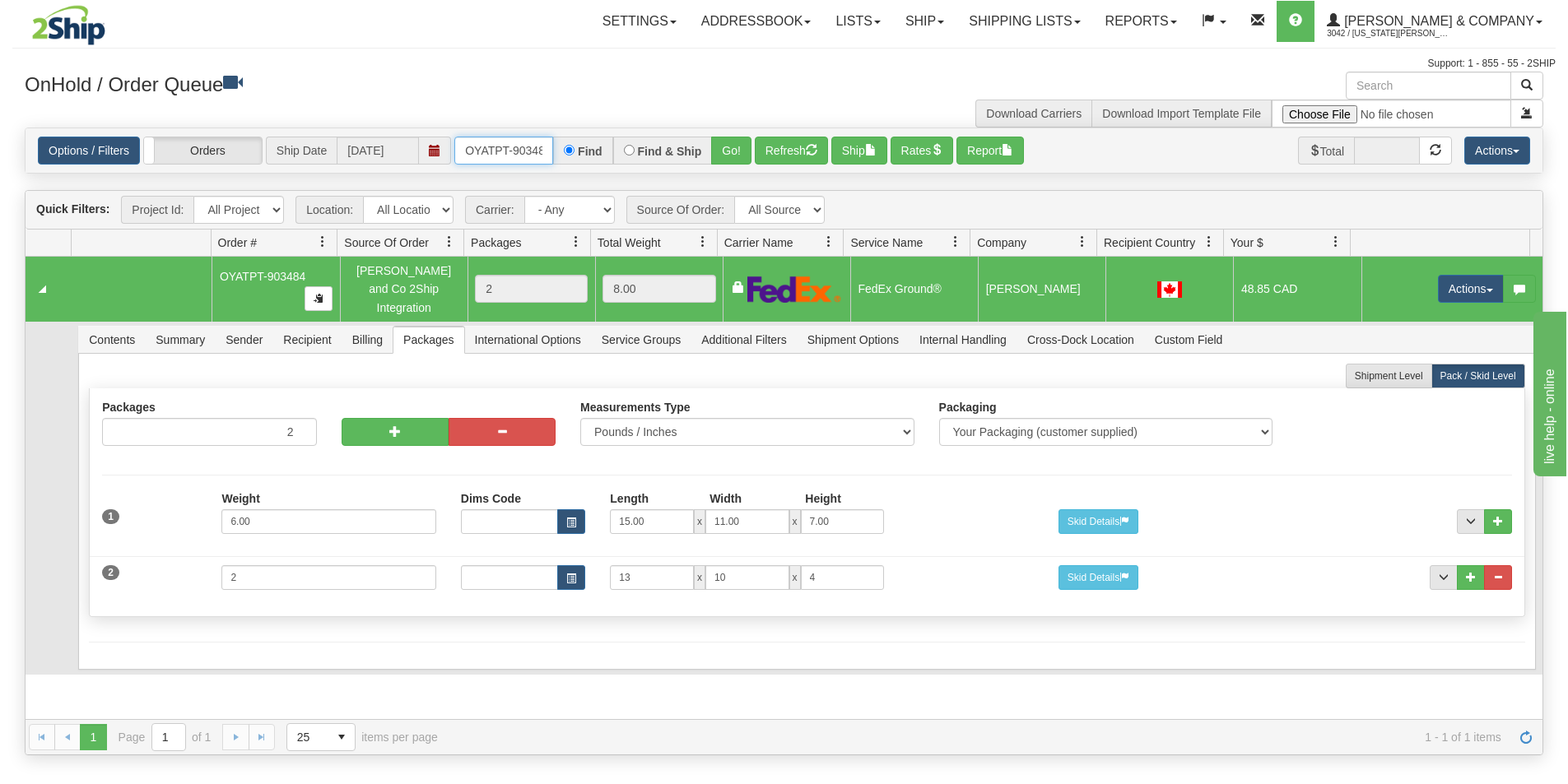
scroll to position [0, 9]
drag, startPoint x: 466, startPoint y: 151, endPoint x: 618, endPoint y: 165, distance: 152.6
click at [618, 165] on div "Options / Filters Group Shipments Orders Ship Date [DATE] OYATPT-903484 Find Fi…" at bounding box center [783, 150] width 1517 height 44
type input "OYATPT-903508"
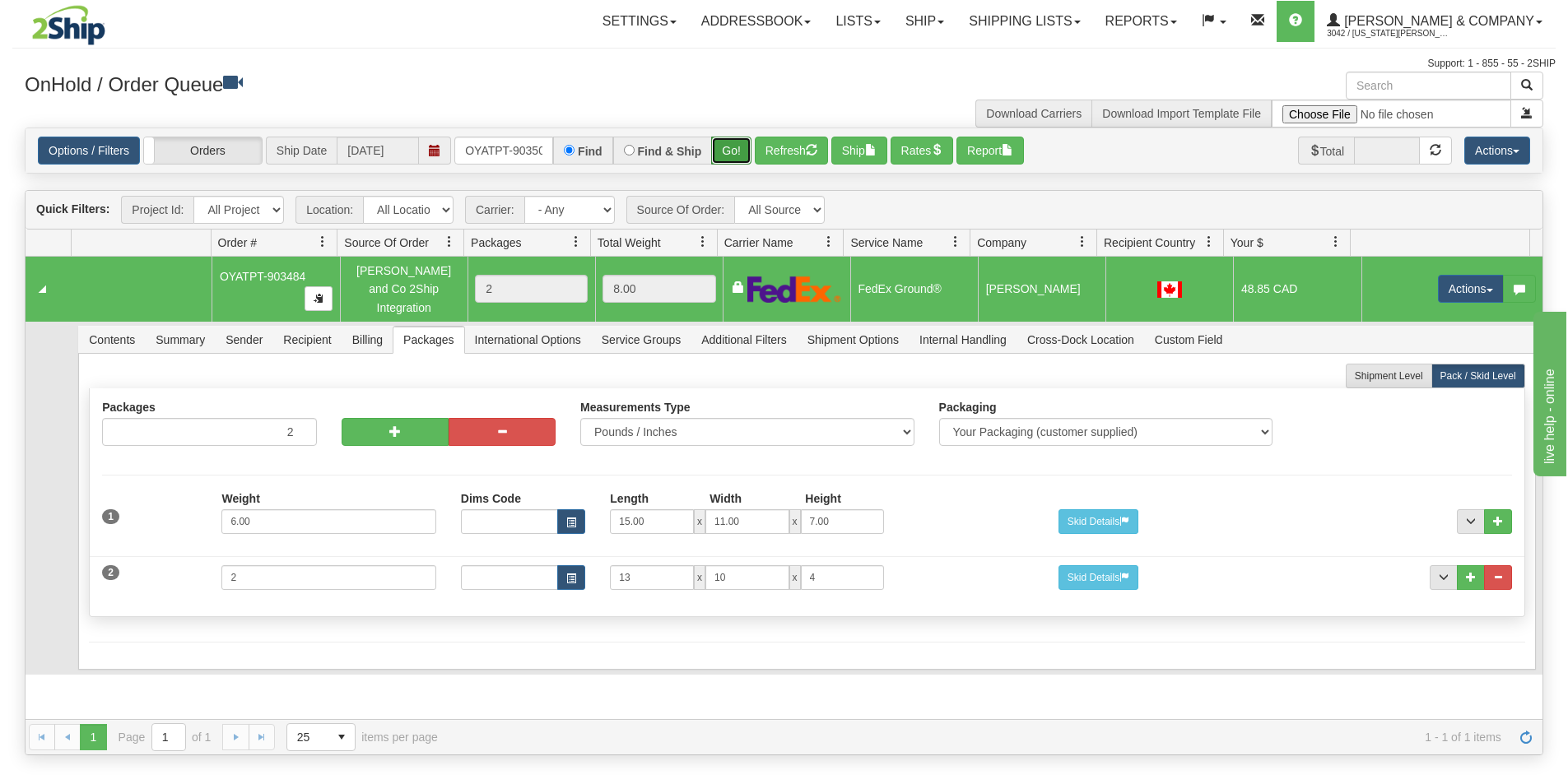
click at [734, 150] on button "Go!" at bounding box center [731, 151] width 41 height 28
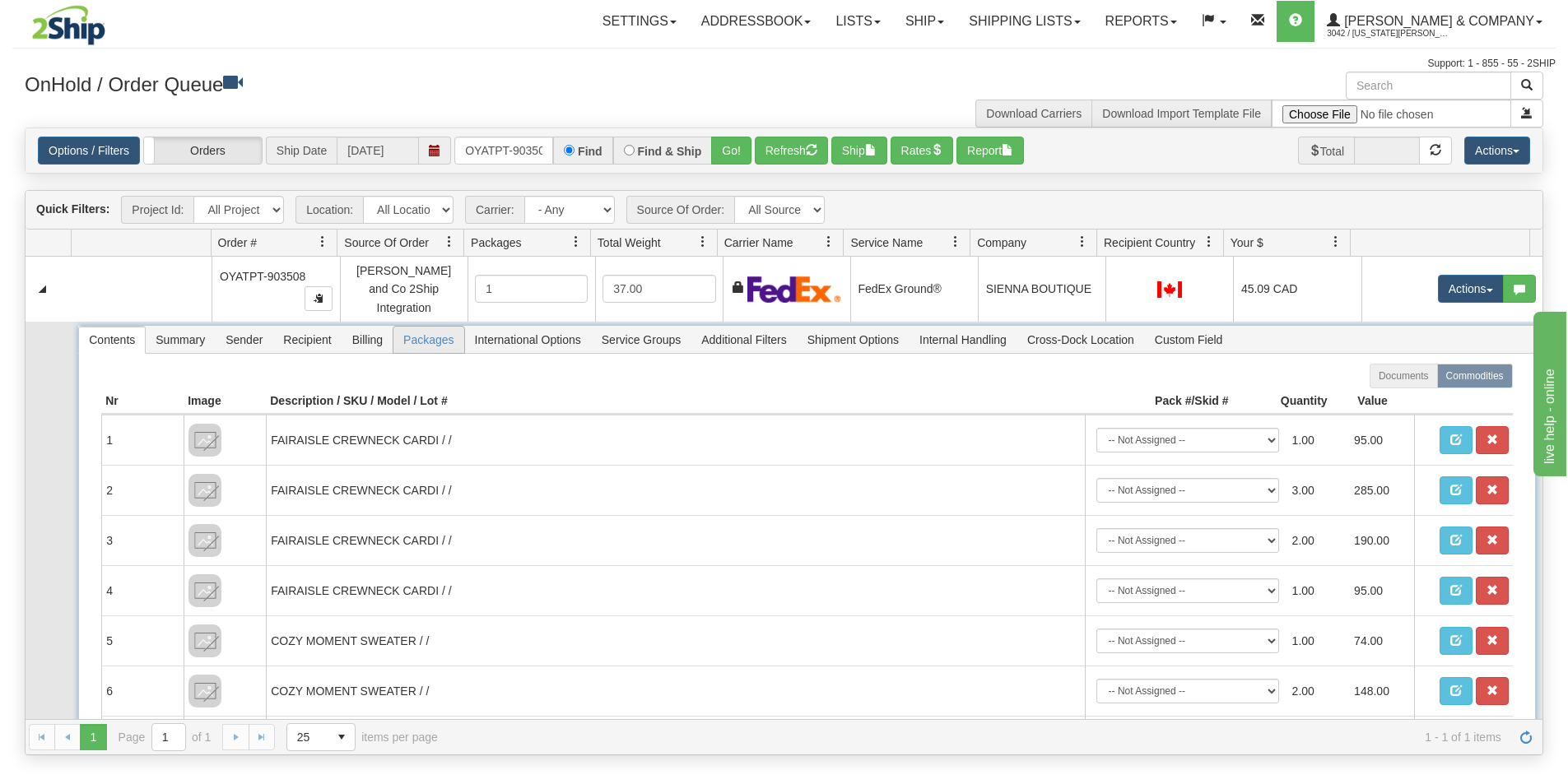
click at [424, 331] on span "Packages" at bounding box center [428, 340] width 70 height 26
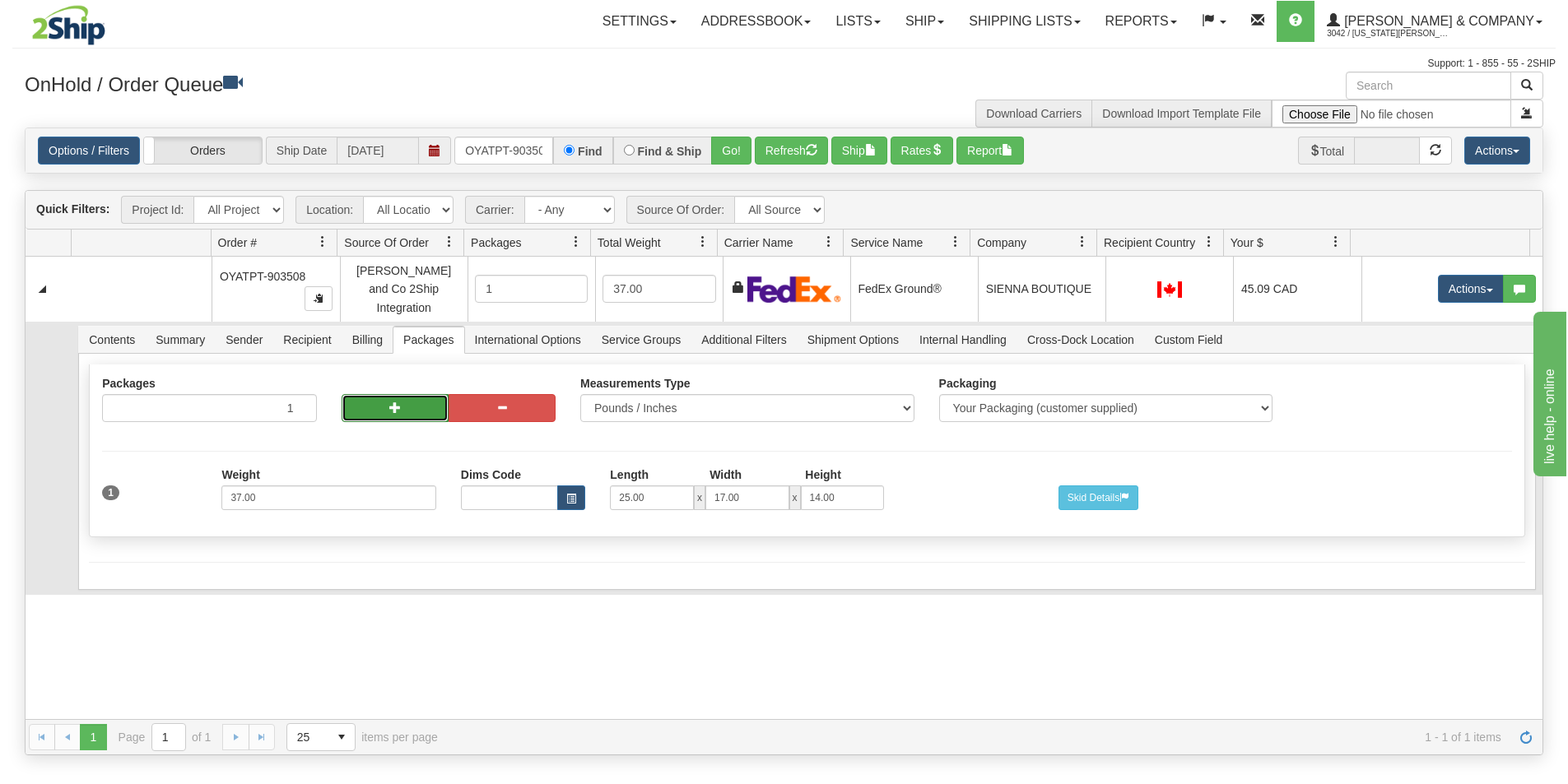
click at [389, 402] on span "button" at bounding box center [395, 407] width 11 height 11
radio input "true"
type input "2"
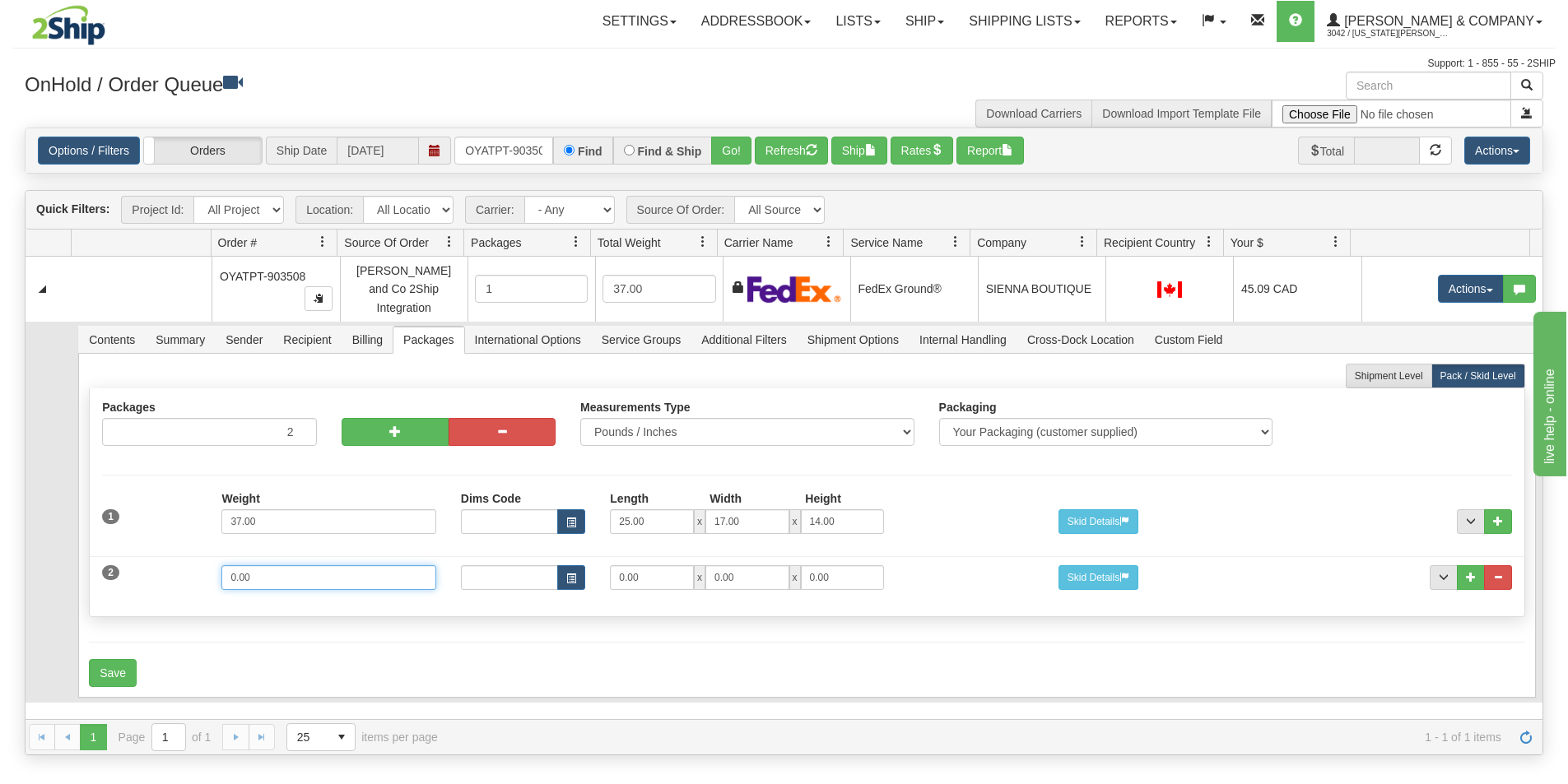
drag, startPoint x: 298, startPoint y: 576, endPoint x: 107, endPoint y: 579, distance: 191.0
click at [115, 582] on div "2 Weight 0.00 Dims Code Length Width Height 0.00 x 0.00 x" at bounding box center [806, 575] width 1434 height 55
type input "22"
type input "15"
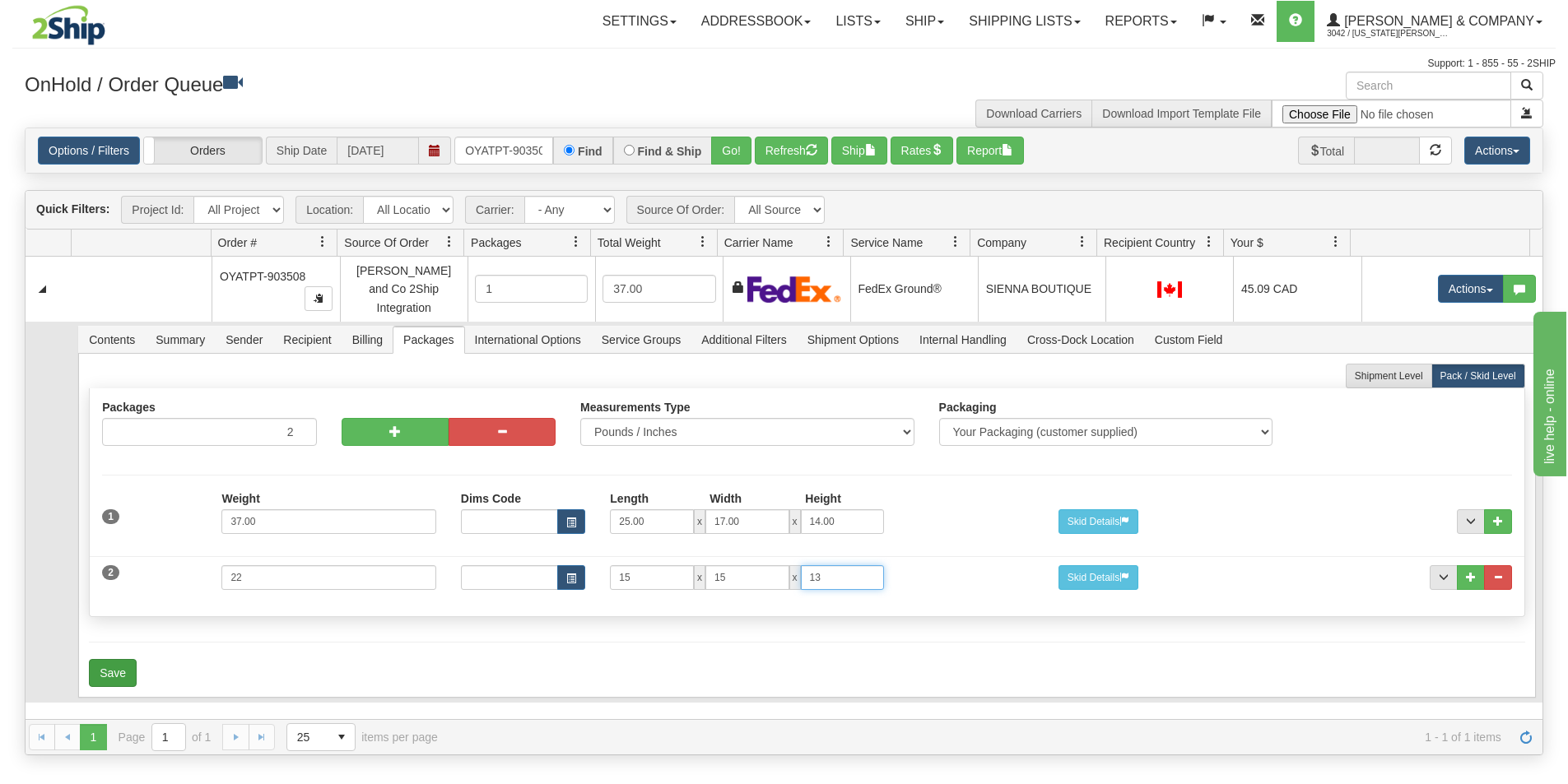
type input "13"
click at [123, 666] on button "Save" at bounding box center [112, 673] width 48 height 28
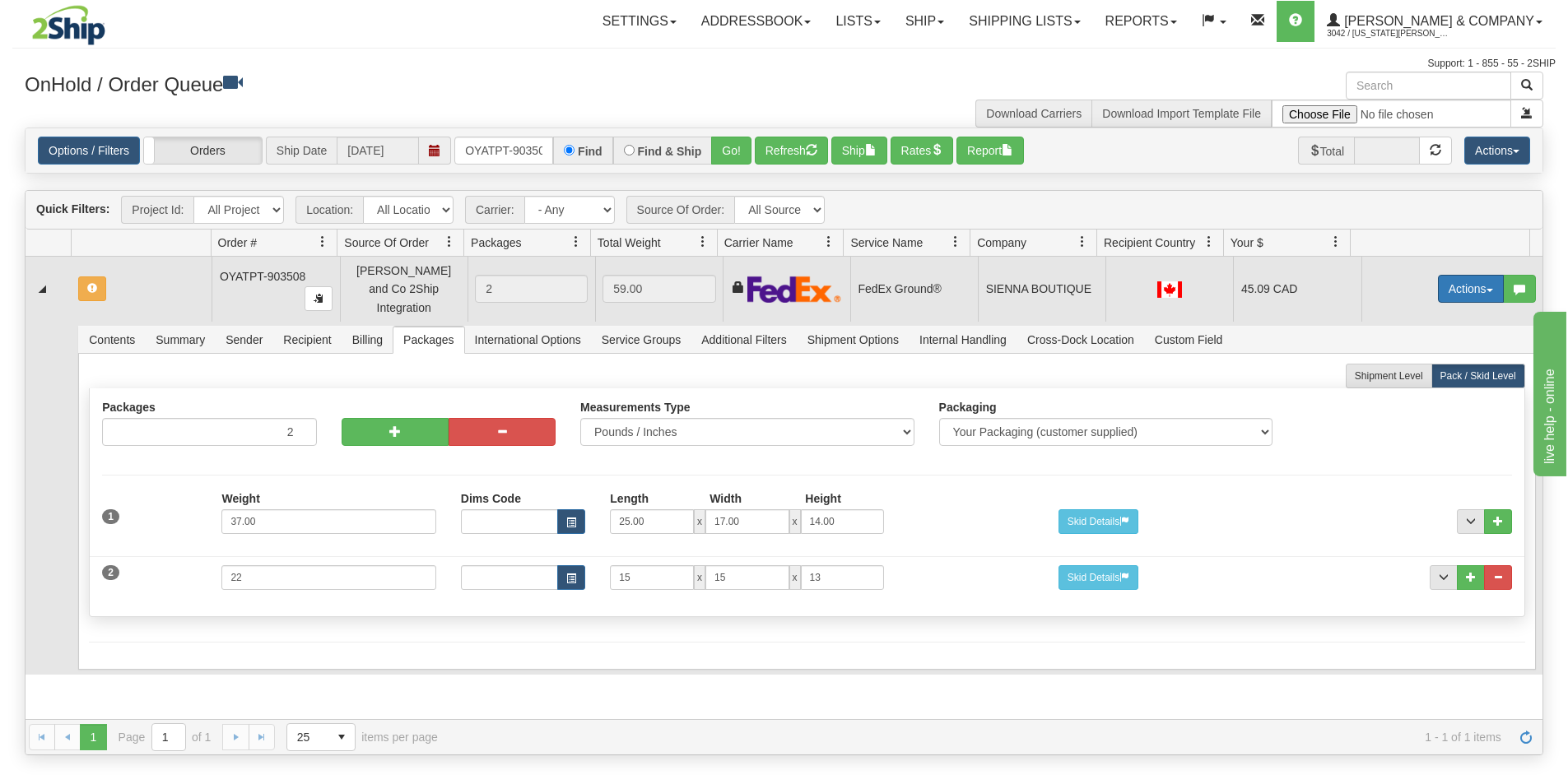
click at [1438, 278] on button "Actions" at bounding box center [1471, 289] width 66 height 28
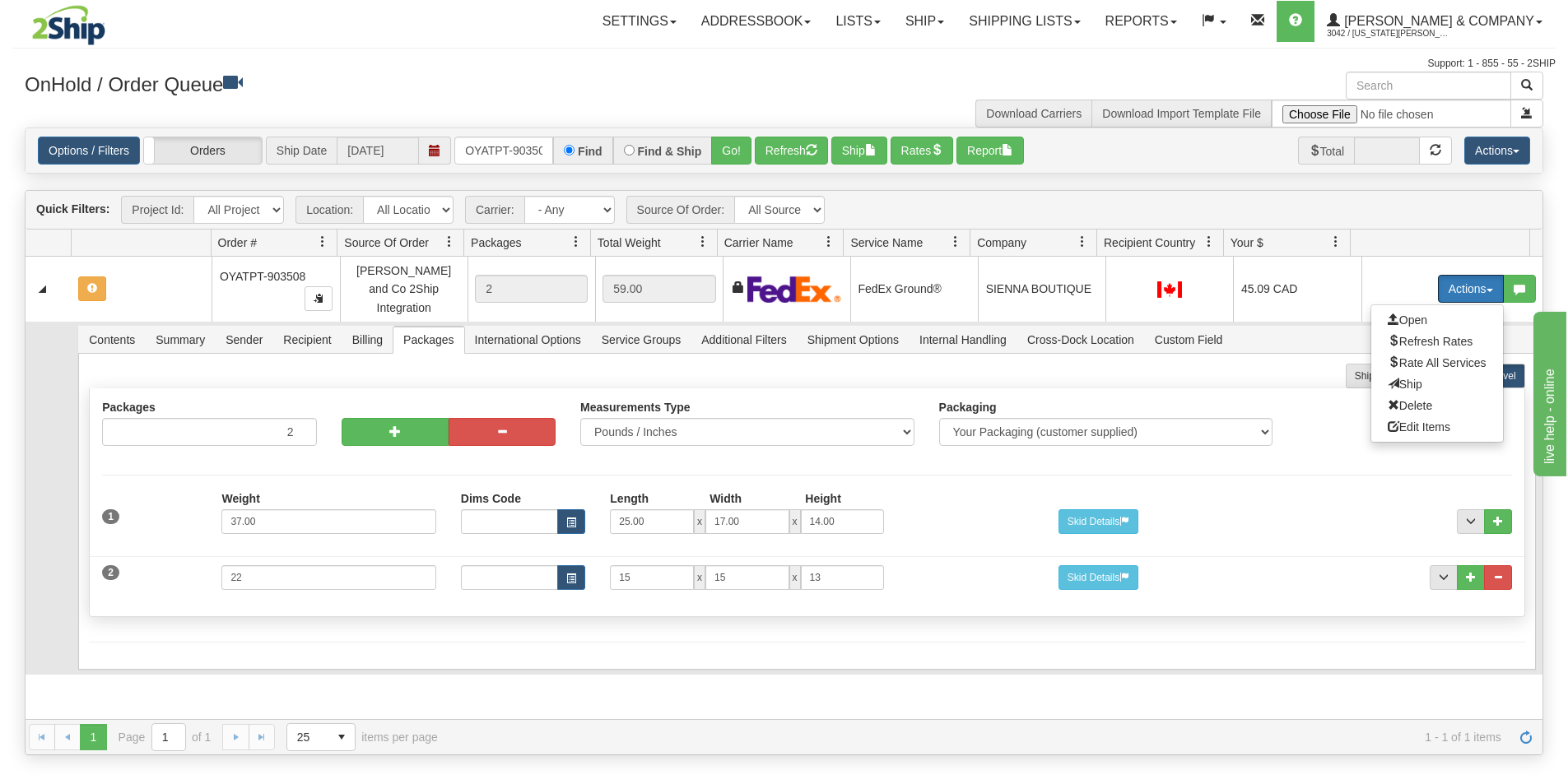
click at [1422, 336] on span "Refresh Rates" at bounding box center [1430, 341] width 85 height 13
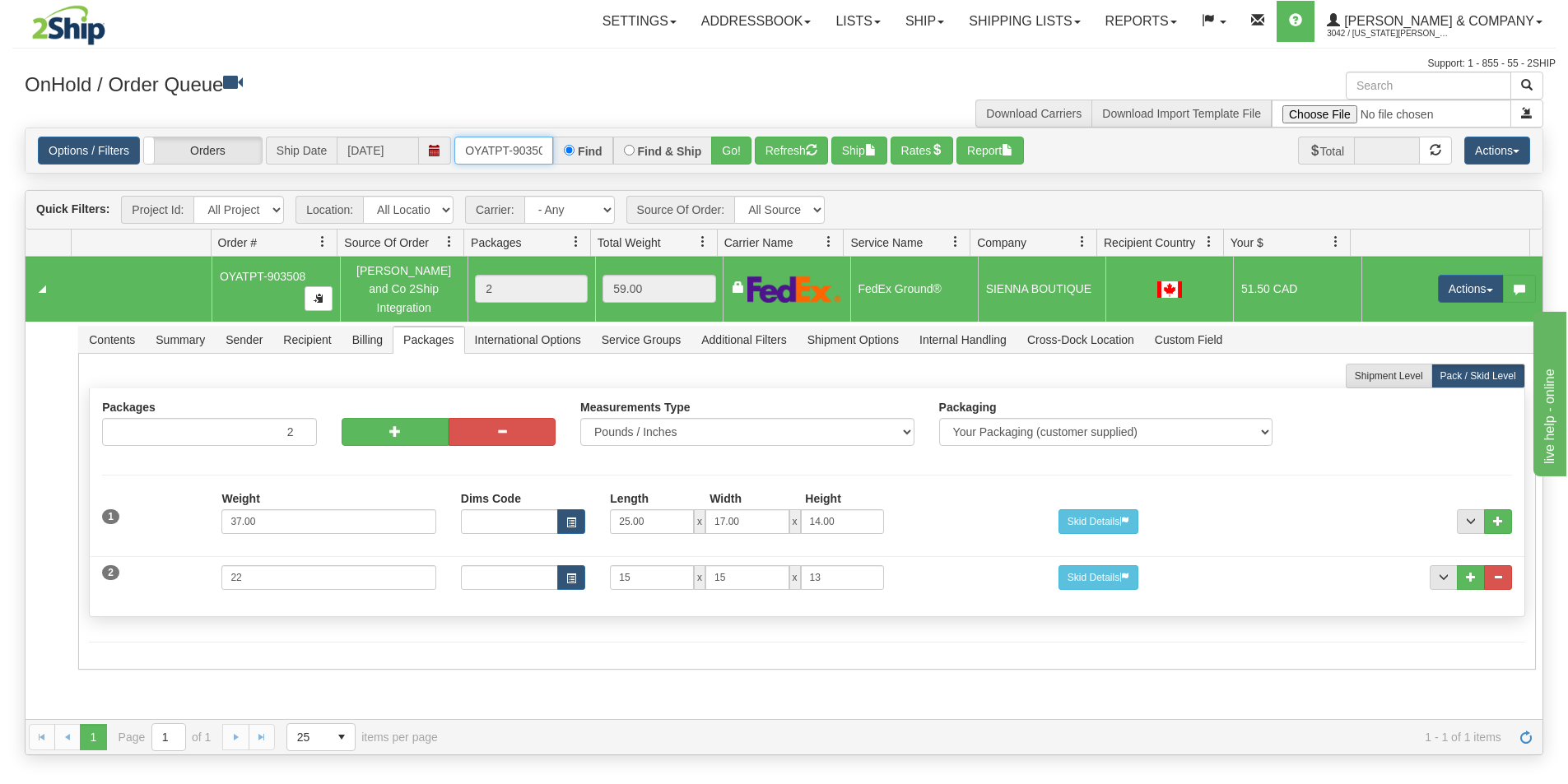
scroll to position [0, 9]
drag, startPoint x: 463, startPoint y: 151, endPoint x: 623, endPoint y: 180, distance: 162.6
click at [623, 180] on div "Is equal to Is not equal to Contains Does not contains CAD USD EUR ZAR [PERSON_…" at bounding box center [783, 441] width 1543 height 628
type input "OYATPT-903500"
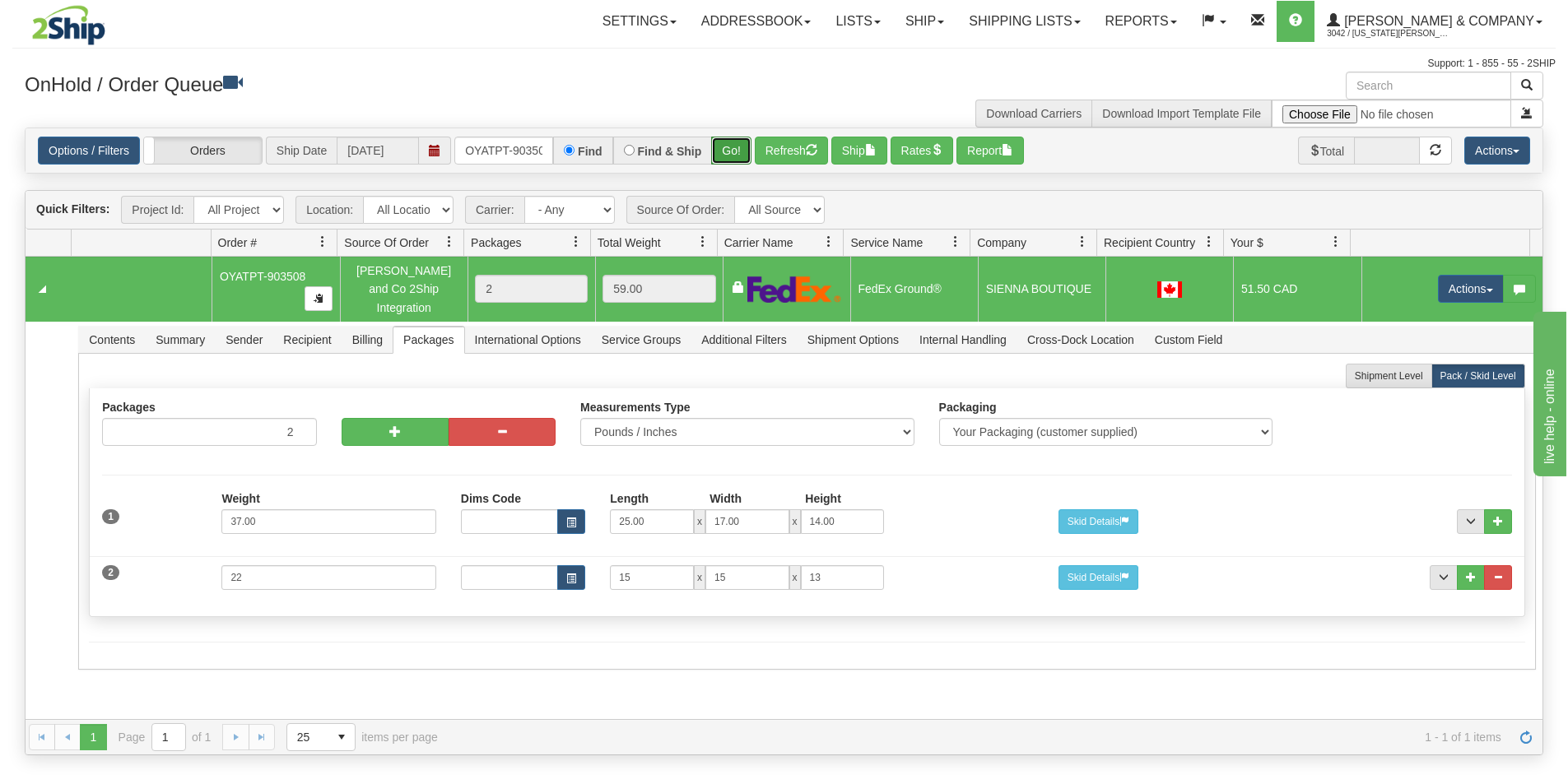
click at [724, 145] on button "Go!" at bounding box center [731, 151] width 41 height 28
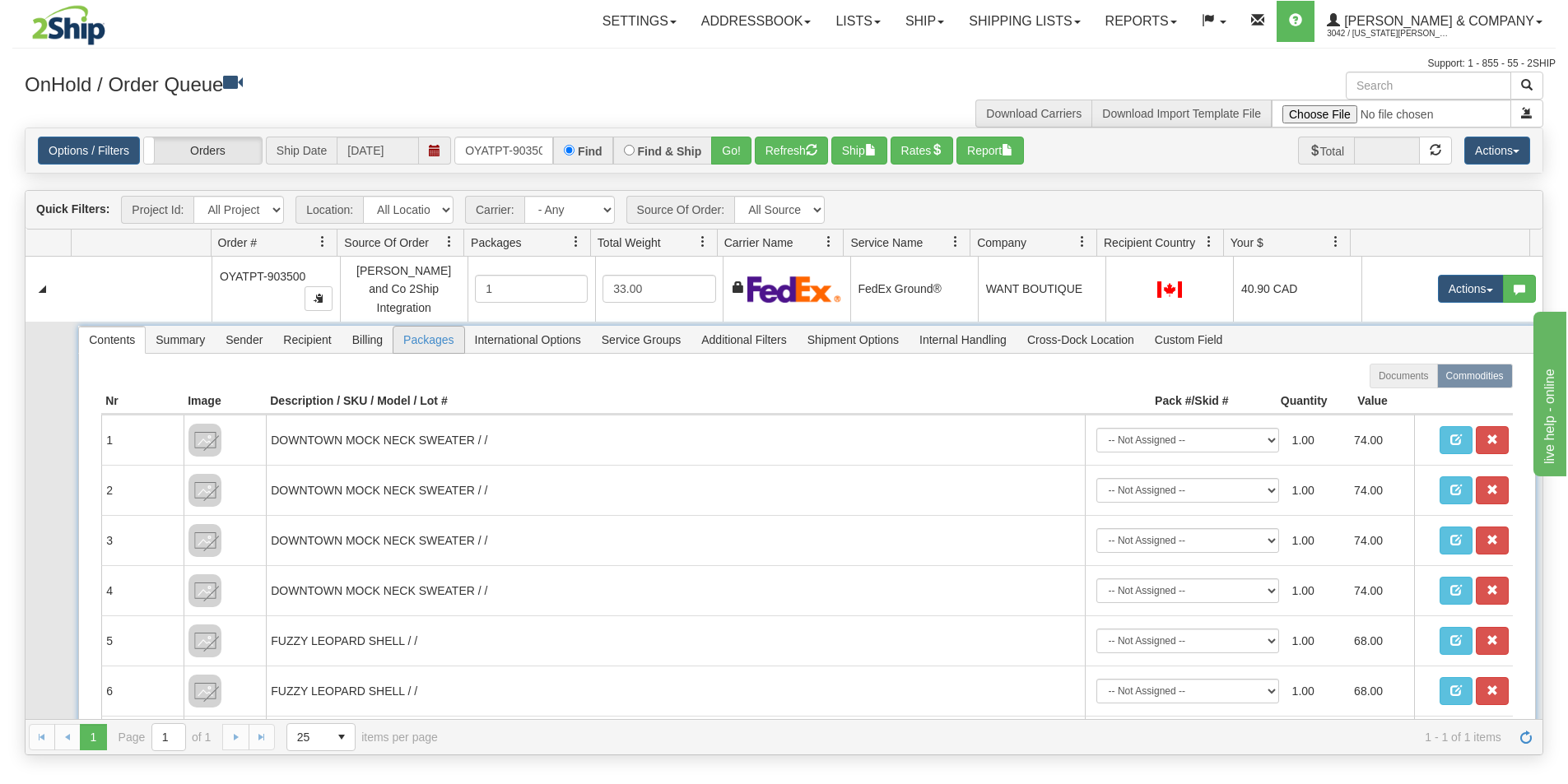
click at [412, 329] on span "Packages" at bounding box center [428, 340] width 70 height 26
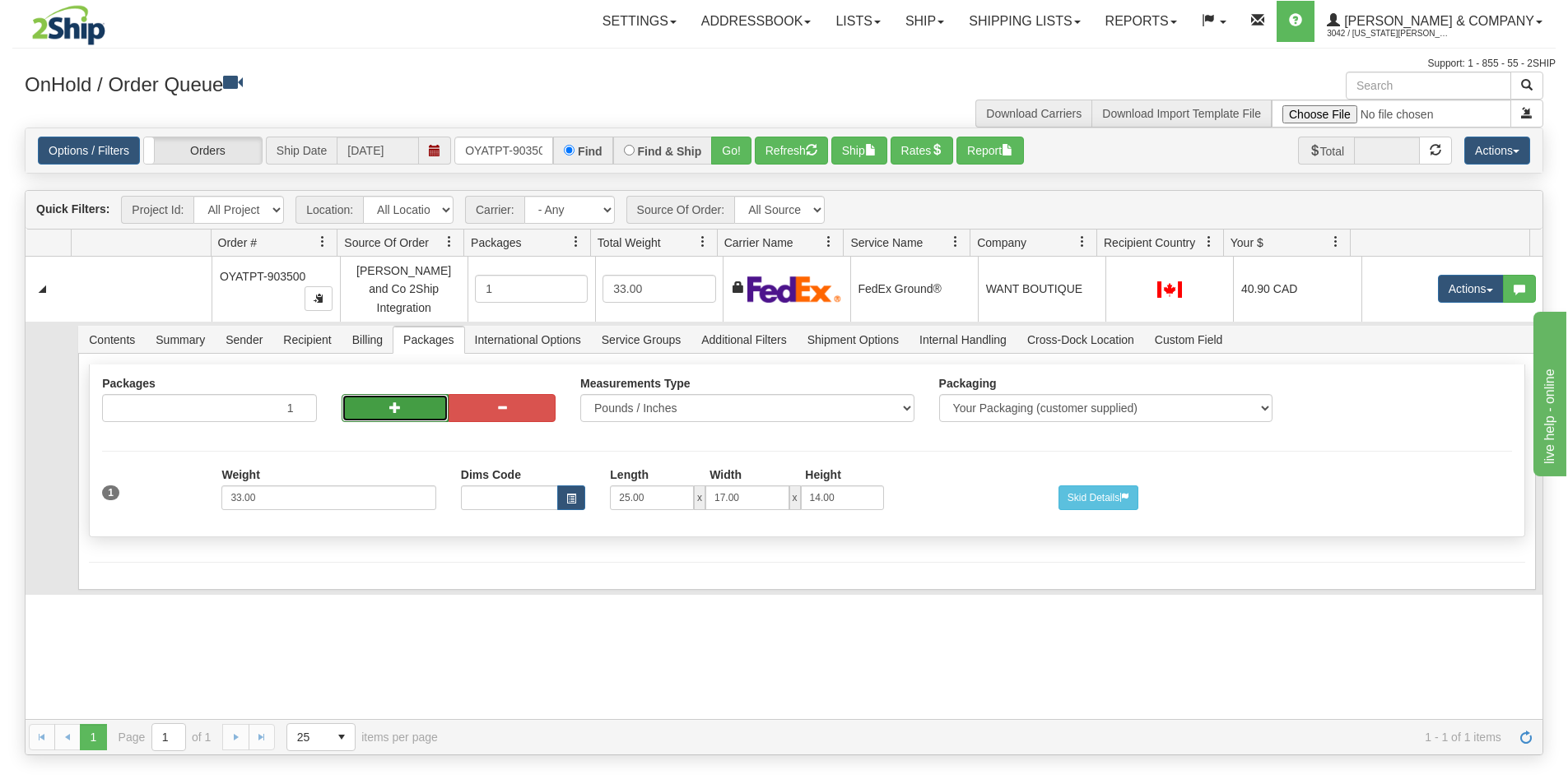
click at [394, 395] on button "button" at bounding box center [395, 408] width 107 height 28
radio input "true"
type input "2"
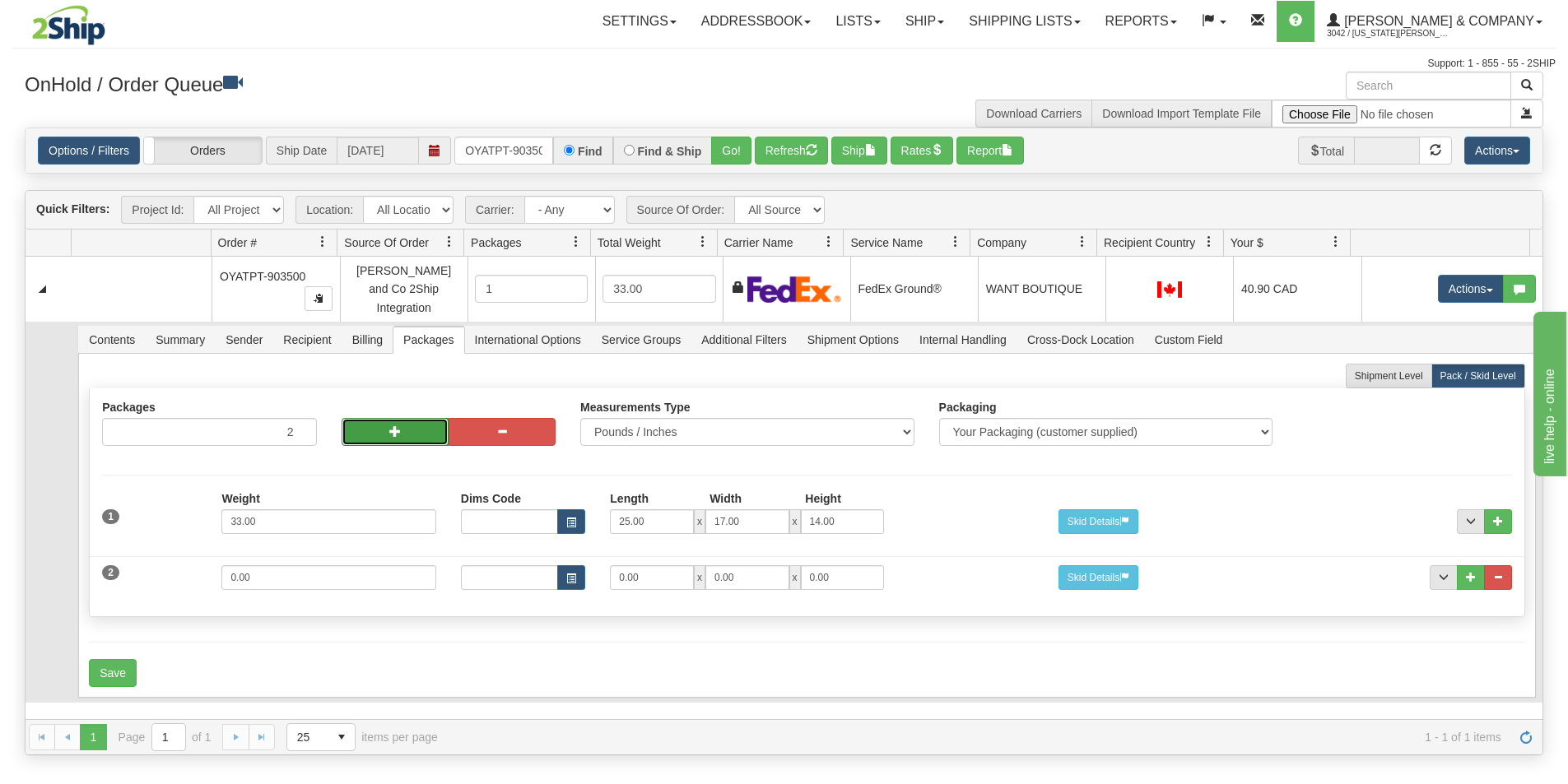
click at [388, 418] on button "button" at bounding box center [395, 432] width 107 height 28
type input "3"
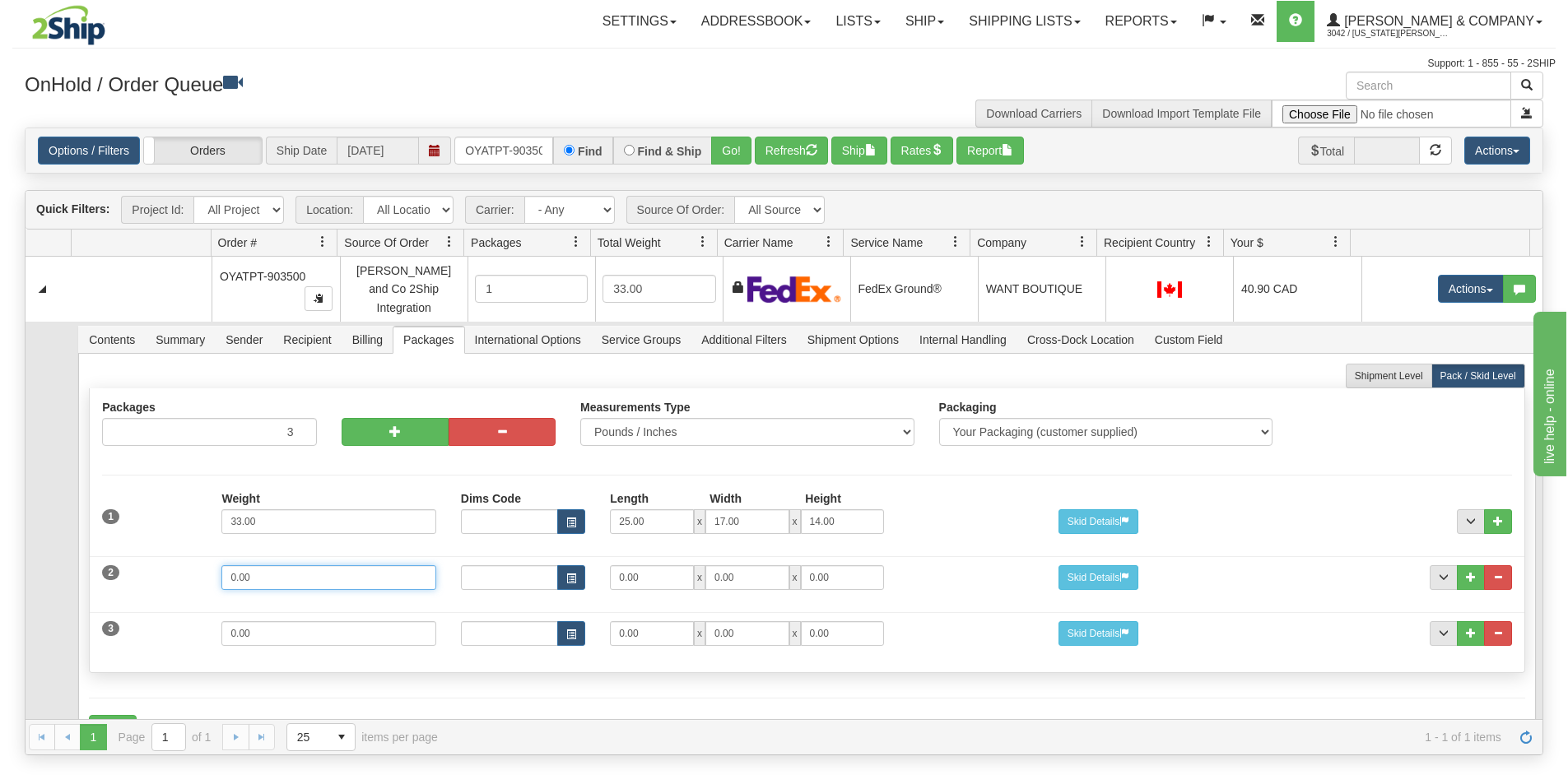
drag, startPoint x: 336, startPoint y: 567, endPoint x: 131, endPoint y: 562, distance: 205.1
click at [131, 562] on div "2 Weight 0.00 Dims Code Length Width Height 0.00 x 0.00 x" at bounding box center [806, 575] width 1434 height 55
click at [278, 575] on input "0.00" at bounding box center [328, 577] width 214 height 25
drag, startPoint x: 286, startPoint y: 569, endPoint x: 109, endPoint y: 548, distance: 178.2
click at [109, 548] on div "2 Weight 0.00 Dims Code Length Width Height 0.00 x 0.00 x" at bounding box center [806, 575] width 1434 height 55
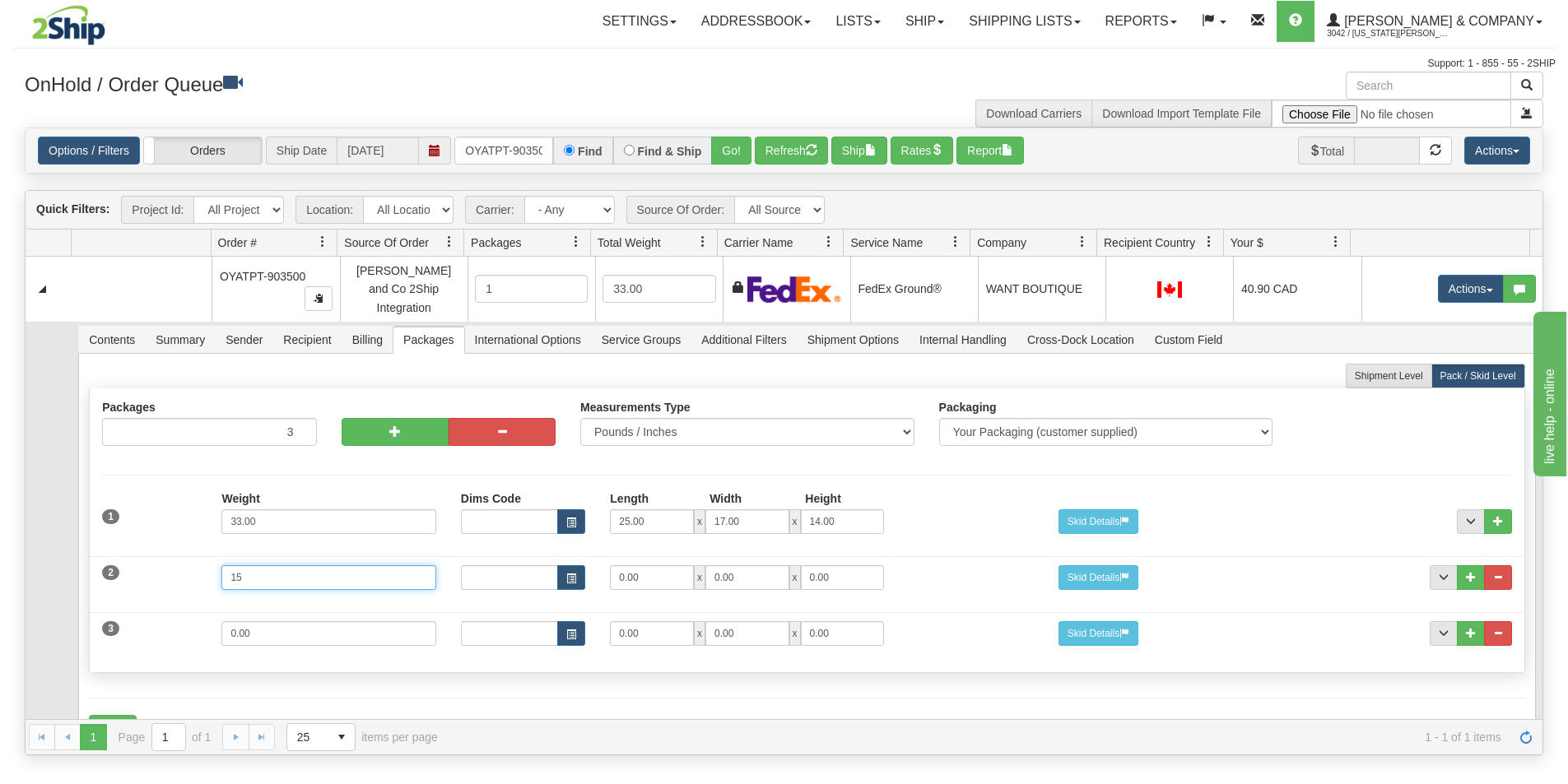
type input "15"
type input "11"
drag, startPoint x: 325, startPoint y: 624, endPoint x: 138, endPoint y: 617, distance: 187.1
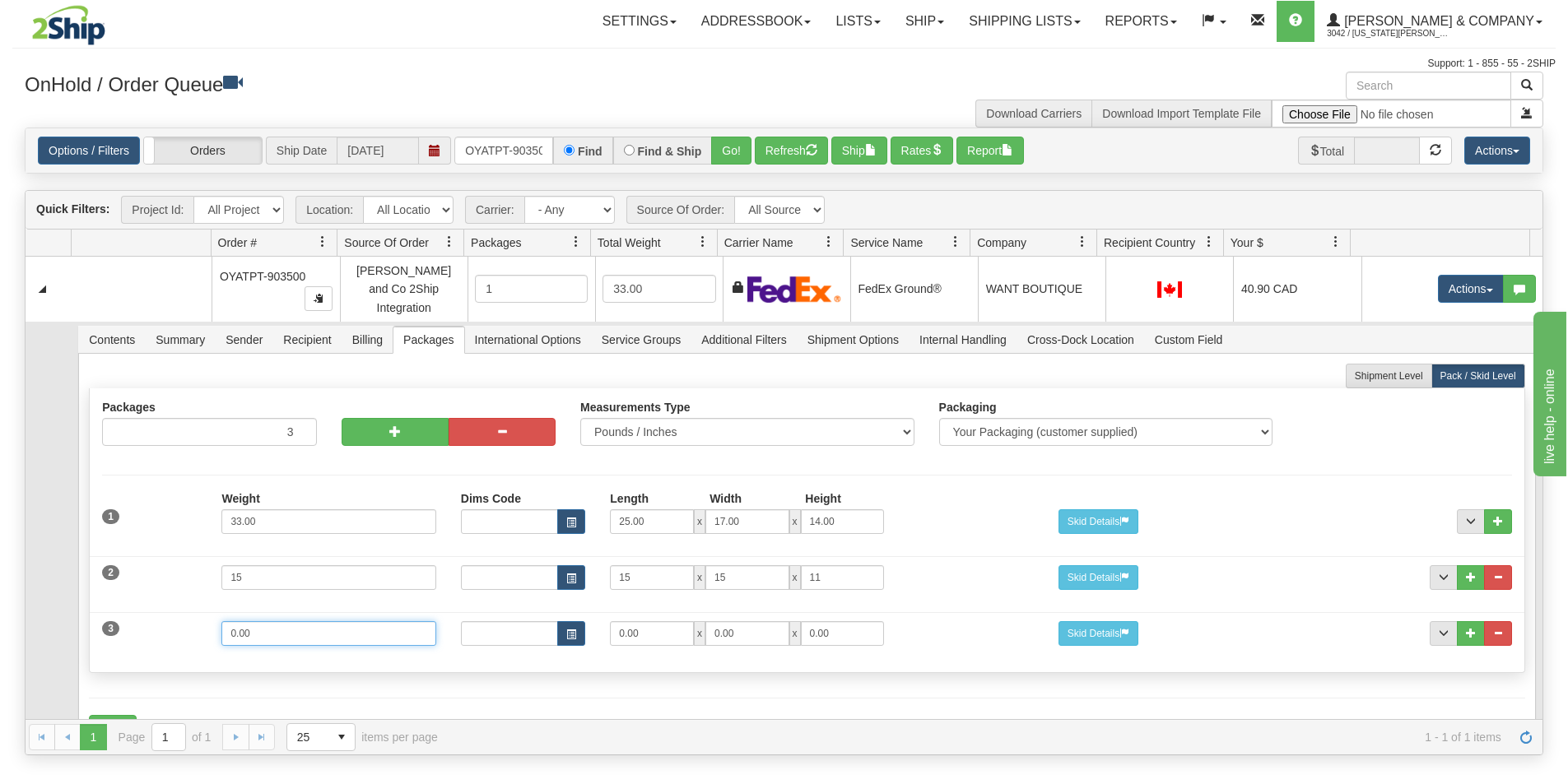
click at [143, 620] on div "3 Weight 0.00 Dims Code Length Width Height 0.00 x 0.00 x" at bounding box center [806, 632] width 1434 height 55
type input "2"
type input "13"
type input "10"
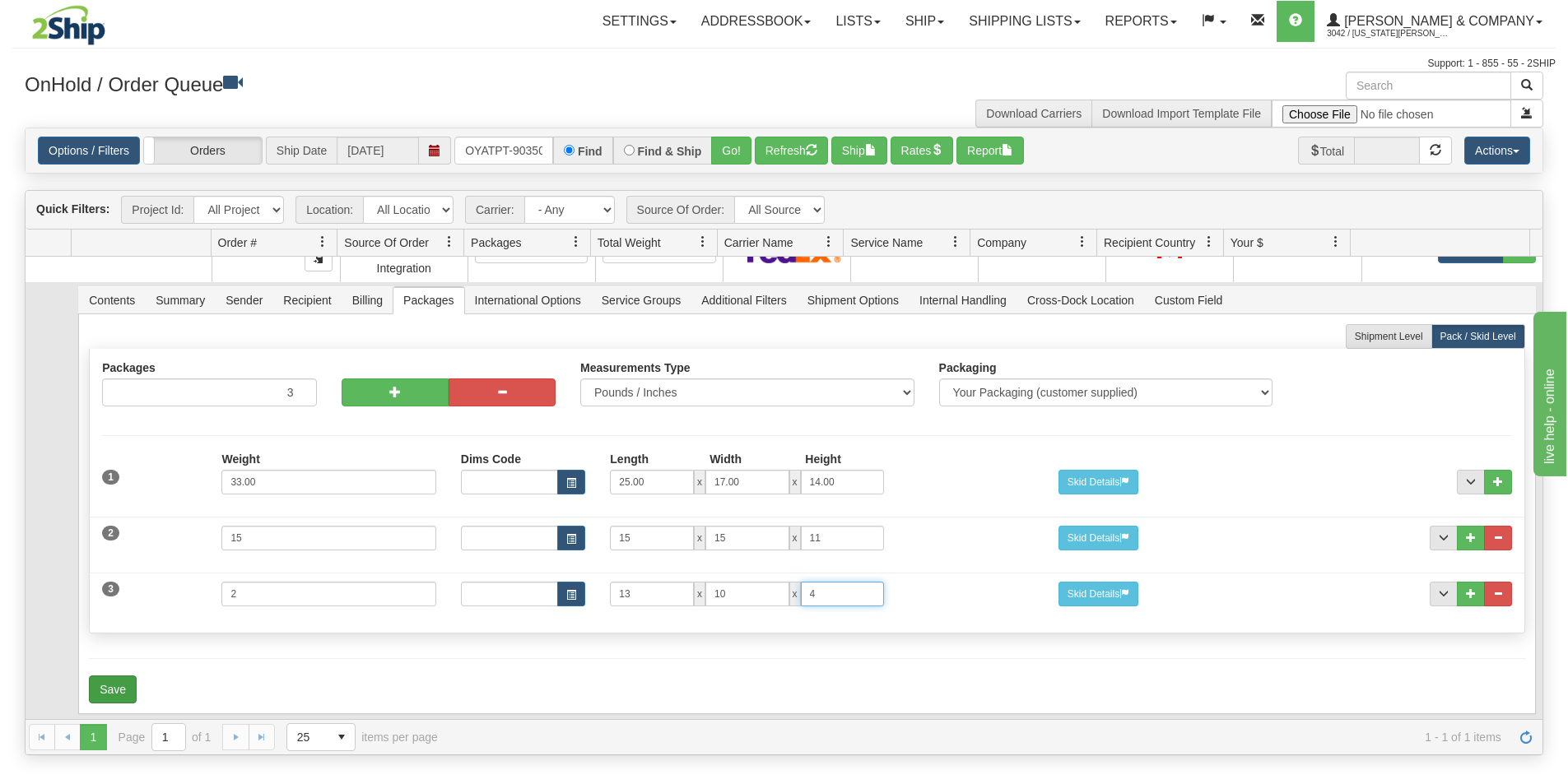
type input "4"
click at [119, 676] on button "Save" at bounding box center [112, 690] width 48 height 28
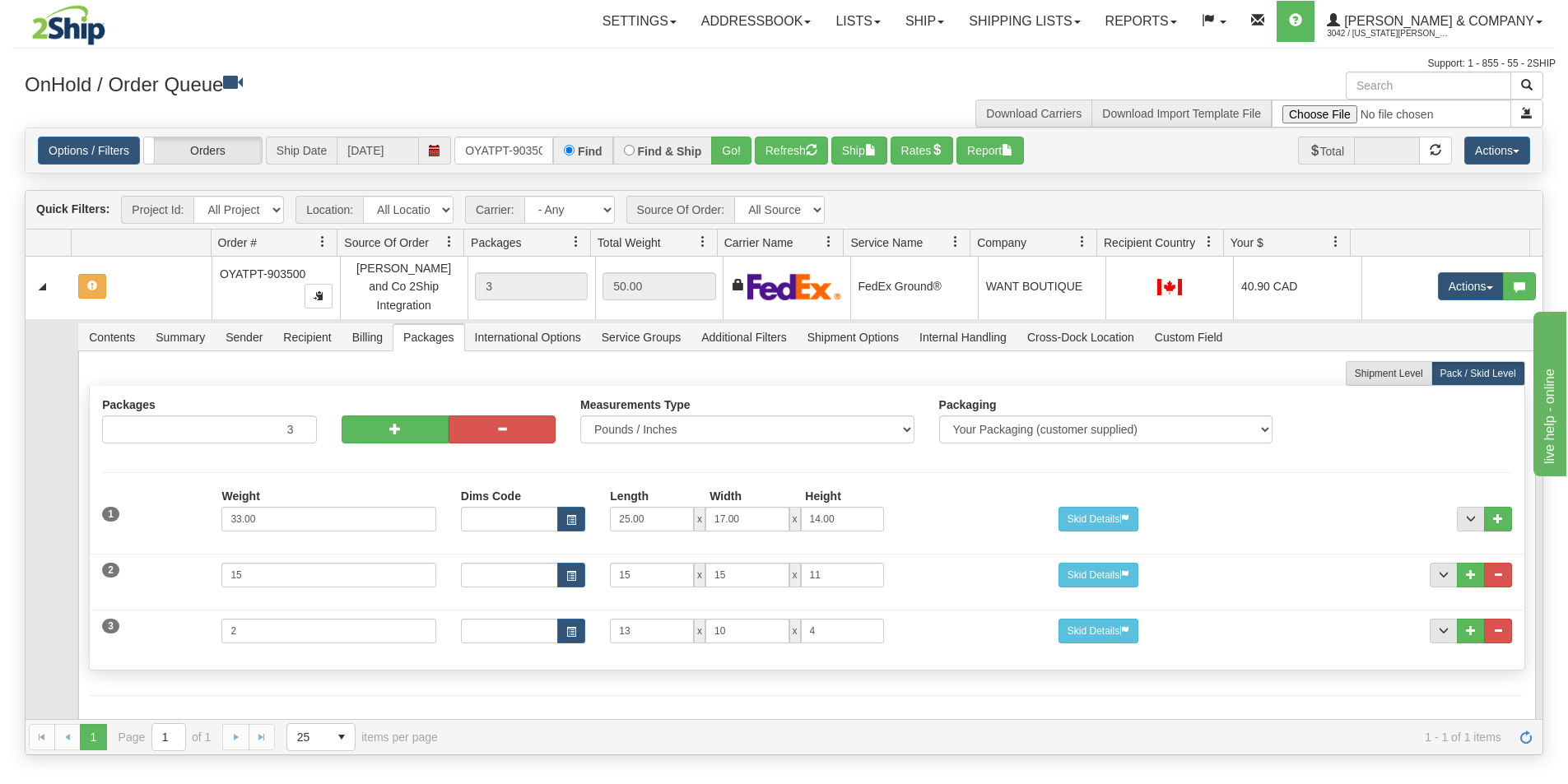
scroll to position [0, 0]
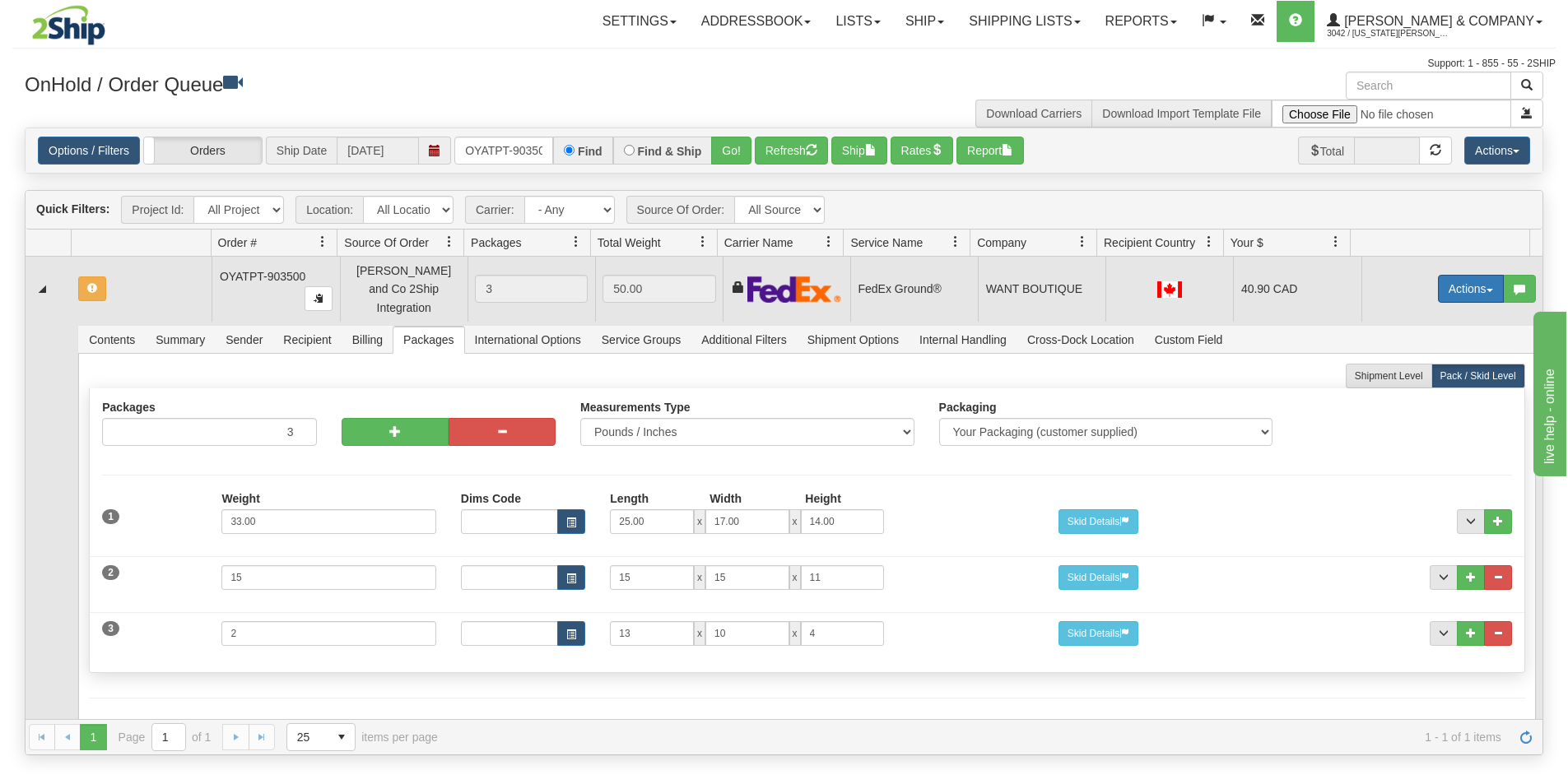
click at [1460, 290] on button "Actions" at bounding box center [1471, 289] width 66 height 28
click at [1422, 335] on span "Refresh Rates" at bounding box center [1430, 341] width 85 height 13
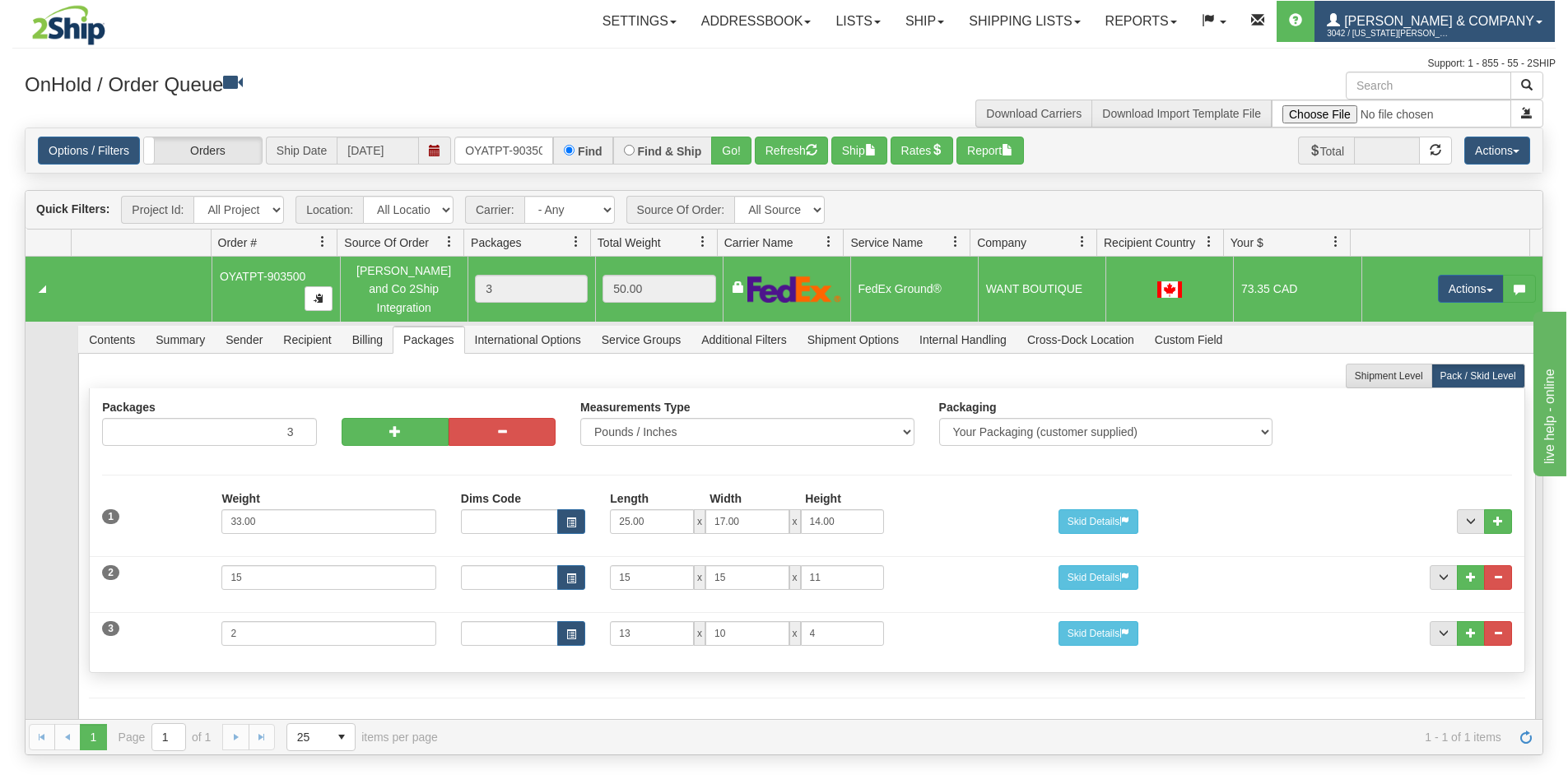
click at [1450, 26] on span "3042 / [US_STATE][PERSON_NAME]" at bounding box center [1388, 33] width 124 height 16
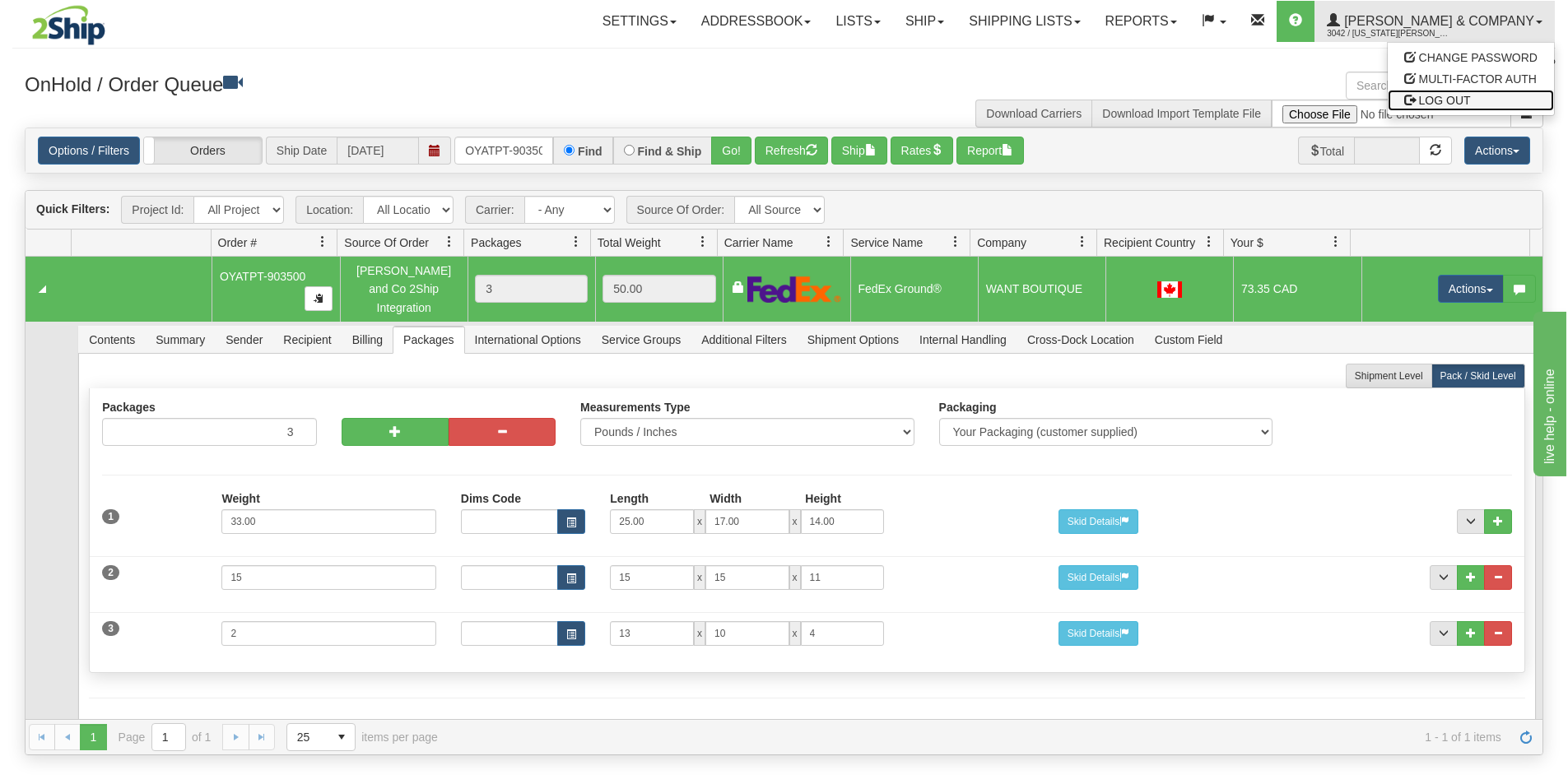
click at [1459, 98] on span "LOG OUT" at bounding box center [1445, 100] width 52 height 13
